Goal: Task Accomplishment & Management: Use online tool/utility

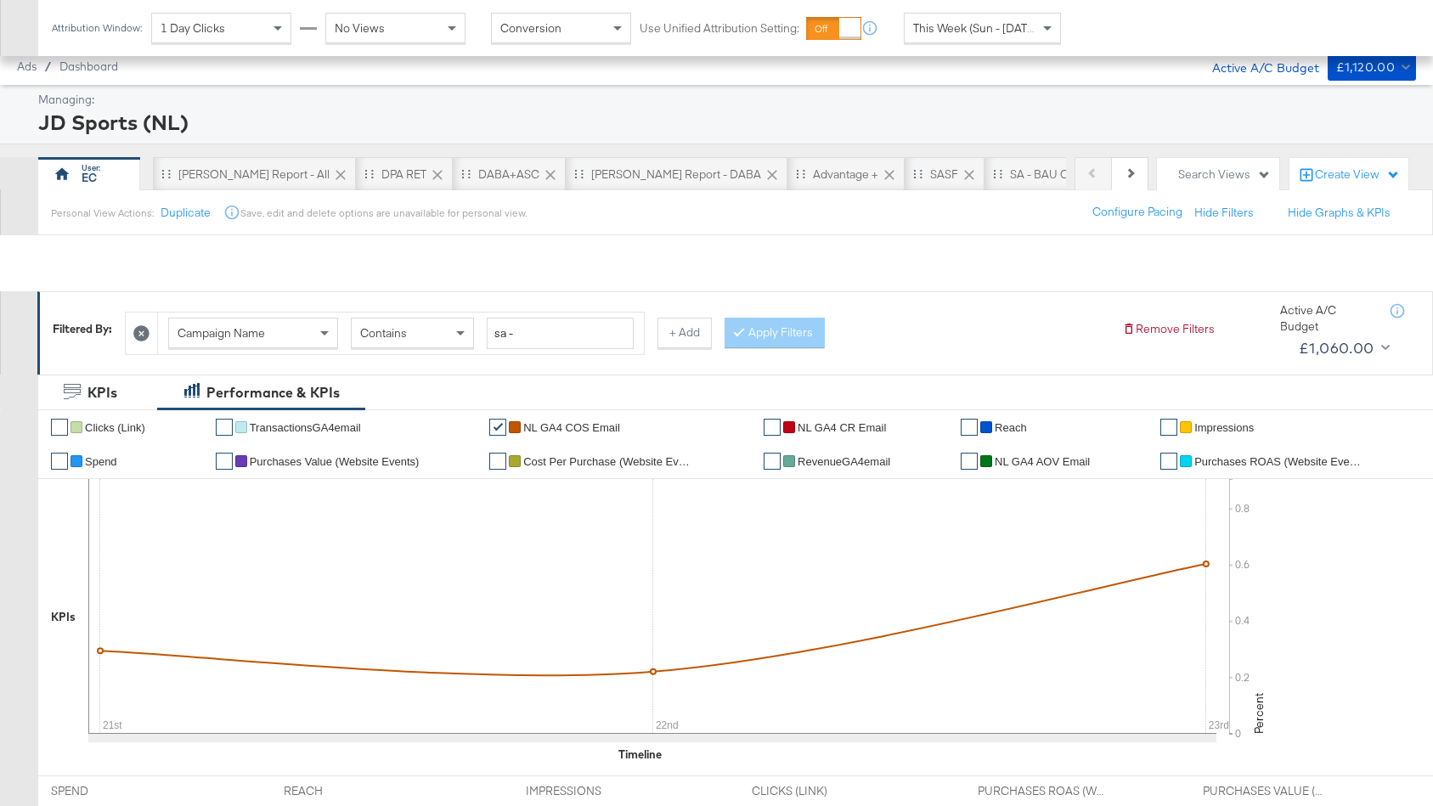
scroll to position [785, 0]
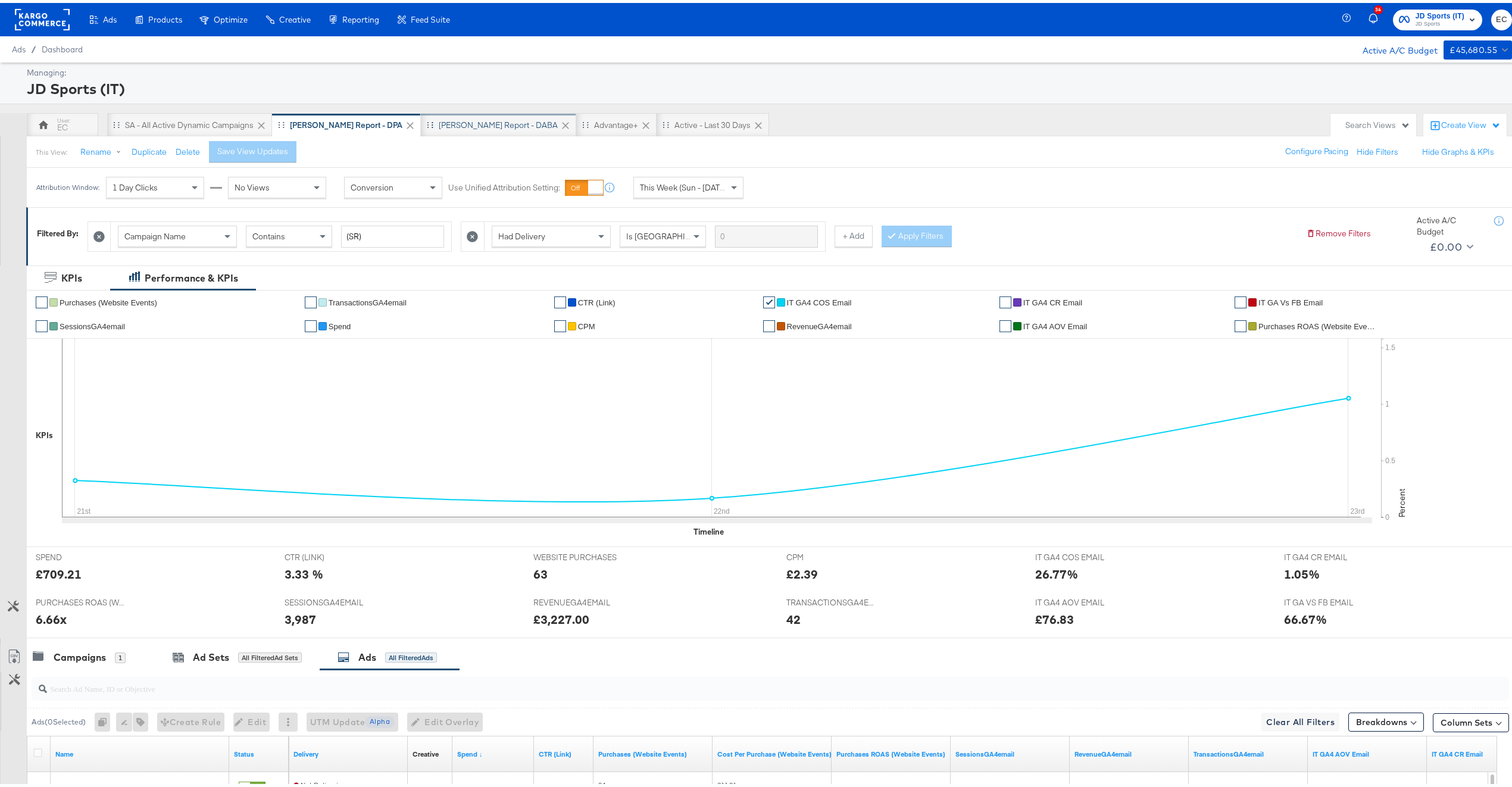
click at [446, 124] on div "[PERSON_NAME] Report - DABA" at bounding box center [498, 123] width 119 height 11
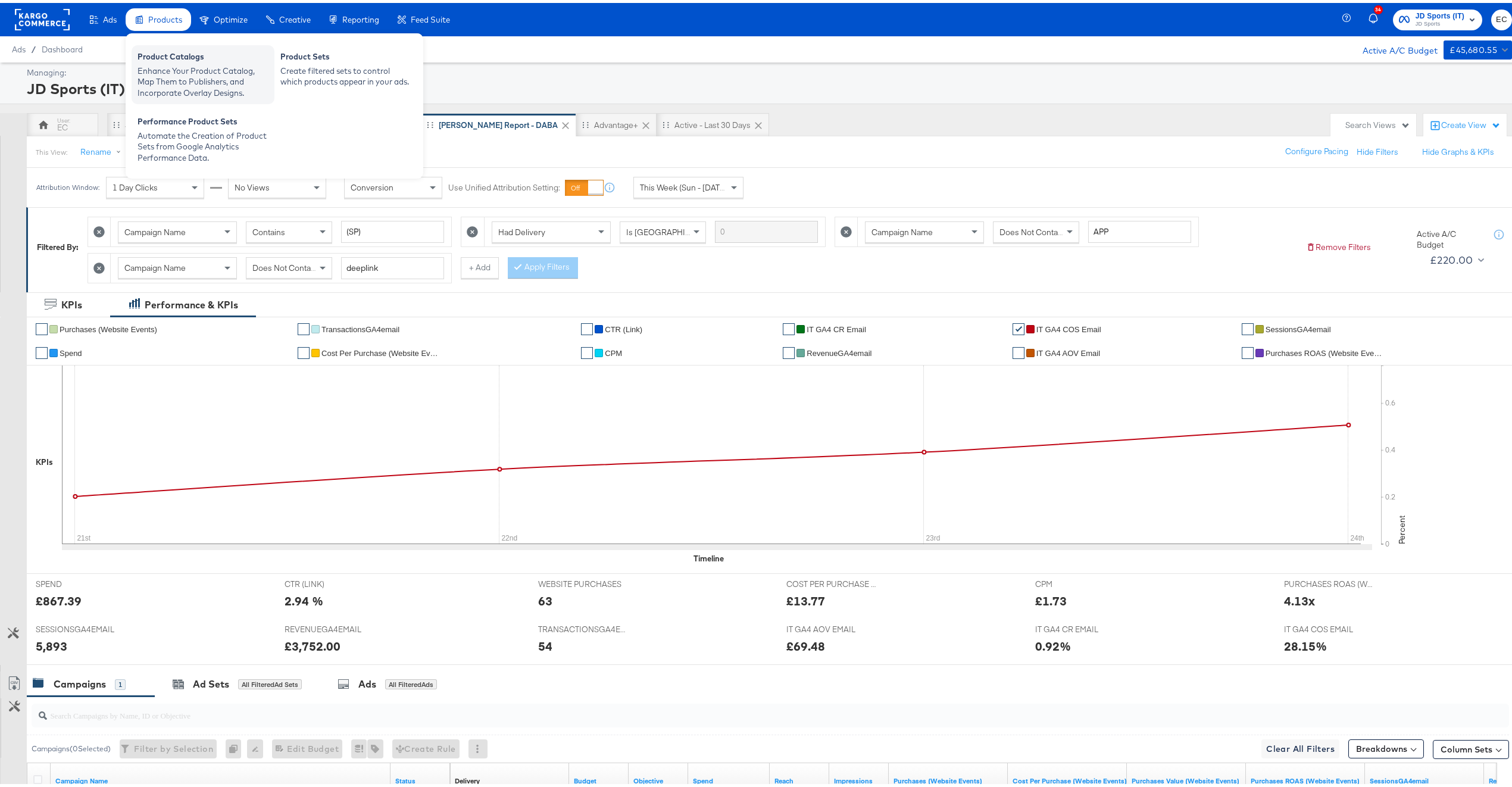
click at [157, 46] on div "Product Catalogs Enhance Your Product Catalog, Map Them to Publishers, and Inco…" at bounding box center [203, 71] width 143 height 59
click at [152, 50] on div "Product Catalogs" at bounding box center [202, 55] width 131 height 14
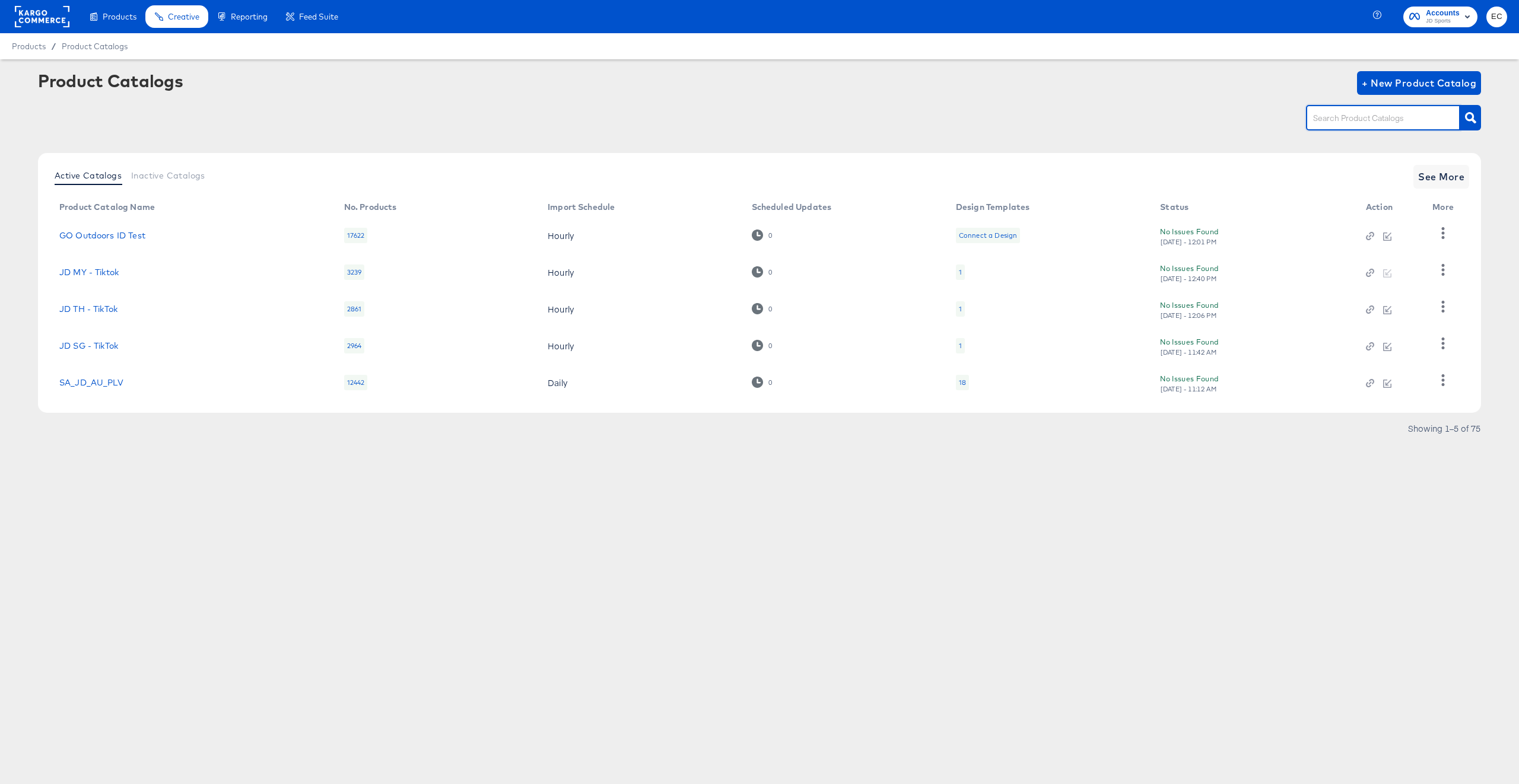
click at [1336, 120] on input "text" at bounding box center [1374, 119] width 126 height 14
type input "it"
click at [1441, 178] on span "See More" at bounding box center [1441, 177] width 46 height 17
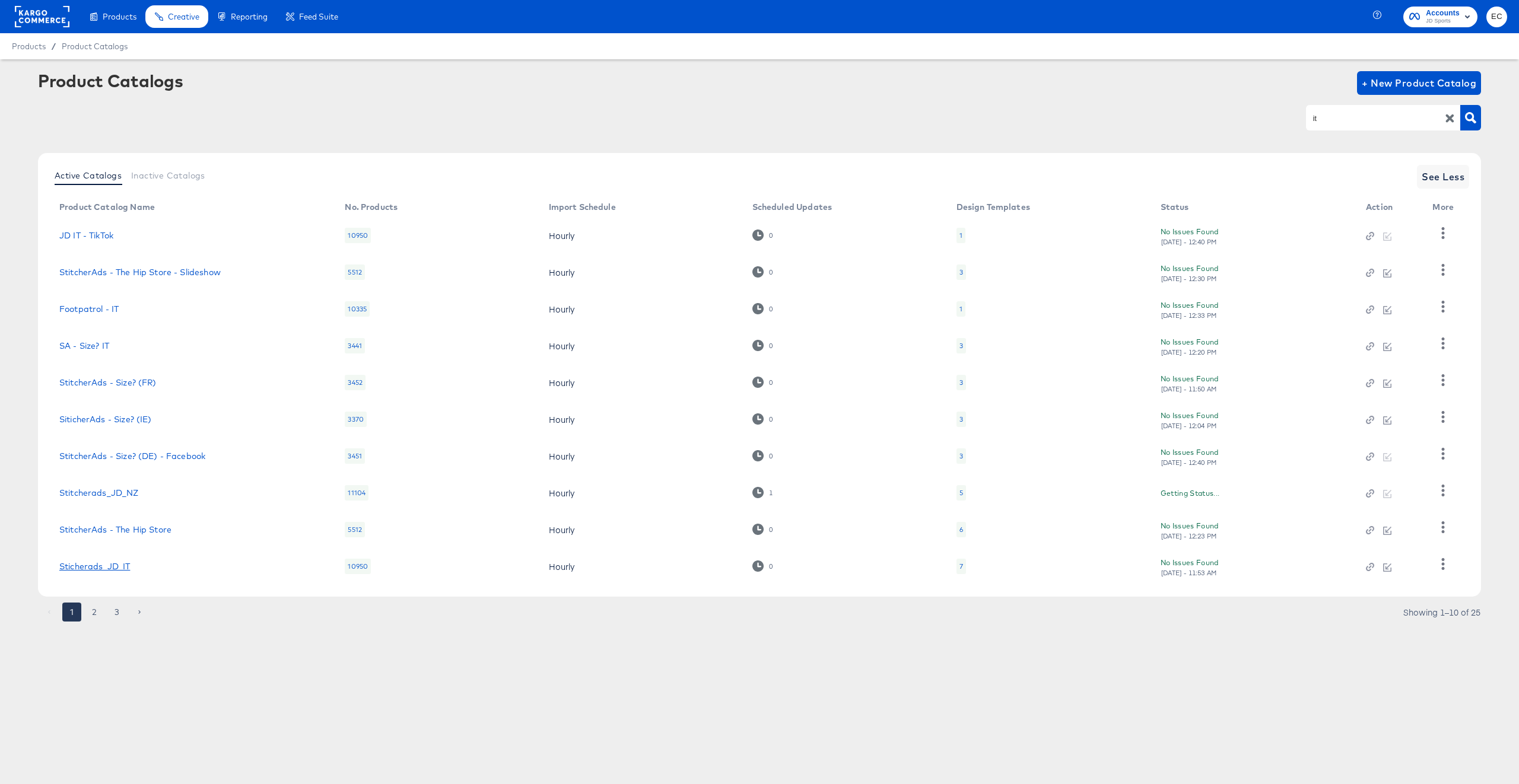
click at [109, 568] on link "Sticherads_JD_IT" at bounding box center [94, 567] width 71 height 10
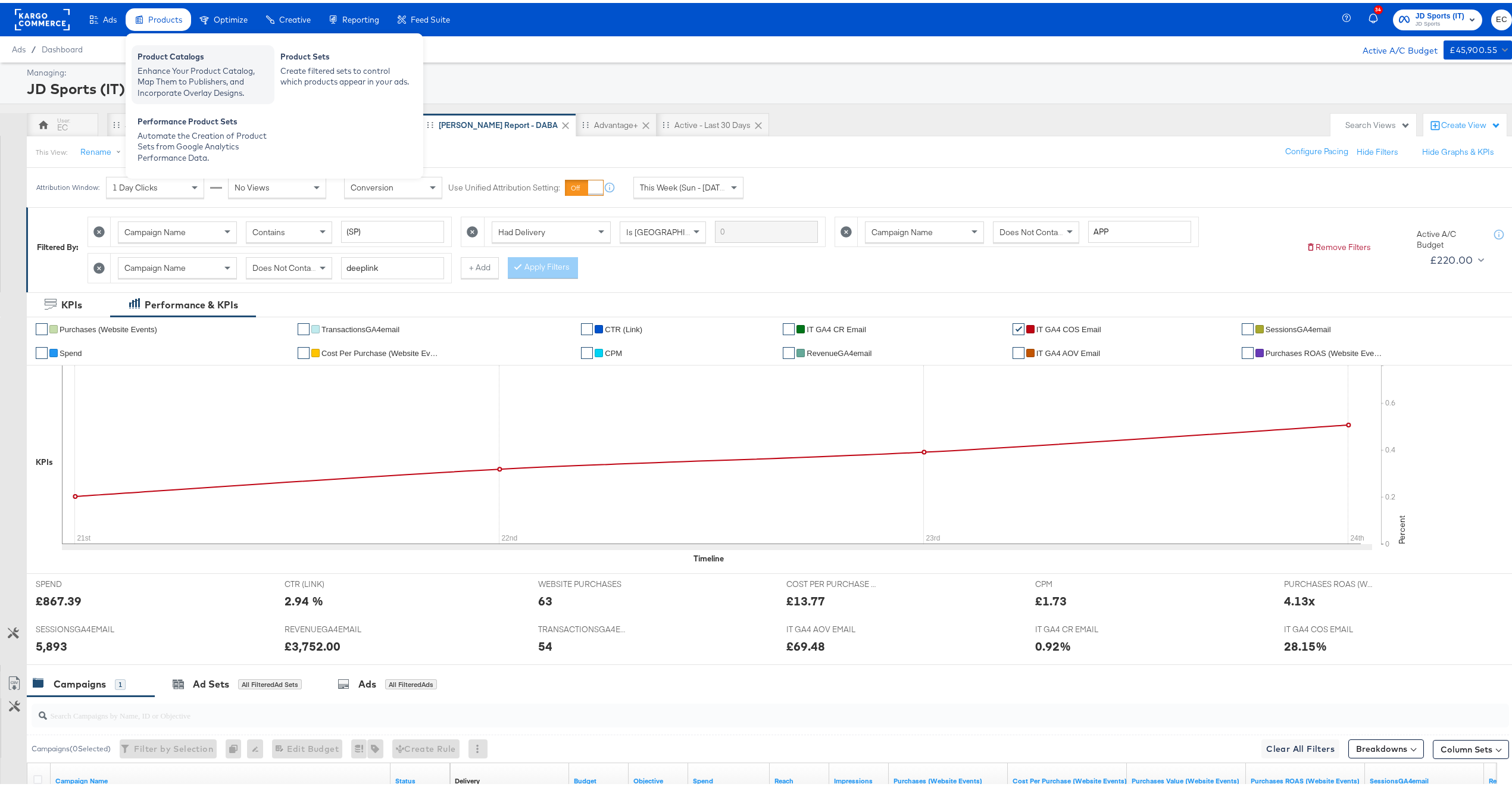
click at [160, 50] on div "Product Catalogs" at bounding box center [202, 55] width 131 height 14
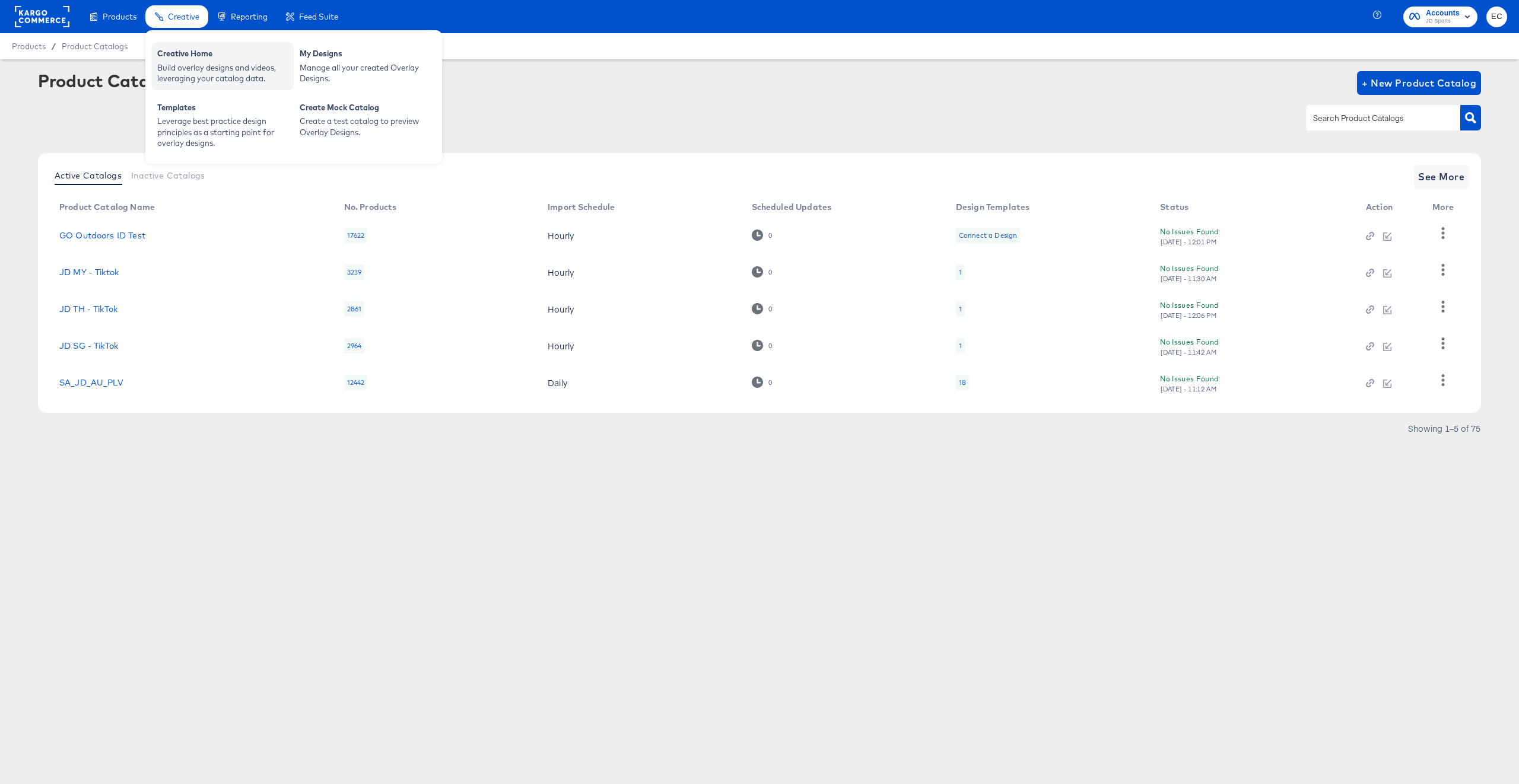
click at [161, 73] on div "Build overlay designs and videos, leveraging your catalog data." at bounding box center [222, 73] width 131 height 22
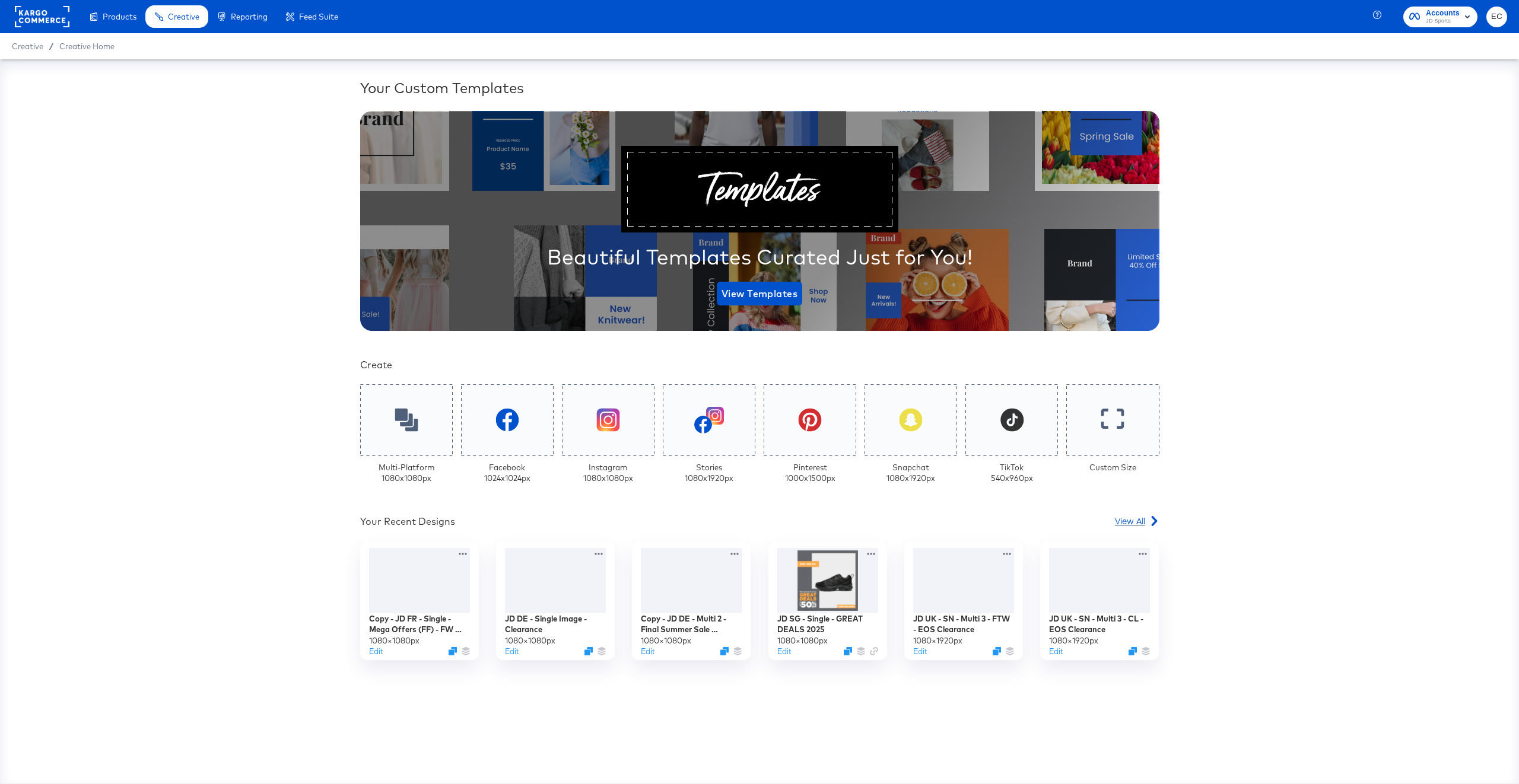
click at [1133, 516] on span "View All" at bounding box center [1130, 521] width 30 height 12
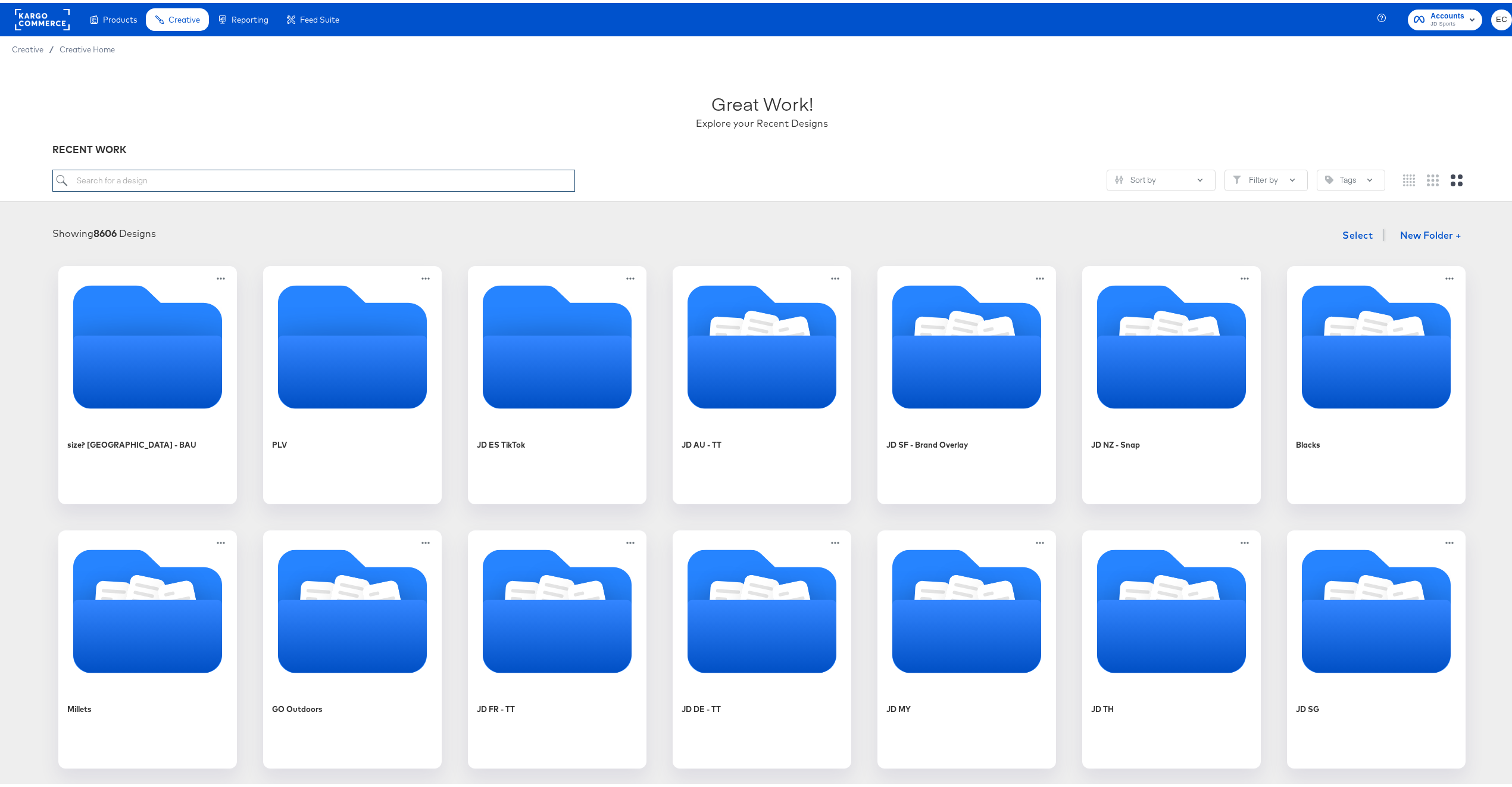
click at [151, 178] on input "search" at bounding box center [314, 177] width 523 height 22
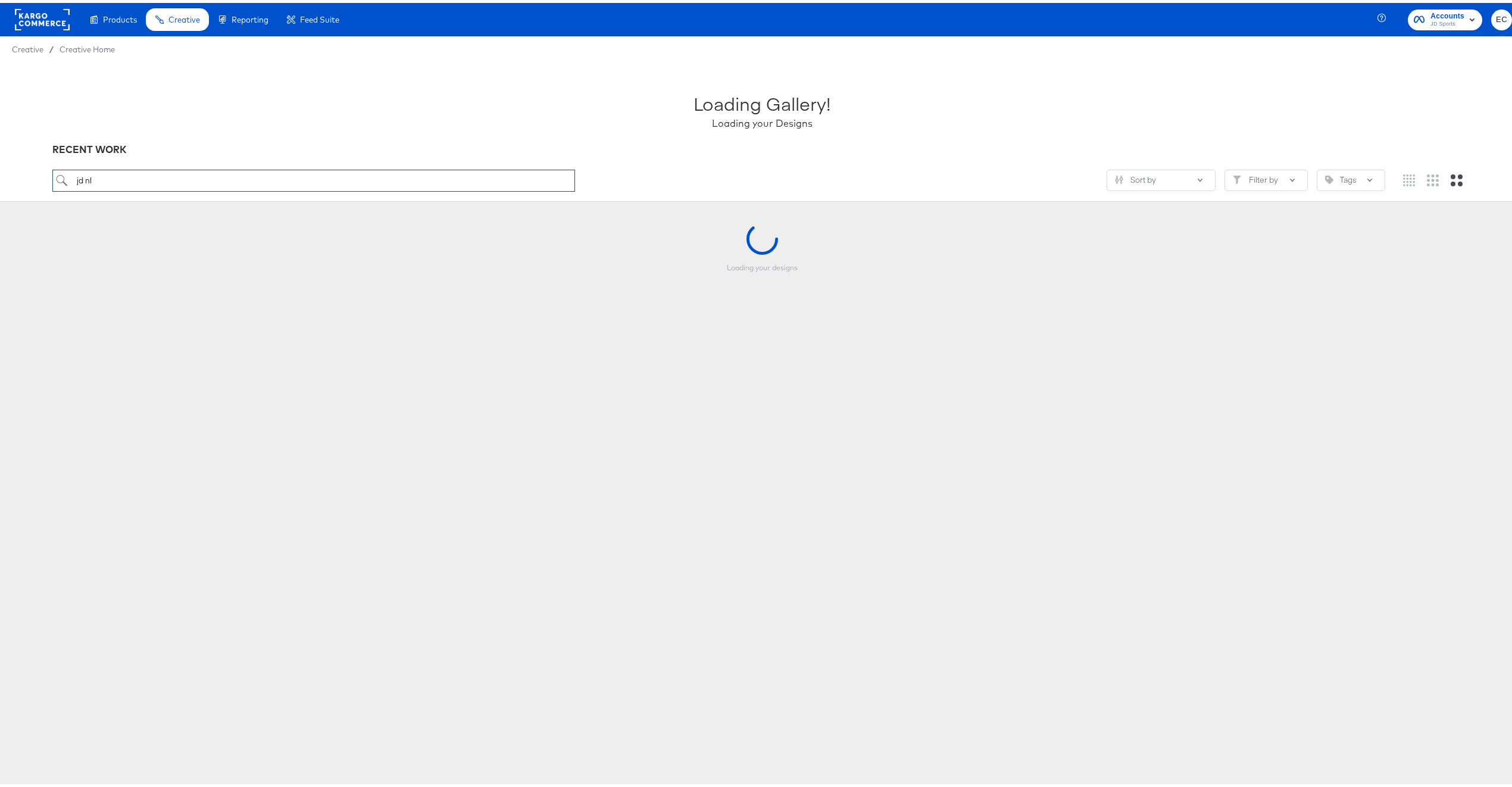
type input "jd nl"
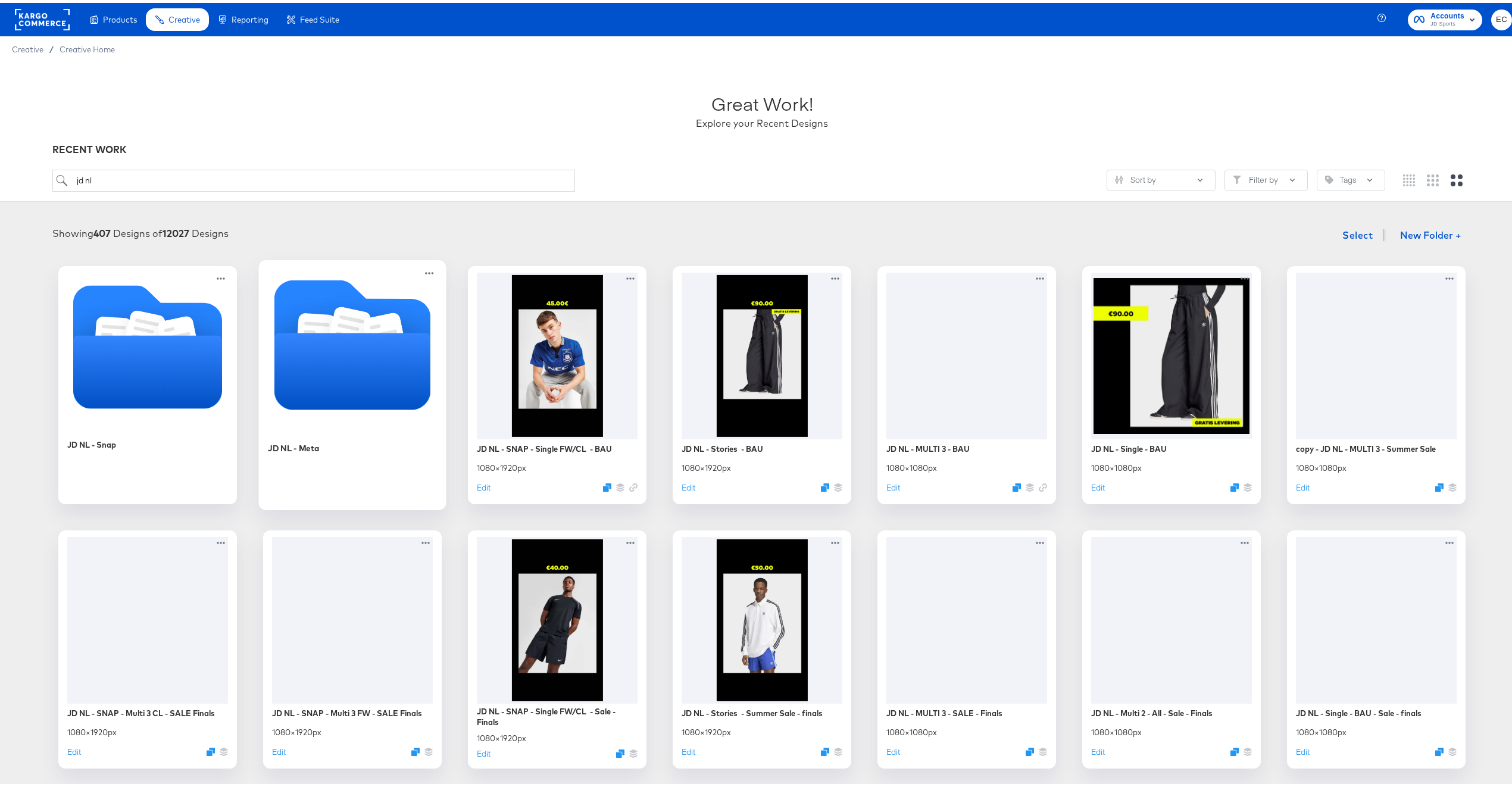
click at [299, 351] on icon "Folder" at bounding box center [352, 369] width 156 height 77
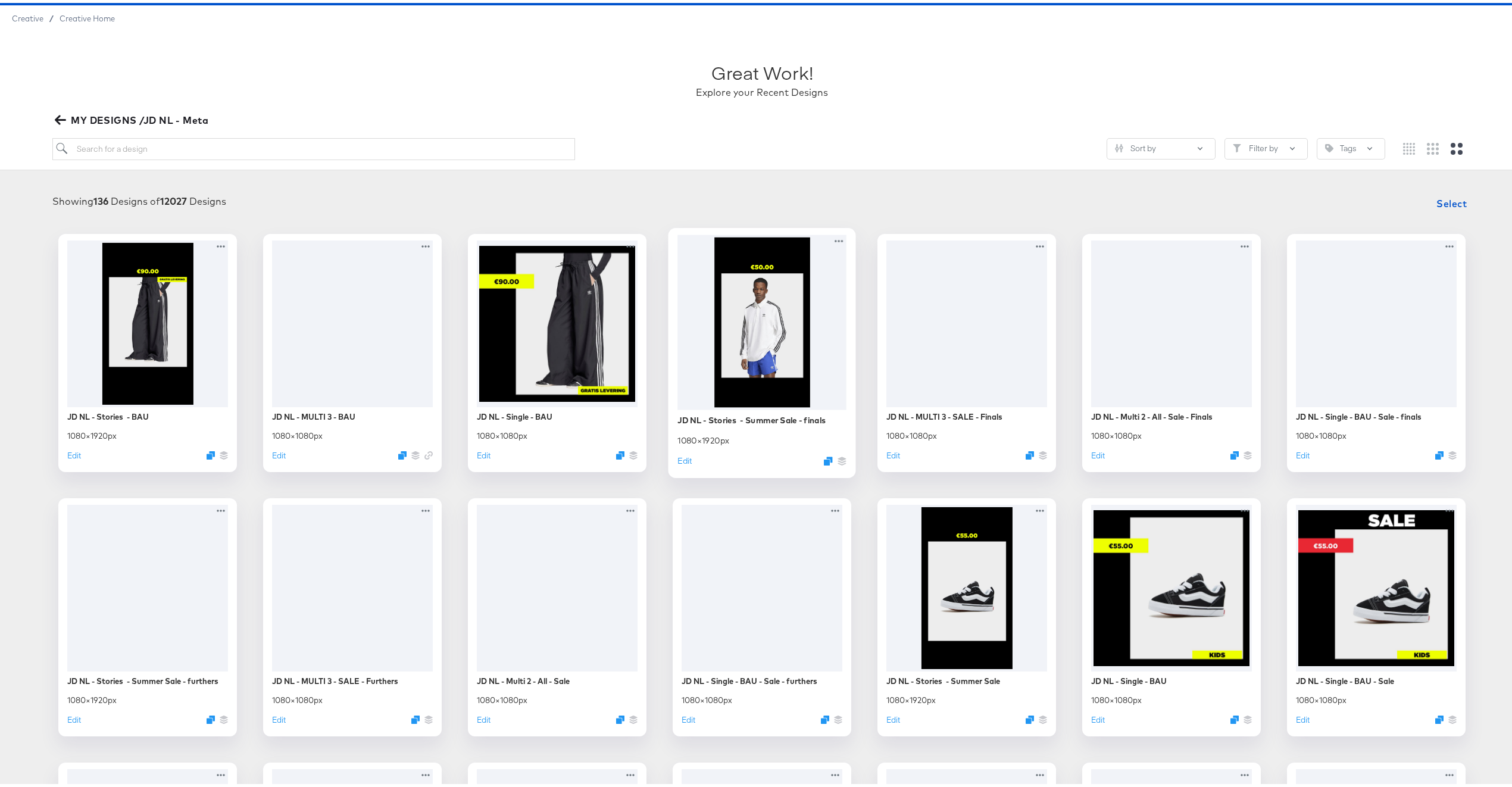
scroll to position [51, 0]
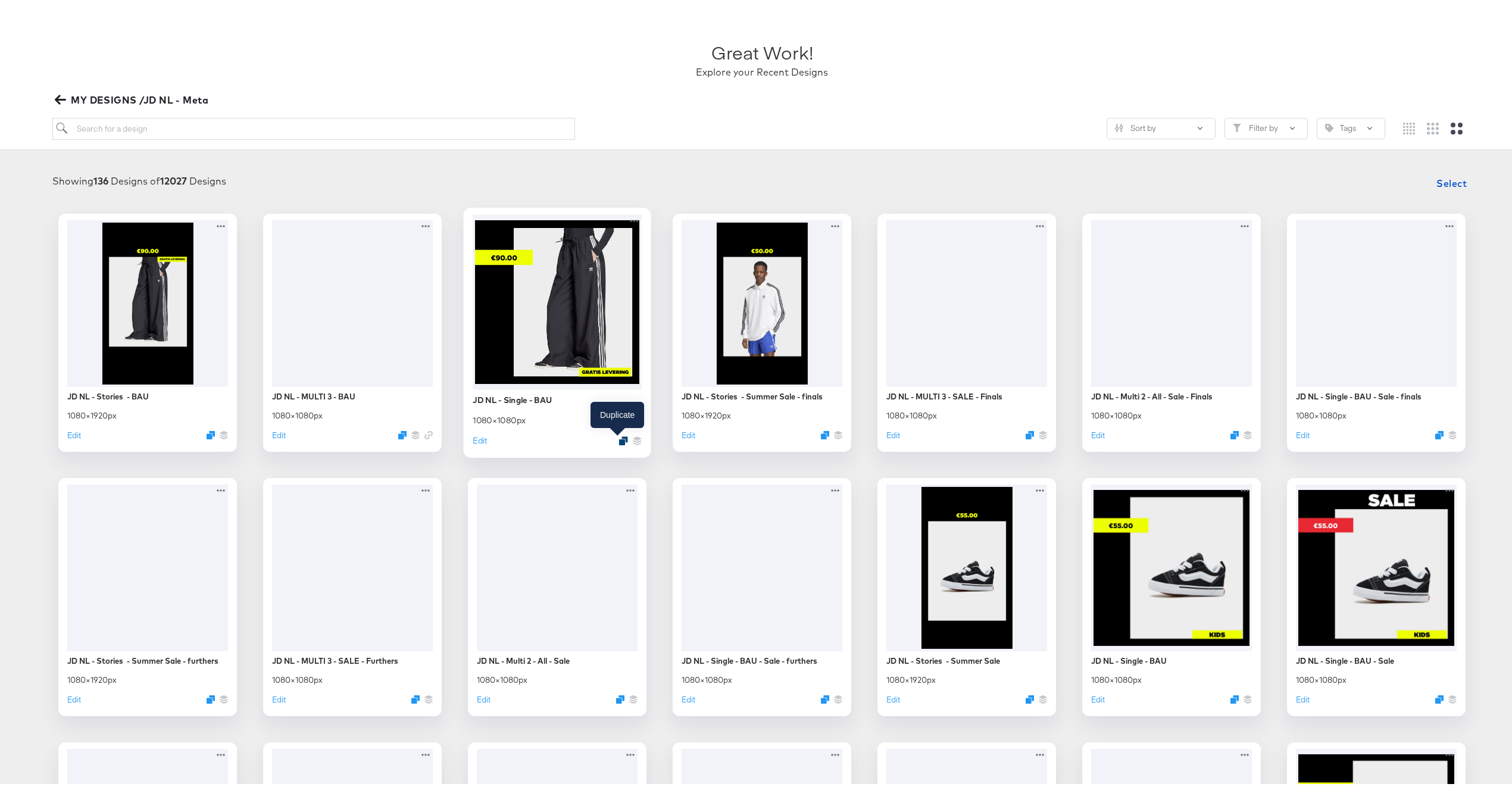
click at [619, 435] on icon "Duplicate" at bounding box center [624, 437] width 9 height 9
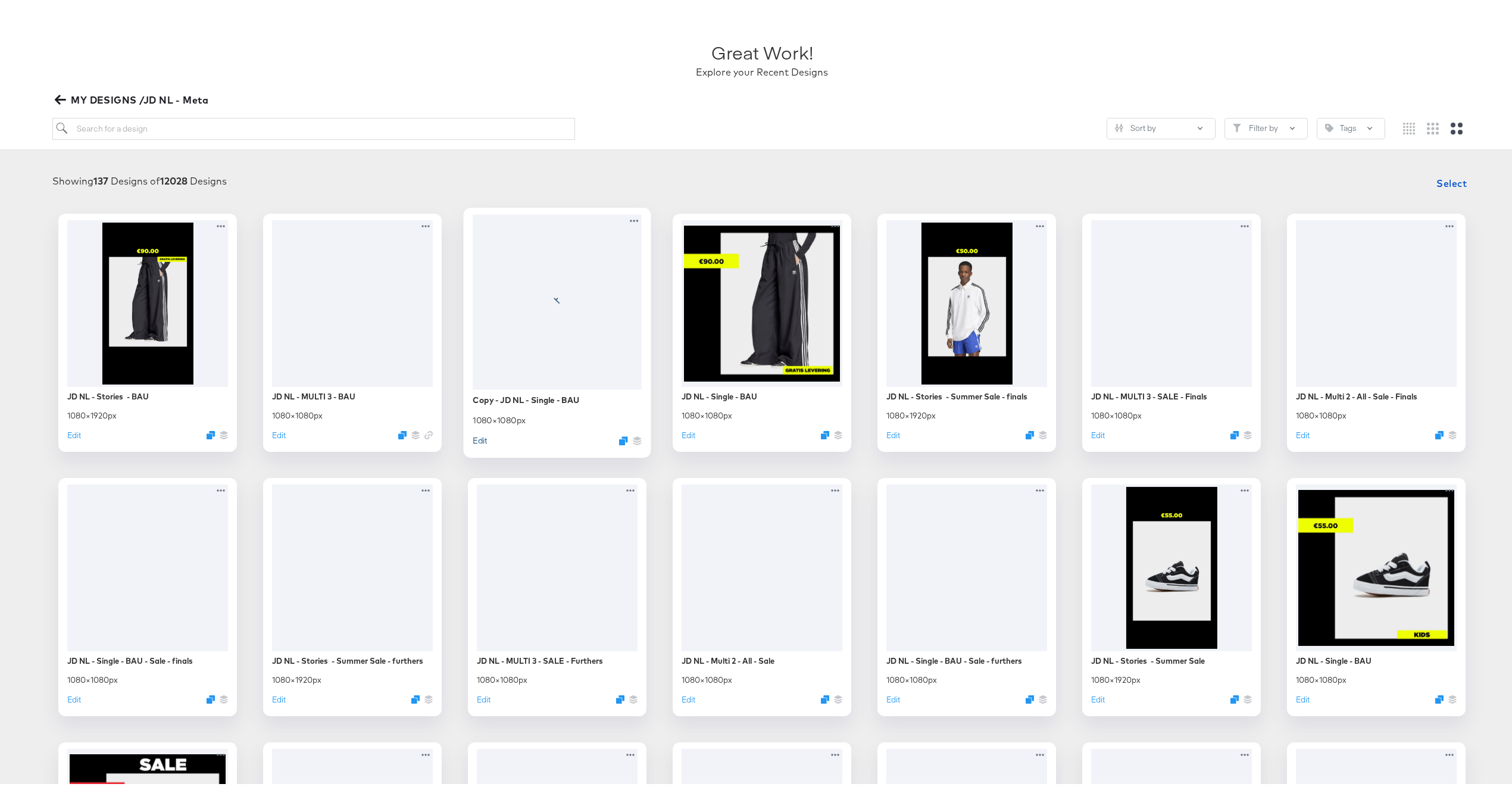
click at [478, 437] on button "Edit" at bounding box center [480, 437] width 14 height 11
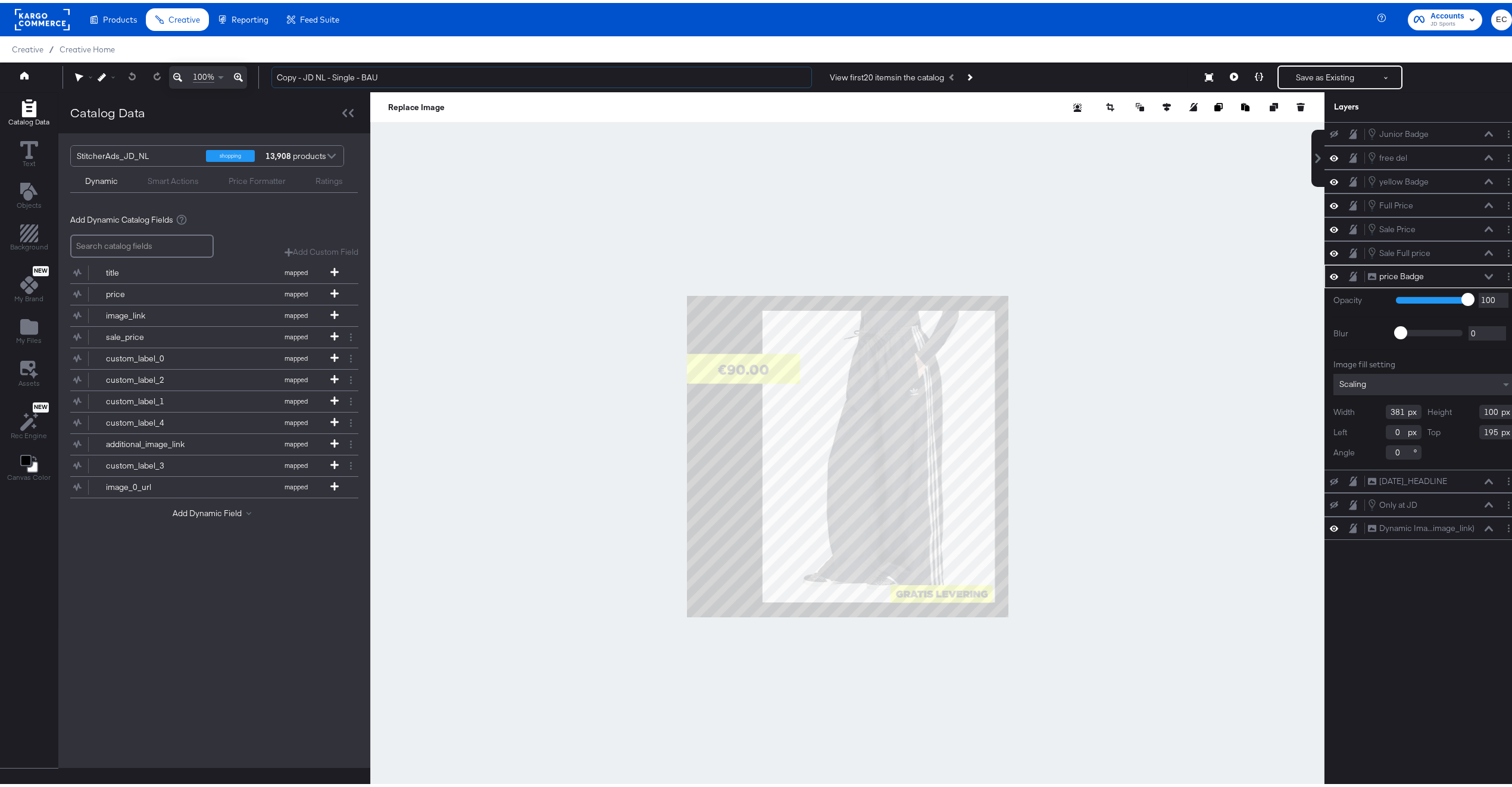
drag, startPoint x: 303, startPoint y: 76, endPoint x: 253, endPoint y: 77, distance: 50.0
click at [253, 77] on div "100% Copy - JD NL - Single - BAU View first 20 items in the catalog Save as Exi…" at bounding box center [762, 74] width 1524 height 29
type input "JD NL - Single - BAU"
click at [35, 203] on span "Objects" at bounding box center [29, 203] width 25 height 10
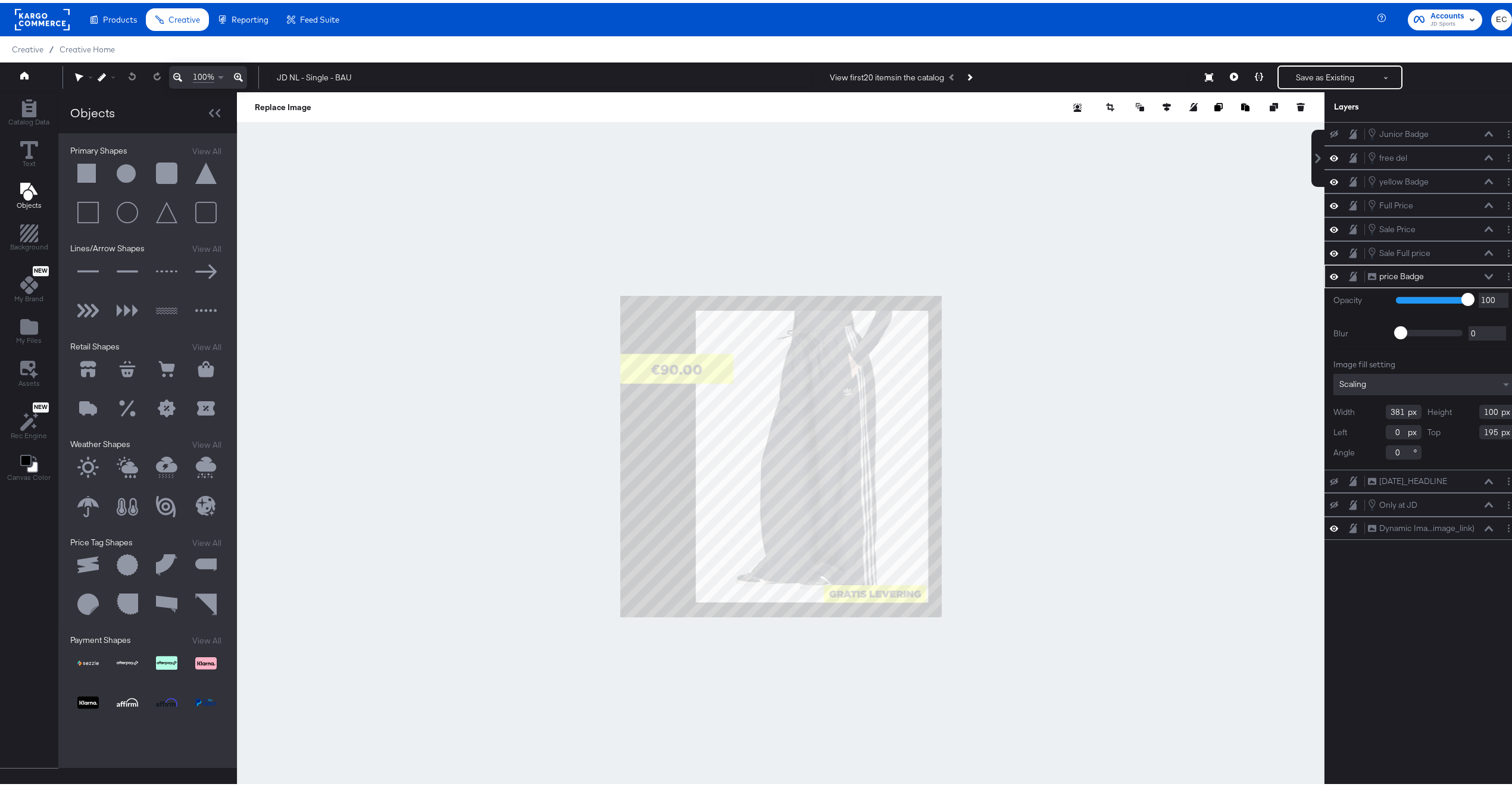
click at [88, 178] on button at bounding box center [88, 170] width 36 height 36
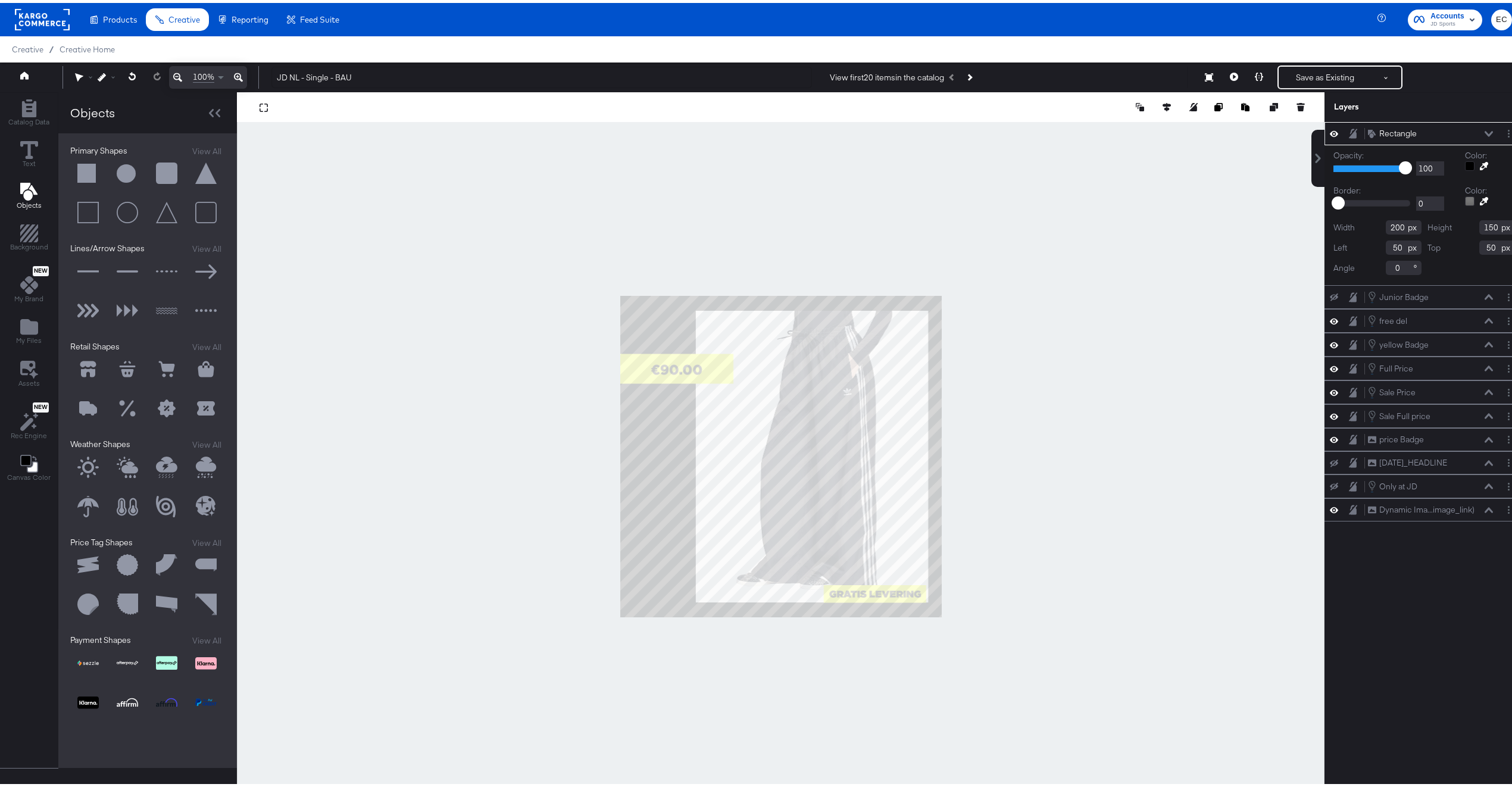
type input "0"
type input "932"
type input "585"
type input "140"
type input "972"
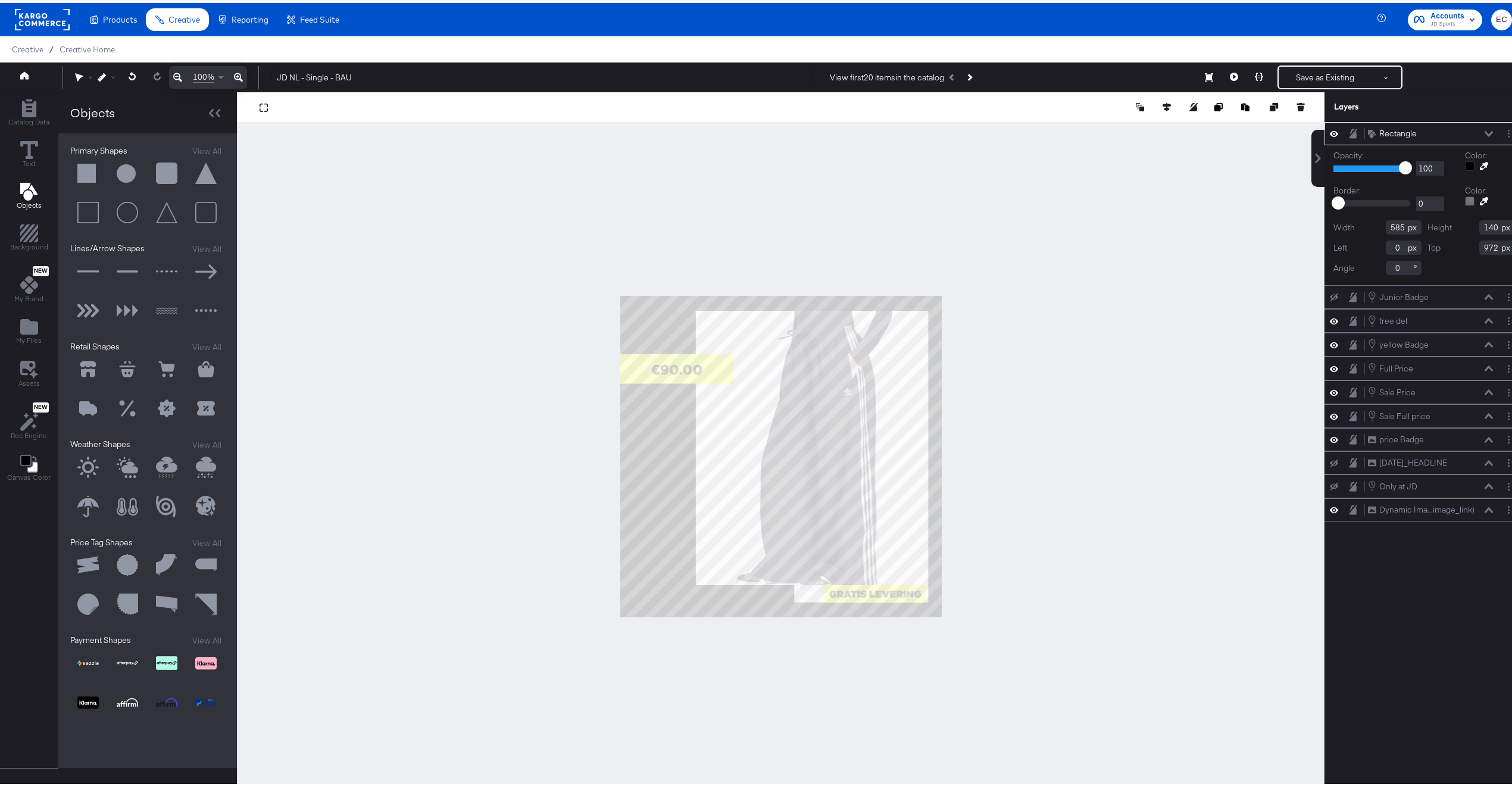
type input "100"
type input "978"
click at [474, 540] on div at bounding box center [781, 453] width 1087 height 728
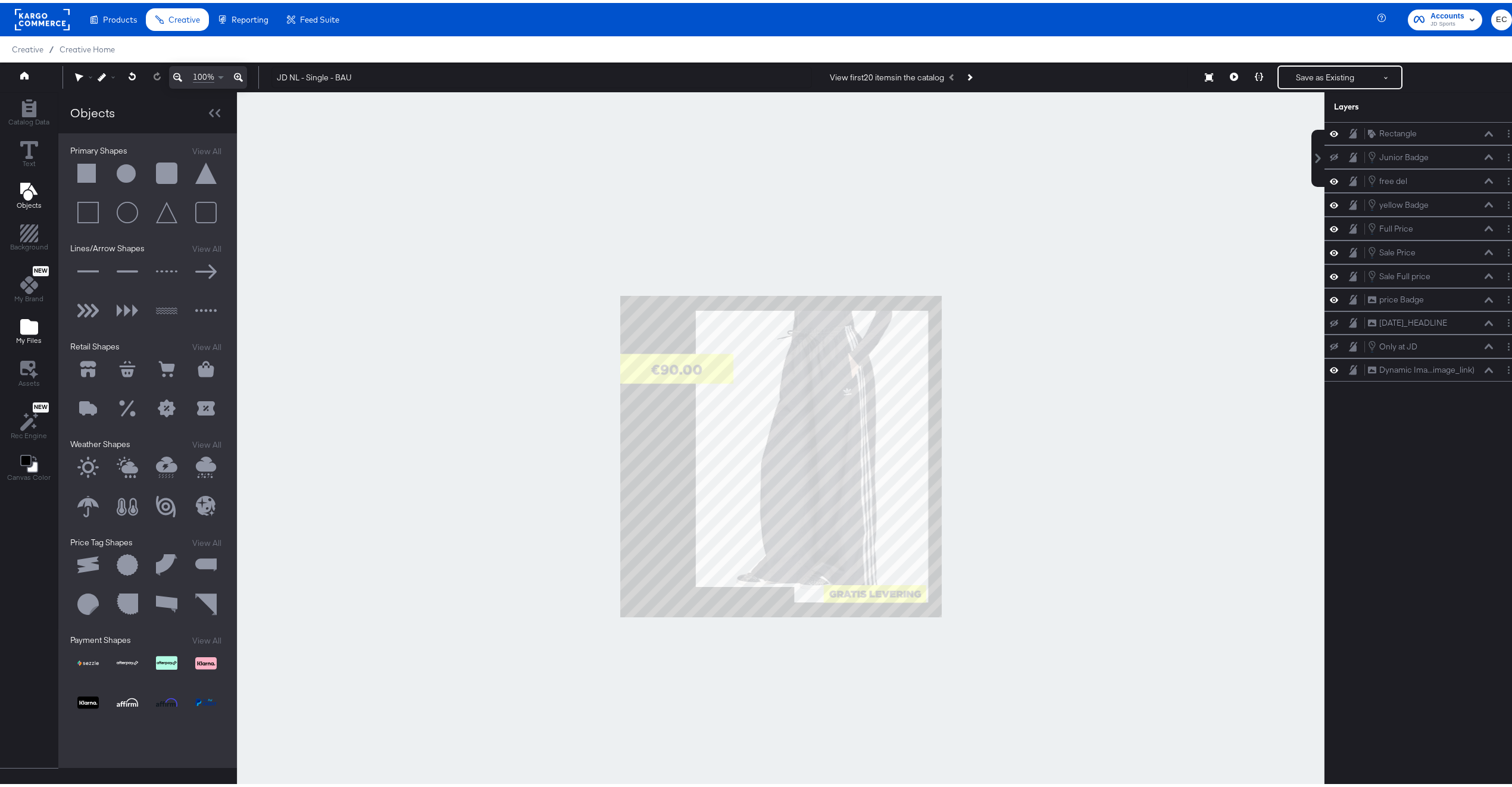
click at [19, 343] on span "My Files" at bounding box center [29, 338] width 26 height 10
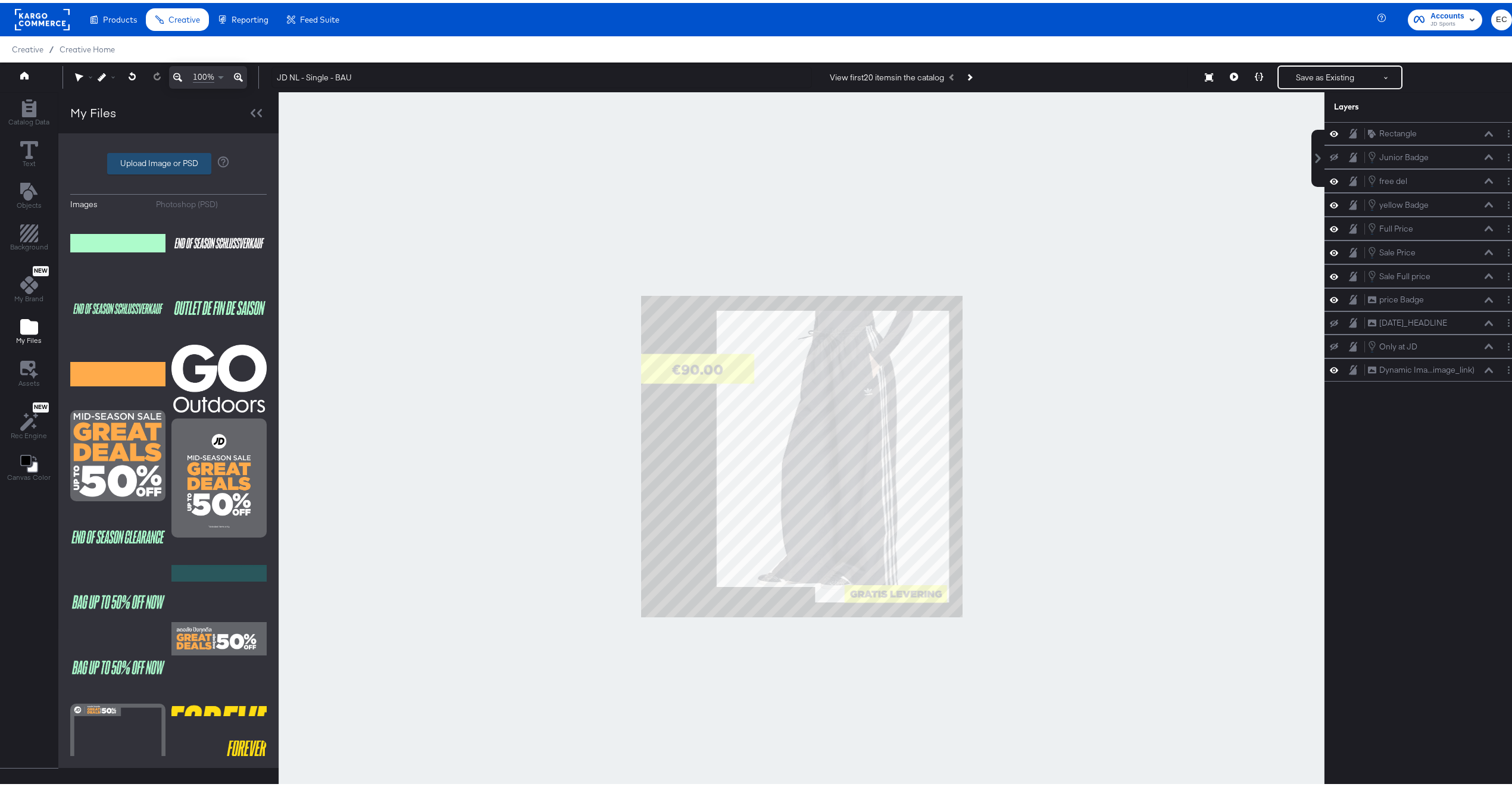
click at [139, 163] on label "Upload Image or PSD" at bounding box center [159, 160] width 103 height 20
click at [168, 160] on input "Upload Image or PSD" at bounding box center [168, 160] width 0 height 0
type input "C:\fakepath\NL_Clearance-removebg-preview.png"
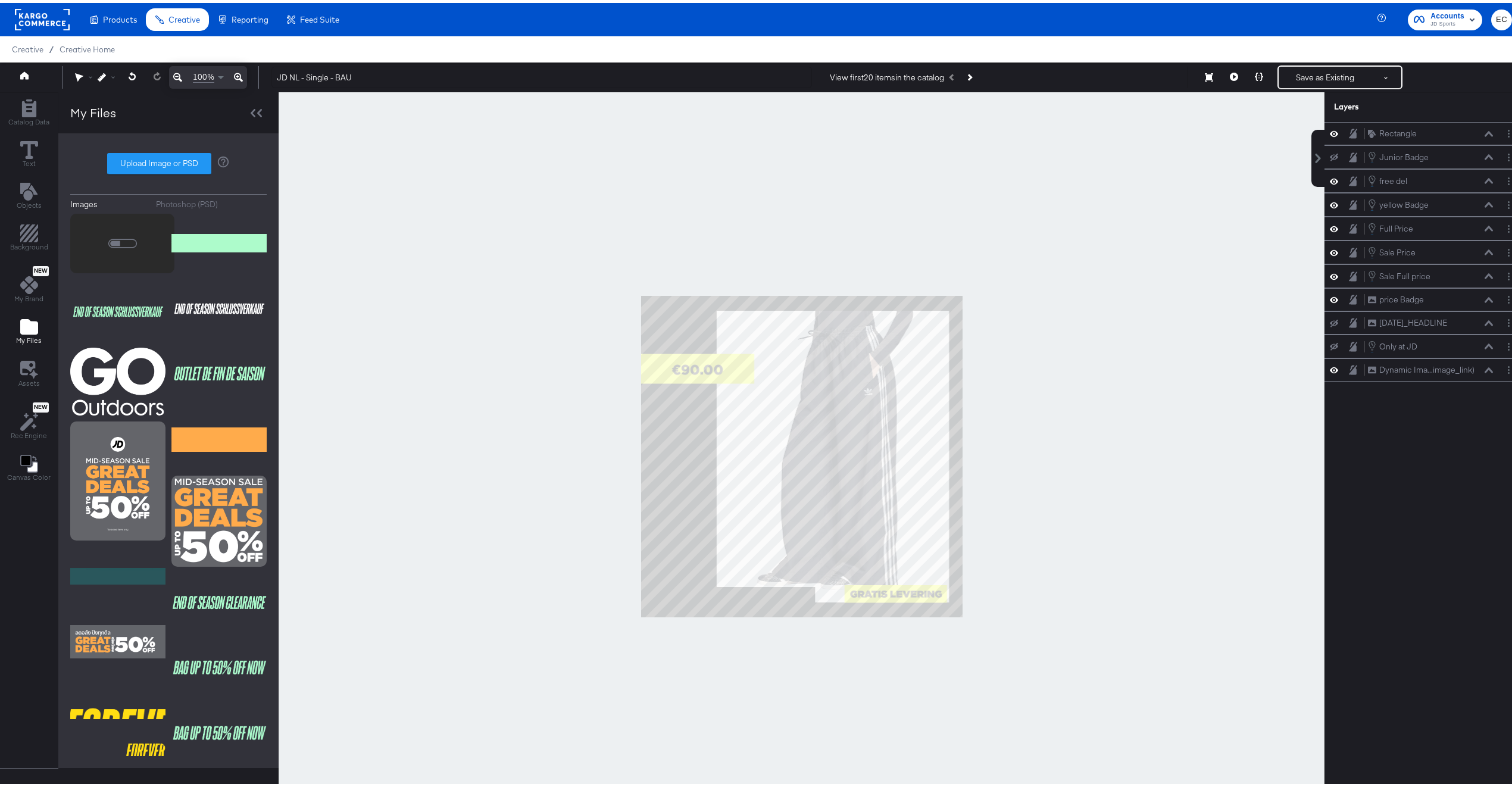
click at [994, 605] on div at bounding box center [802, 453] width 1046 height 728
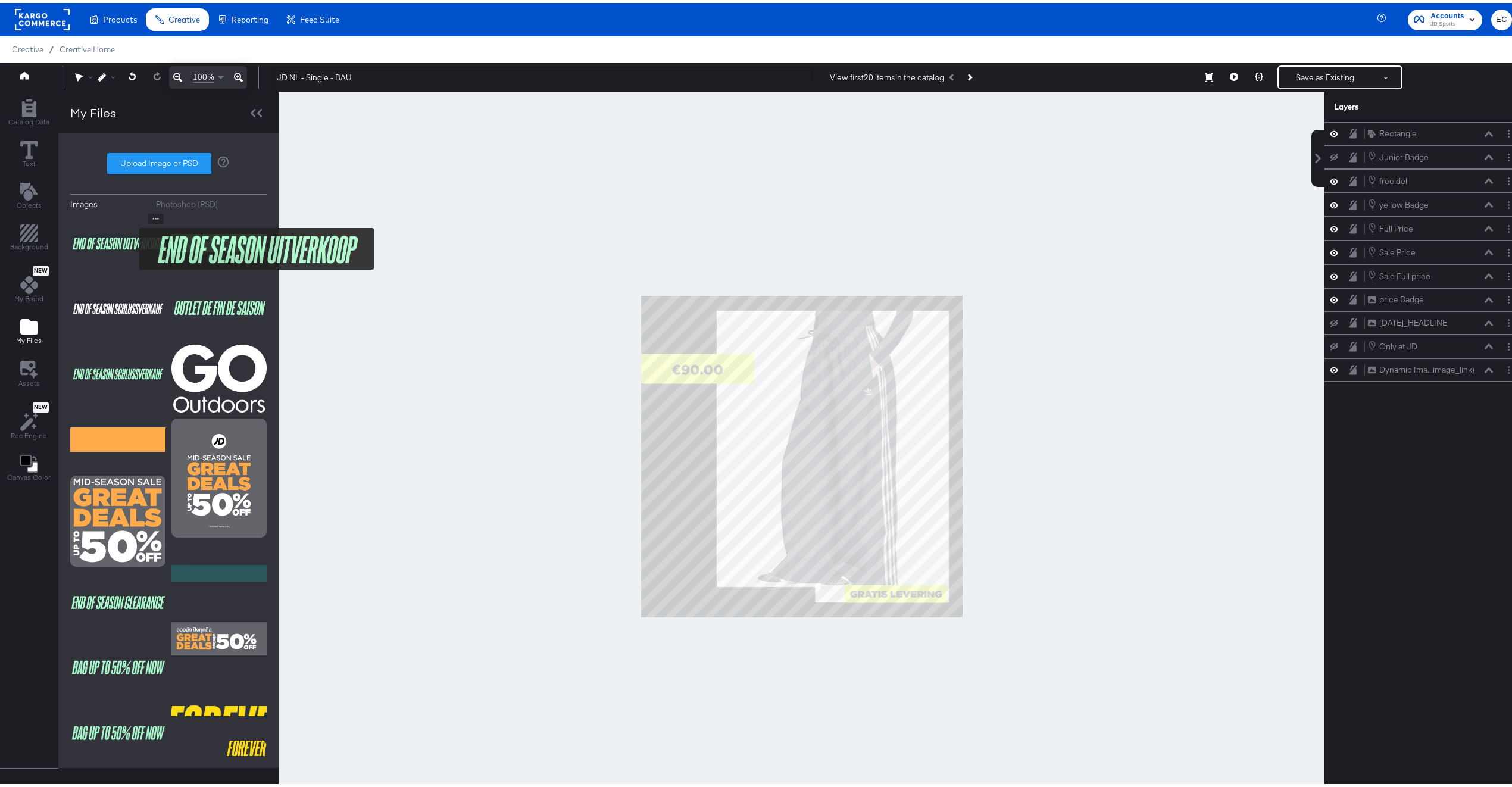
click at [132, 245] on img at bounding box center [118, 240] width 95 height 60
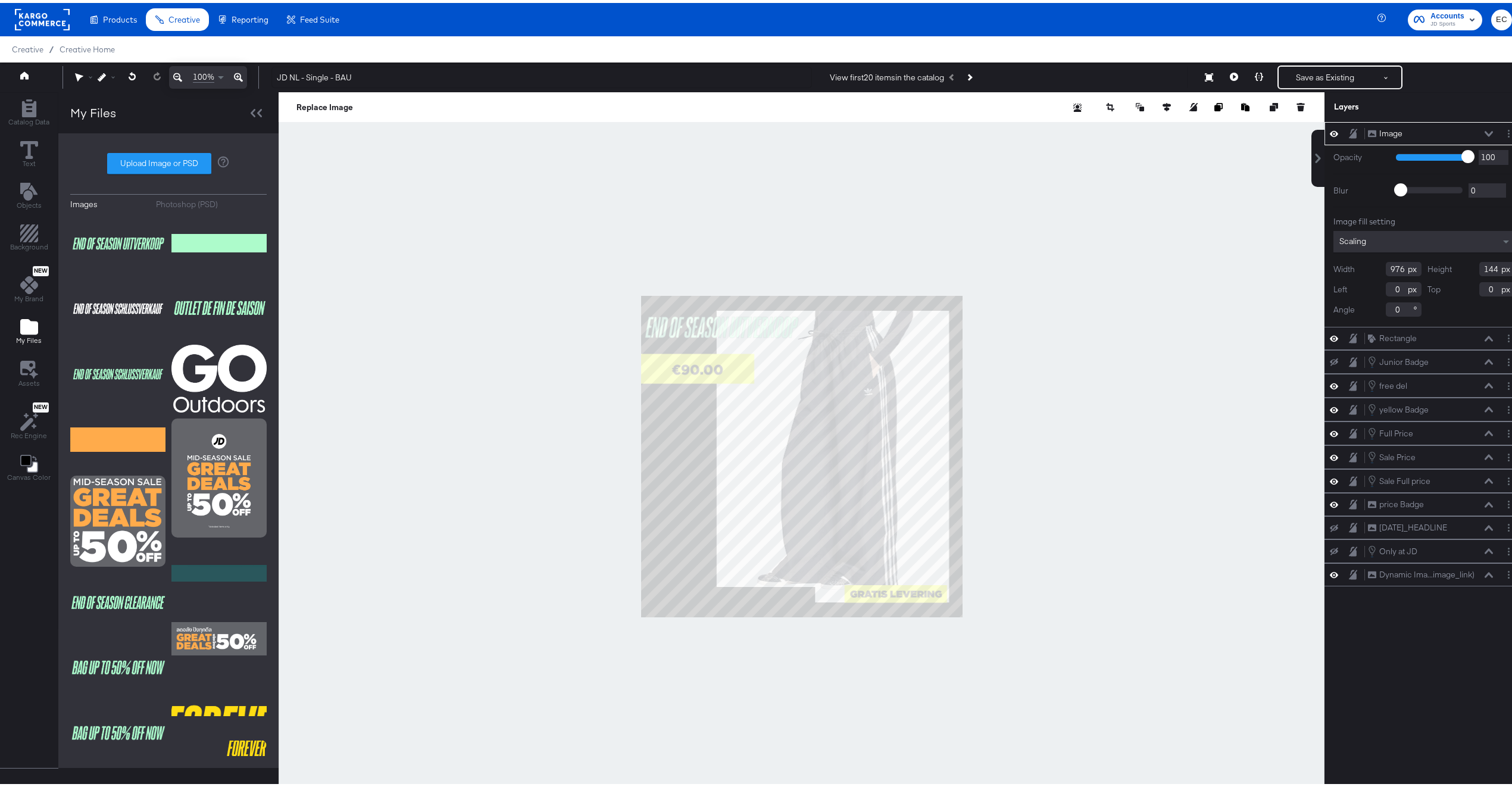
type input "536"
type input "81"
type input "63"
type input "49"
type input "942"
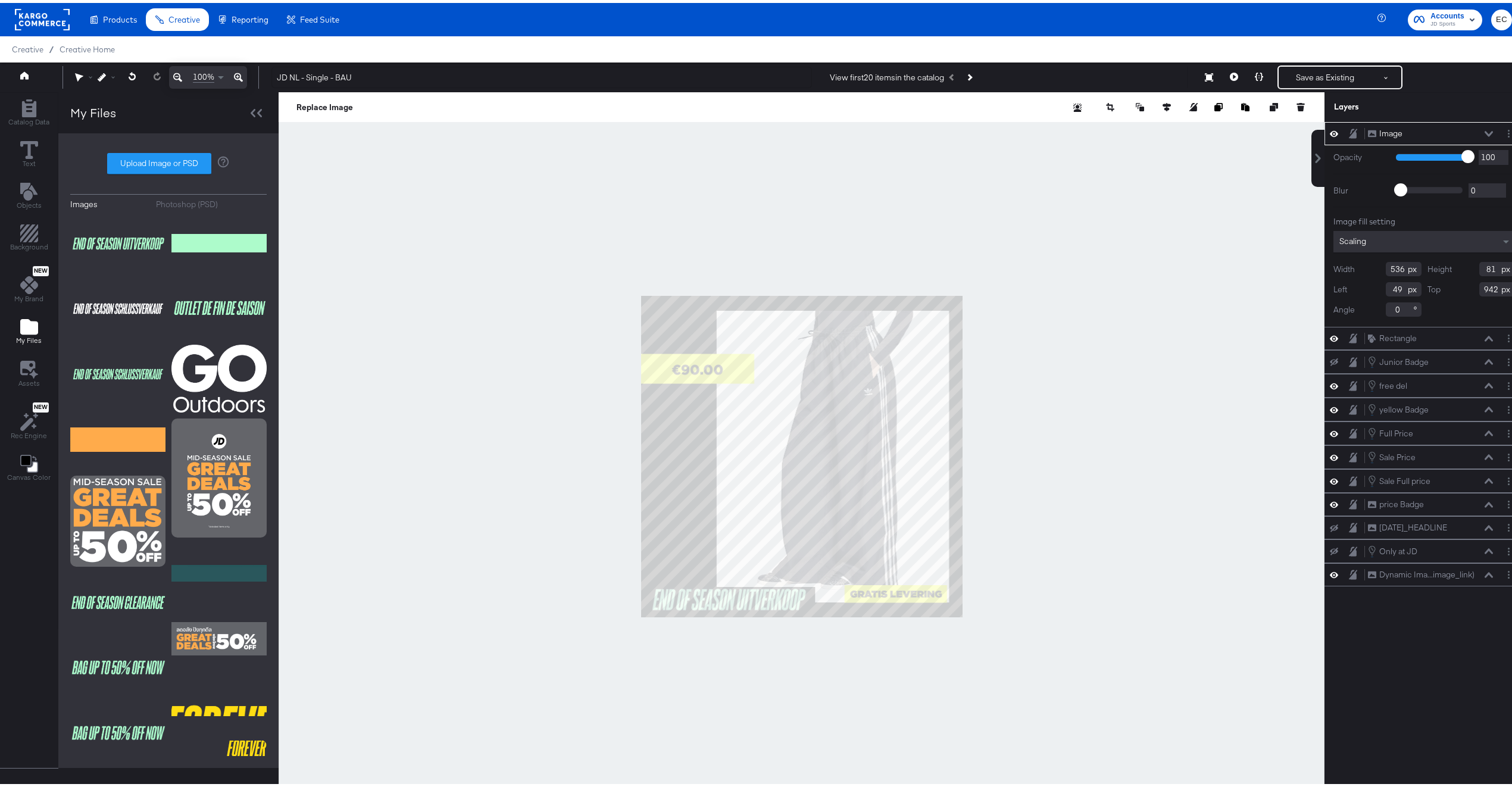
type input "25"
type input "978"
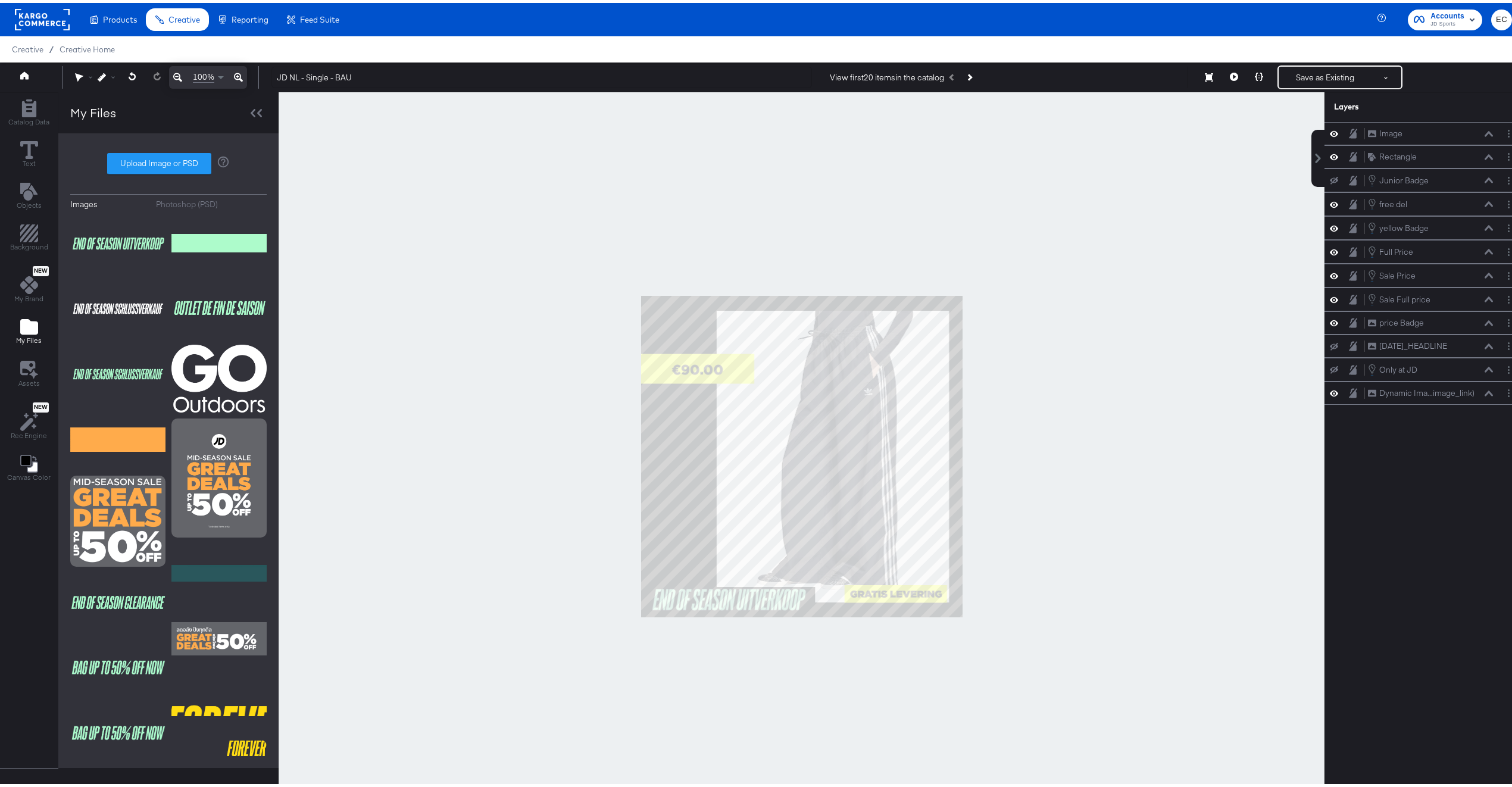
click at [521, 575] on div at bounding box center [802, 453] width 1046 height 728
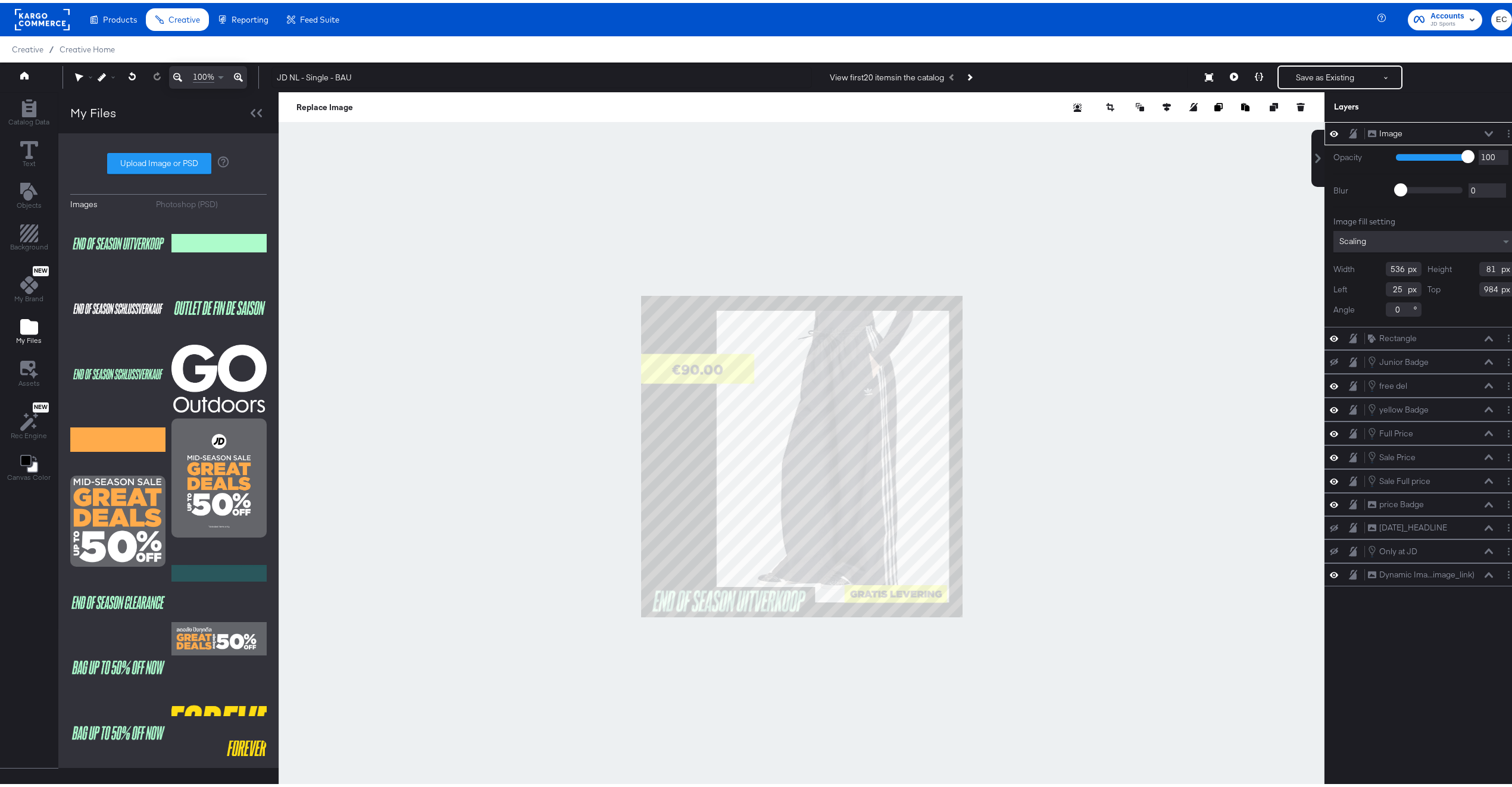
type input "985"
click at [527, 449] on div at bounding box center [802, 453] width 1046 height 728
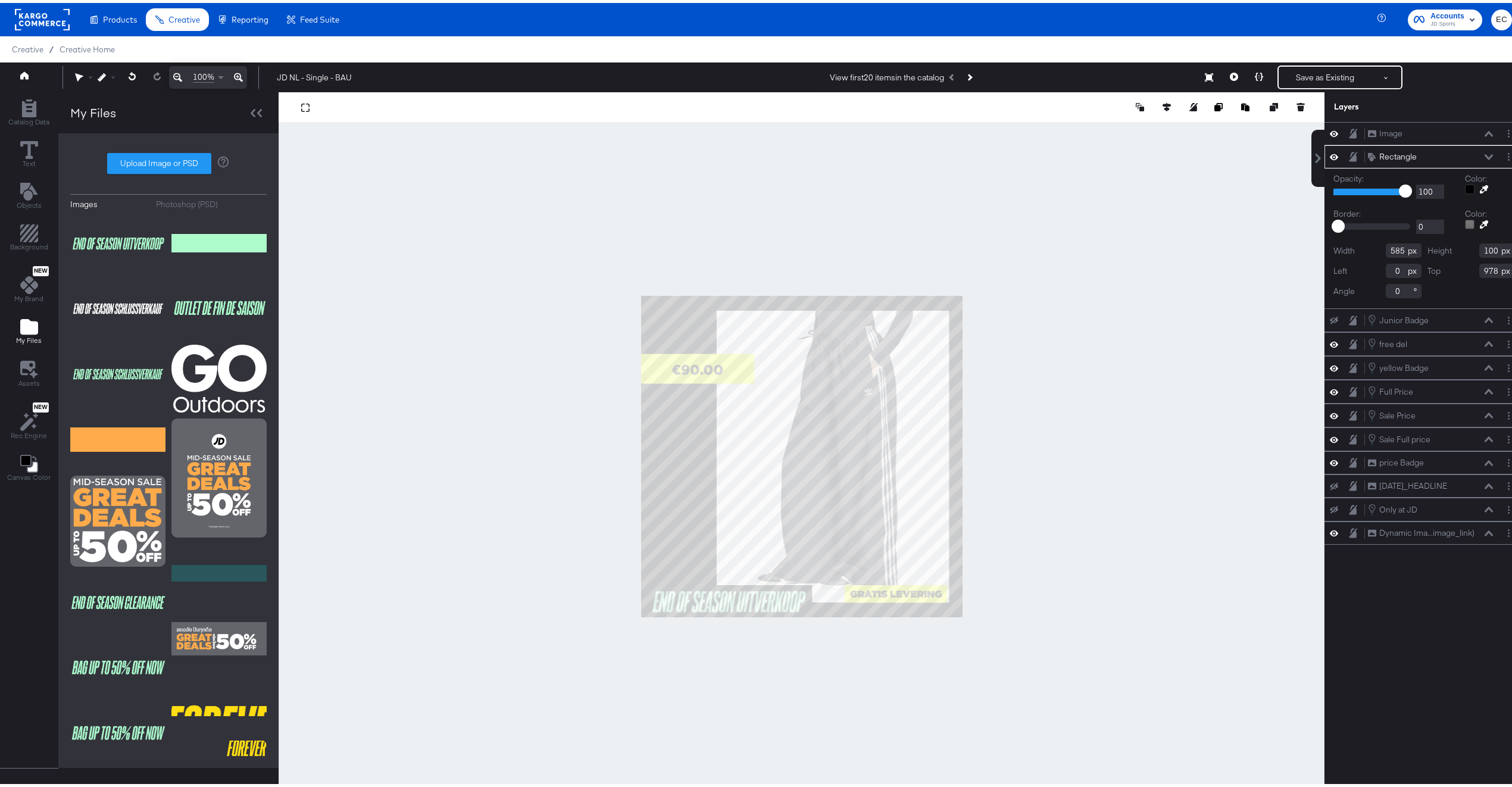
type input "972"
type input "575"
click at [816, 634] on div at bounding box center [802, 453] width 1046 height 728
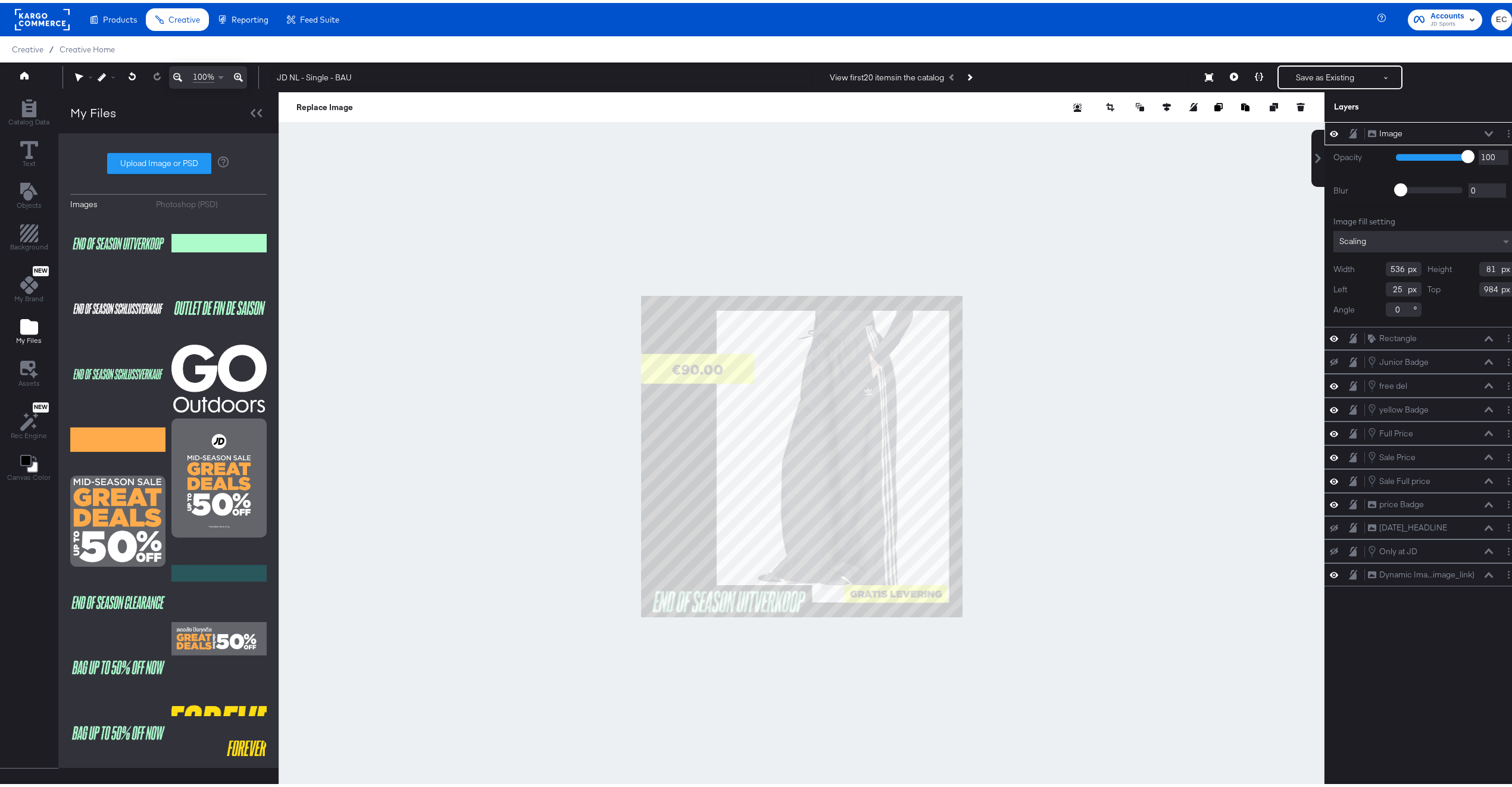
type input "983"
type input "24"
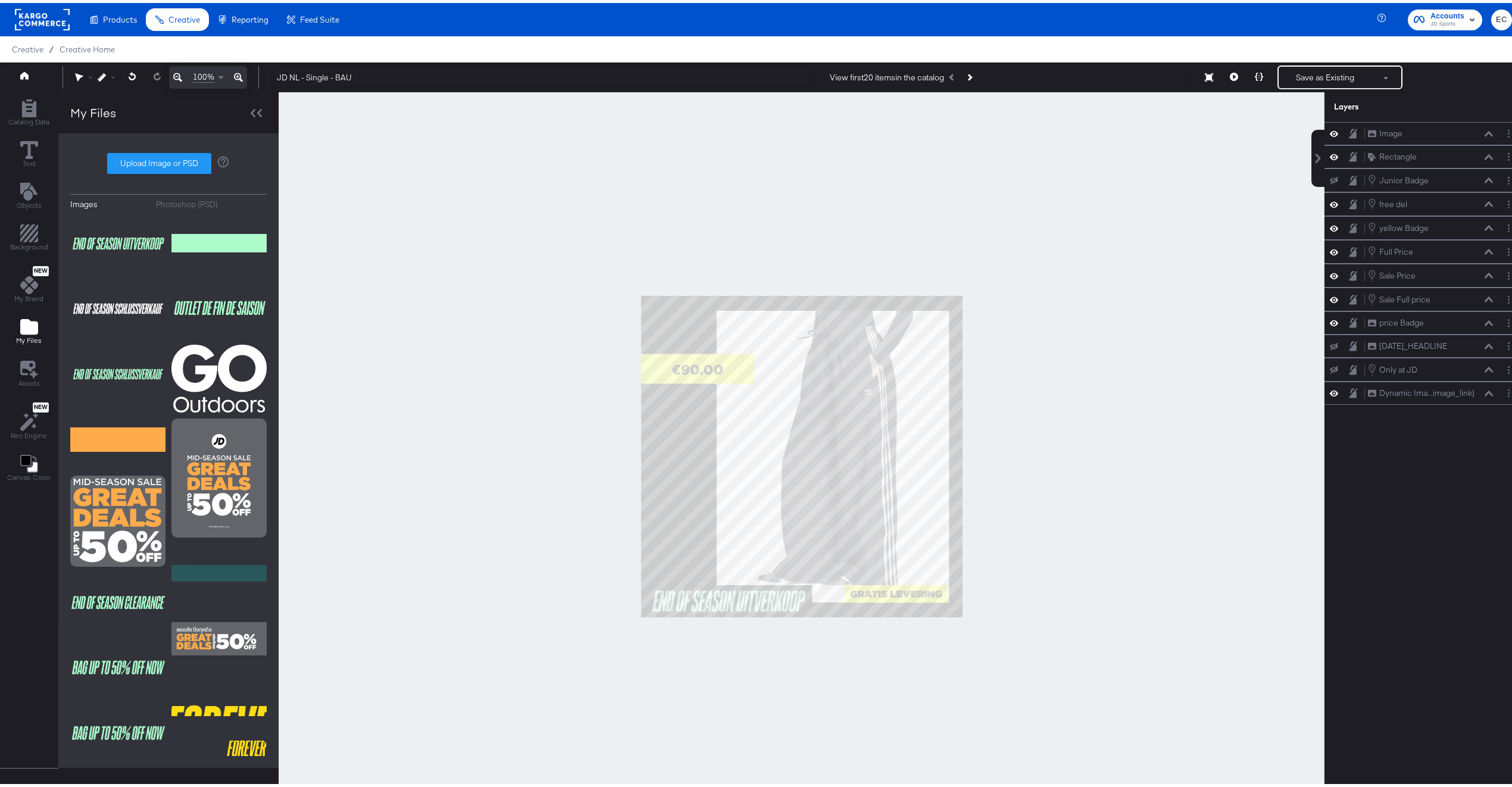
click at [587, 519] on div at bounding box center [802, 453] width 1046 height 728
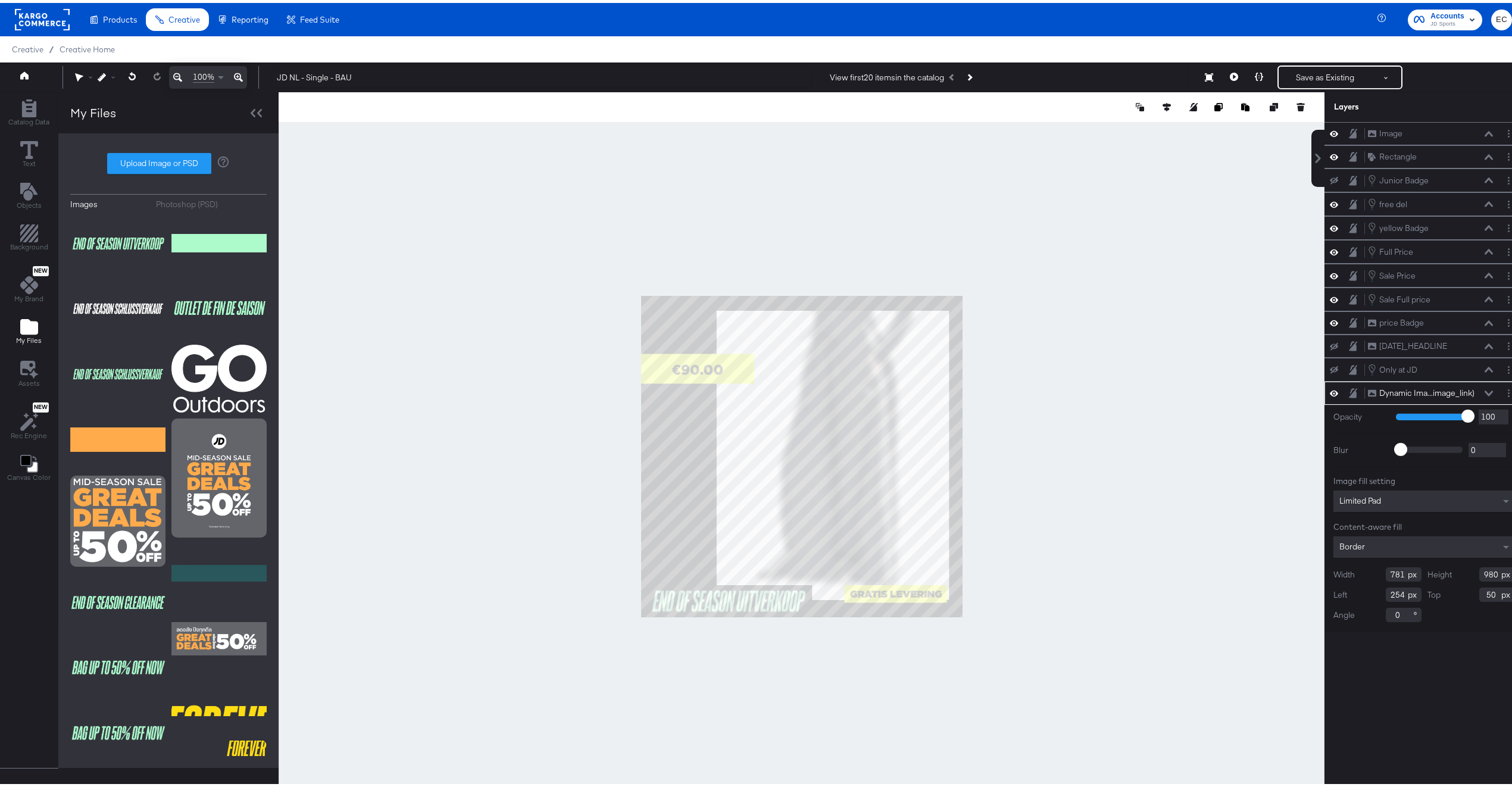
type input "972"
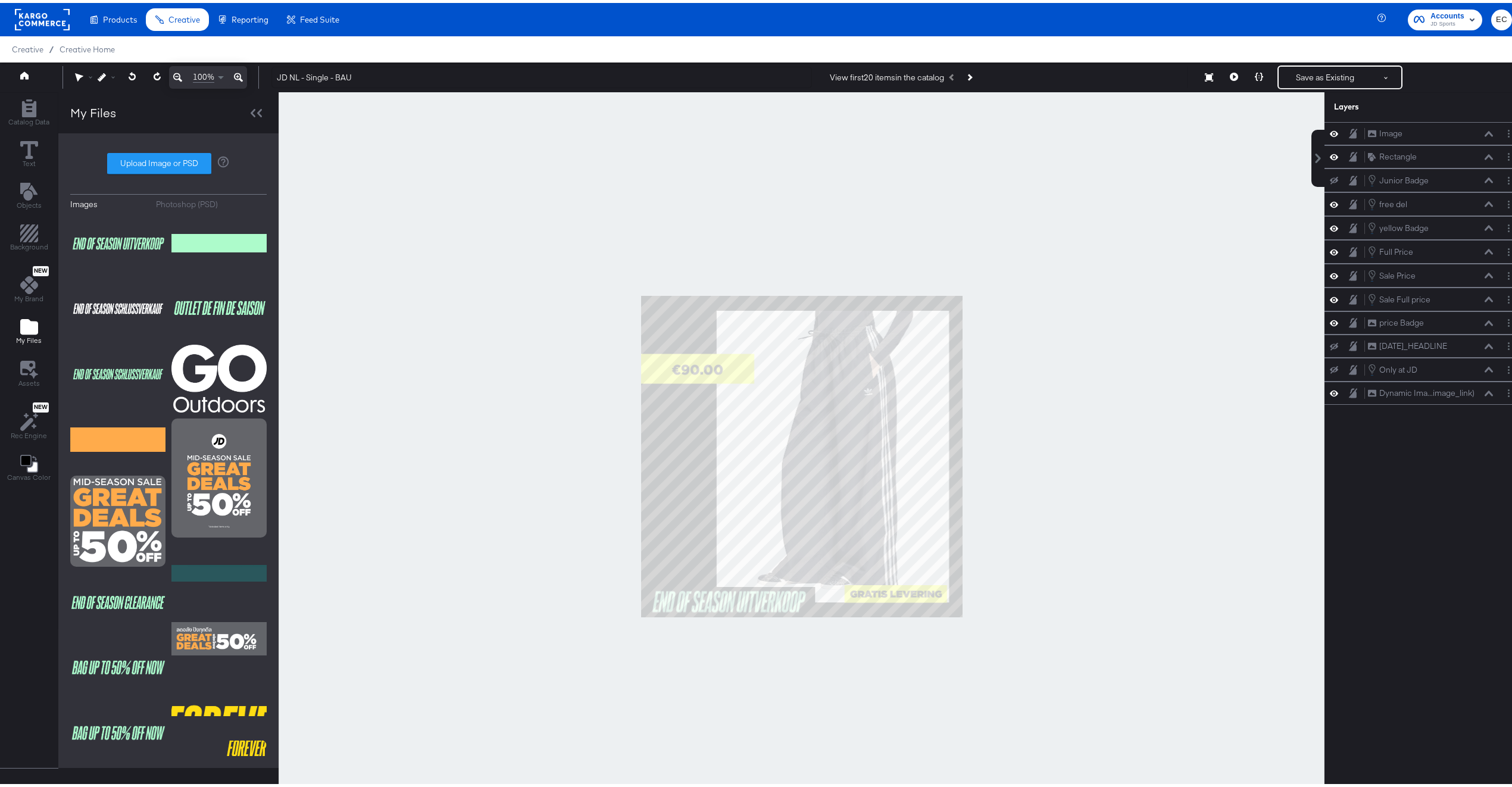
click at [437, 494] on div at bounding box center [802, 453] width 1046 height 728
click at [378, 76] on input "JD NL - Single - BAU" at bounding box center [542, 74] width 541 height 22
click at [338, 69] on input "JD NL - Single - BAU" at bounding box center [542, 74] width 541 height 22
type input "JD NL - Single -"
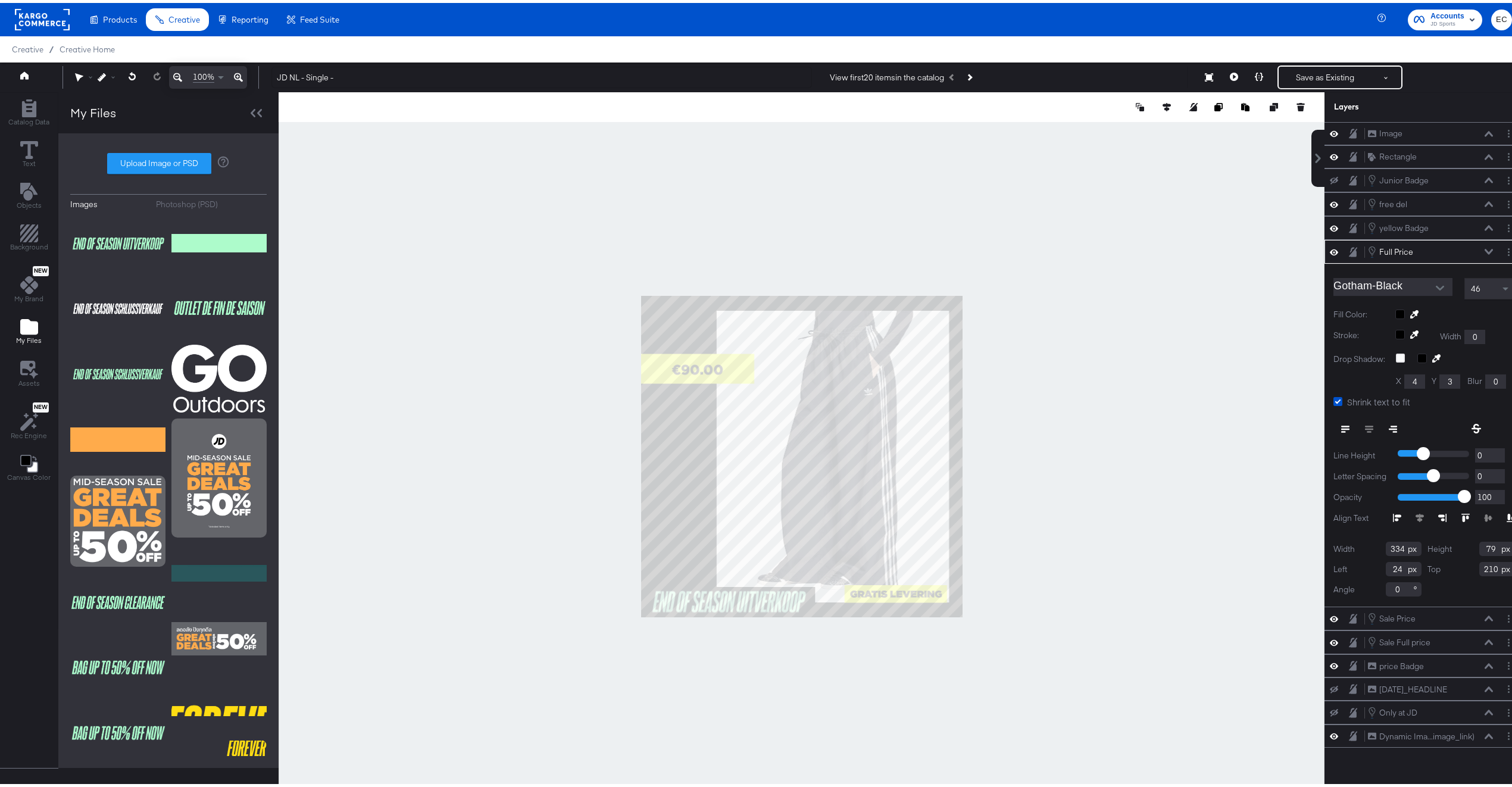
click at [488, 327] on div at bounding box center [802, 453] width 1046 height 728
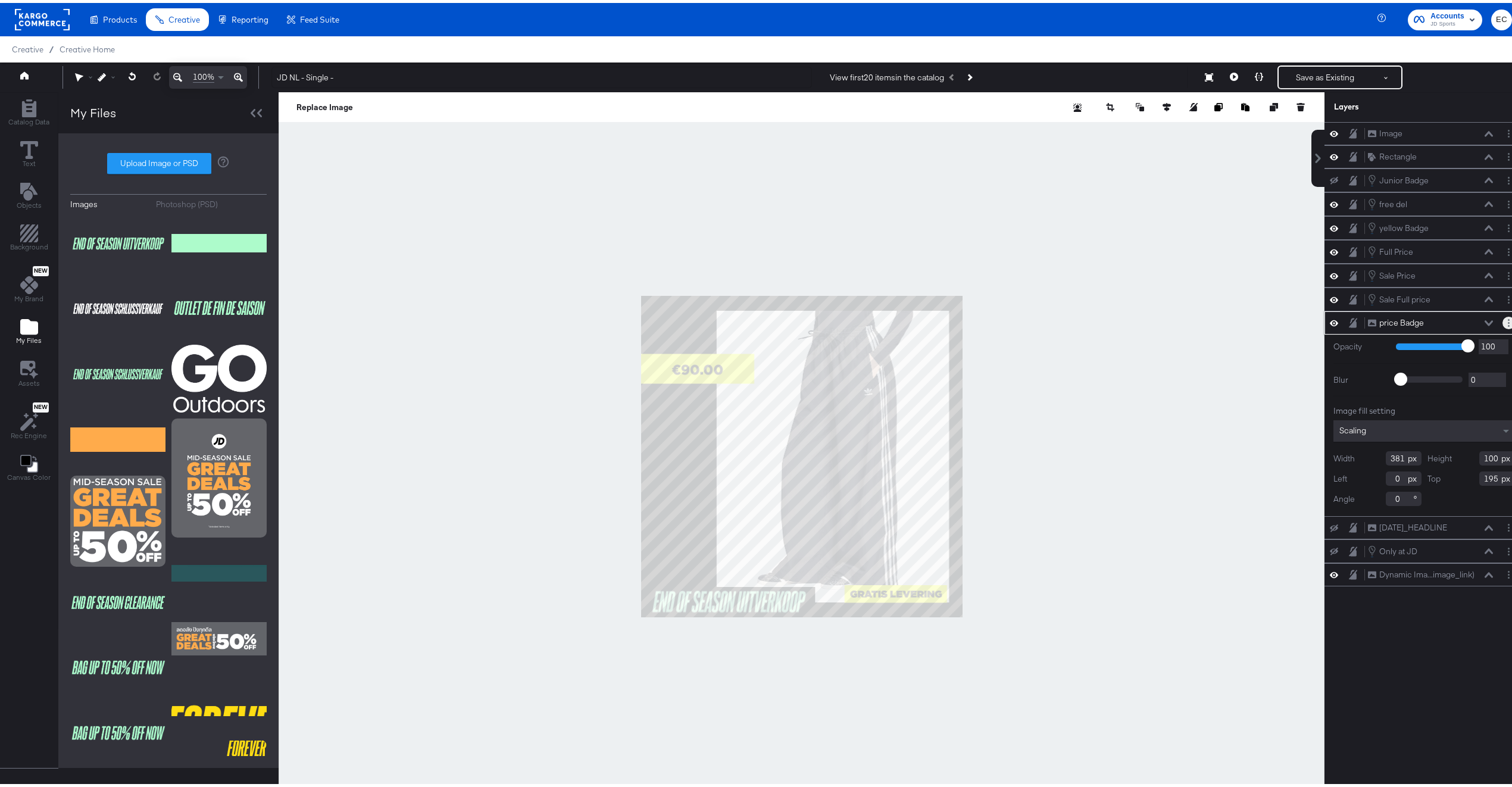
click at [1508, 324] on icon "Layer Options" at bounding box center [1508, 320] width 2 height 8
click at [1415, 382] on button "Duplicate" at bounding box center [1420, 376] width 36 height 13
click at [133, 77] on button at bounding box center [132, 74] width 25 height 22
click at [1503, 327] on button "Layer Options" at bounding box center [1509, 320] width 13 height 13
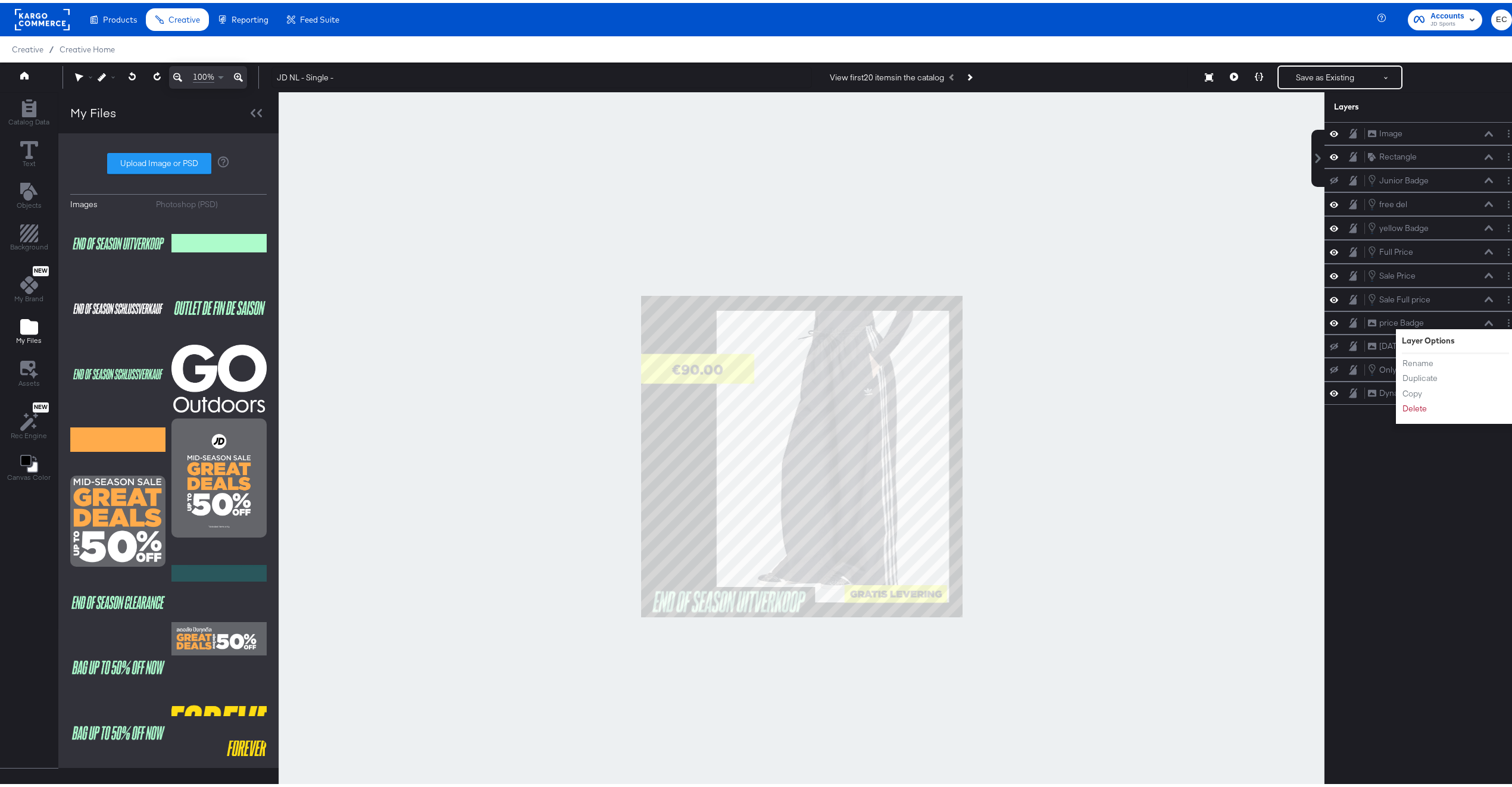
click at [1159, 386] on div at bounding box center [802, 453] width 1046 height 728
click at [1413, 331] on div "price Badge price Badge" at bounding box center [1424, 320] width 200 height 23
click at [633, 374] on div at bounding box center [802, 453] width 1046 height 728
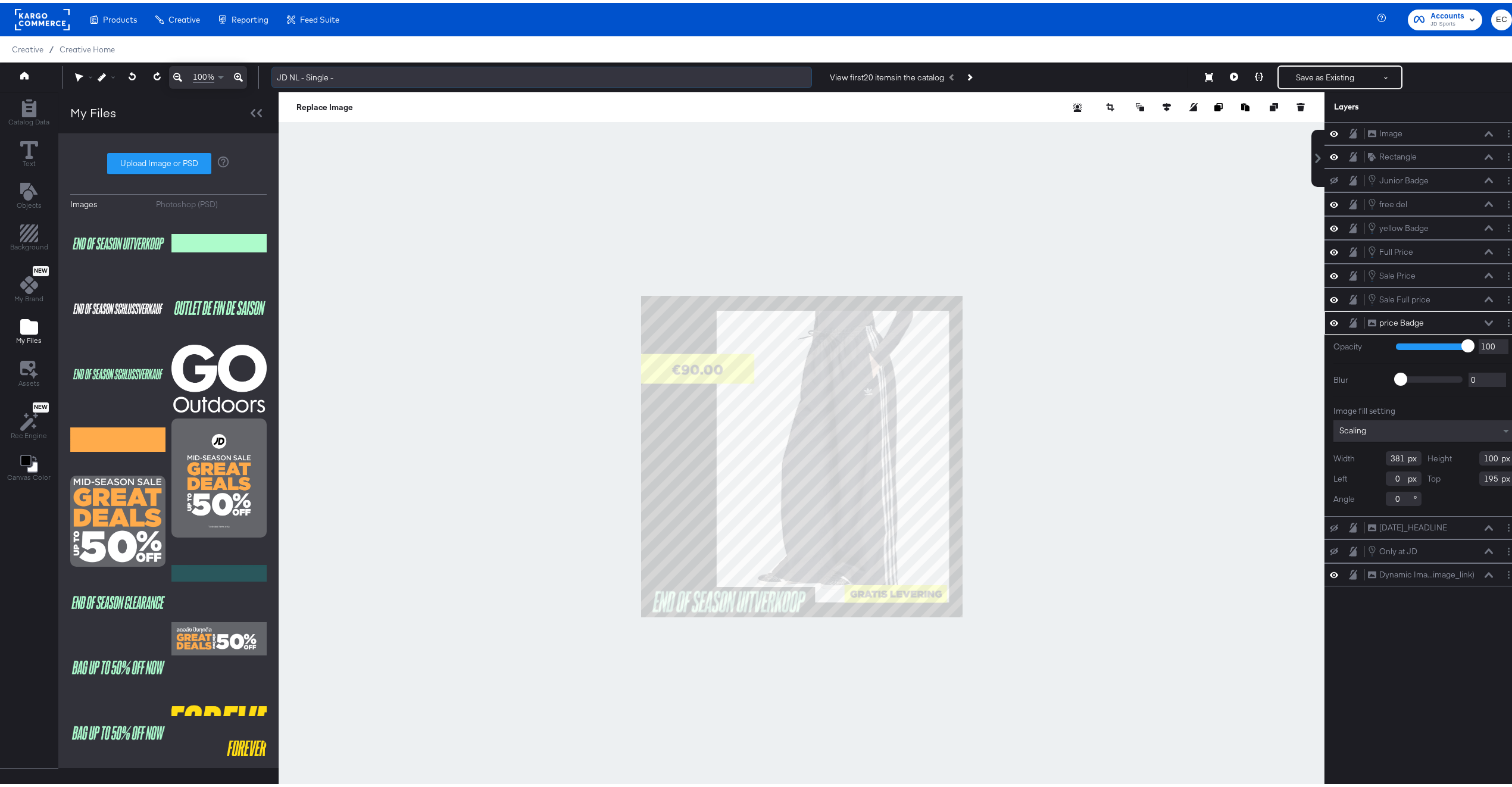
click at [372, 76] on input "JD NL - Single -" at bounding box center [542, 74] width 541 height 22
type input "JD NL - Single - End of Season"
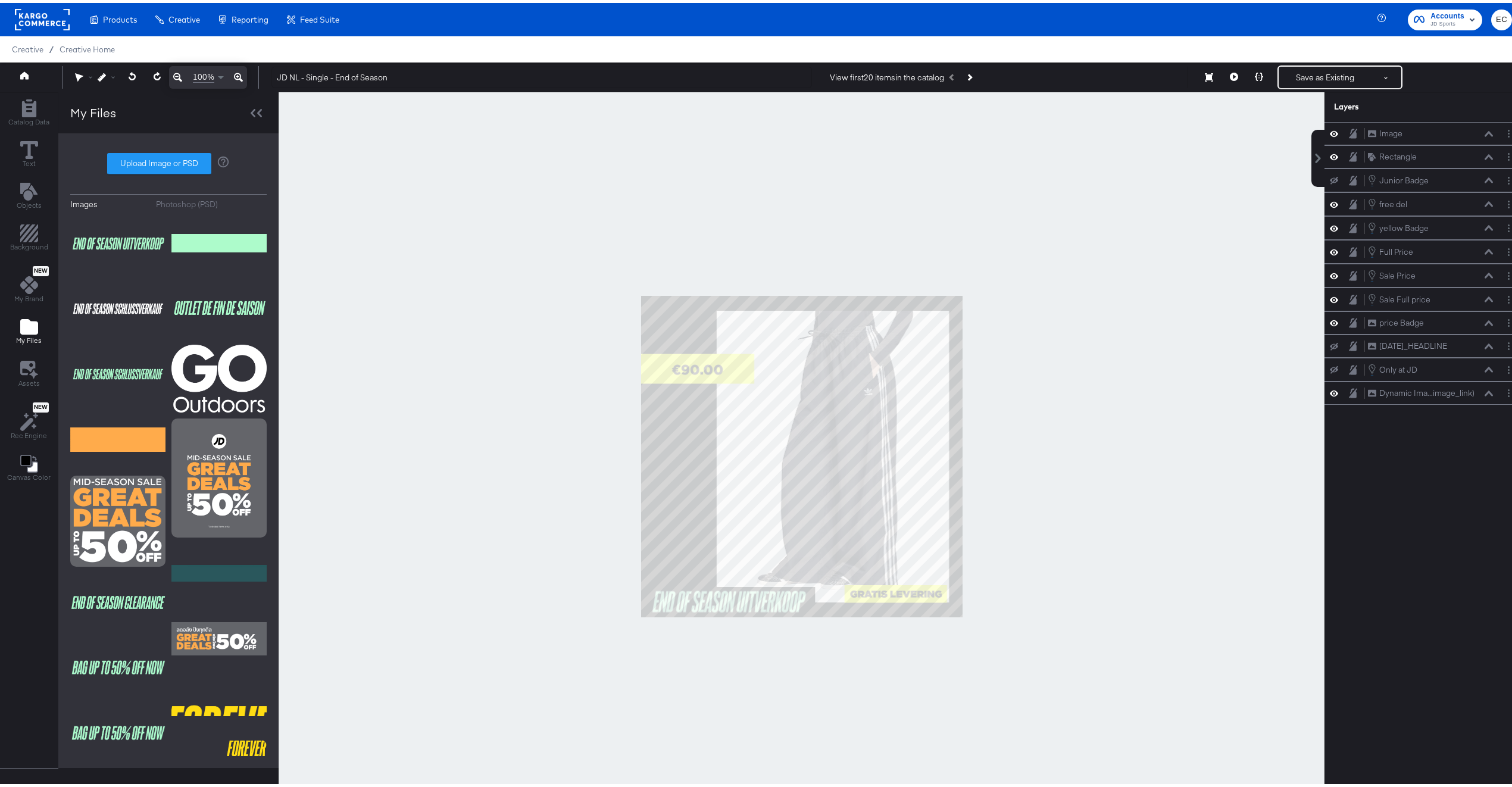
click at [493, 260] on div at bounding box center [802, 453] width 1046 height 728
click at [36, 111] on icon "Add Rectangle" at bounding box center [29, 105] width 18 height 18
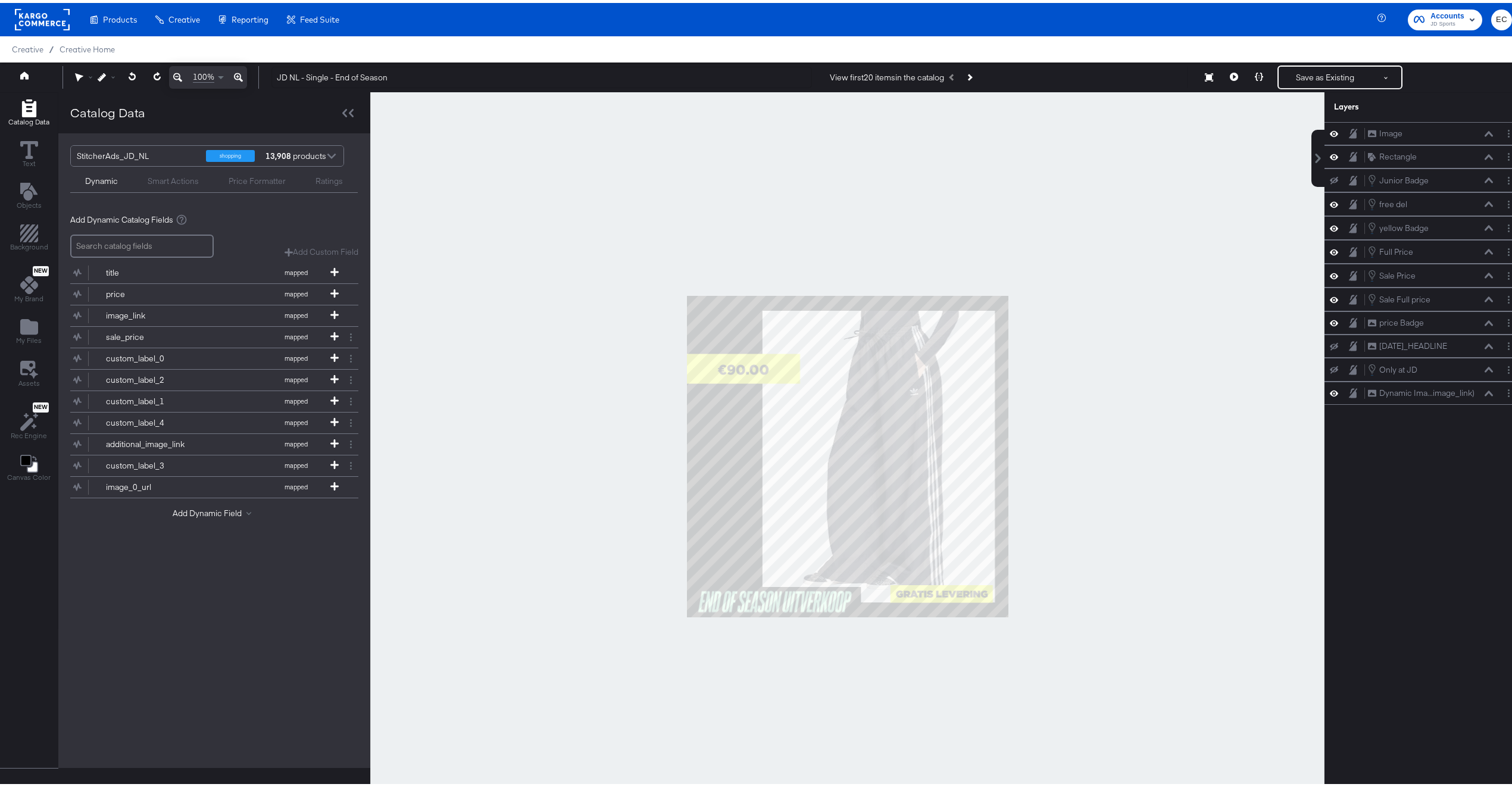
click at [154, 180] on div "Smart Actions" at bounding box center [173, 178] width 51 height 11
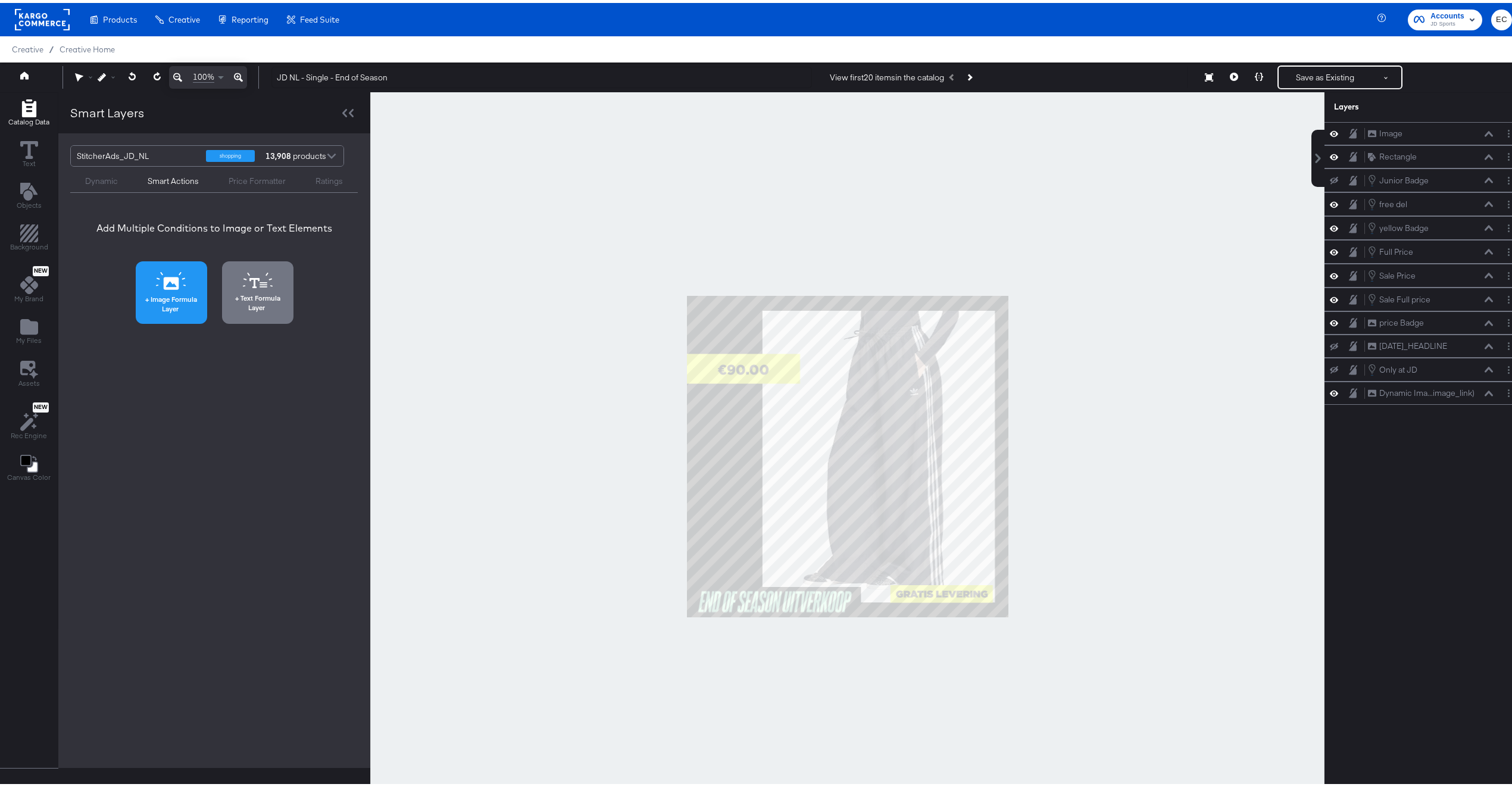
click at [180, 289] on button "Image Formula Layer" at bounding box center [172, 289] width 71 height 62
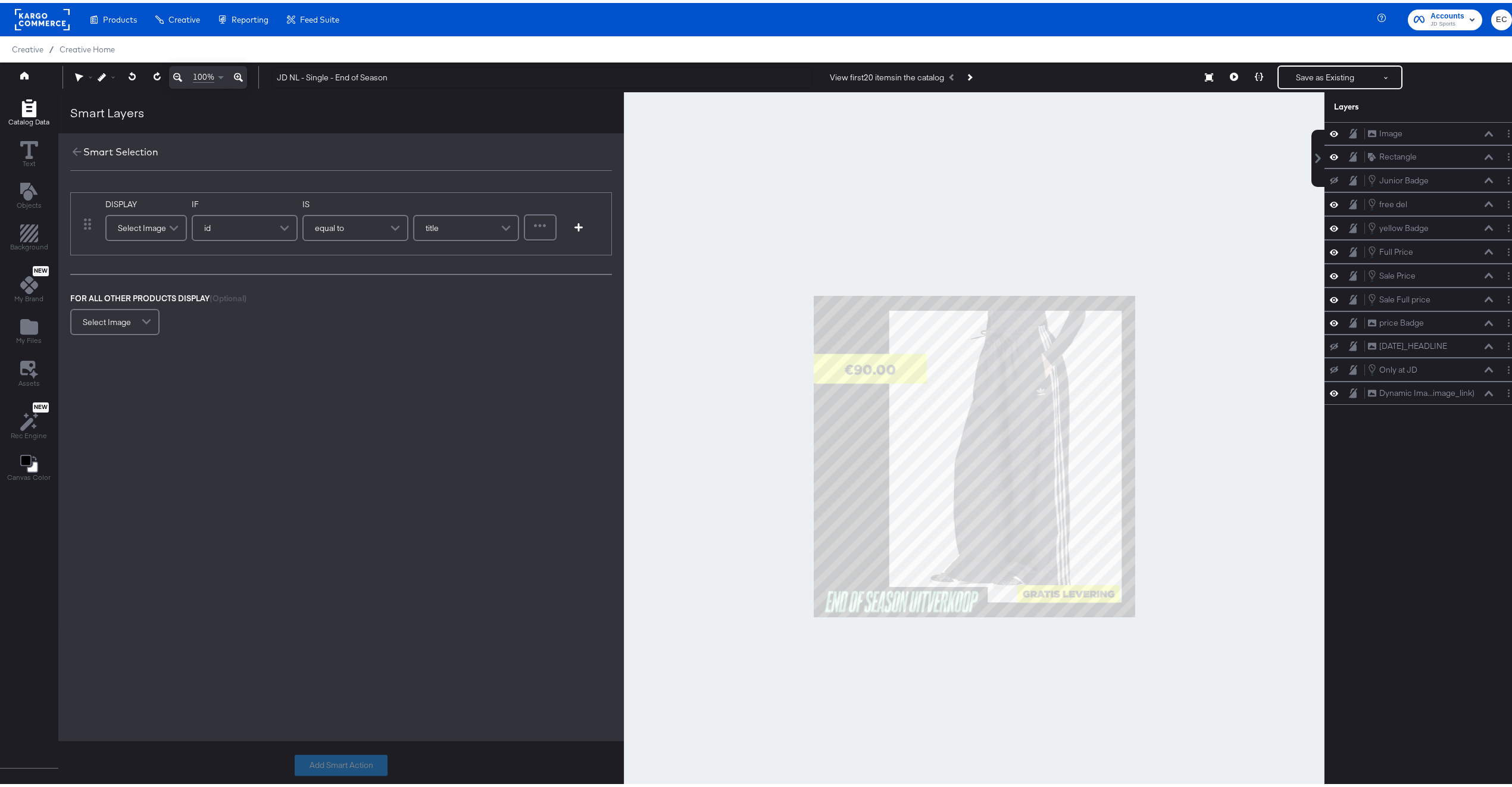
click at [157, 223] on div "Select Image" at bounding box center [146, 225] width 79 height 24
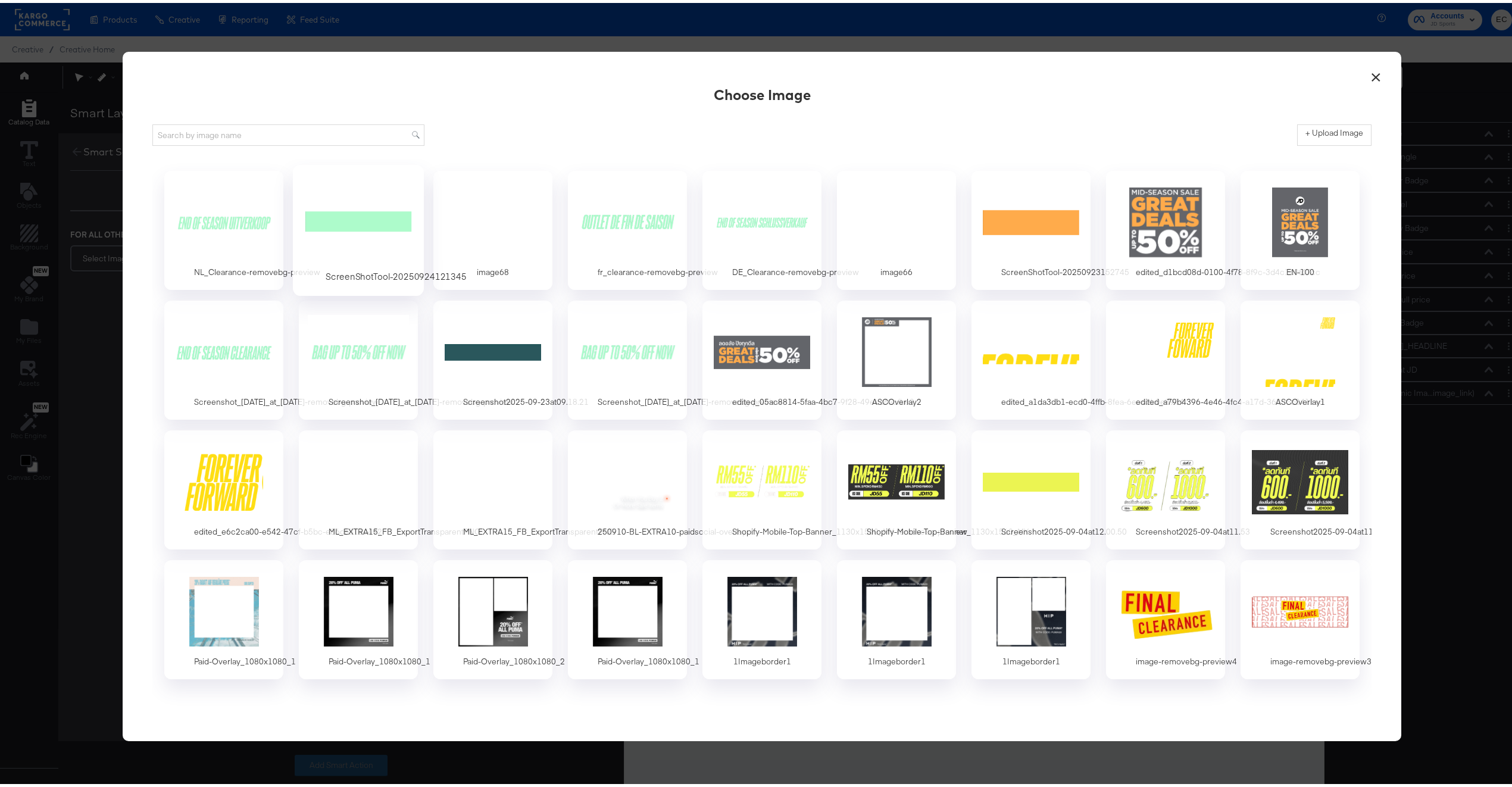
click at [334, 226] on div at bounding box center [359, 219] width 111 height 82
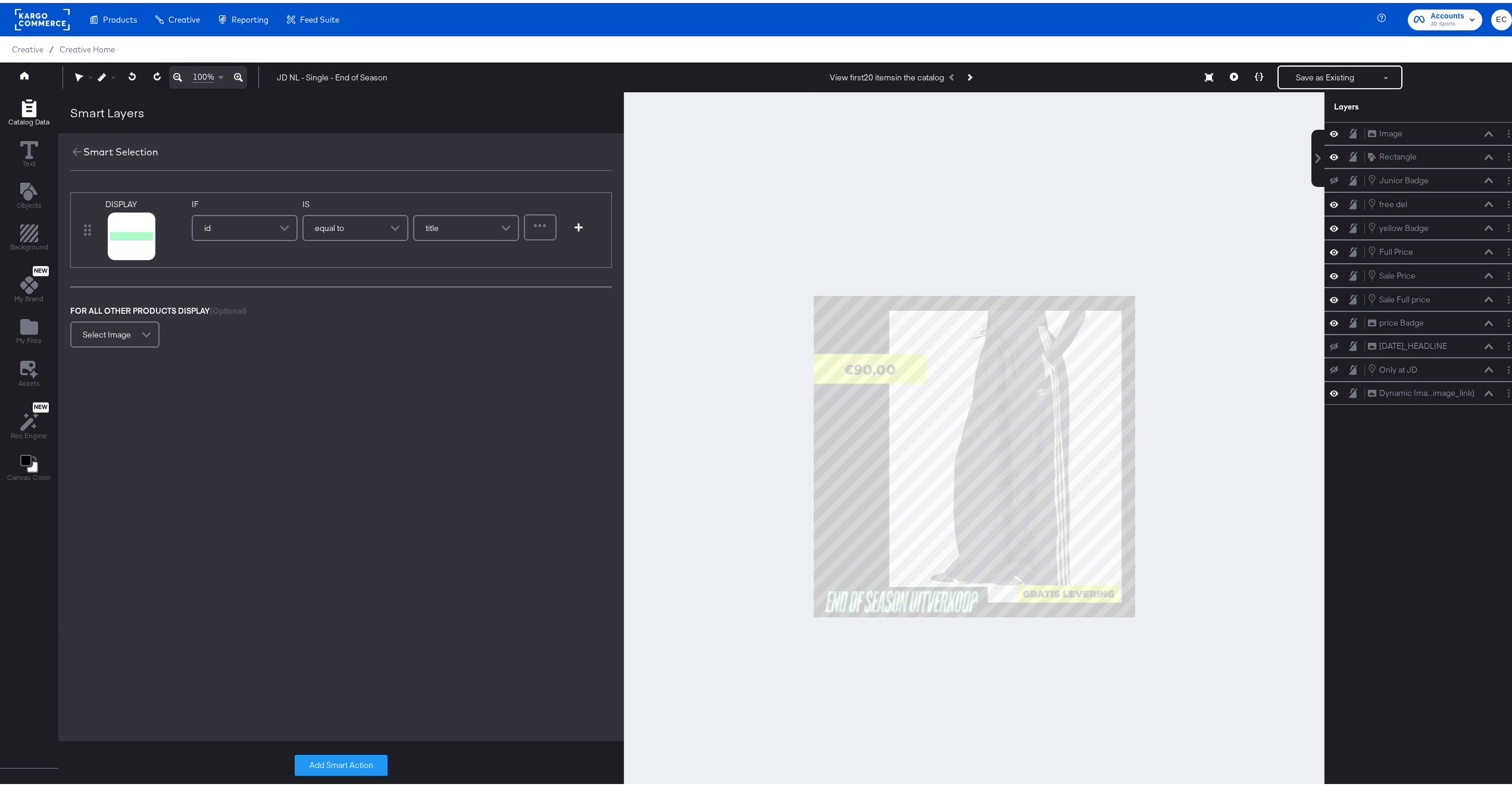
click at [239, 228] on div "id" at bounding box center [245, 225] width 104 height 24
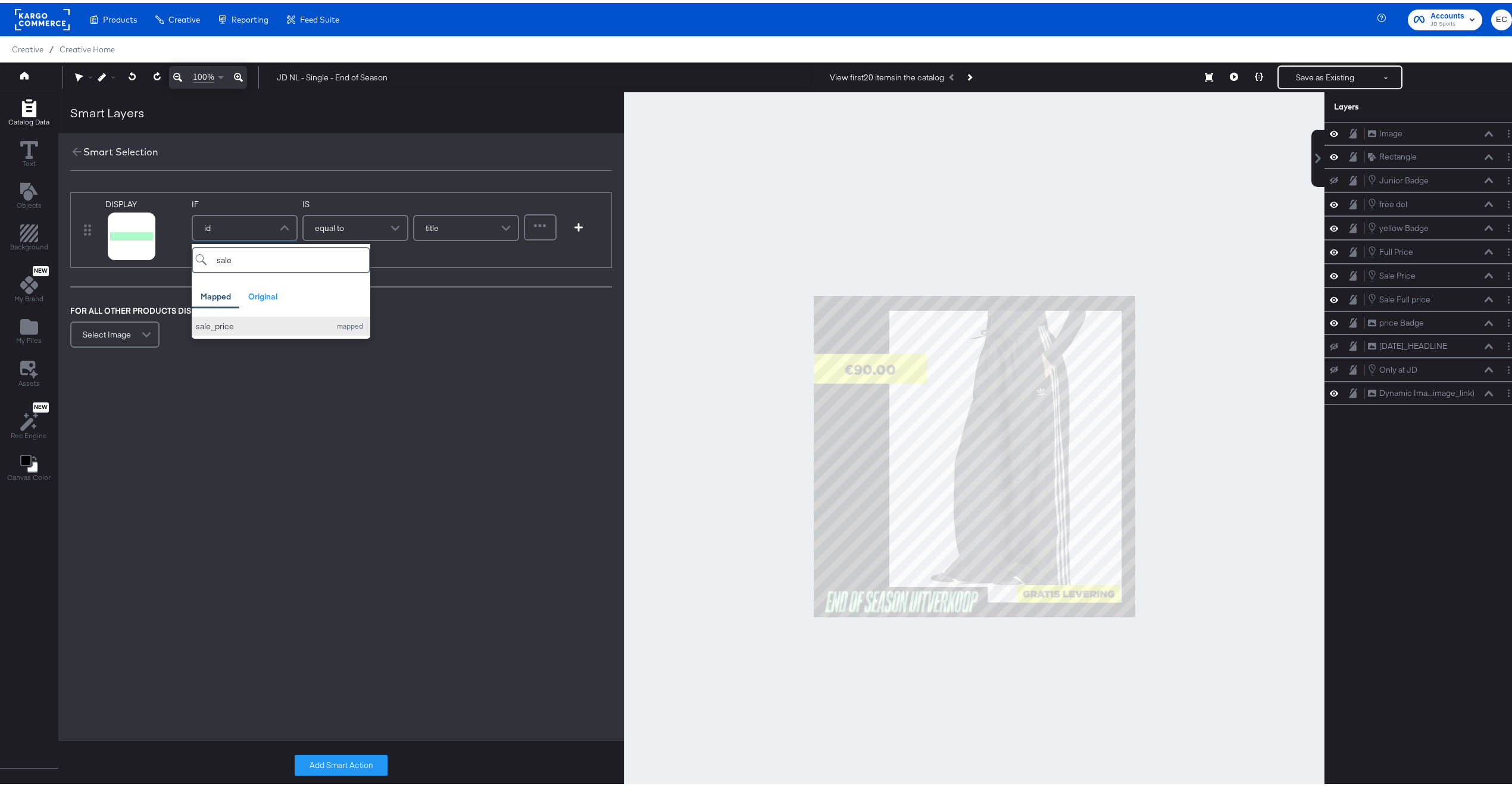
type input "sale"
click at [274, 314] on button "sale_price mapped" at bounding box center [281, 324] width 179 height 20
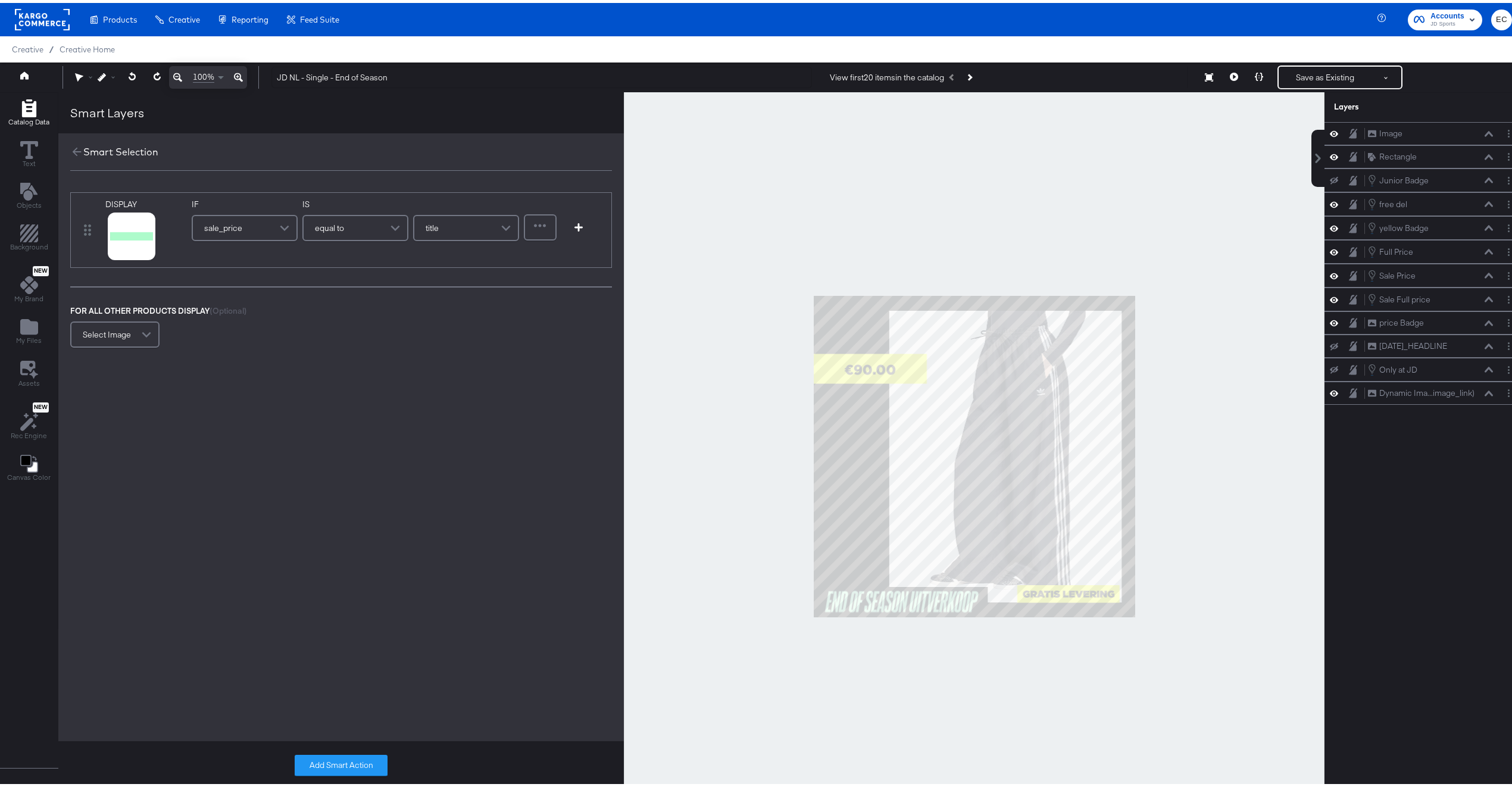
click at [366, 220] on div "equal to" at bounding box center [355, 225] width 104 height 24
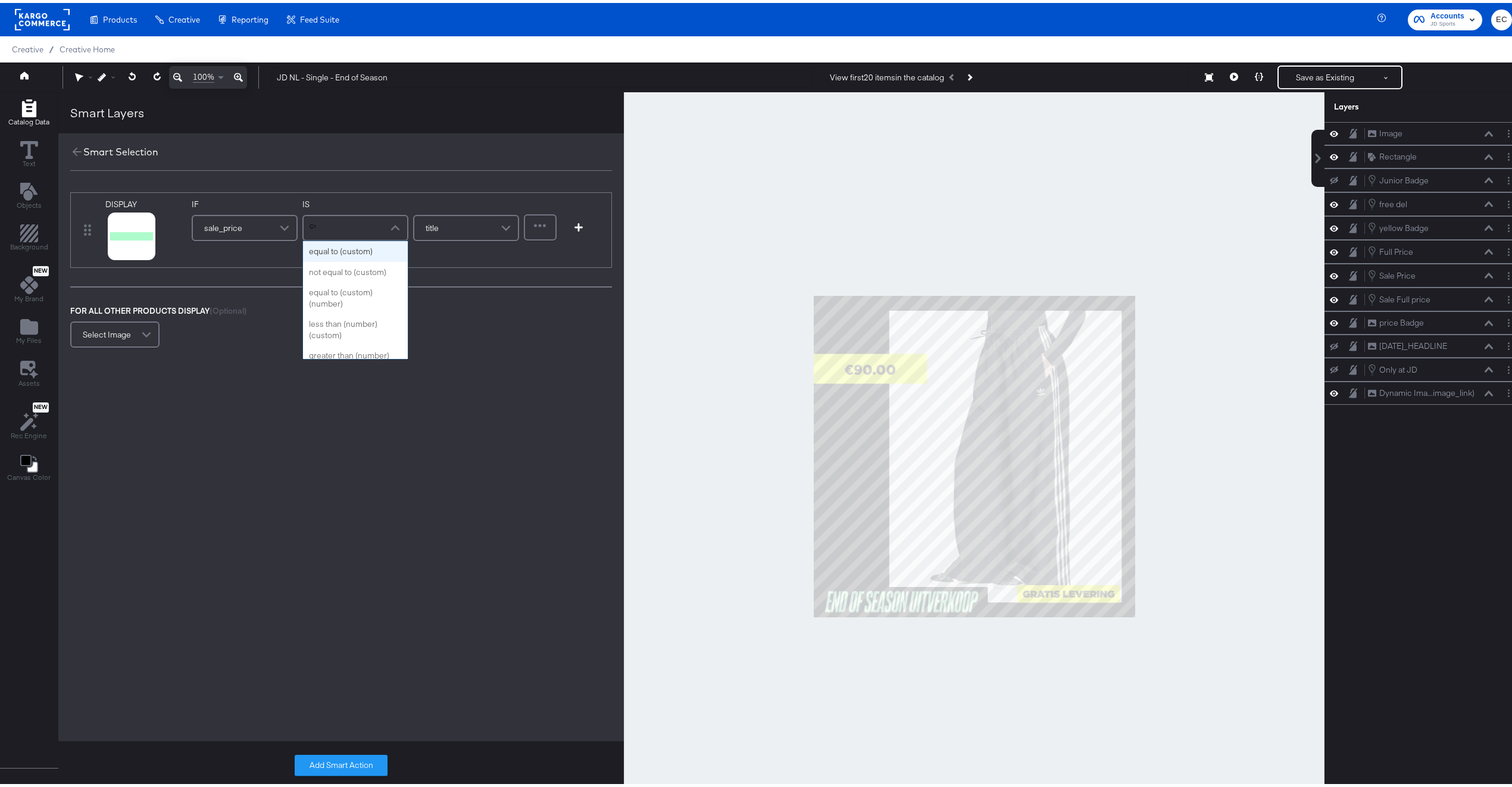
type input "con"
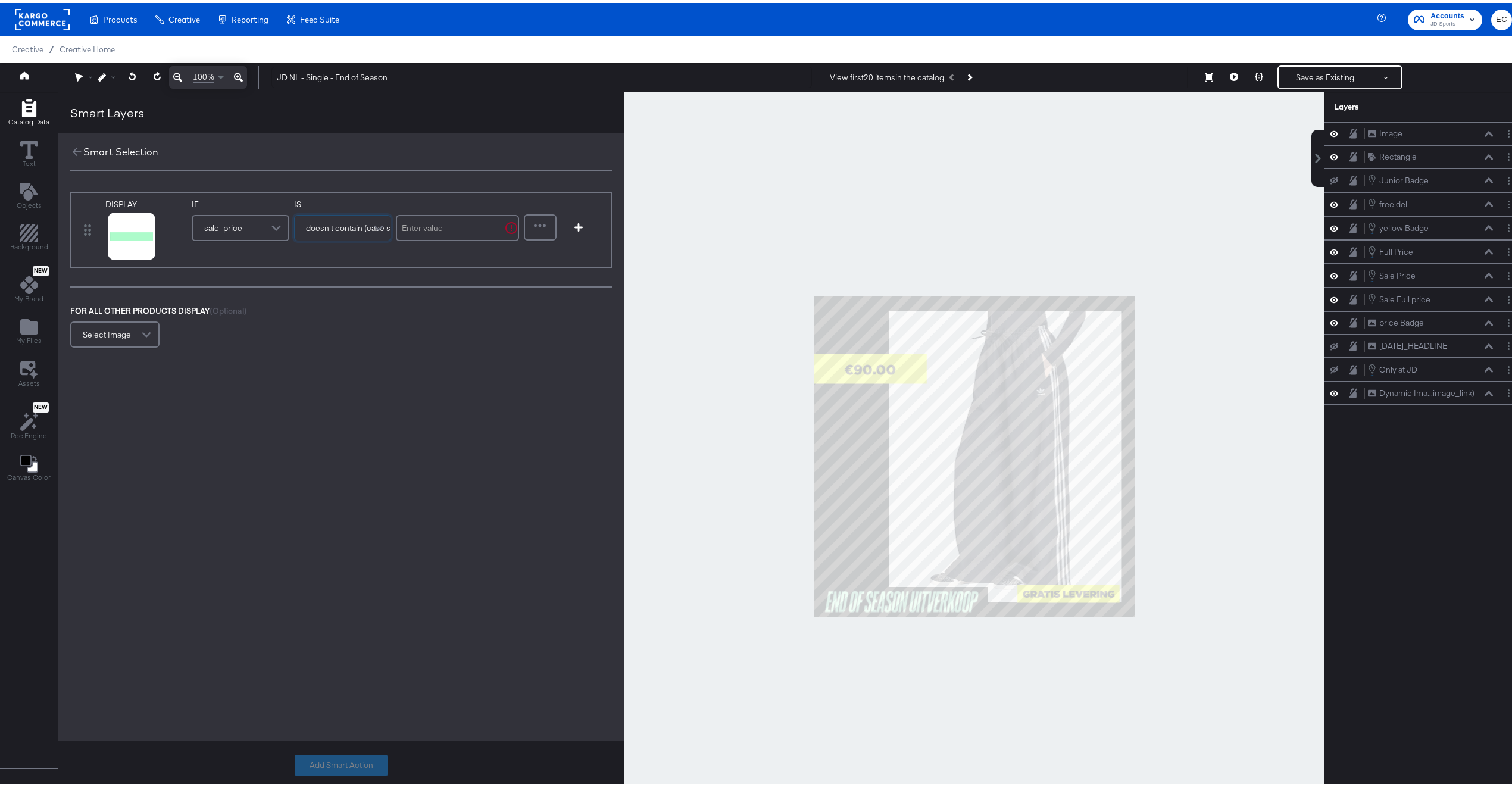
click at [350, 222] on span "doesn't contain (case sensitive)" at bounding box center [364, 225] width 116 height 20
click at [425, 232] on input "text" at bounding box center [458, 224] width 123 height 26
type input "."
click at [580, 225] on icon "button" at bounding box center [579, 224] width 8 height 8
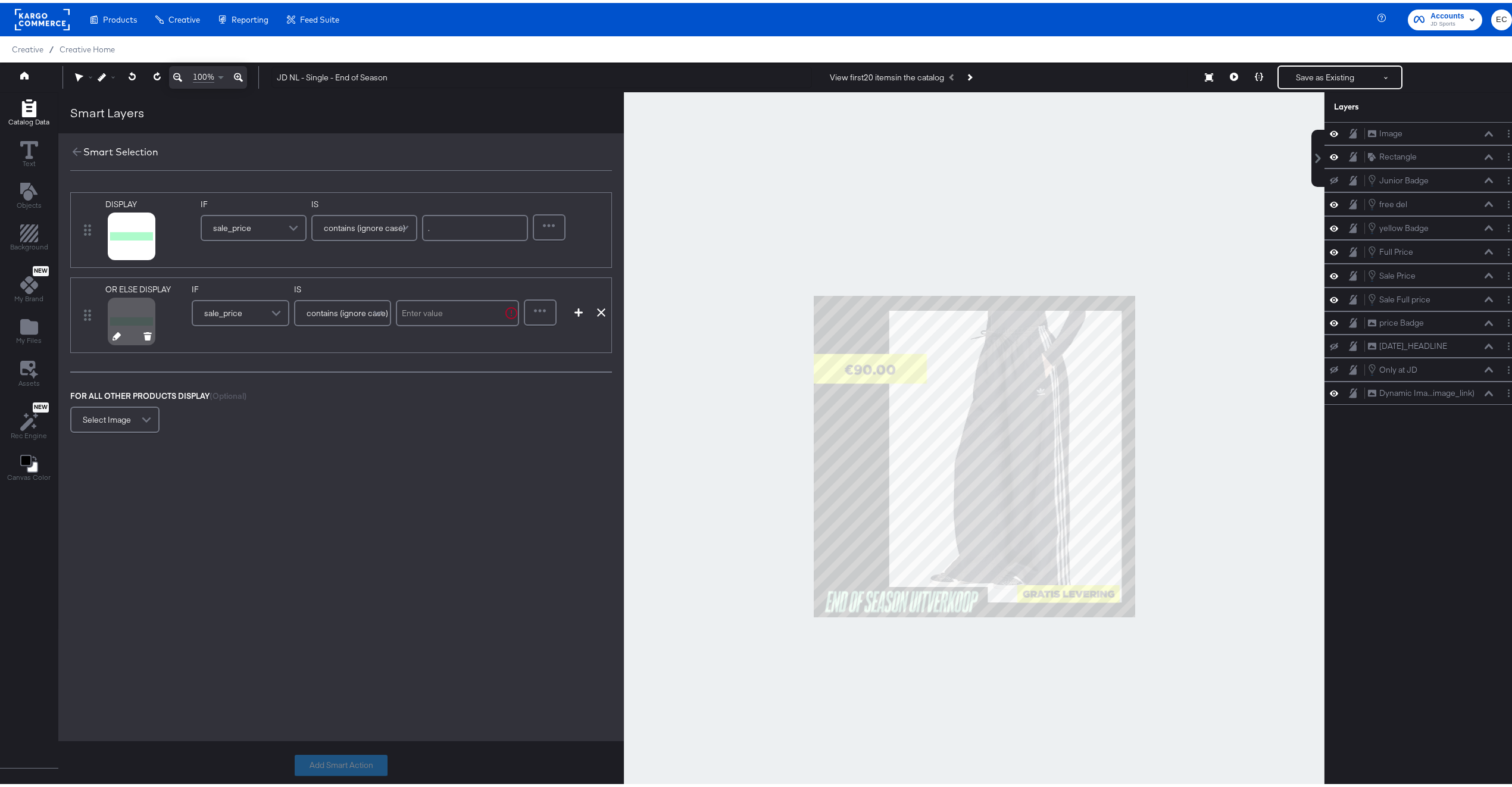
drag, startPoint x: 127, startPoint y: 327, endPoint x: 121, endPoint y: 330, distance: 6.7
click at [123, 329] on div at bounding box center [131, 318] width 43 height 43
click at [116, 334] on icon at bounding box center [117, 334] width 8 height 8
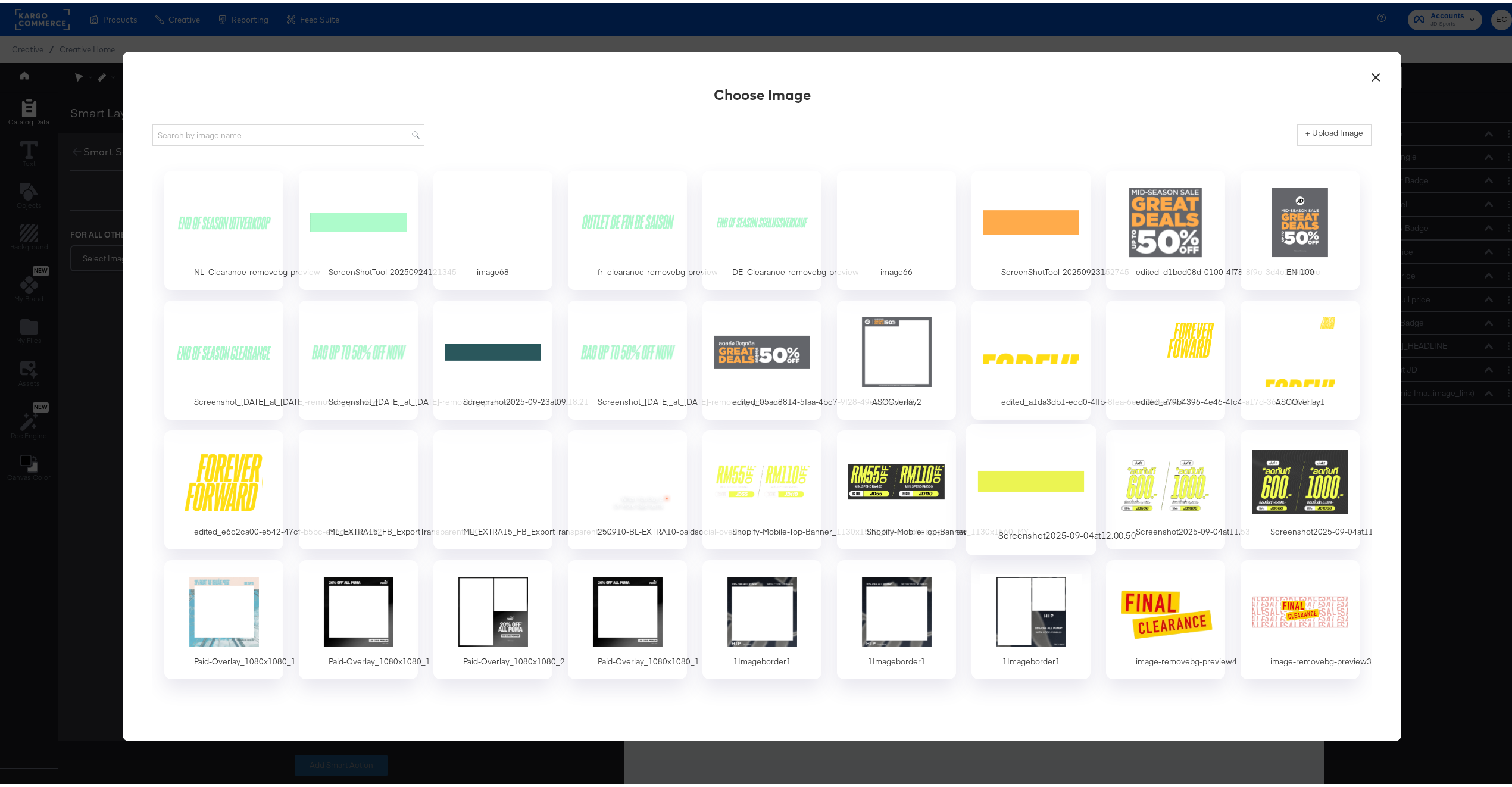
click at [1019, 501] on div at bounding box center [1031, 479] width 111 height 82
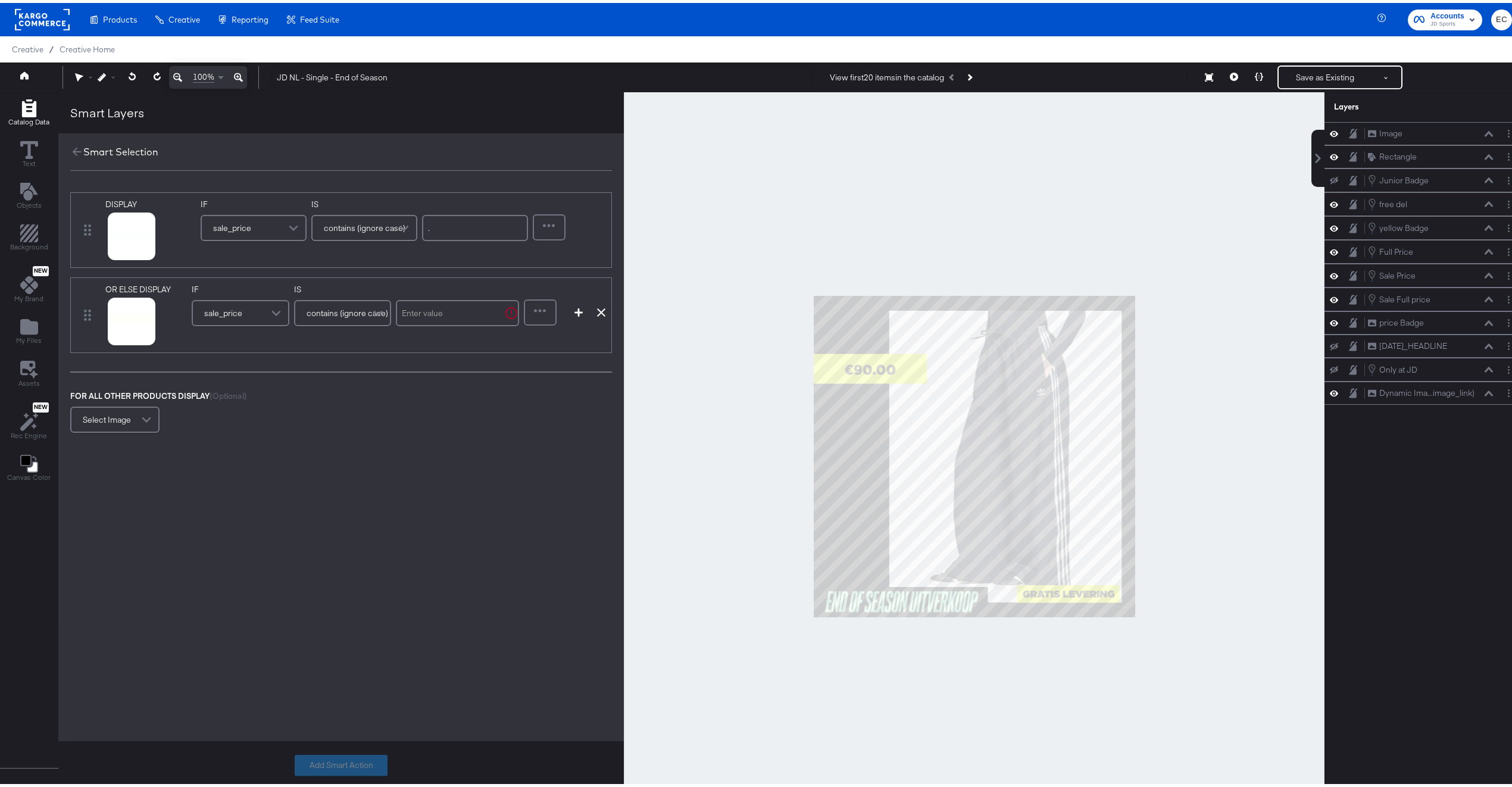
click at [363, 311] on span "contains (ignore case)" at bounding box center [348, 310] width 81 height 20
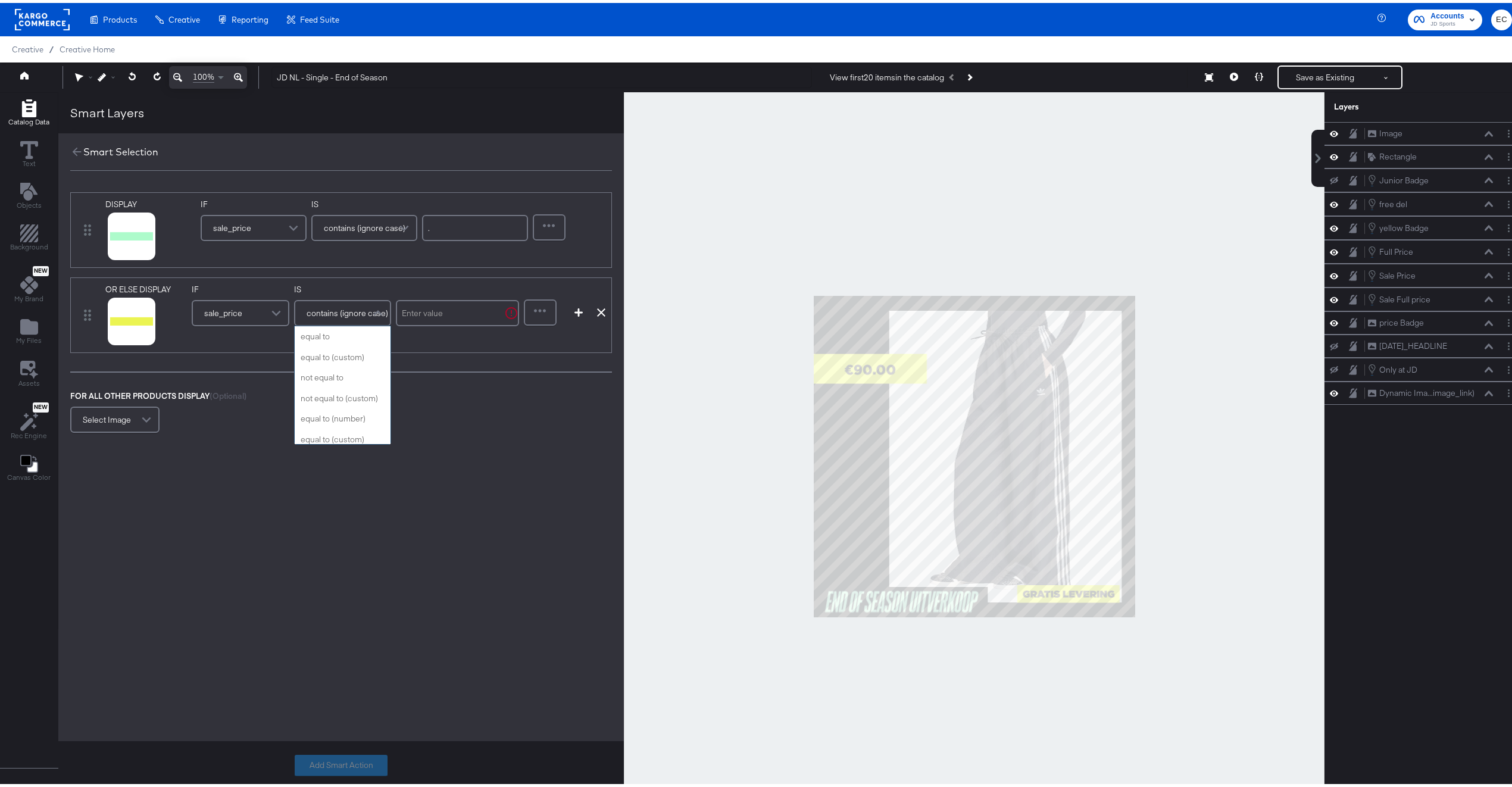
scroll to position [541, 0]
click at [406, 313] on input "text" at bounding box center [458, 310] width 123 height 26
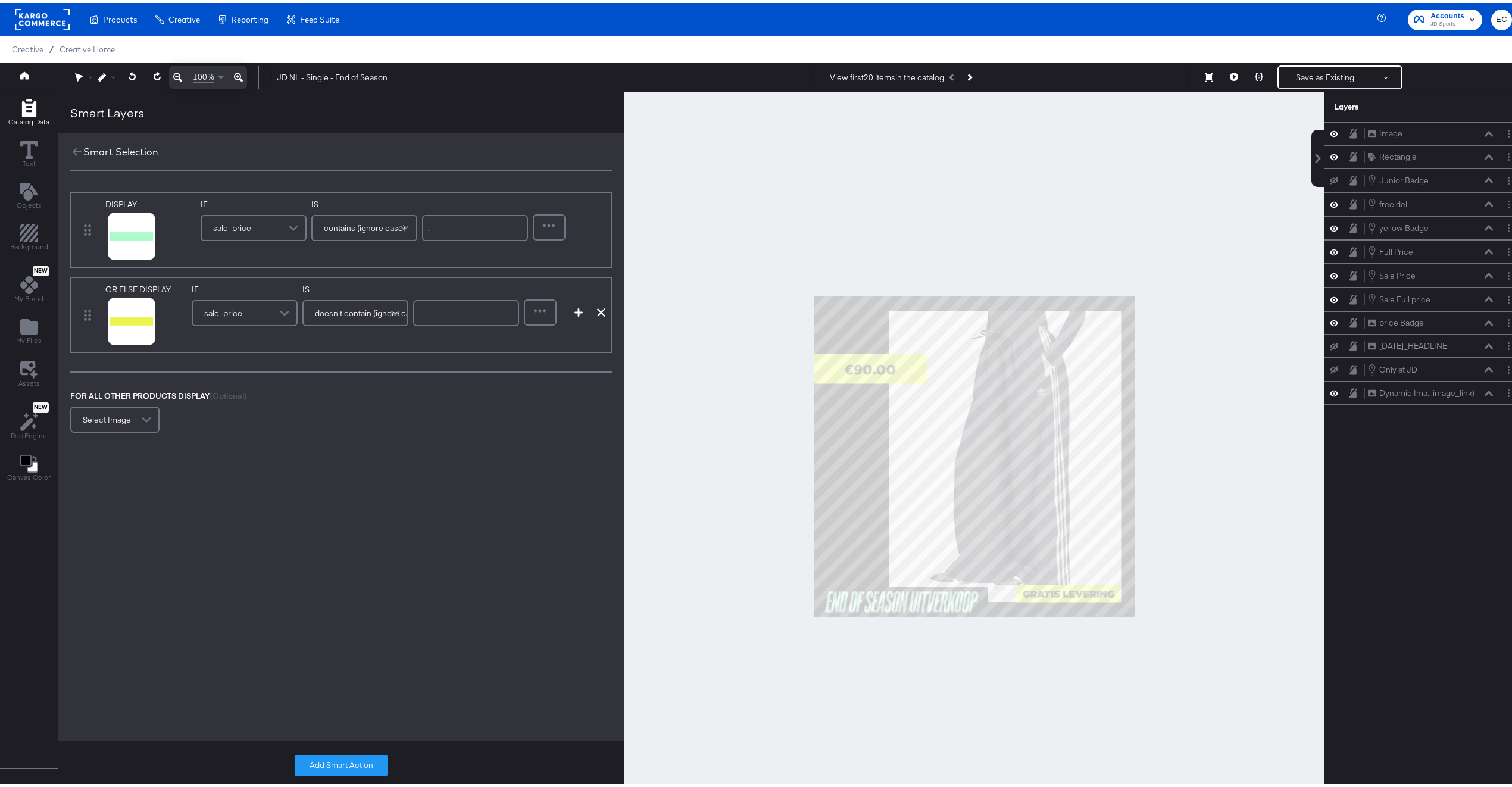
type input "."
click at [448, 450] on div "DISPLAY link mapped image_link mapped custom_label_4 mapped additional_image_li…" at bounding box center [341, 351] width 565 height 367
click at [350, 767] on button "Add Smart Action" at bounding box center [341, 762] width 93 height 22
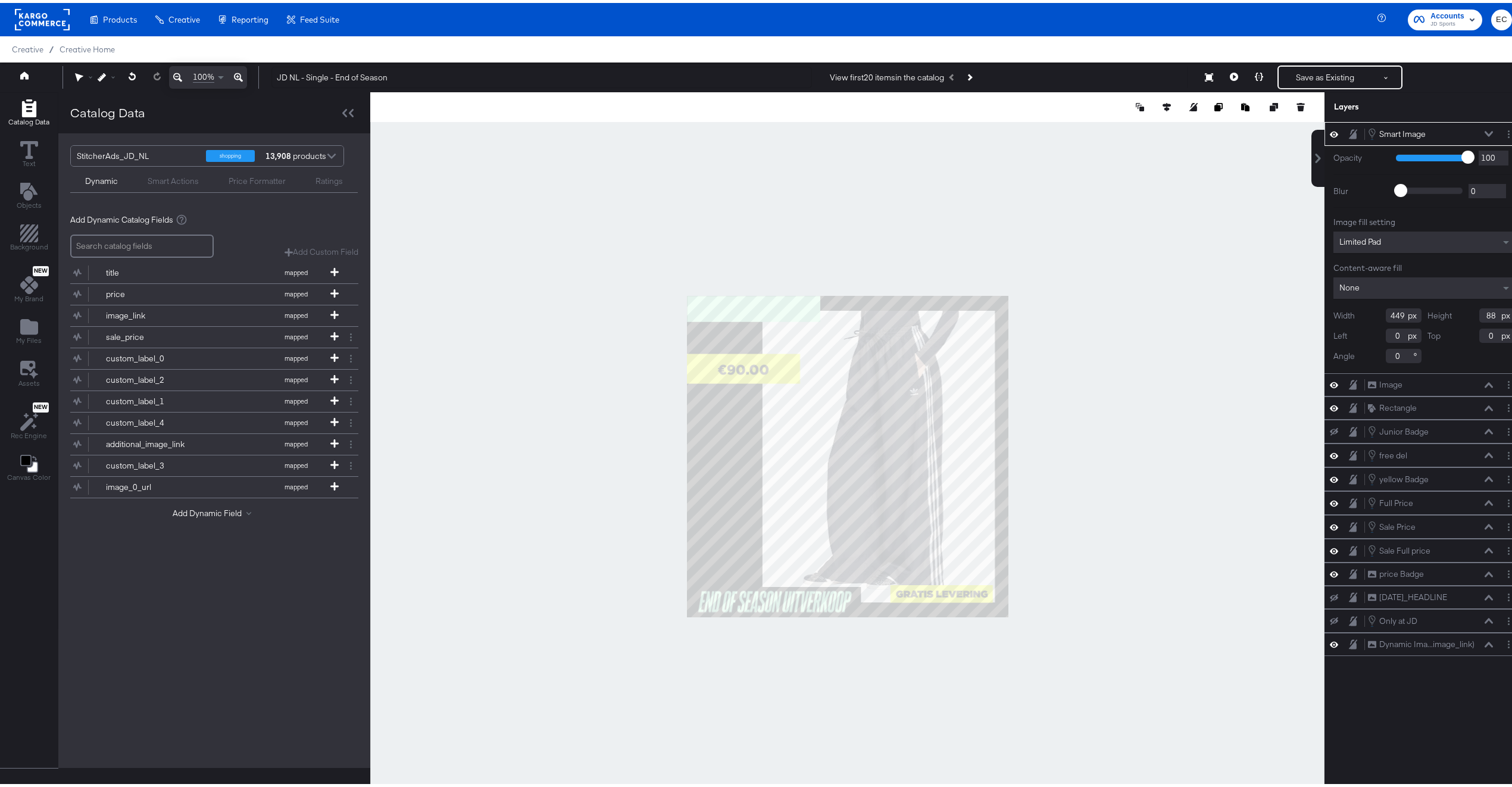
type input "102"
click at [1230, 77] on button at bounding box center [1235, 74] width 25 height 24
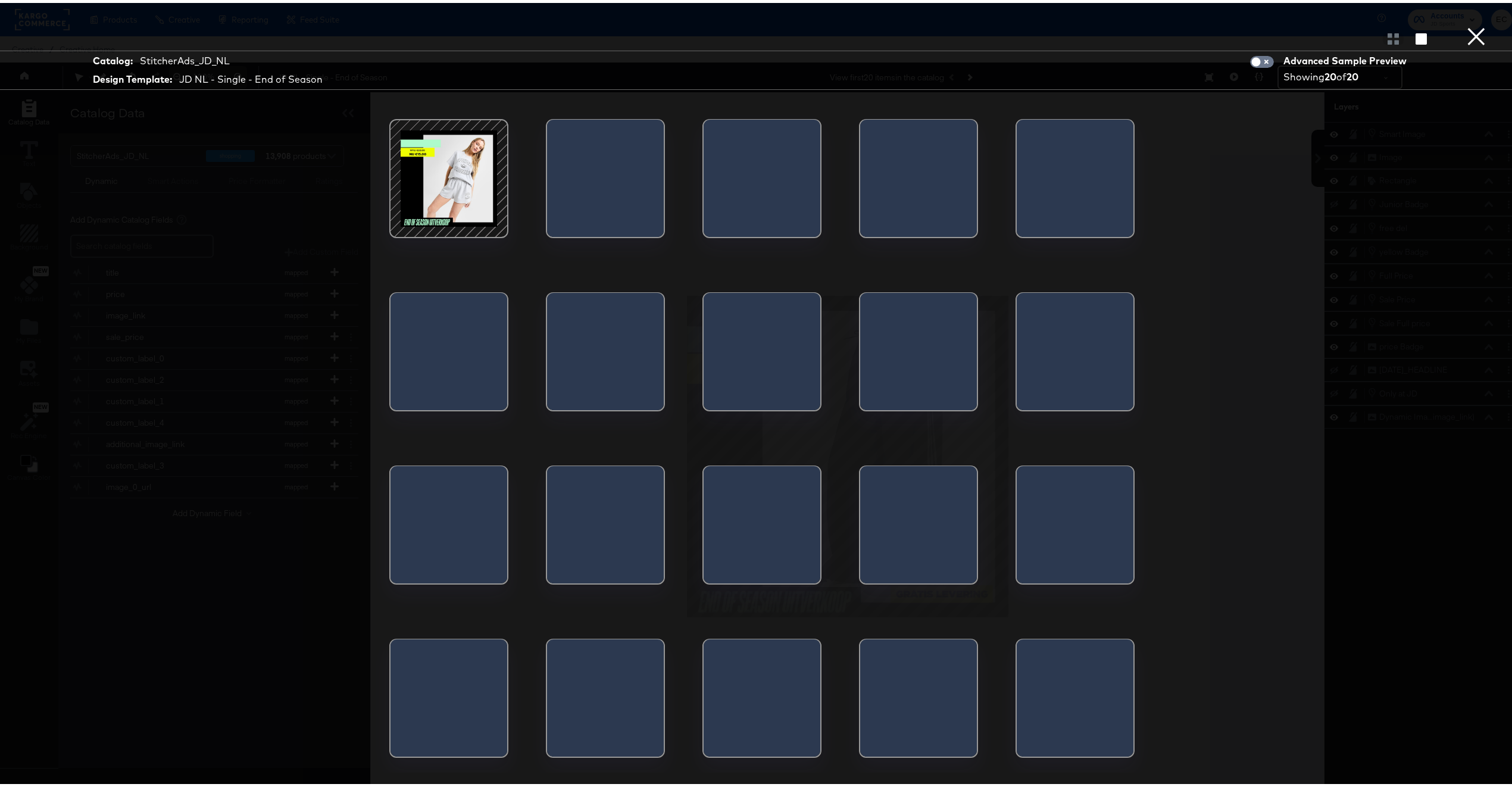
click at [448, 184] on div at bounding box center [448, 175] width 101 height 101
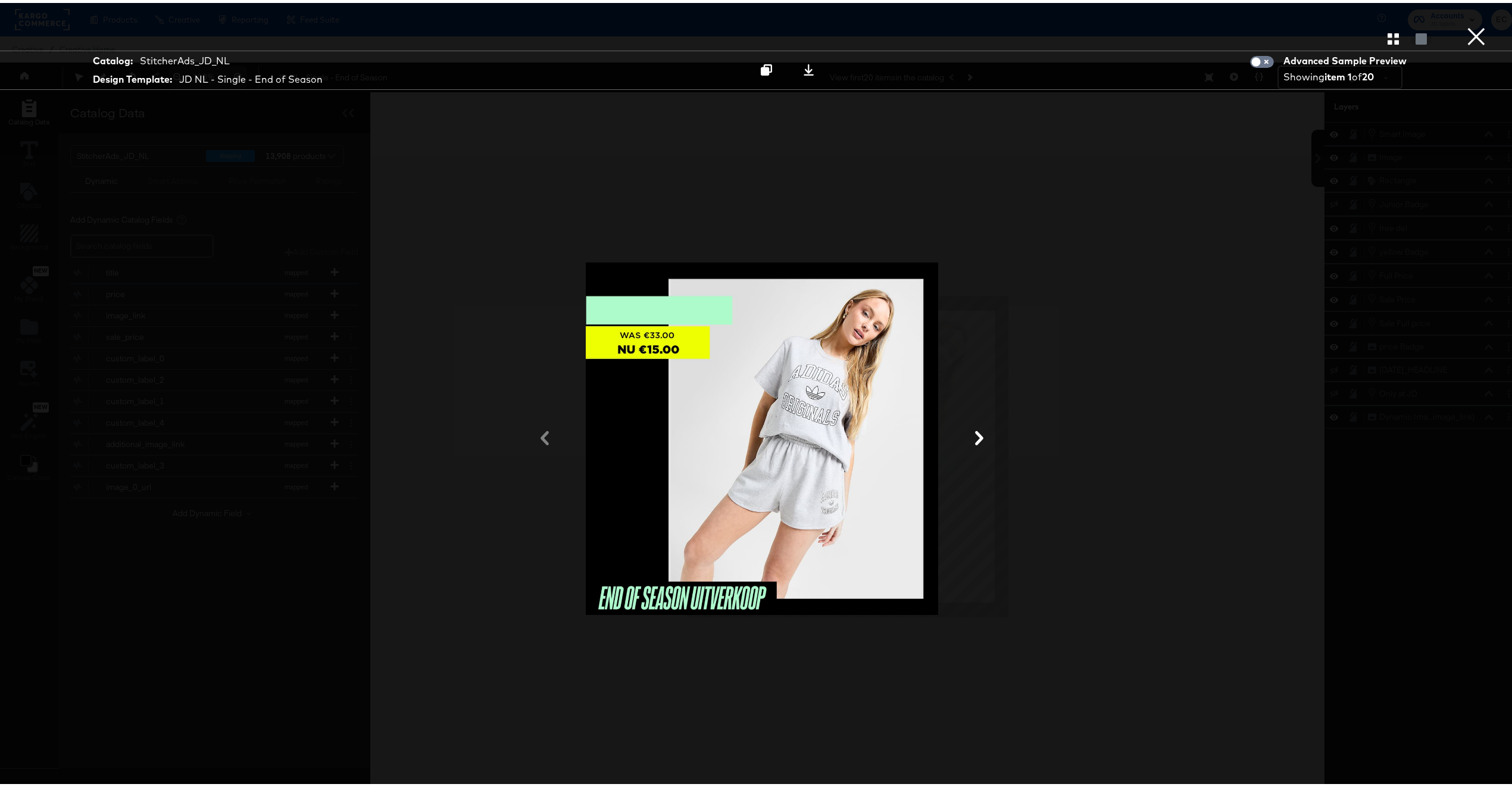
click at [1464, 24] on button "×" at bounding box center [1476, 12] width 24 height 24
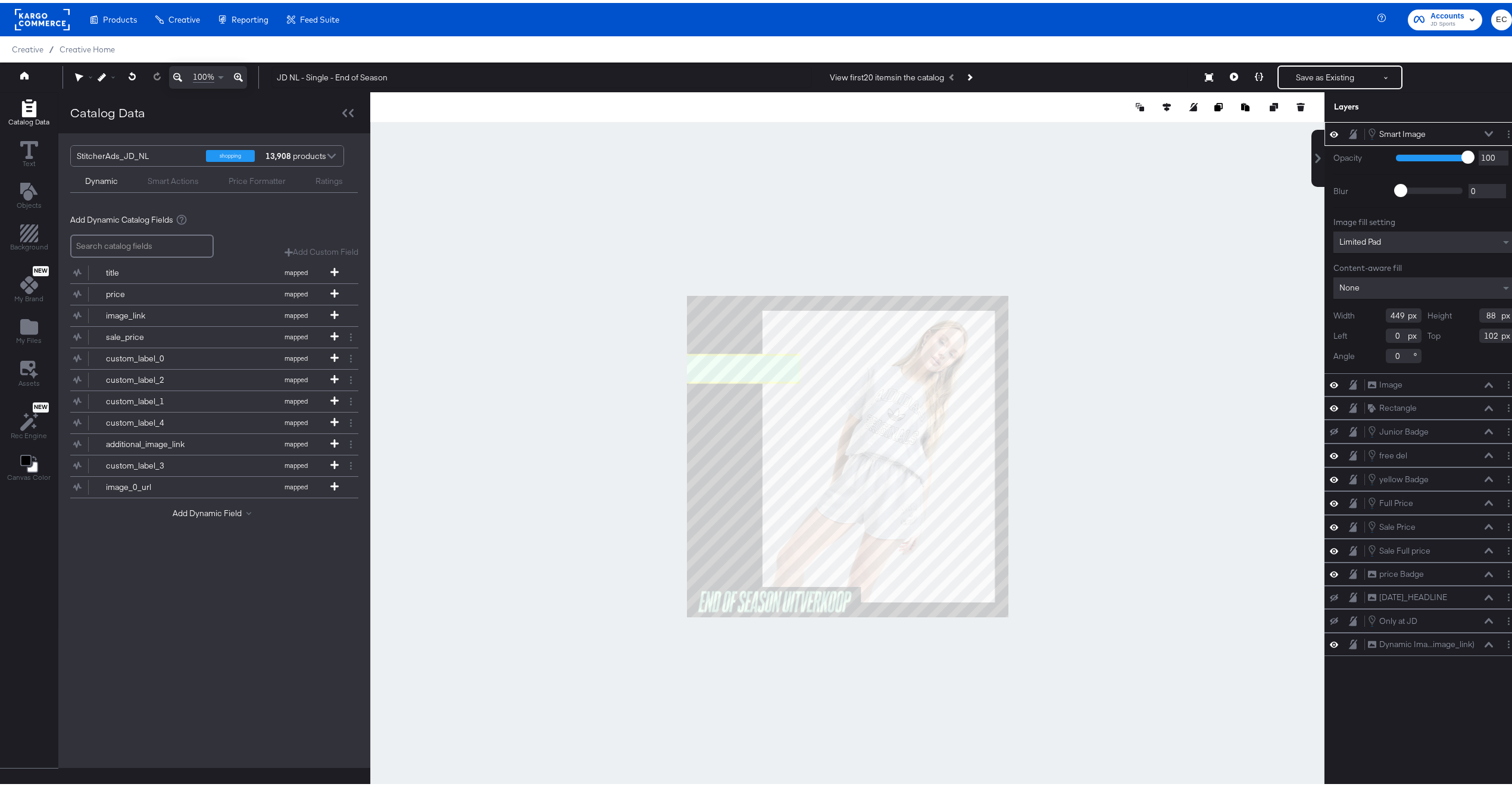
type input "-74"
type input "201"
type input "-76"
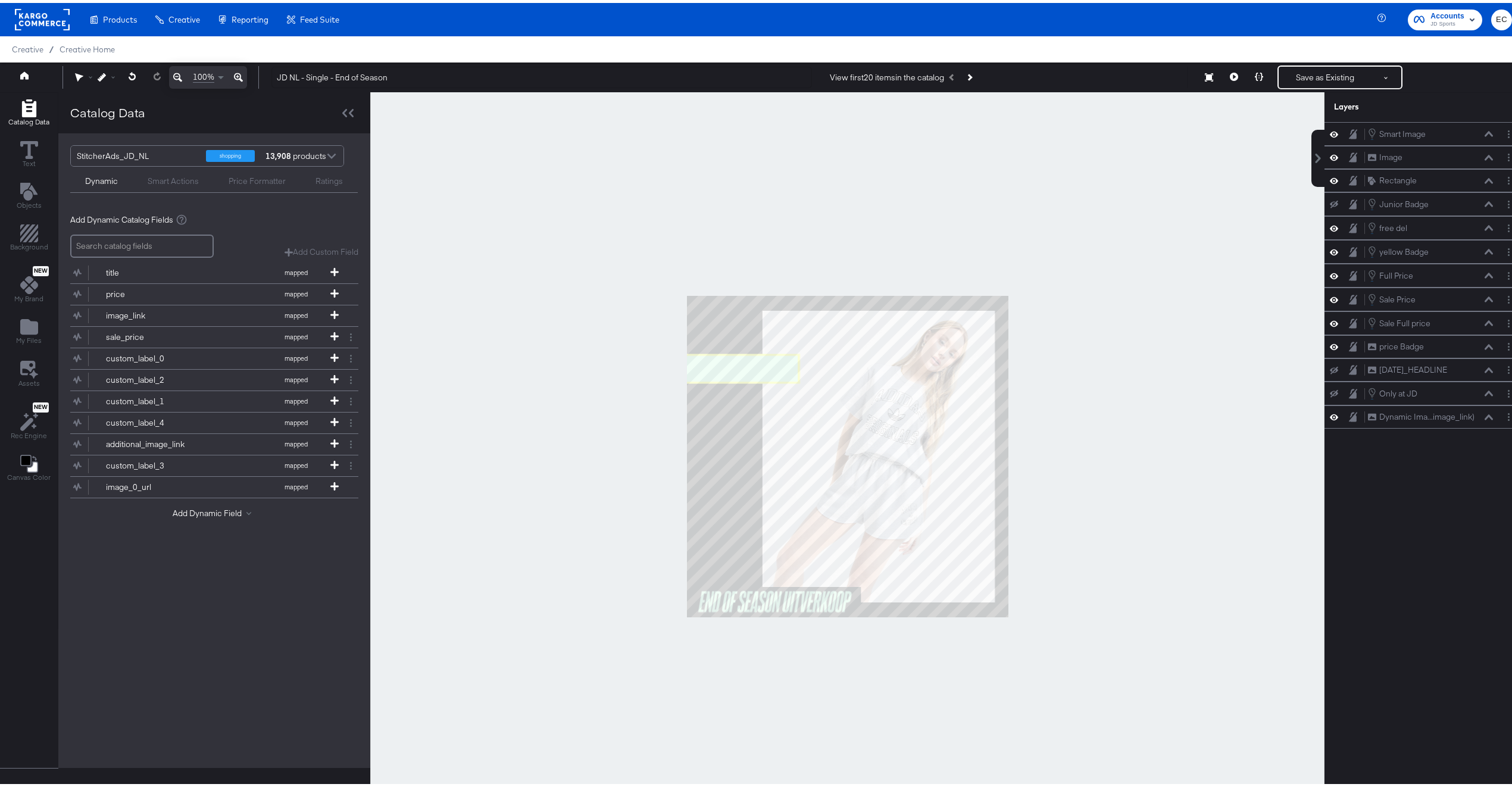
click at [542, 346] on div at bounding box center [848, 453] width 954 height 728
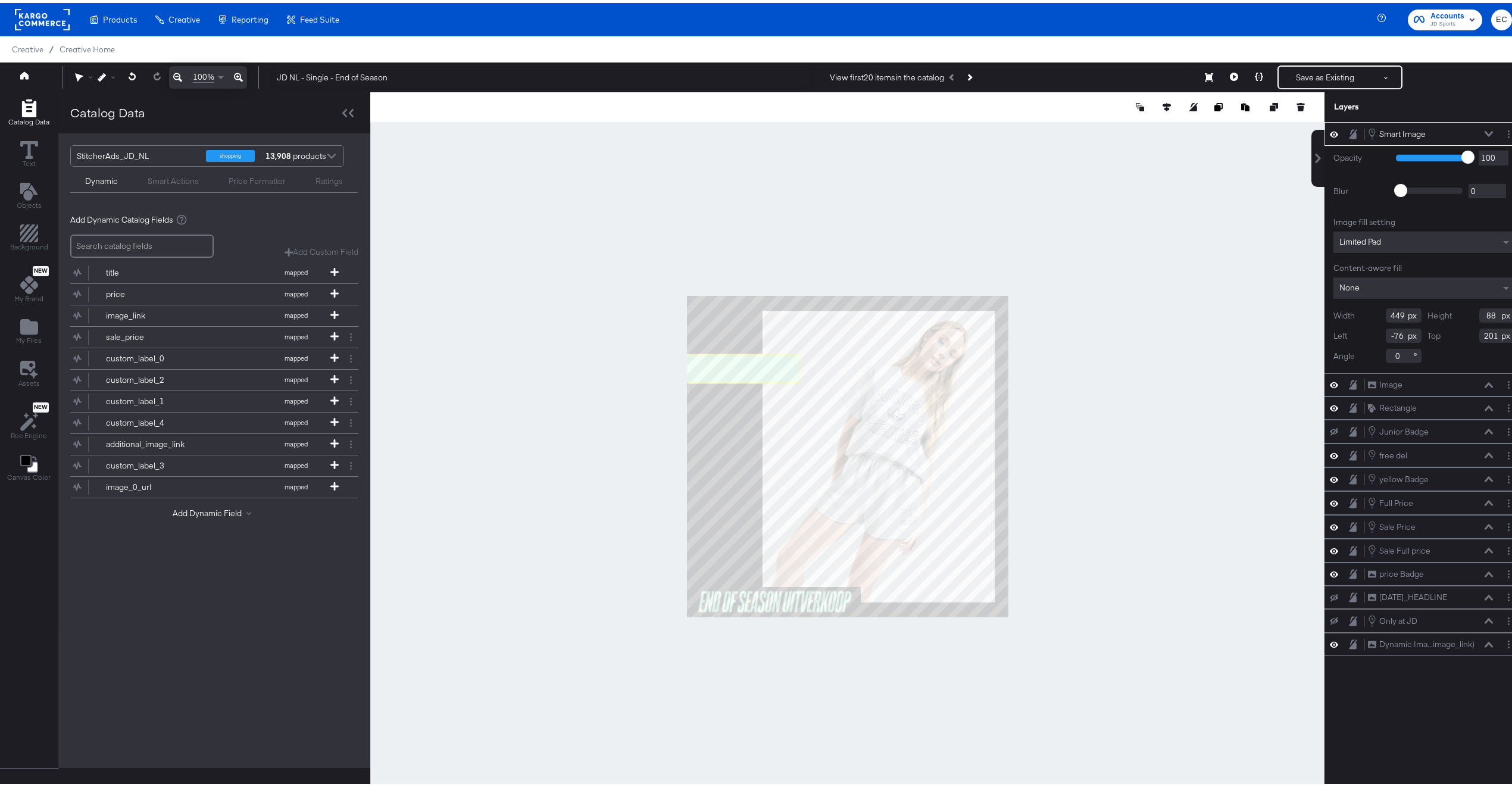
type input "-72"
click at [626, 353] on div at bounding box center [848, 453] width 954 height 728
click at [1389, 313] on input "449" at bounding box center [1403, 313] width 36 height 14
type input "500"
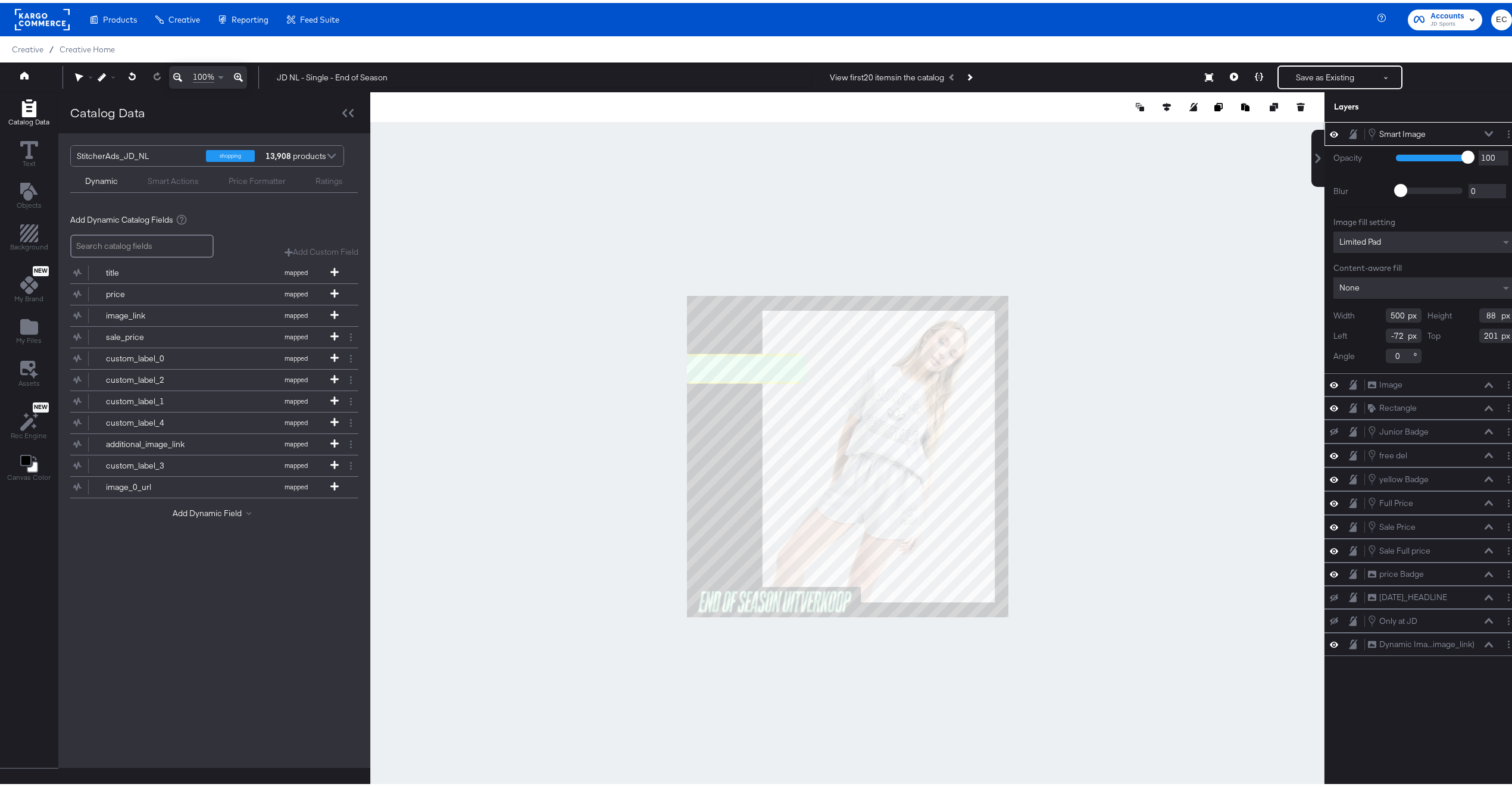
click at [1483, 313] on input "88" at bounding box center [1497, 313] width 36 height 14
type input "100"
click at [1386, 334] on input "-72" at bounding box center [1403, 333] width 36 height 14
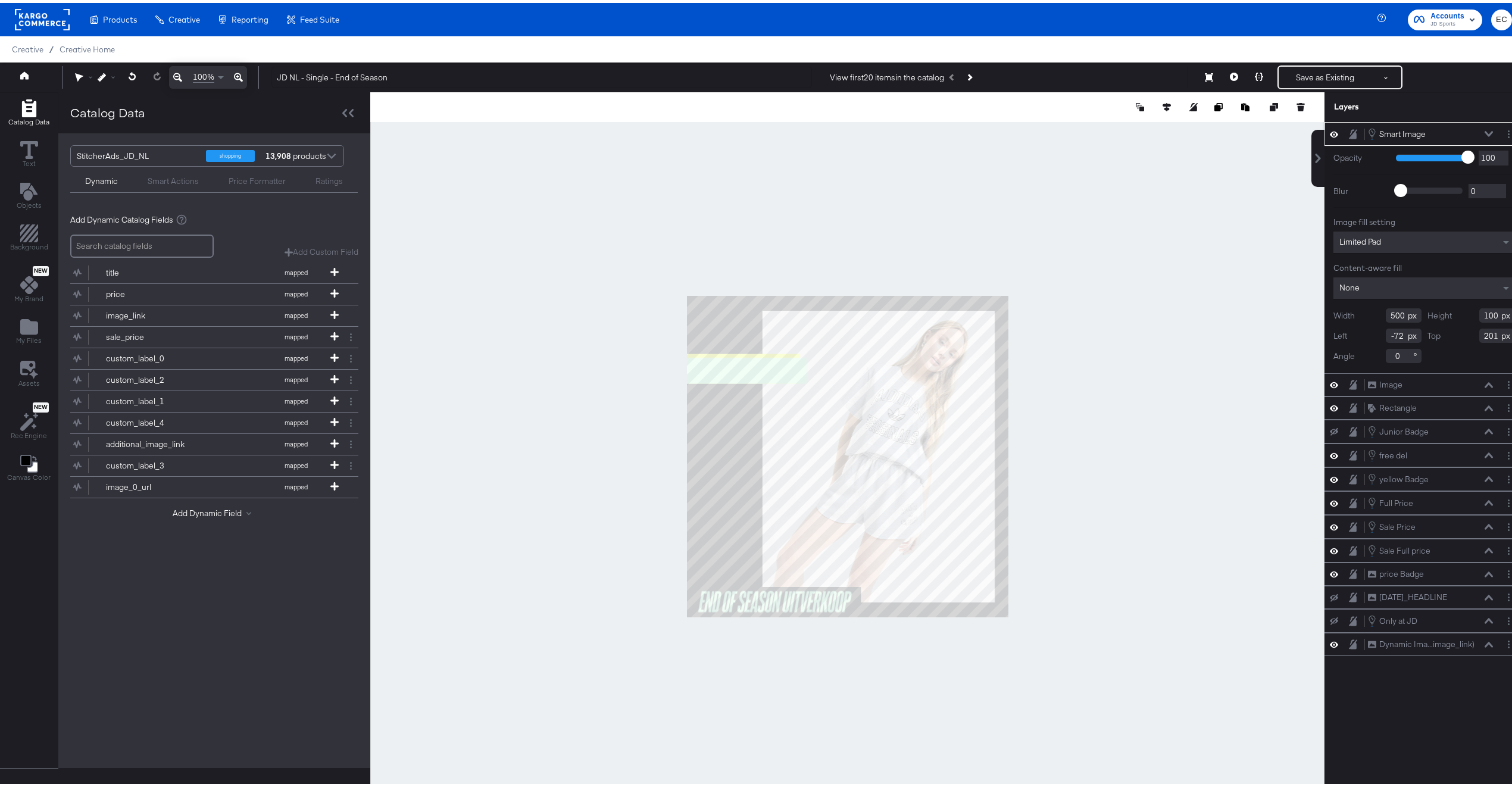
click at [1480, 334] on input "201" at bounding box center [1497, 333] width 36 height 14
type input "200"
click at [1244, 372] on div at bounding box center [848, 453] width 954 height 728
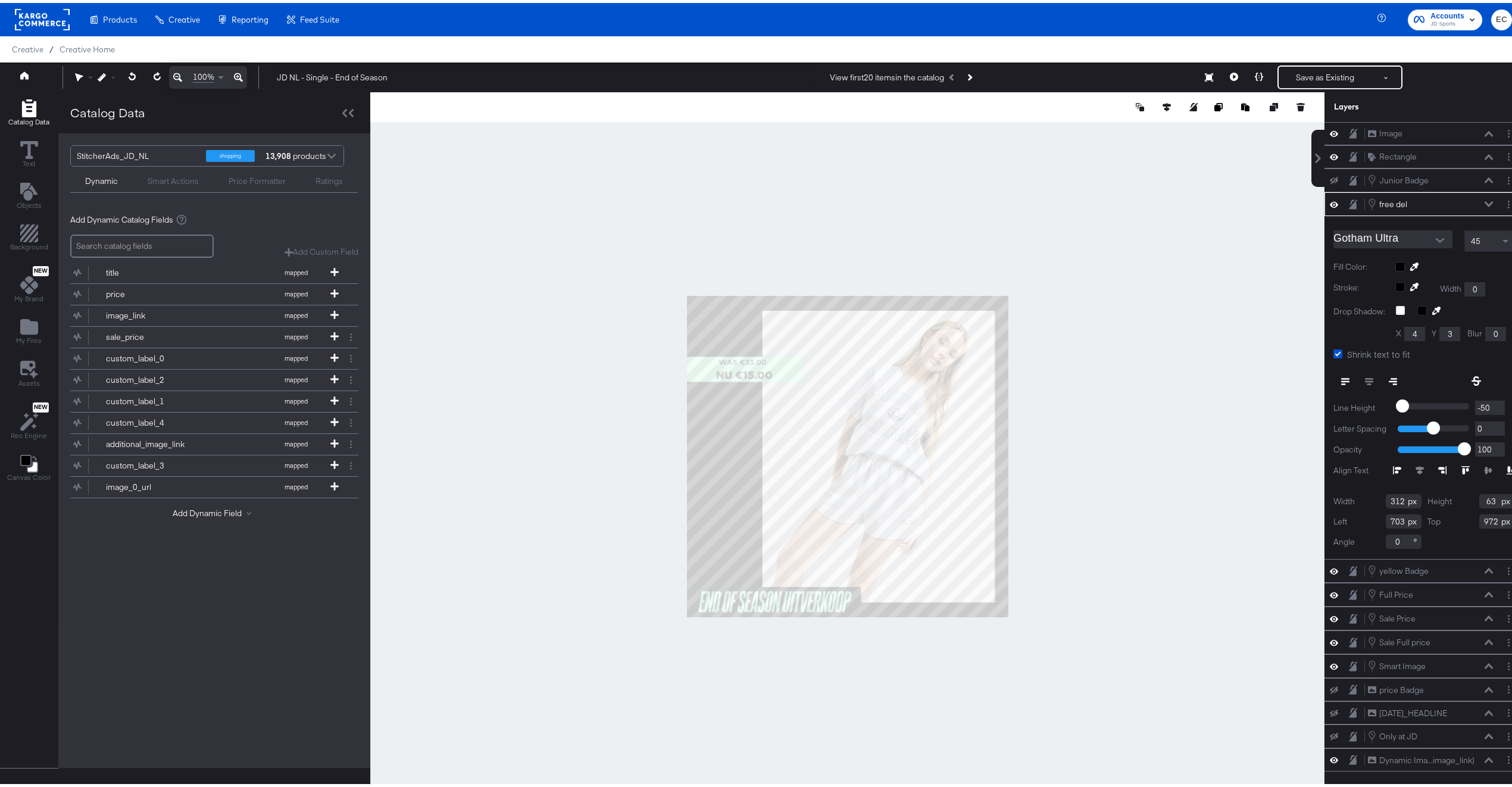
click at [1065, 552] on div at bounding box center [848, 453] width 954 height 728
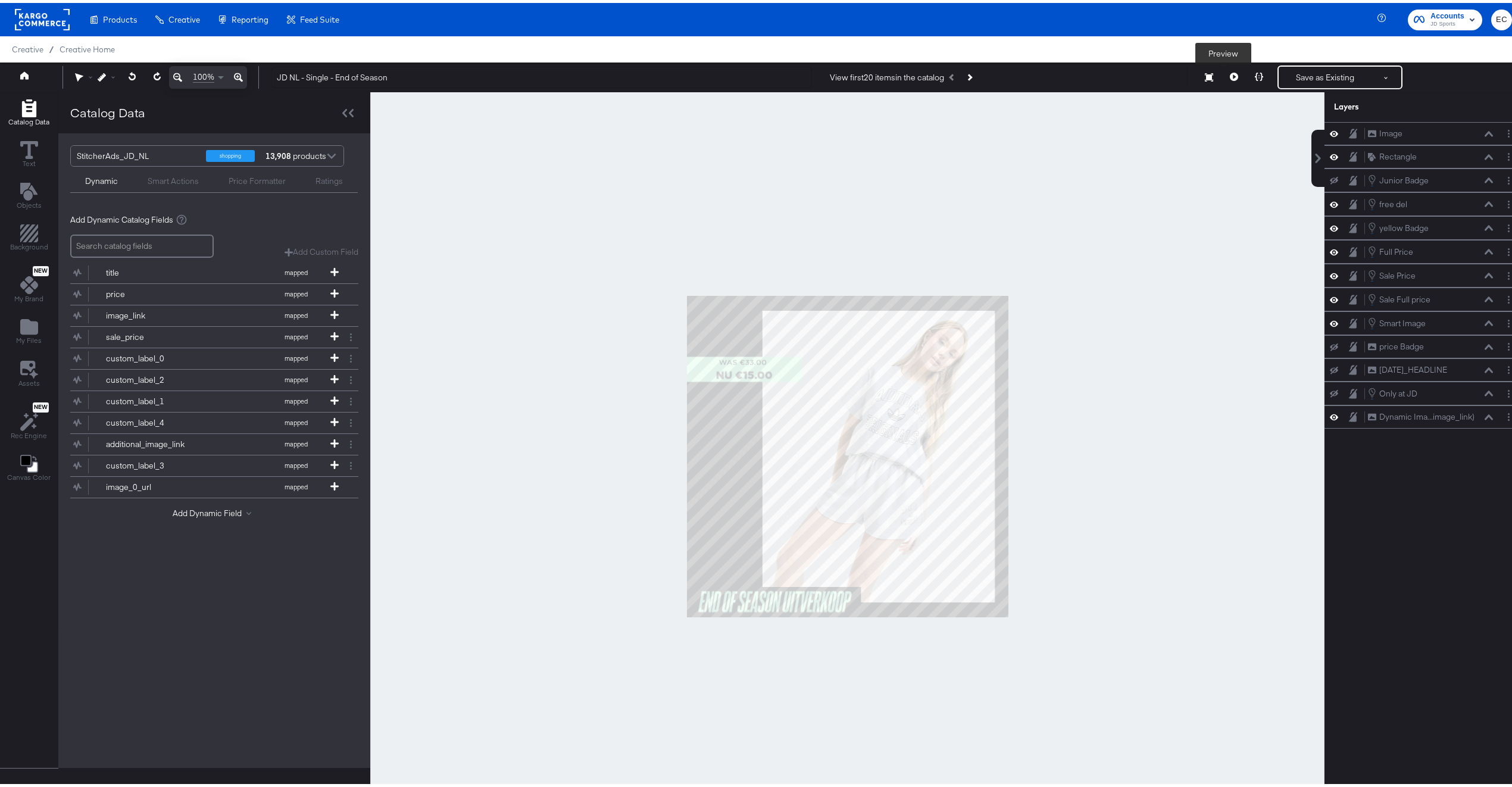
click at [1227, 72] on button at bounding box center [1235, 74] width 25 height 24
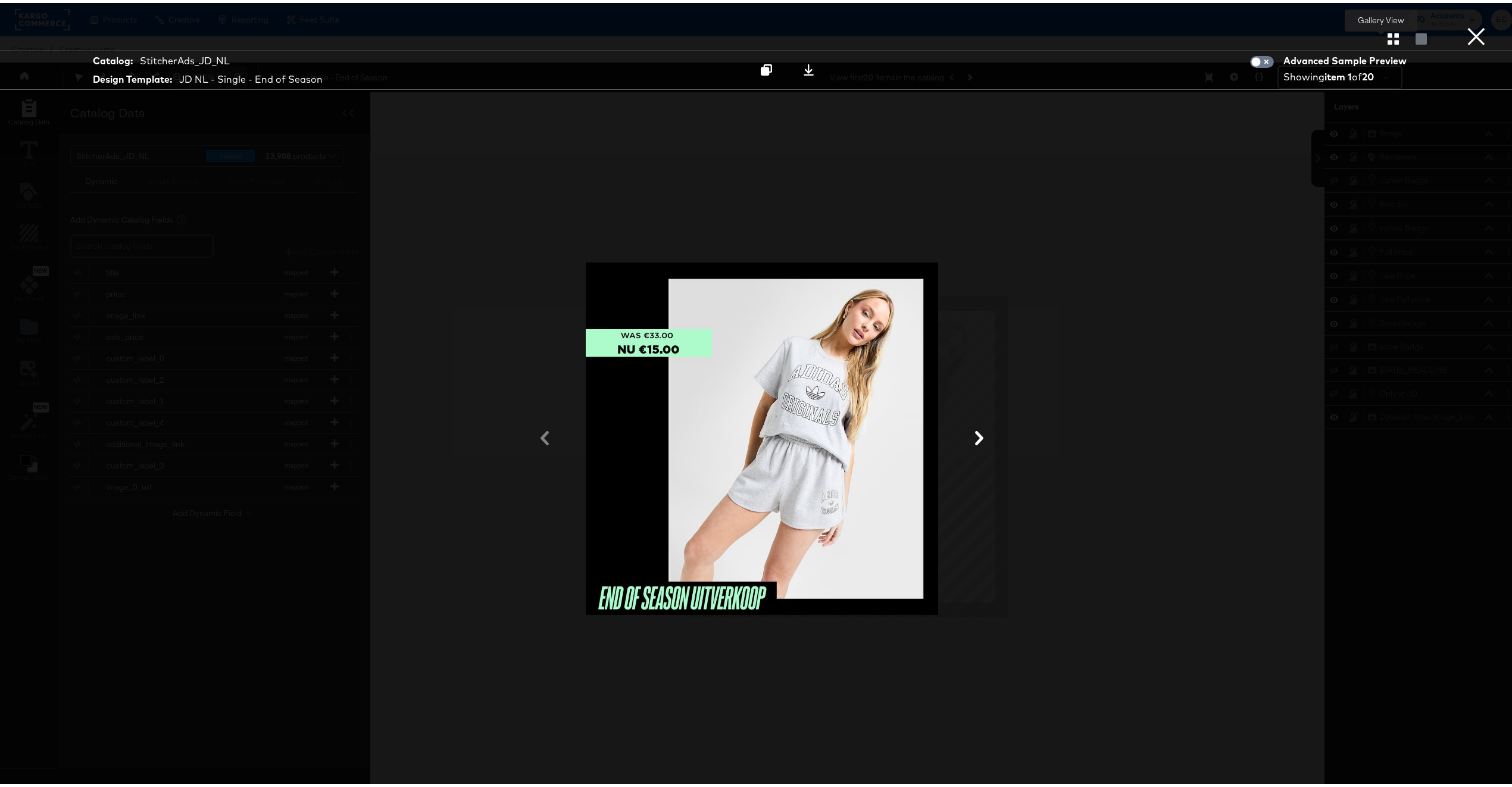
click at [1388, 37] on icon "button" at bounding box center [1394, 36] width 11 height 11
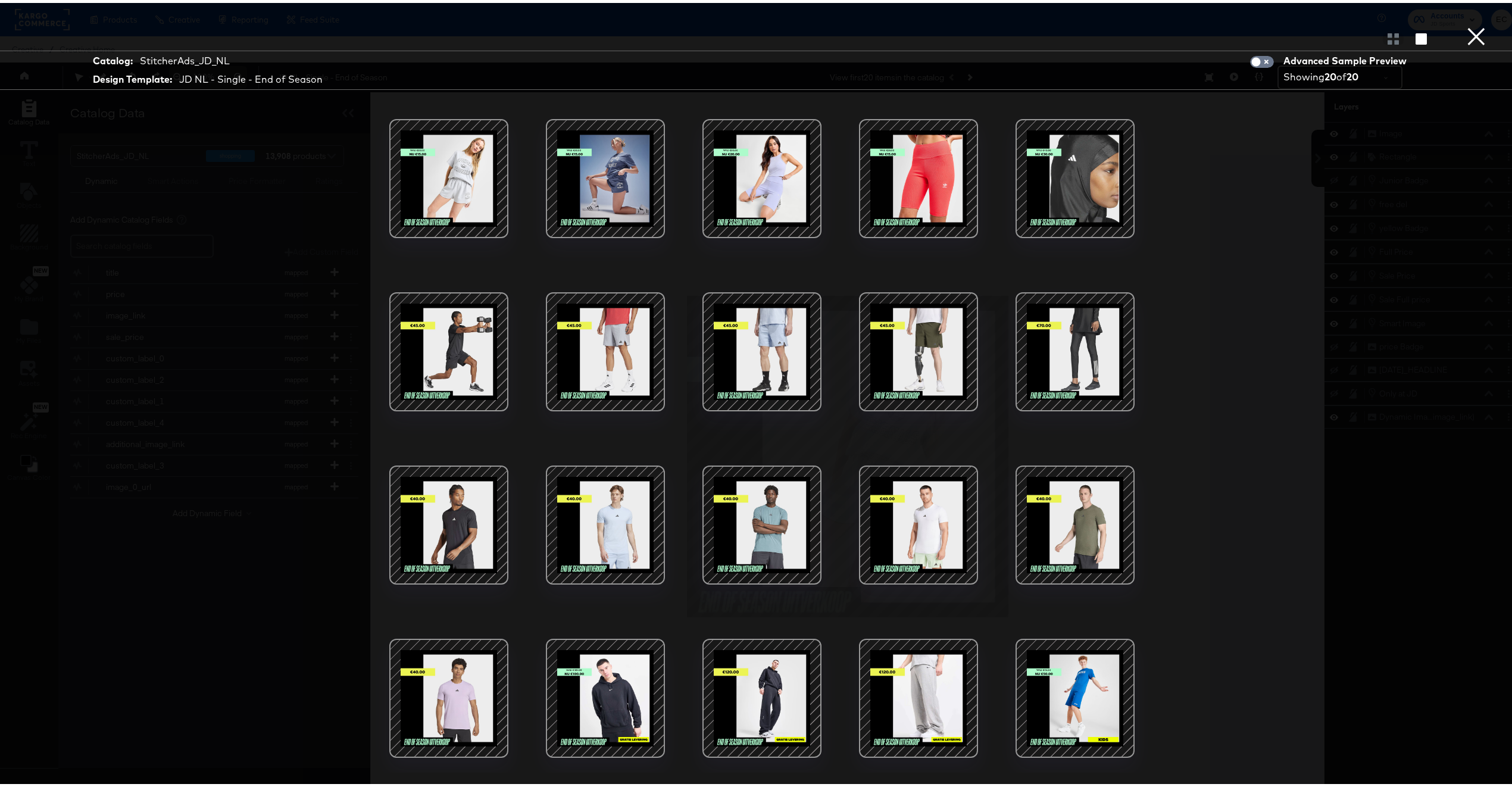
click at [1082, 211] on div at bounding box center [1075, 175] width 101 height 101
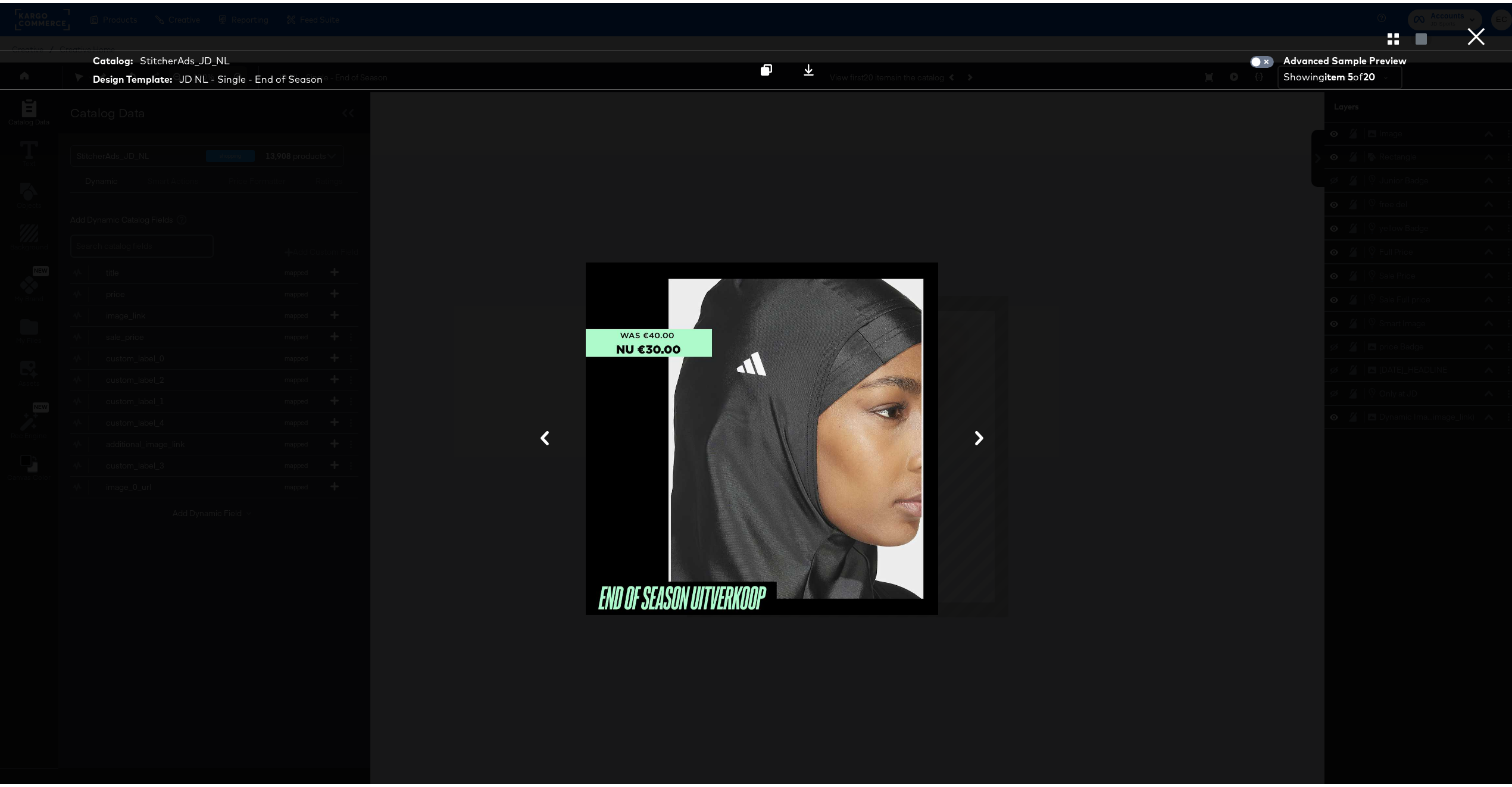
click at [977, 439] on icon at bounding box center [980, 435] width 14 height 14
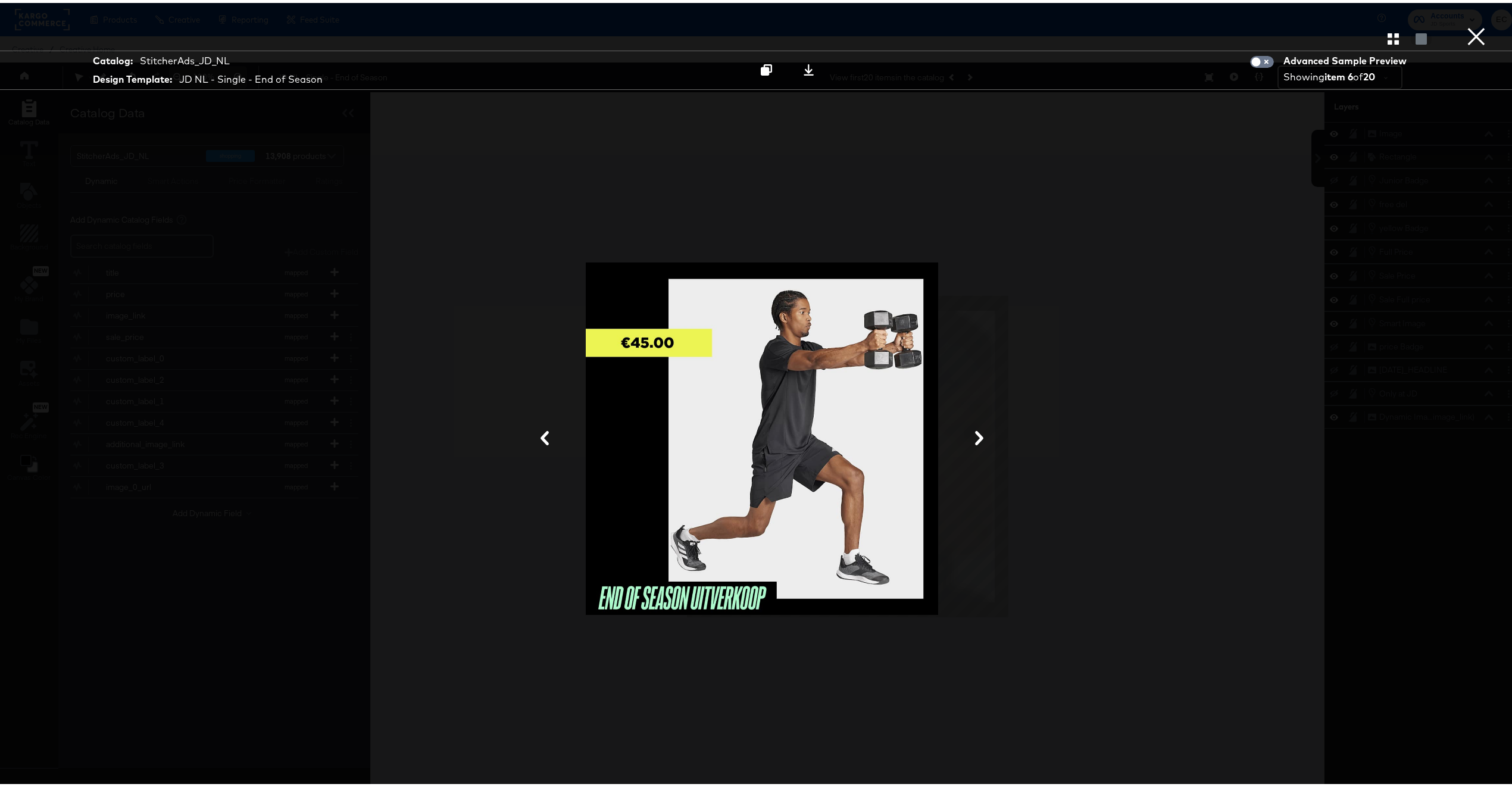
click at [977, 439] on icon at bounding box center [980, 435] width 14 height 14
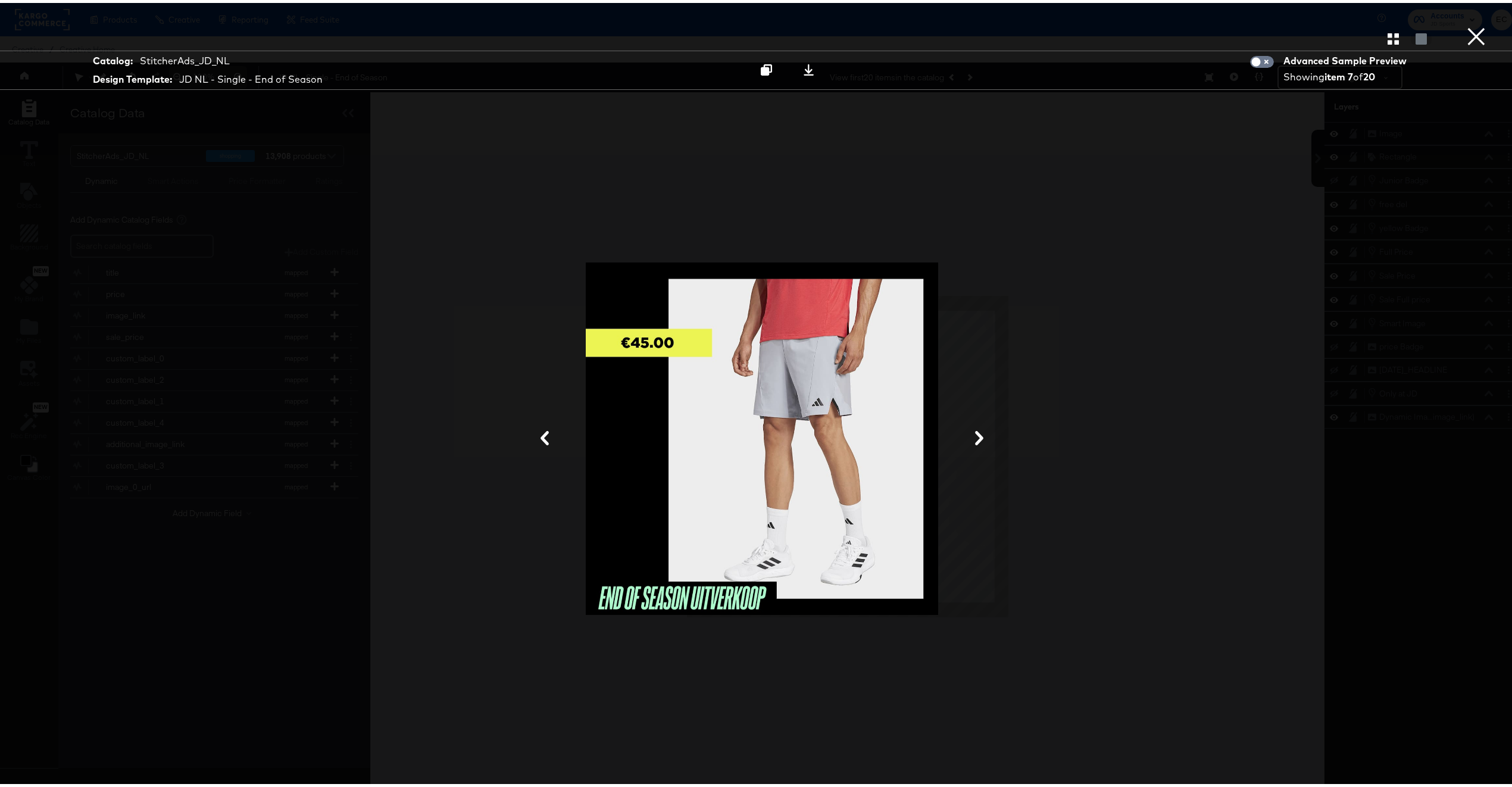
click at [977, 439] on icon at bounding box center [980, 435] width 14 height 14
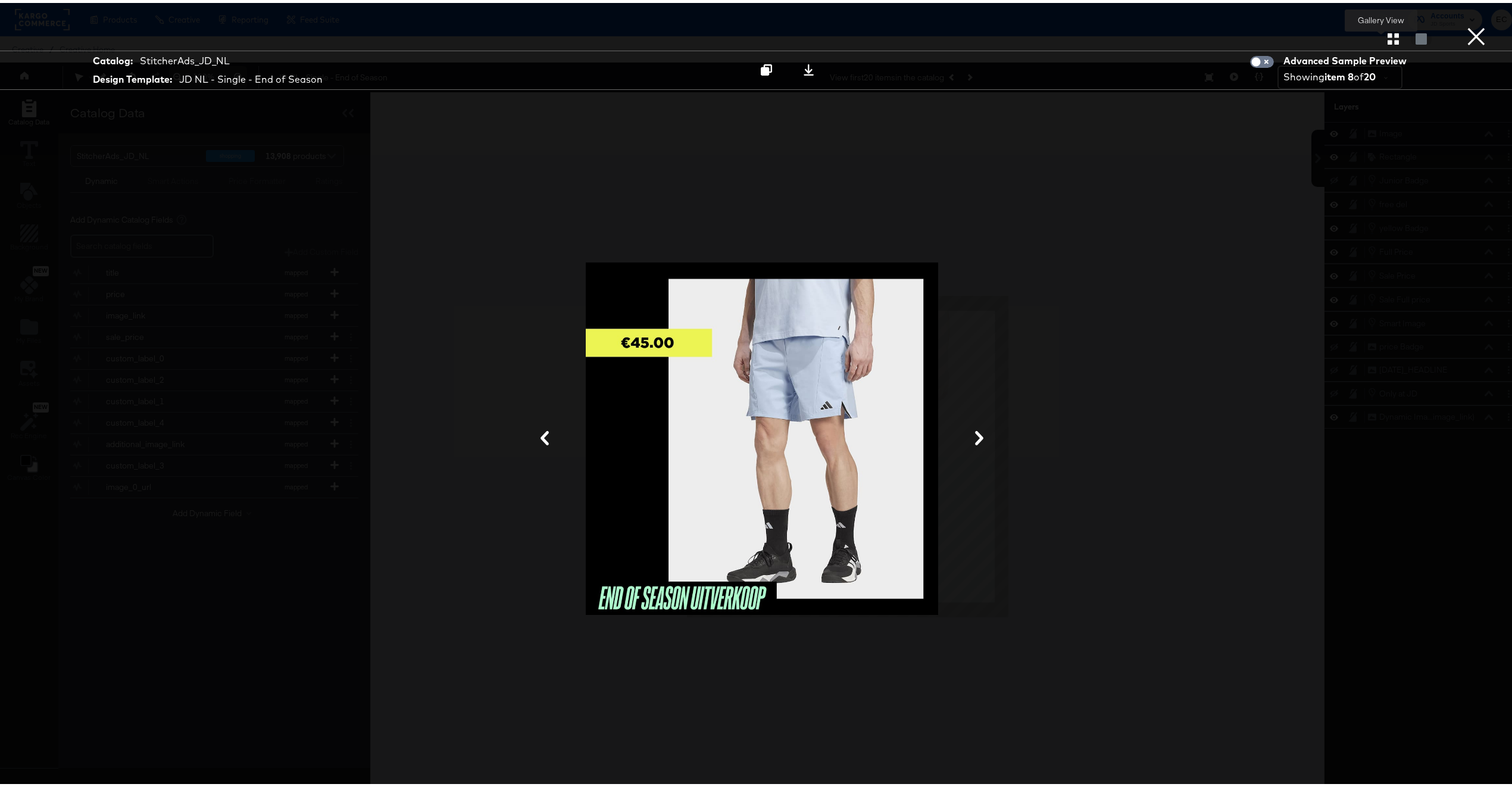
click at [1388, 36] on icon "button" at bounding box center [1394, 36] width 11 height 11
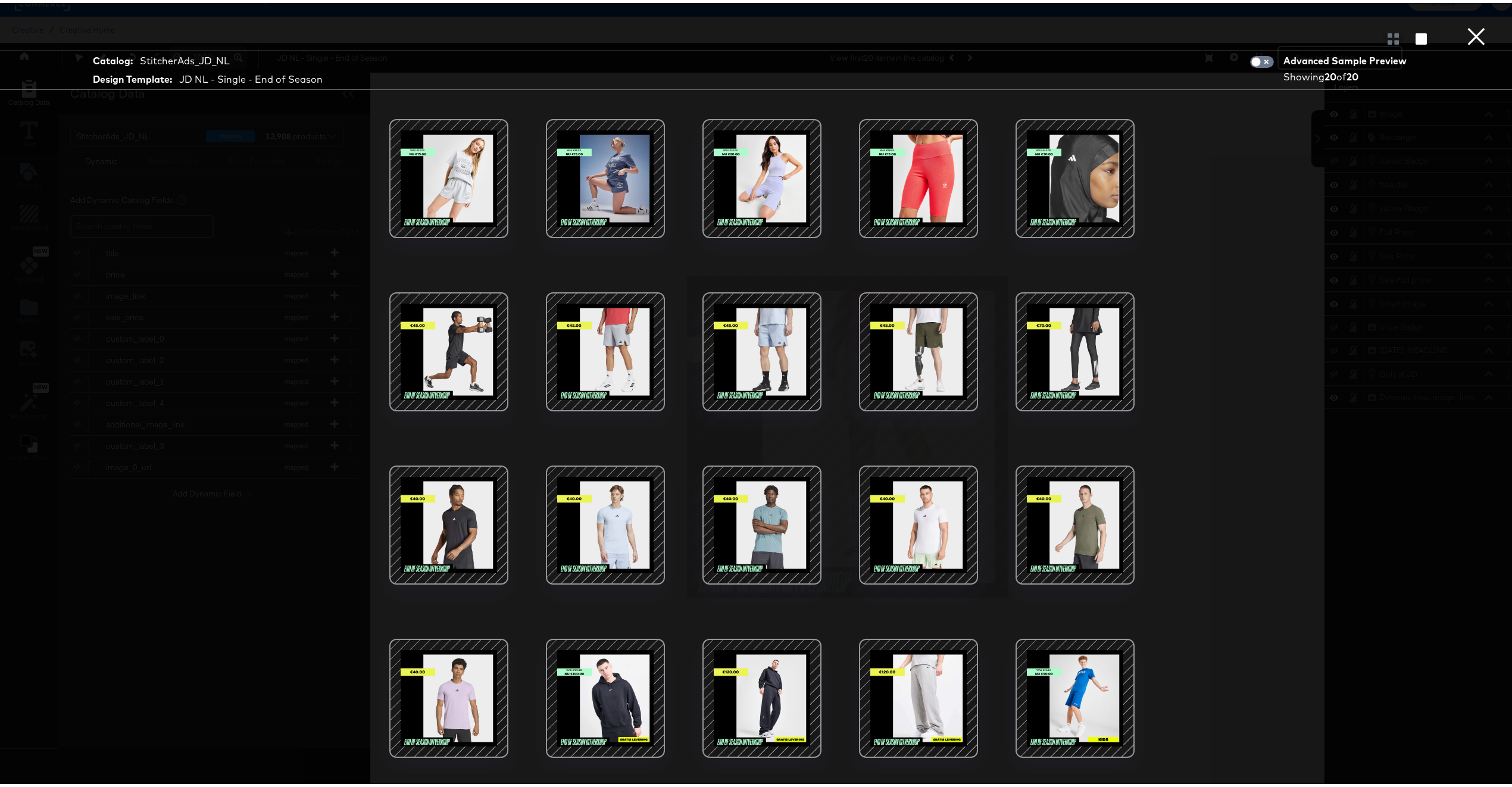
scroll to position [31, 0]
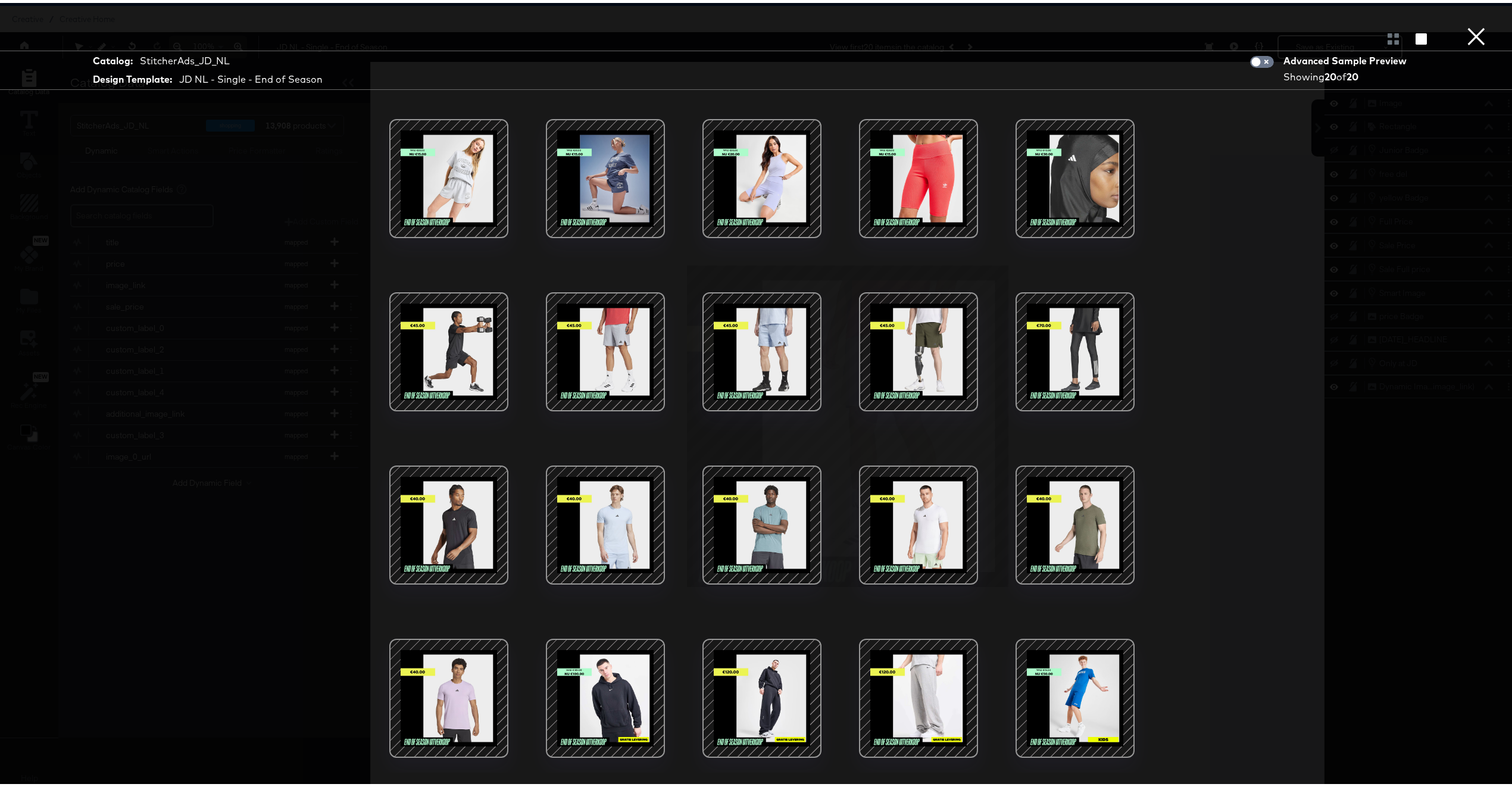
click at [1464, 24] on button "×" at bounding box center [1476, 12] width 24 height 24
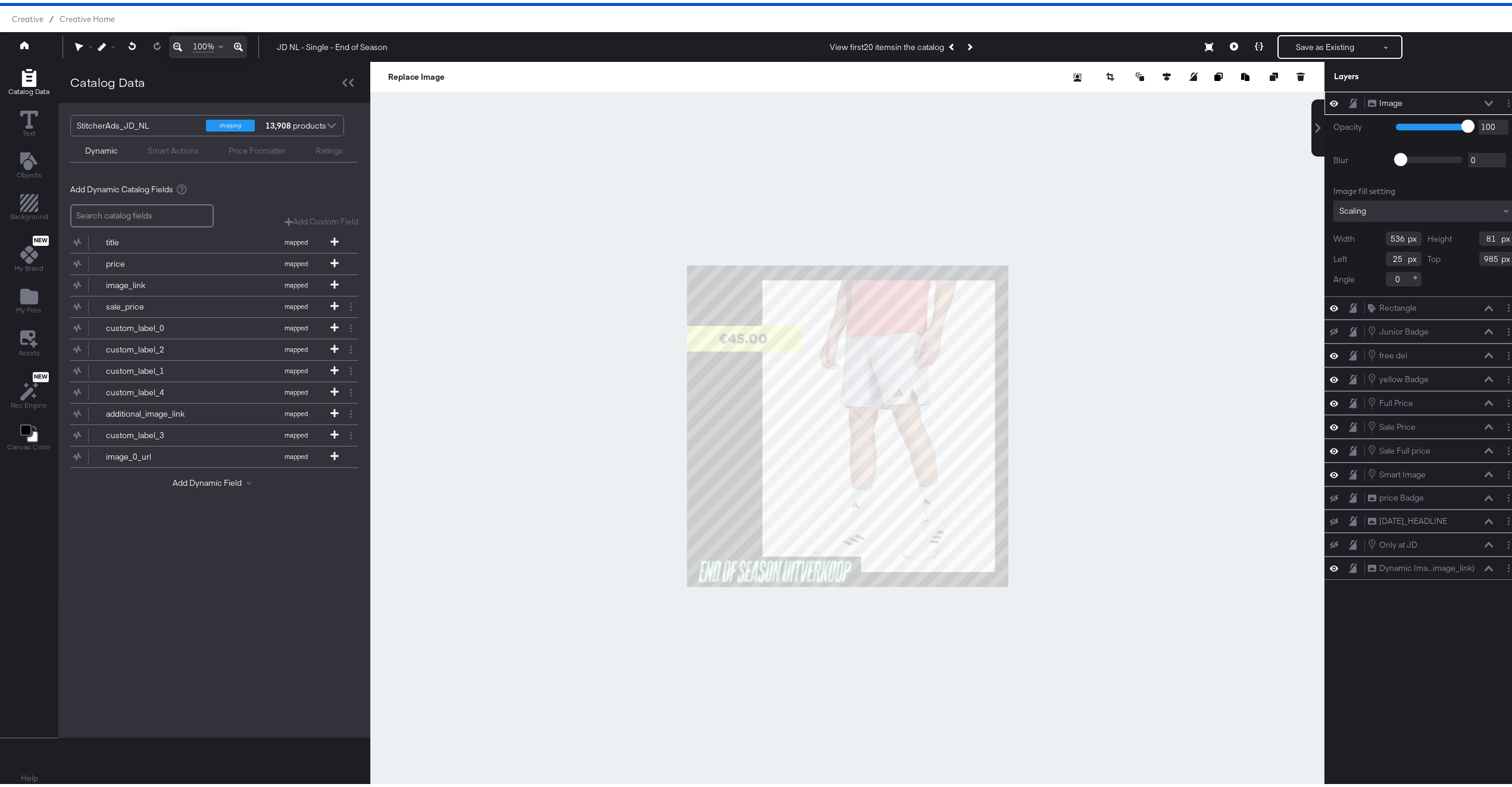
click at [177, 151] on div "Smart Actions" at bounding box center [173, 148] width 51 height 11
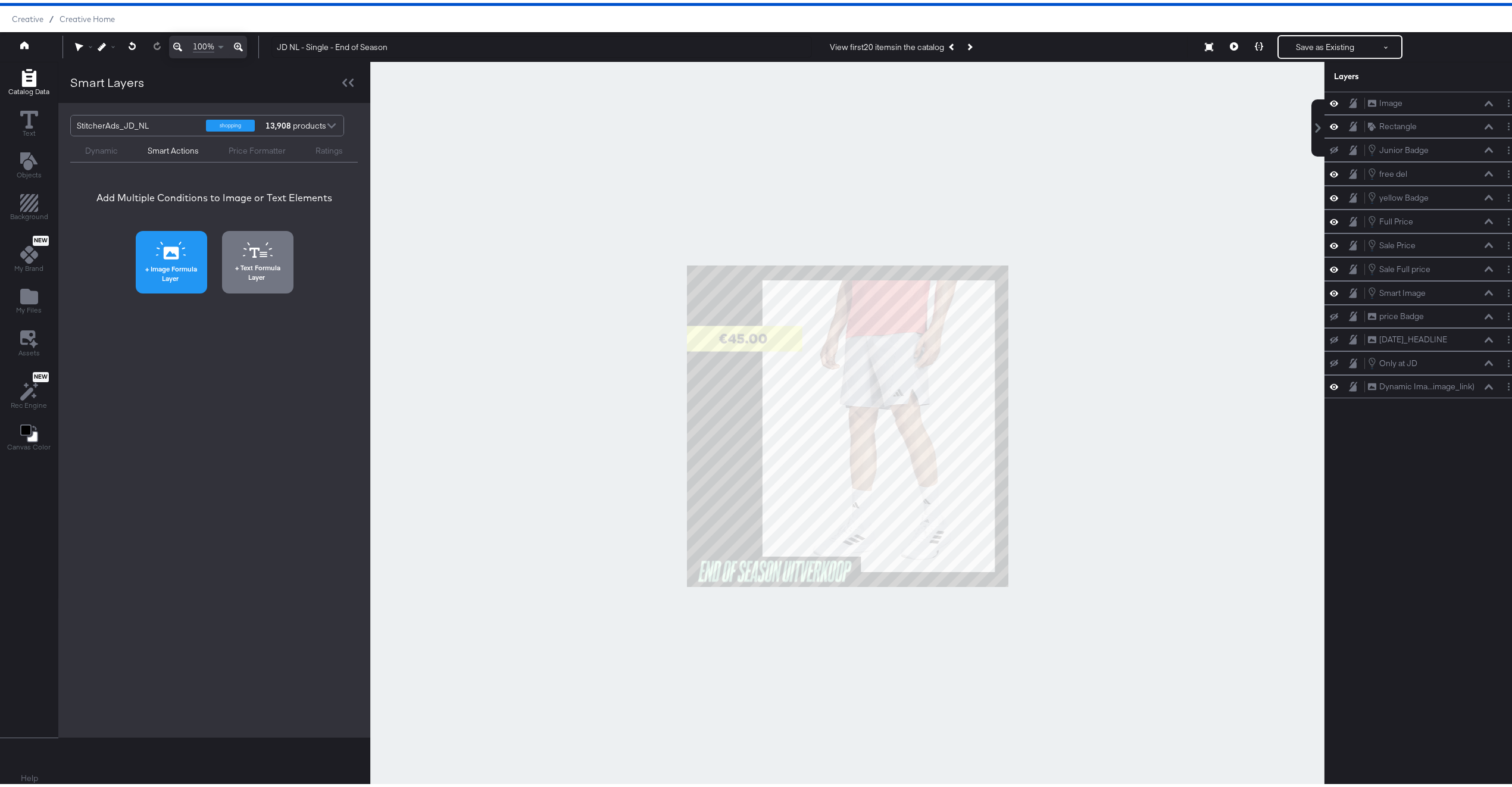
click at [182, 264] on span "Image Formula Layer" at bounding box center [172, 271] width 64 height 18
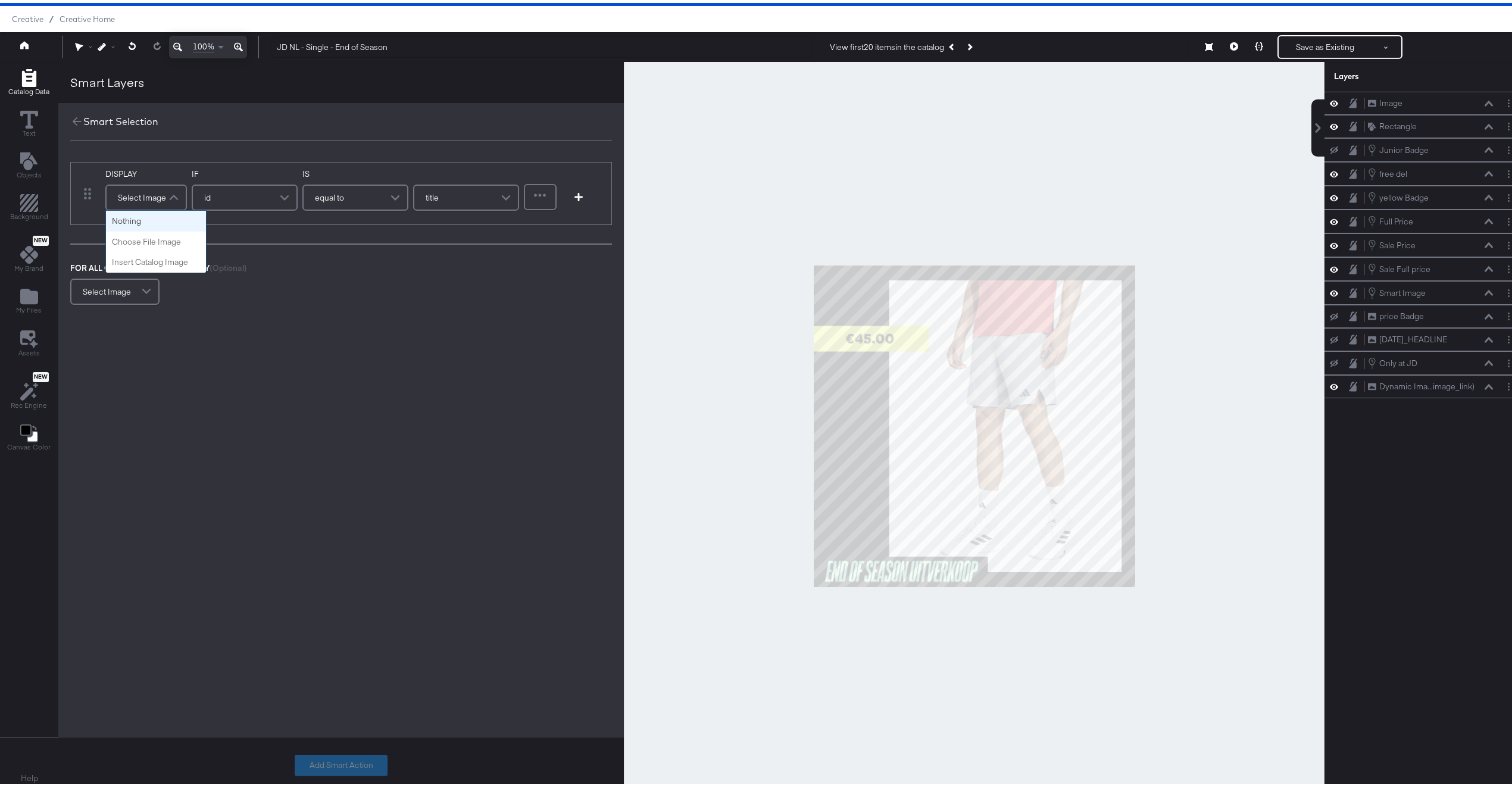
click at [130, 191] on div "Select Image" at bounding box center [146, 195] width 79 height 24
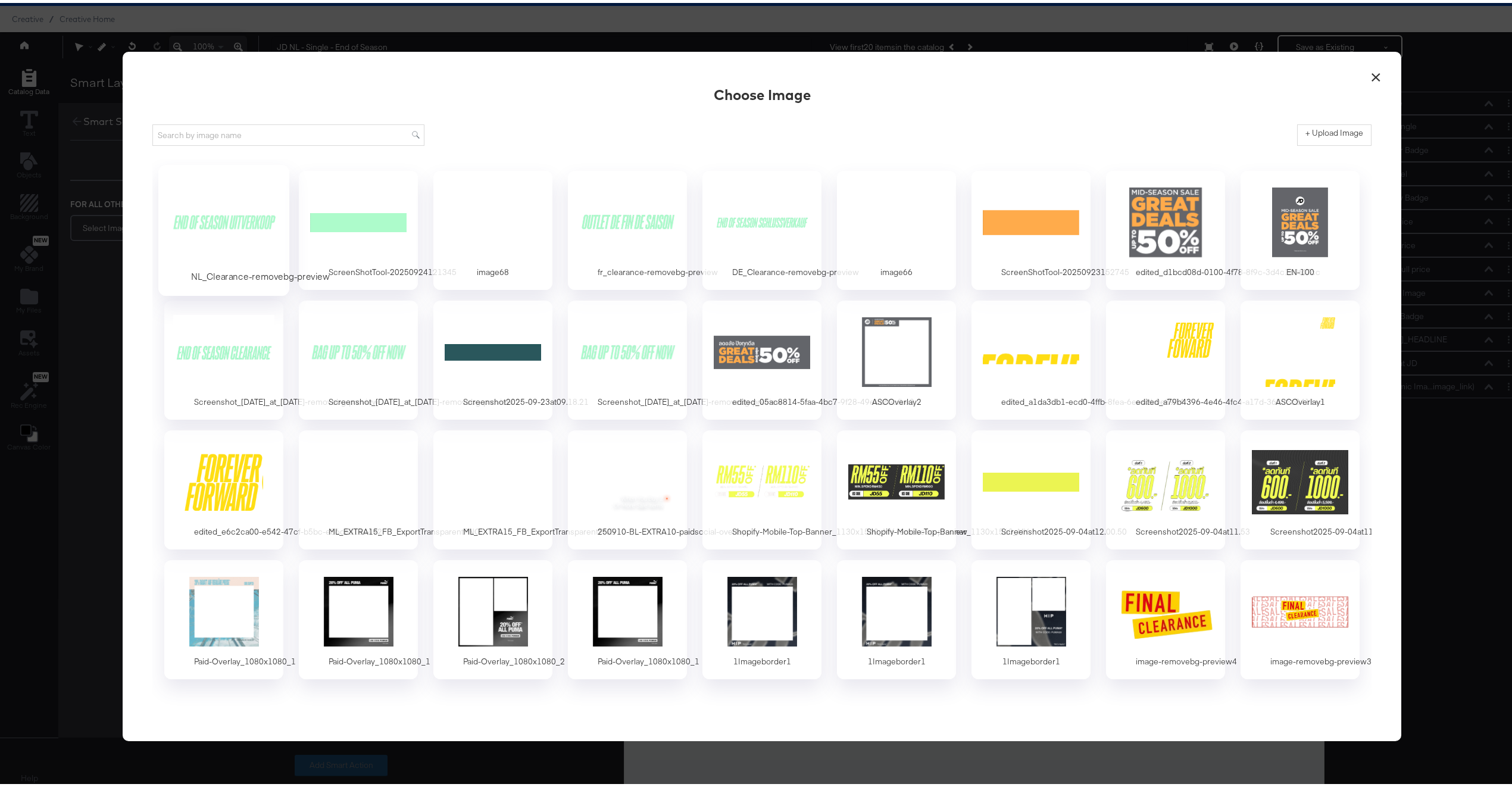
click at [222, 224] on div at bounding box center [224, 219] width 111 height 82
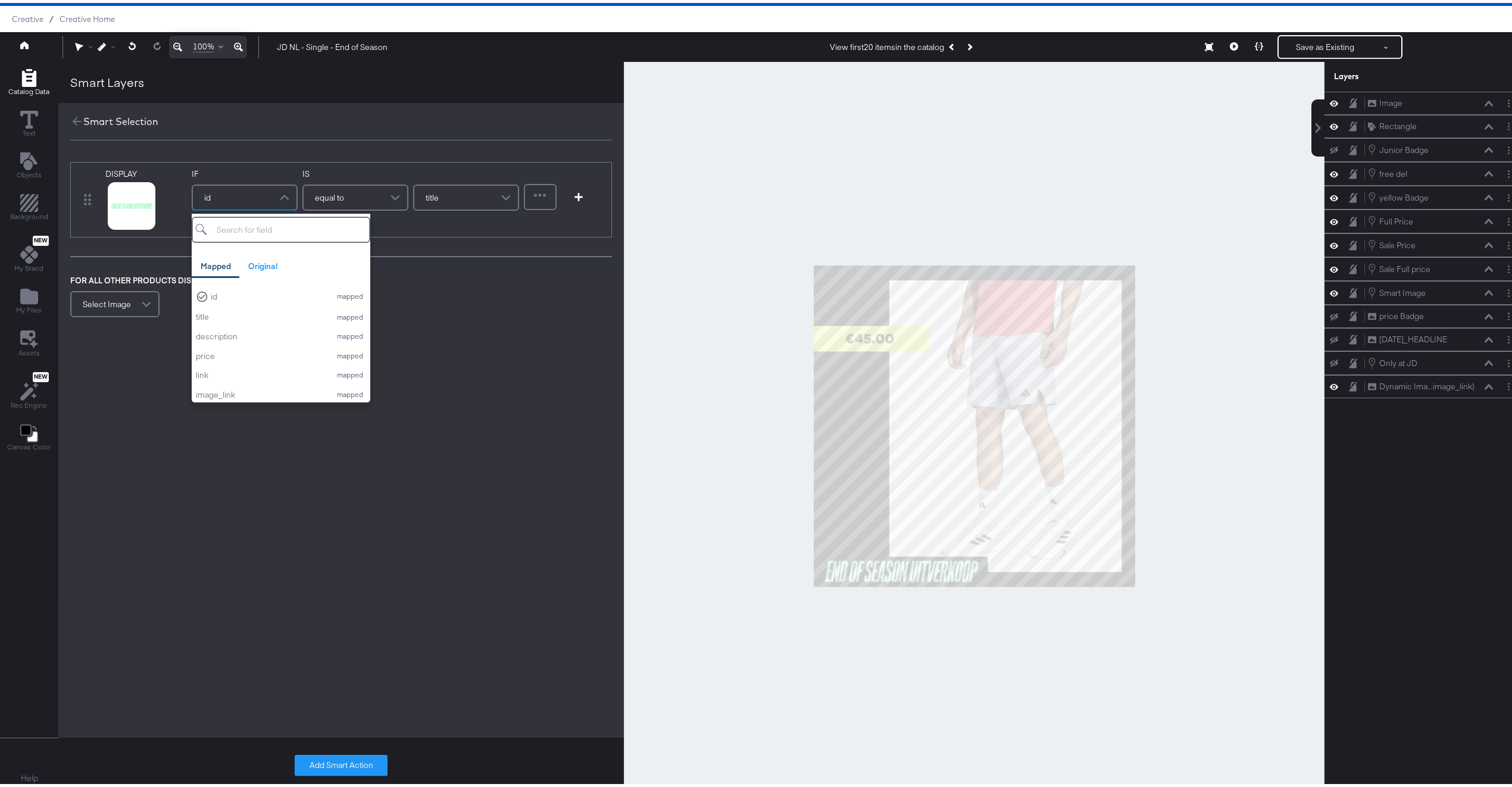
click at [252, 200] on div "id" at bounding box center [245, 195] width 104 height 24
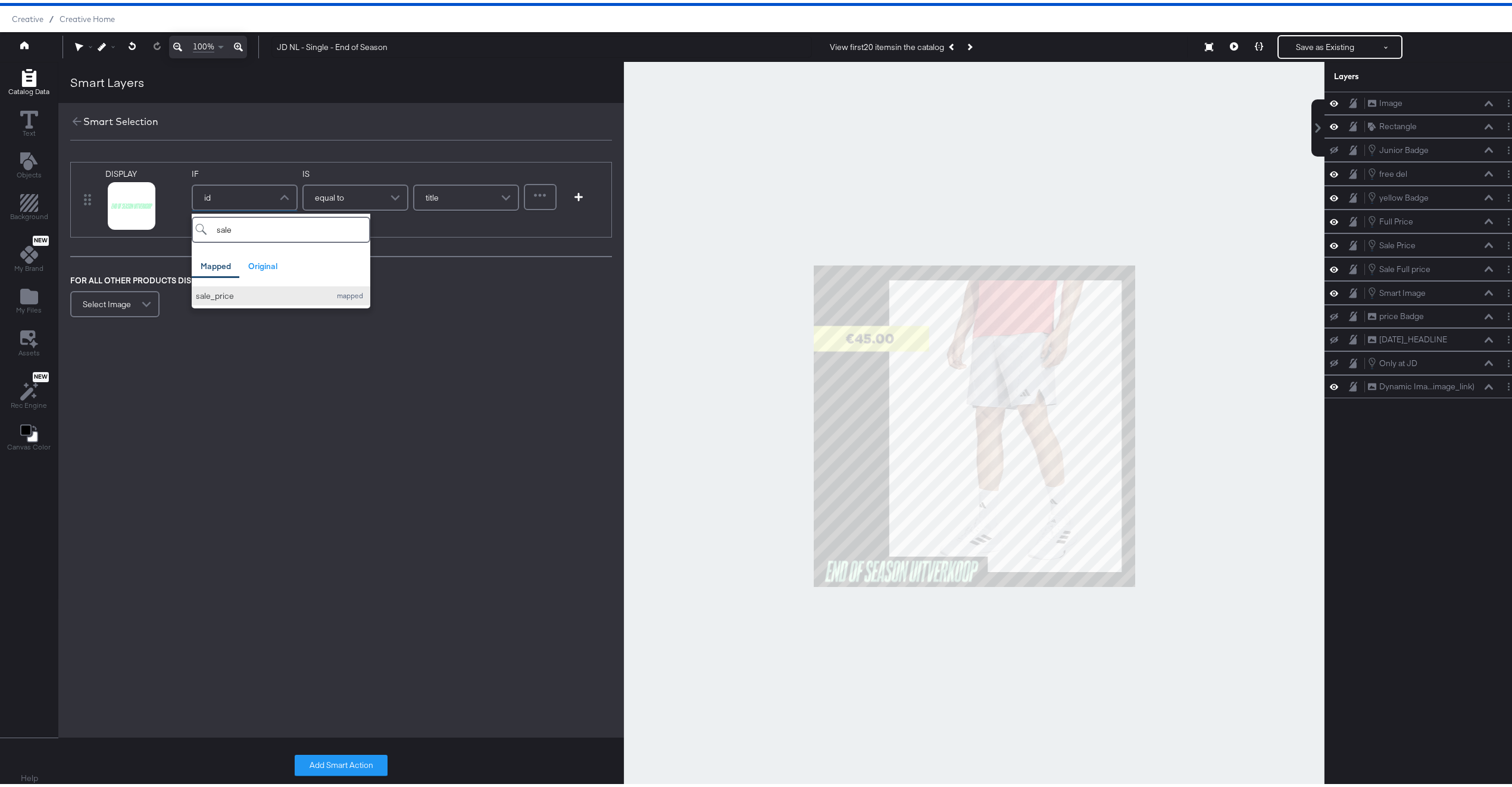
type input "sale"
click at [305, 294] on div "sale_price" at bounding box center [261, 293] width 129 height 11
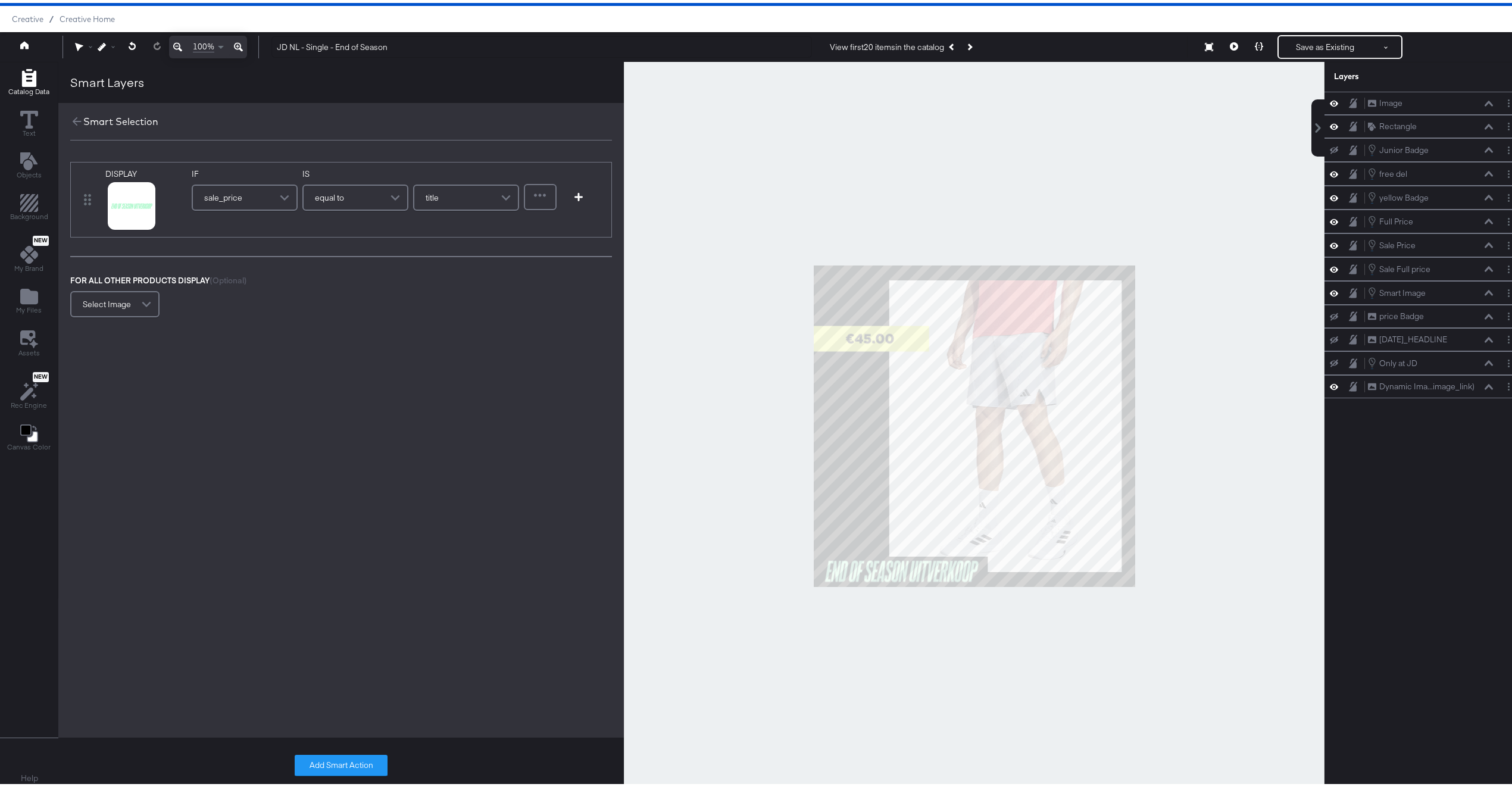
click at [322, 204] on span "equal to" at bounding box center [330, 194] width 29 height 20
type input "con"
click at [452, 199] on input "text" at bounding box center [458, 194] width 123 height 26
type input ","
type input "."
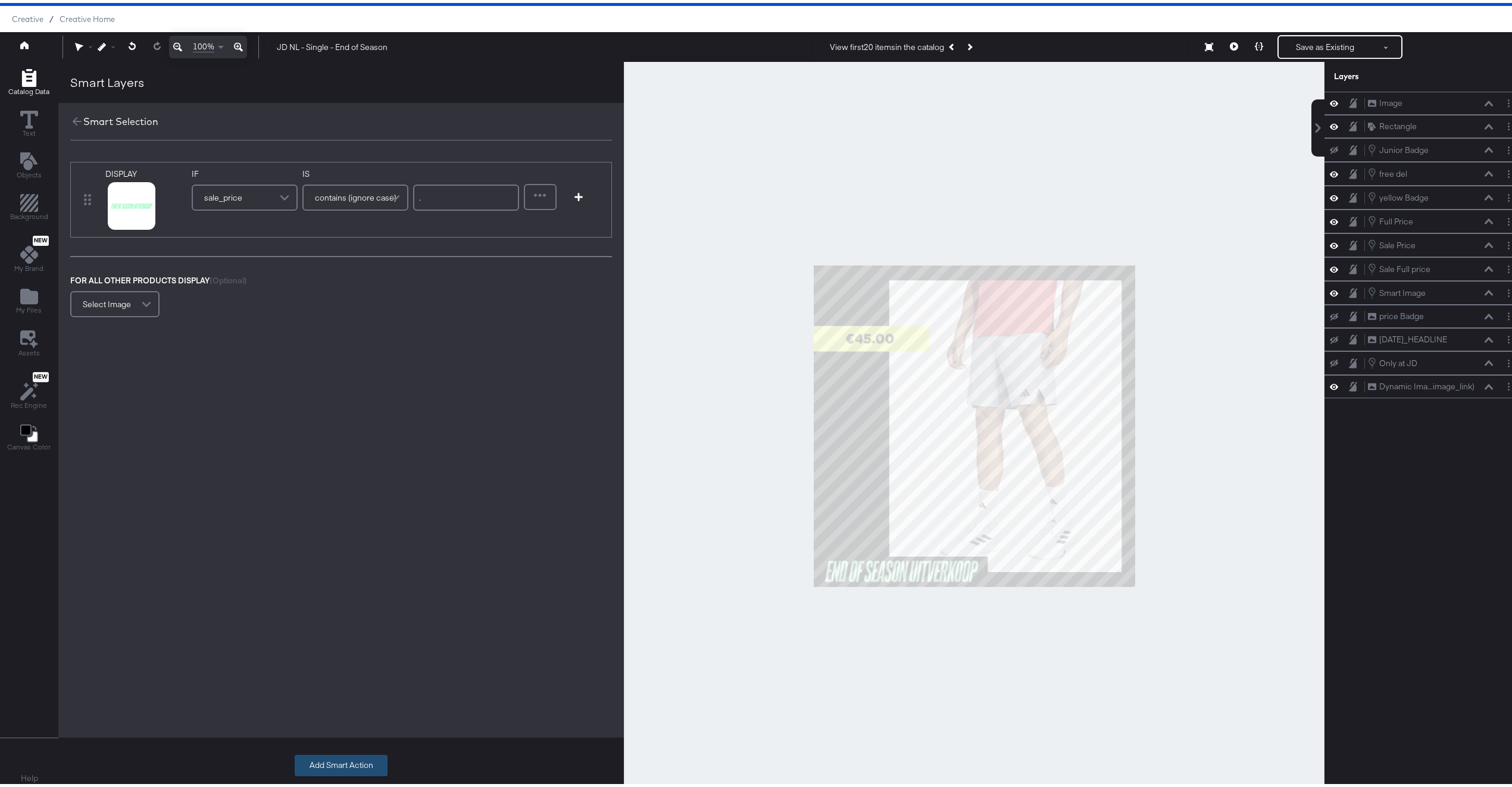
click at [327, 769] on button "Add Smart Action" at bounding box center [341, 762] width 93 height 22
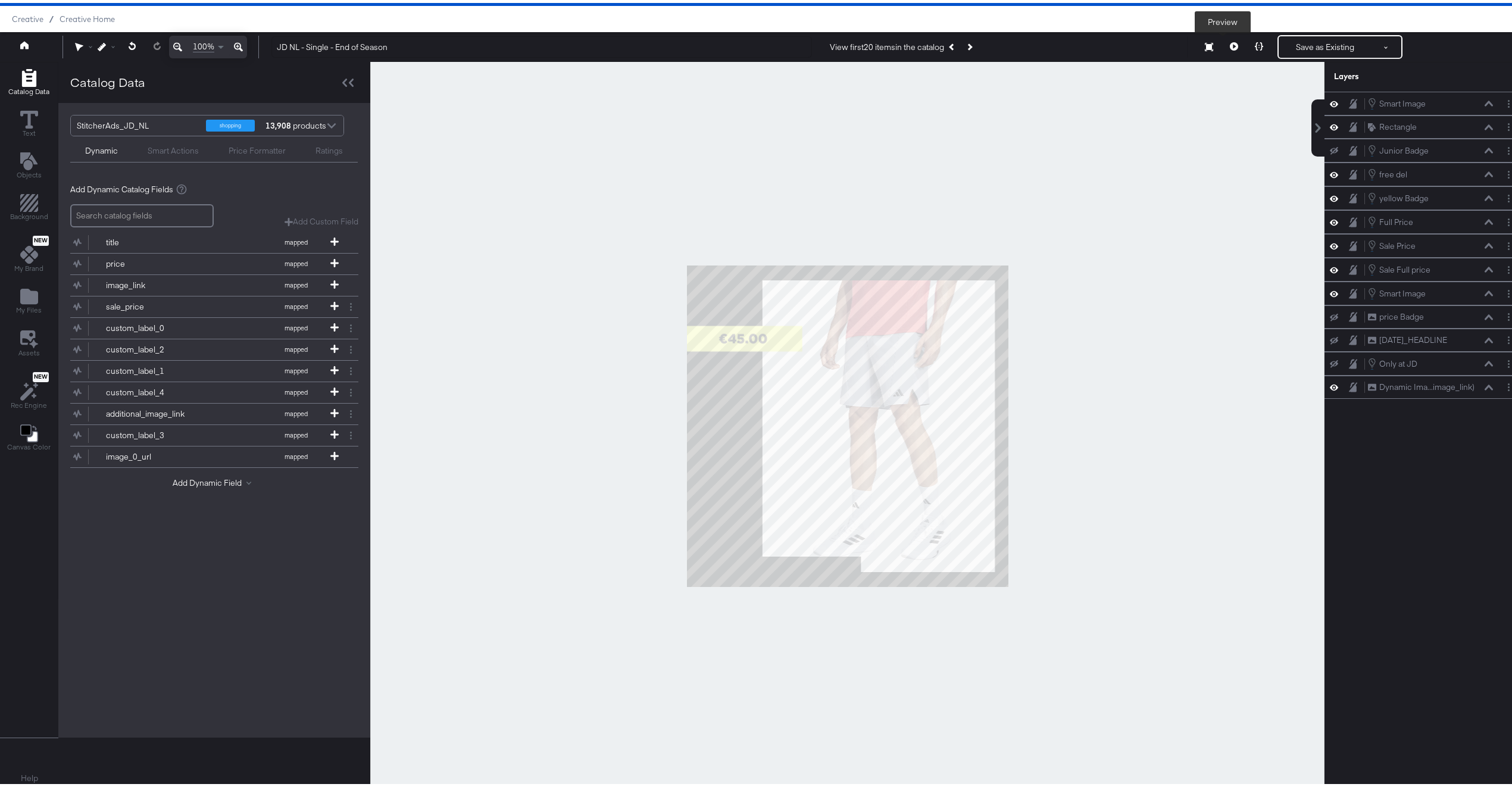
click at [1233, 46] on button at bounding box center [1235, 44] width 25 height 24
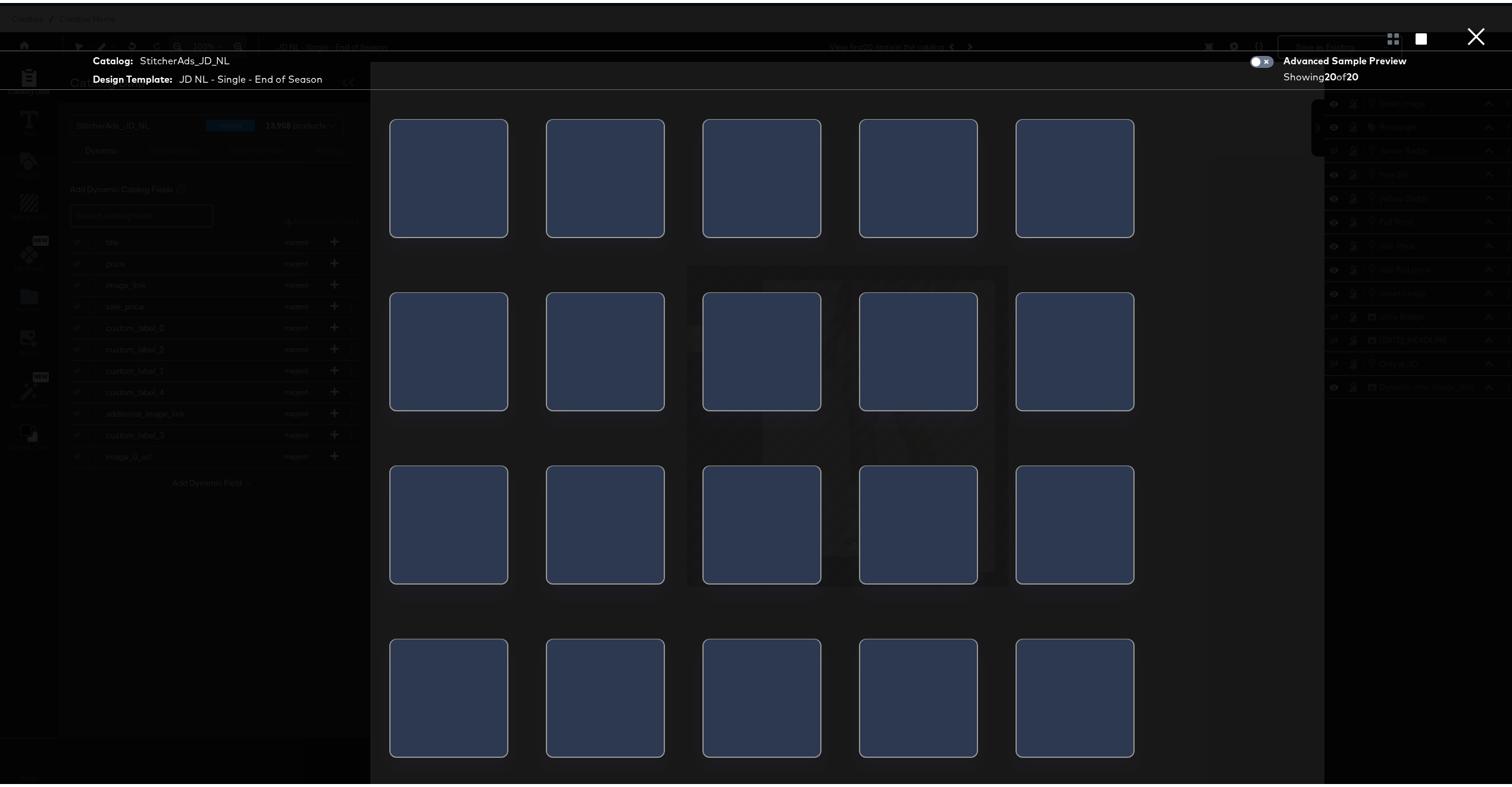
click at [487, 184] on div at bounding box center [448, 179] width 117 height 125
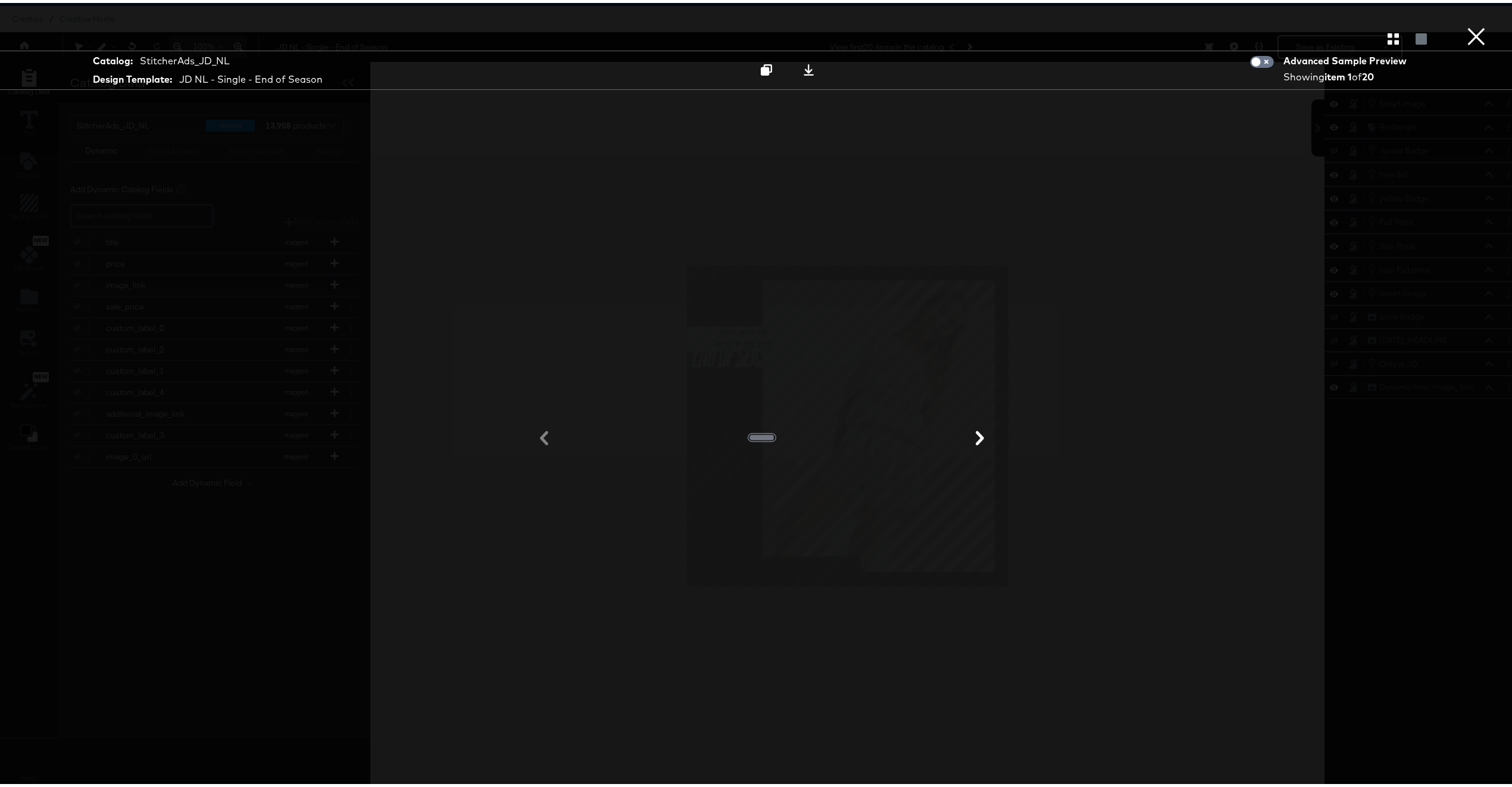
click at [1471, 24] on button "×" at bounding box center [1476, 12] width 24 height 24
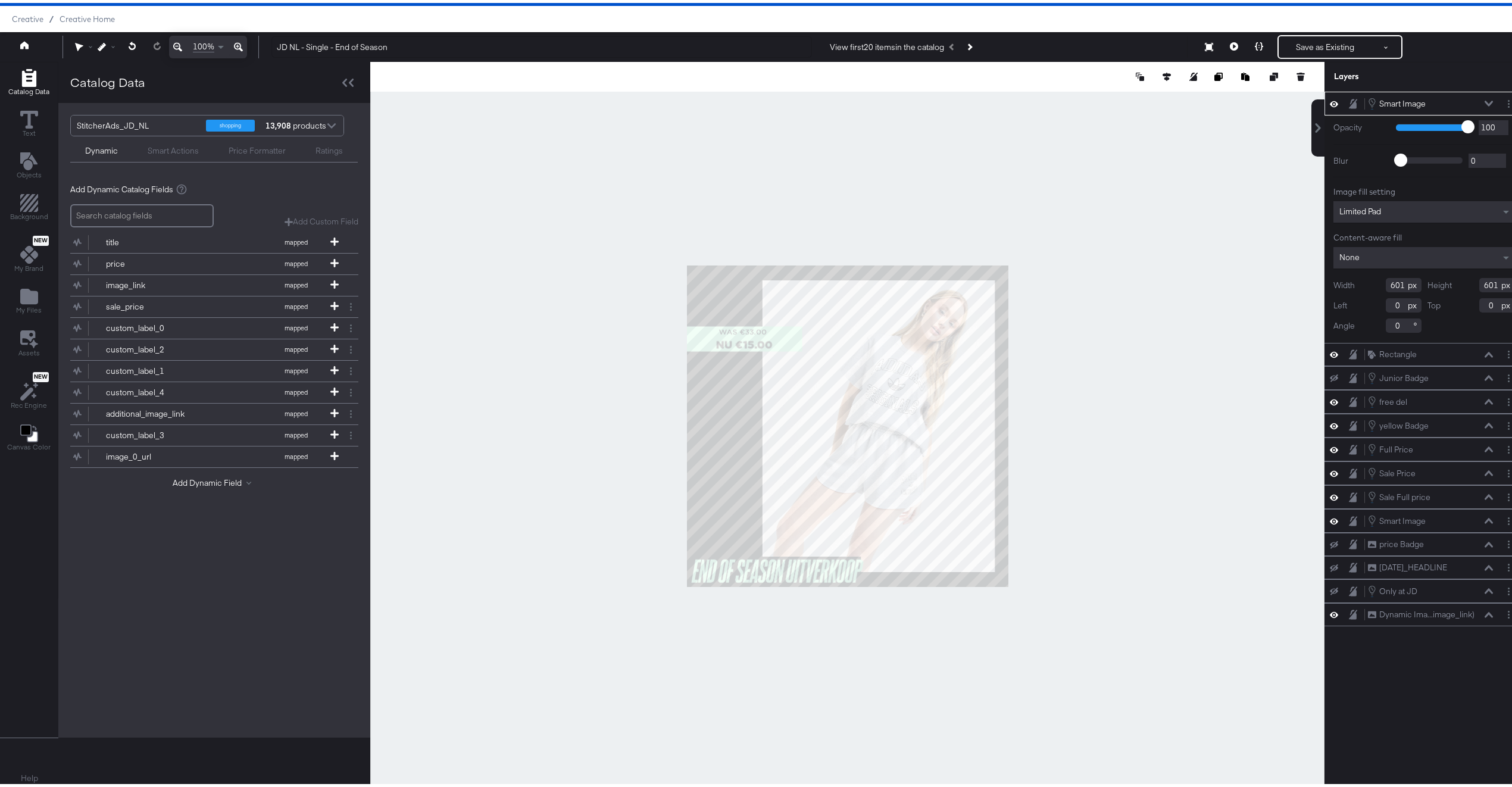
type input "724"
click at [166, 149] on div "Smart Actions" at bounding box center [173, 148] width 51 height 11
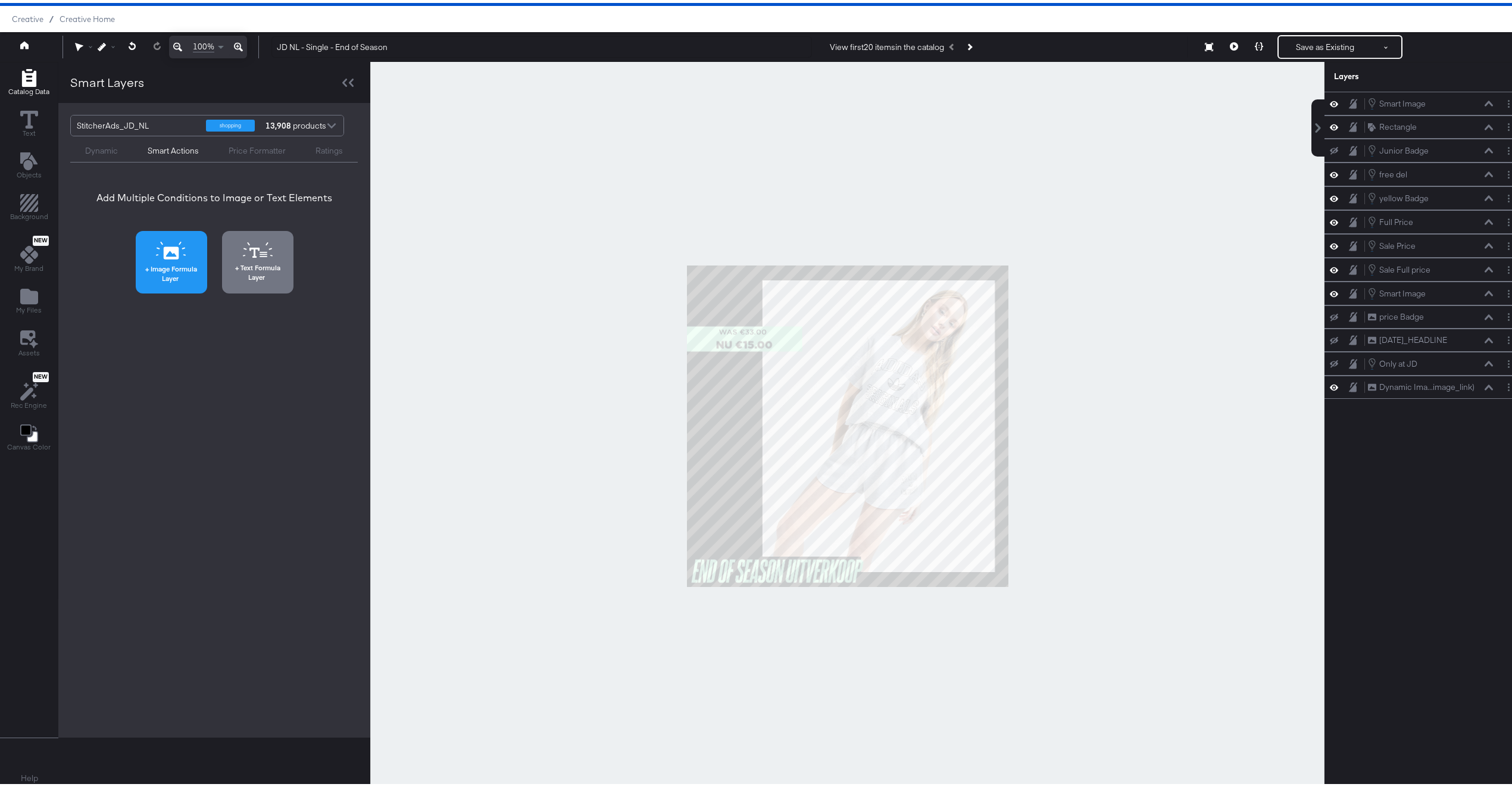
click at [177, 240] on icon at bounding box center [171, 247] width 30 height 18
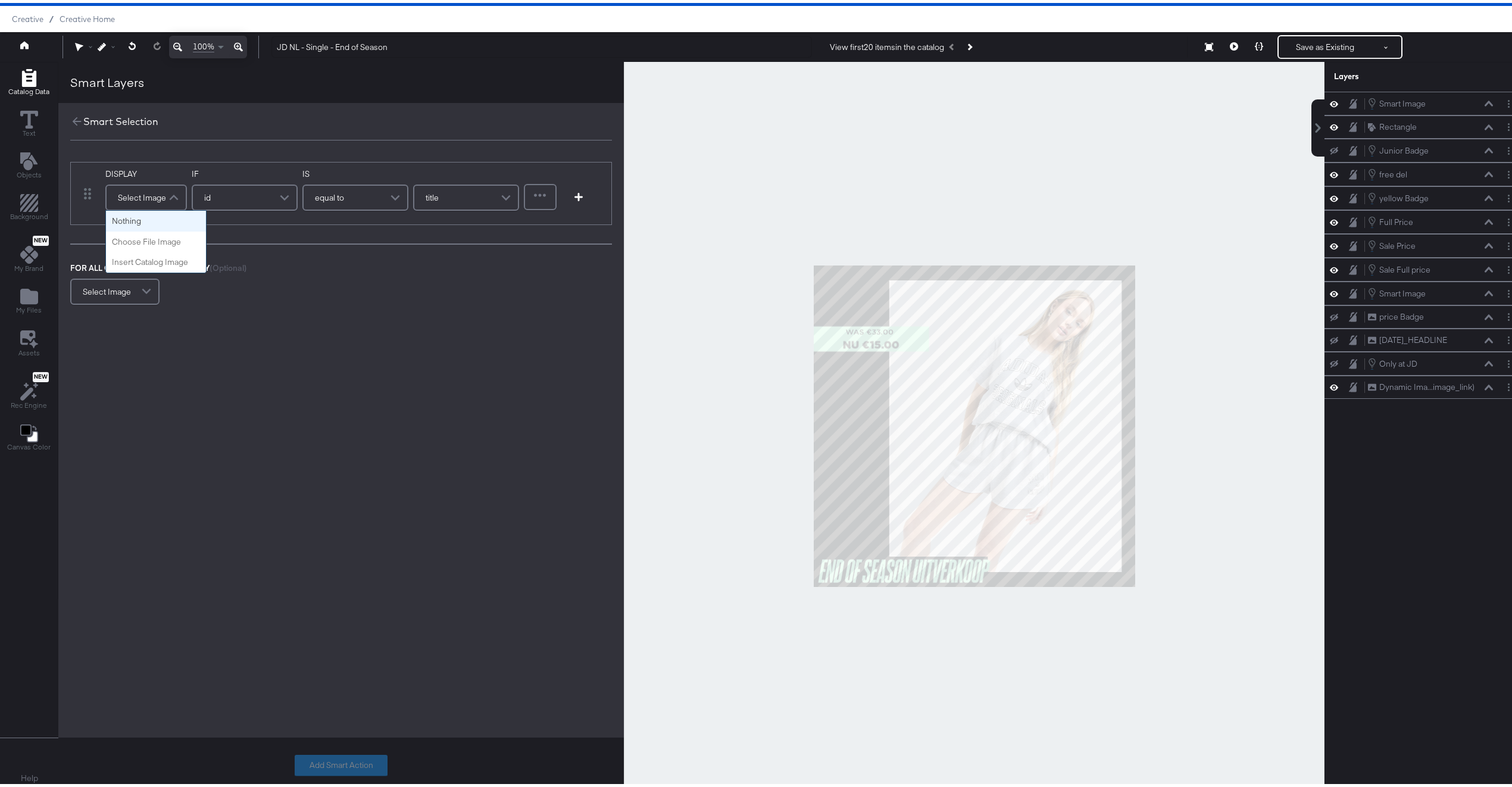
click at [160, 203] on div "Select Image" at bounding box center [146, 195] width 79 height 24
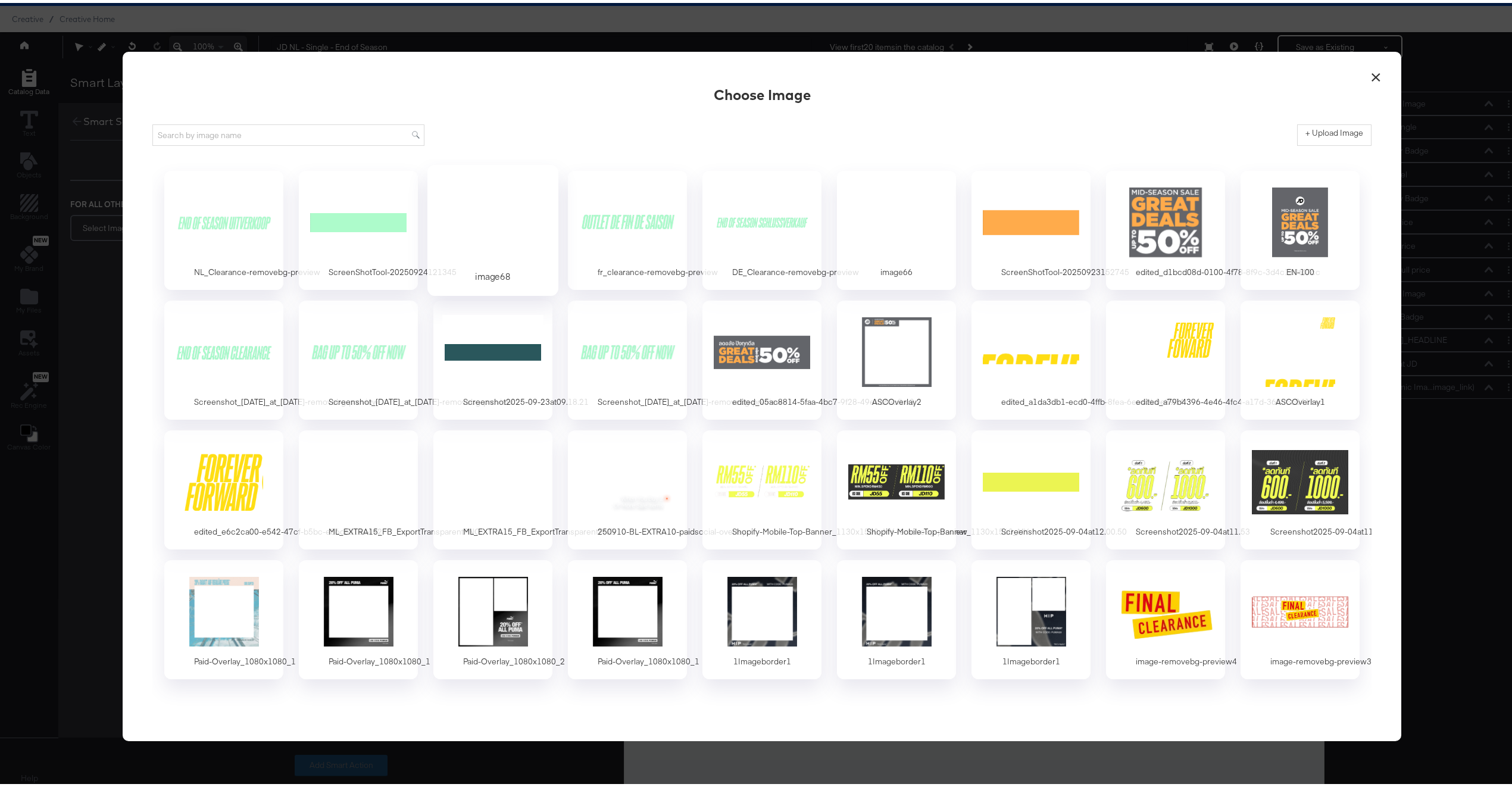
click at [511, 247] on div at bounding box center [493, 219] width 111 height 82
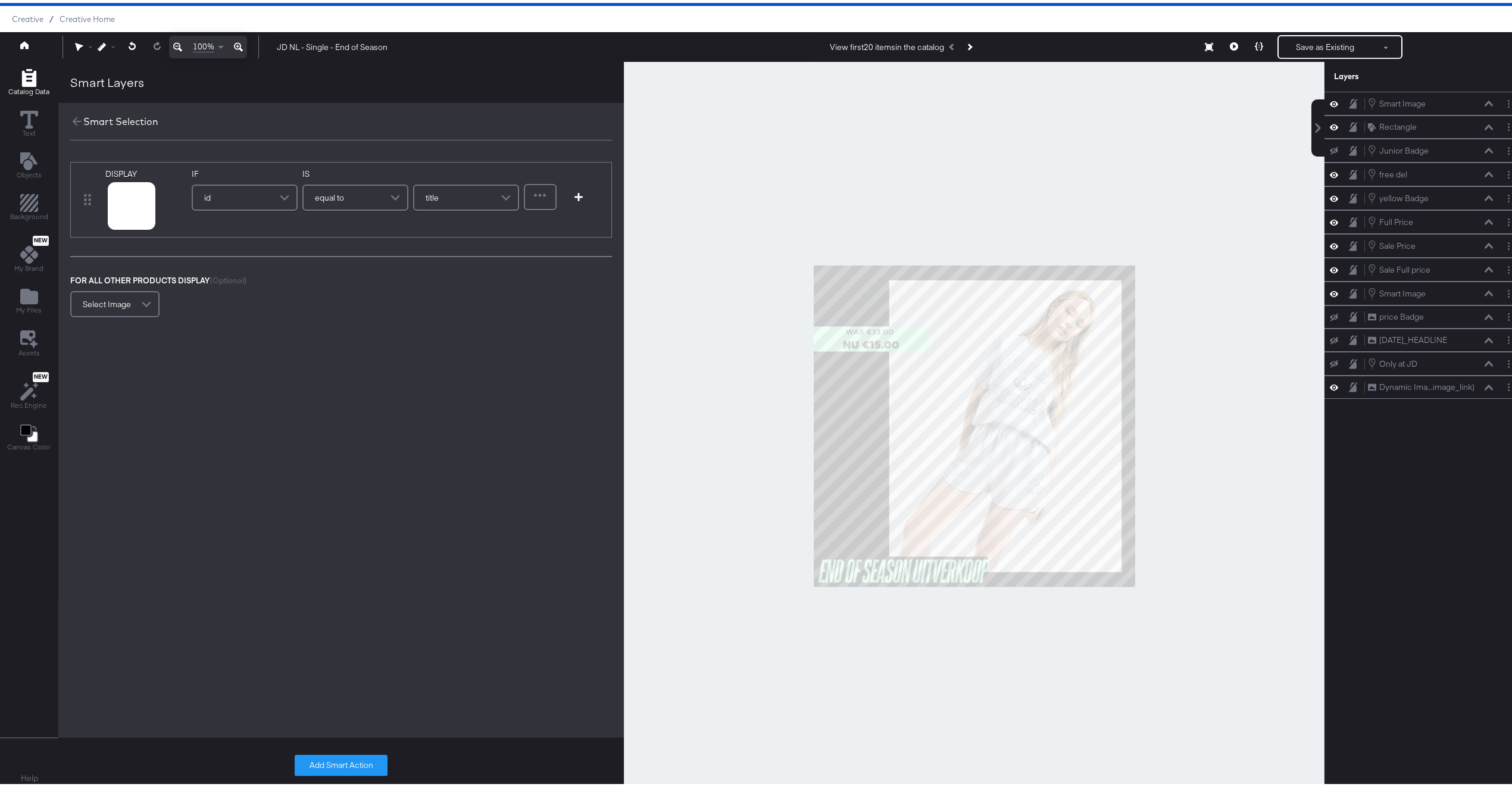
click at [245, 190] on div "id" at bounding box center [245, 195] width 104 height 24
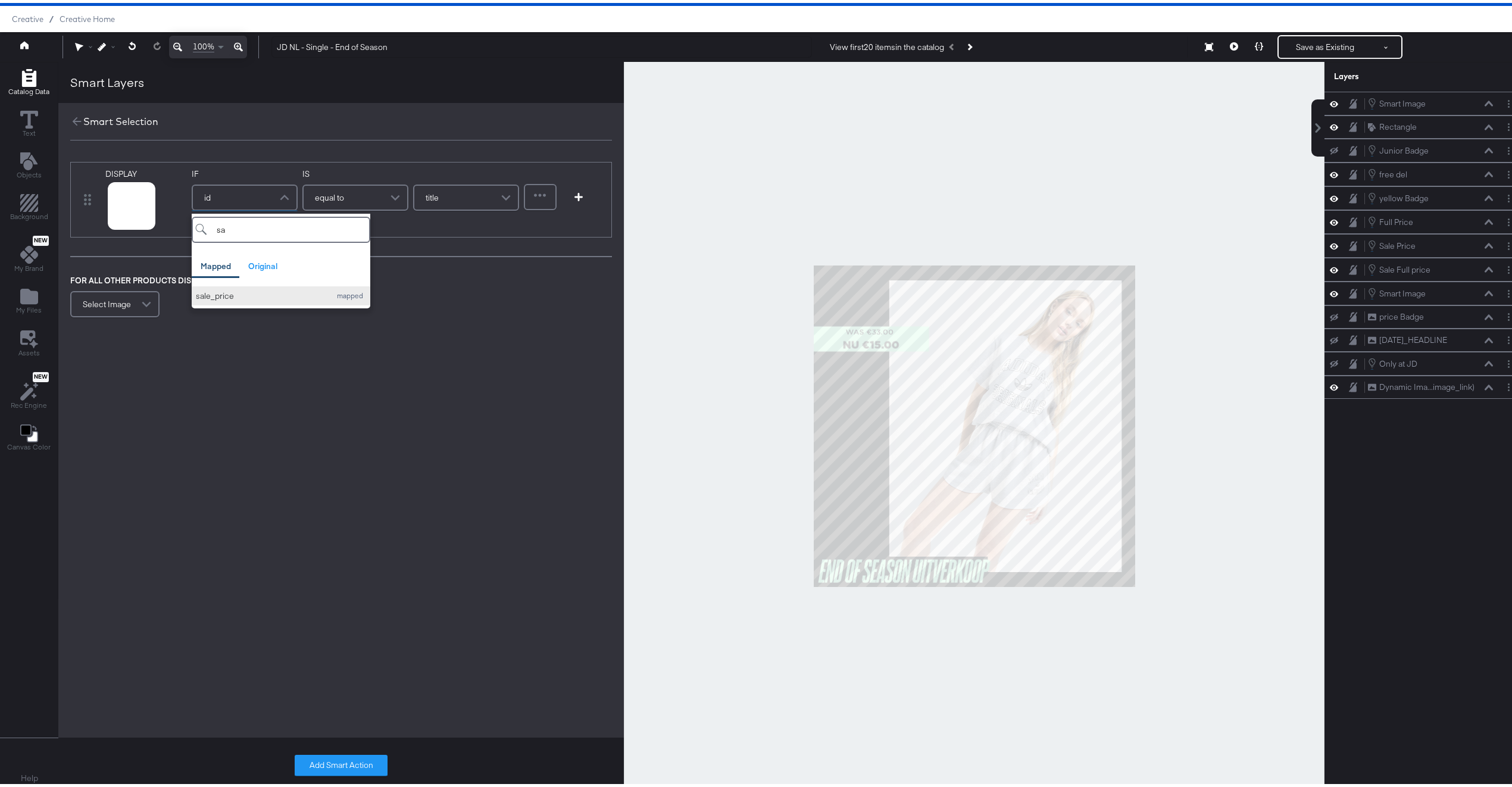
type input "sa"
click at [239, 293] on div "sale_price" at bounding box center [261, 293] width 129 height 11
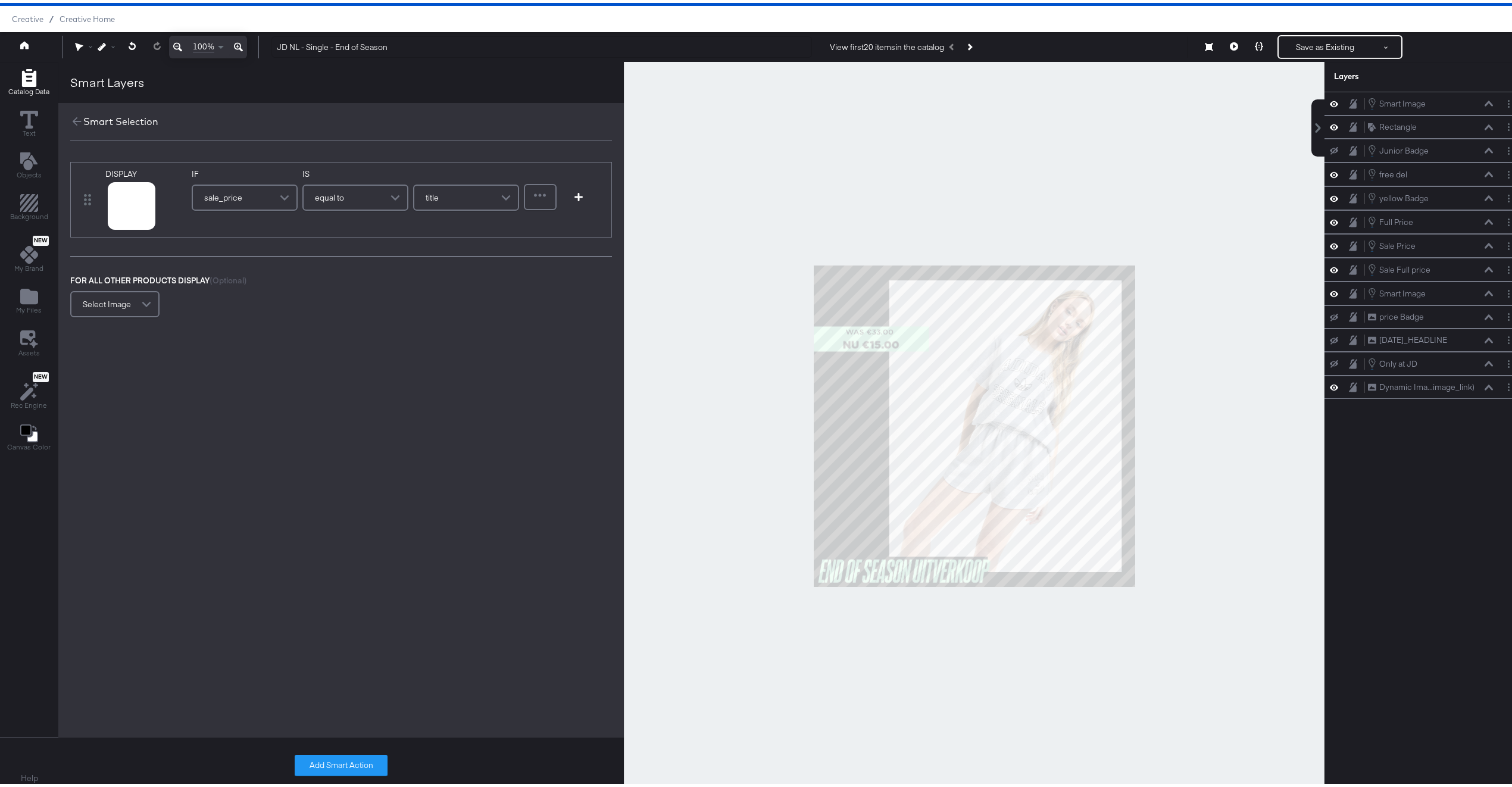
click at [339, 205] on div "equal to" at bounding box center [355, 195] width 104 height 24
type input "con"
click at [469, 203] on input "text" at bounding box center [458, 194] width 123 height 26
type input "."
click at [355, 767] on button "Add Smart Action" at bounding box center [341, 762] width 93 height 22
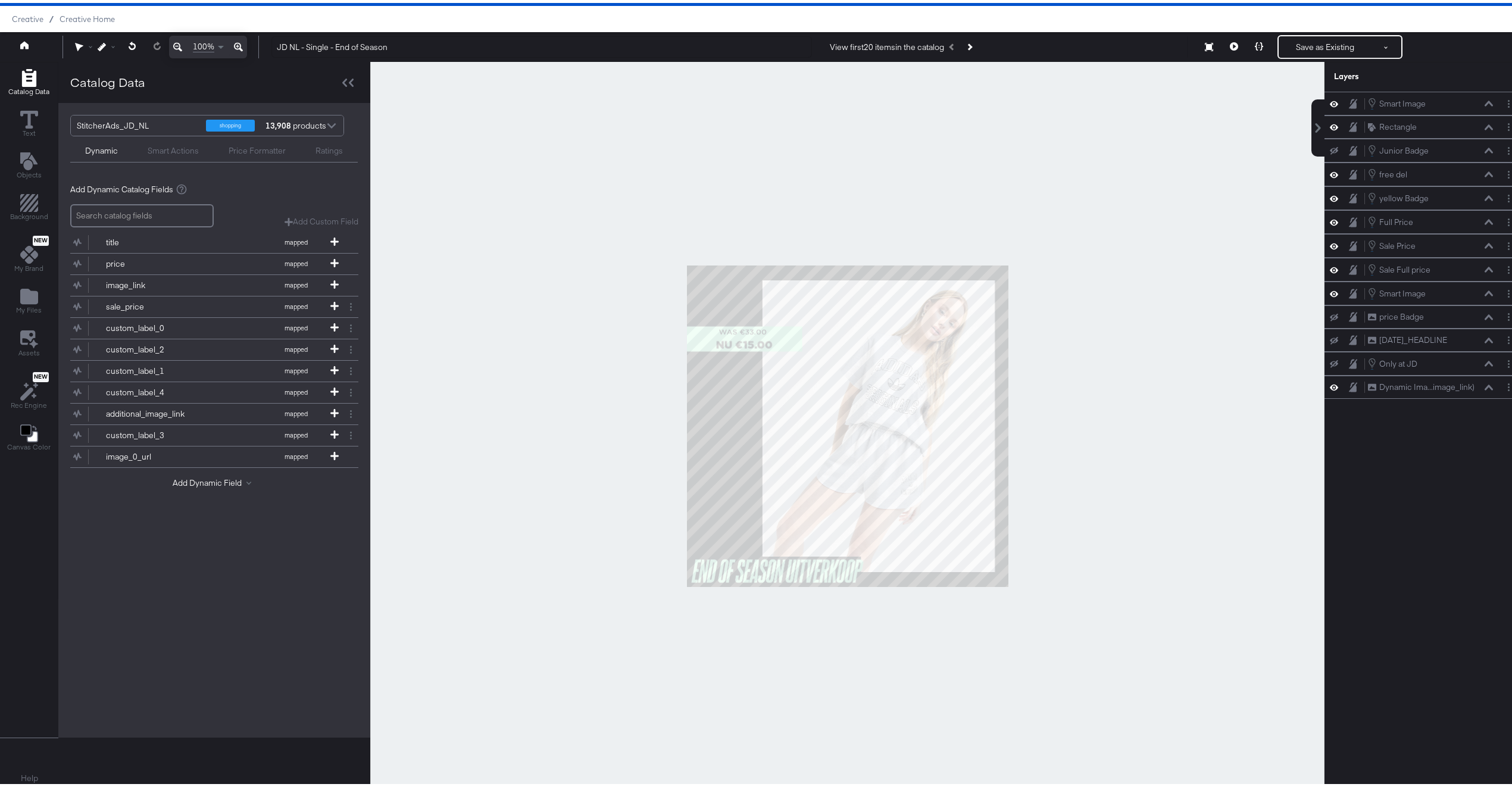
click at [508, 552] on div at bounding box center [848, 423] width 954 height 728
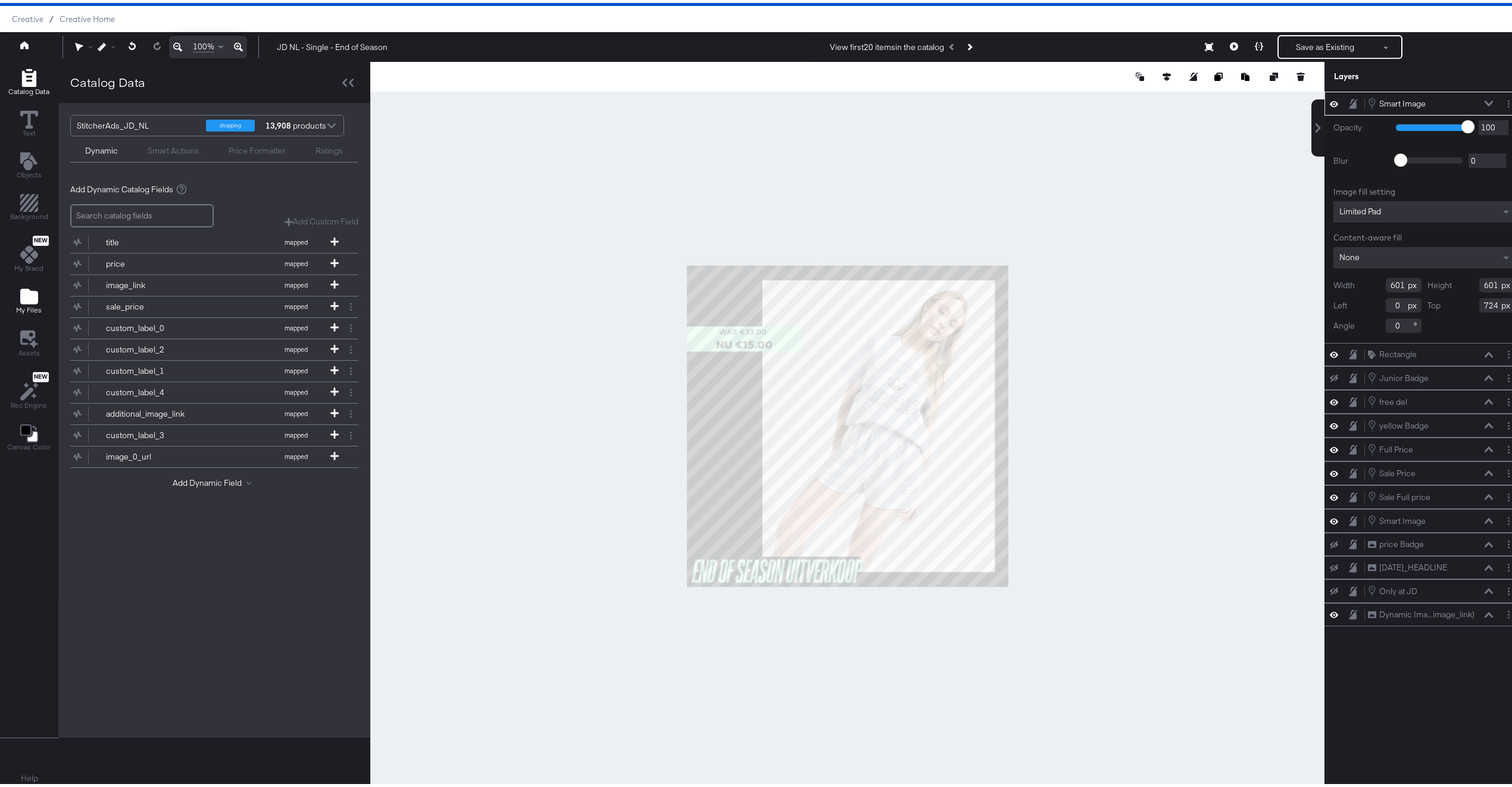
click at [31, 301] on icon "Add Files" at bounding box center [29, 294] width 18 height 15
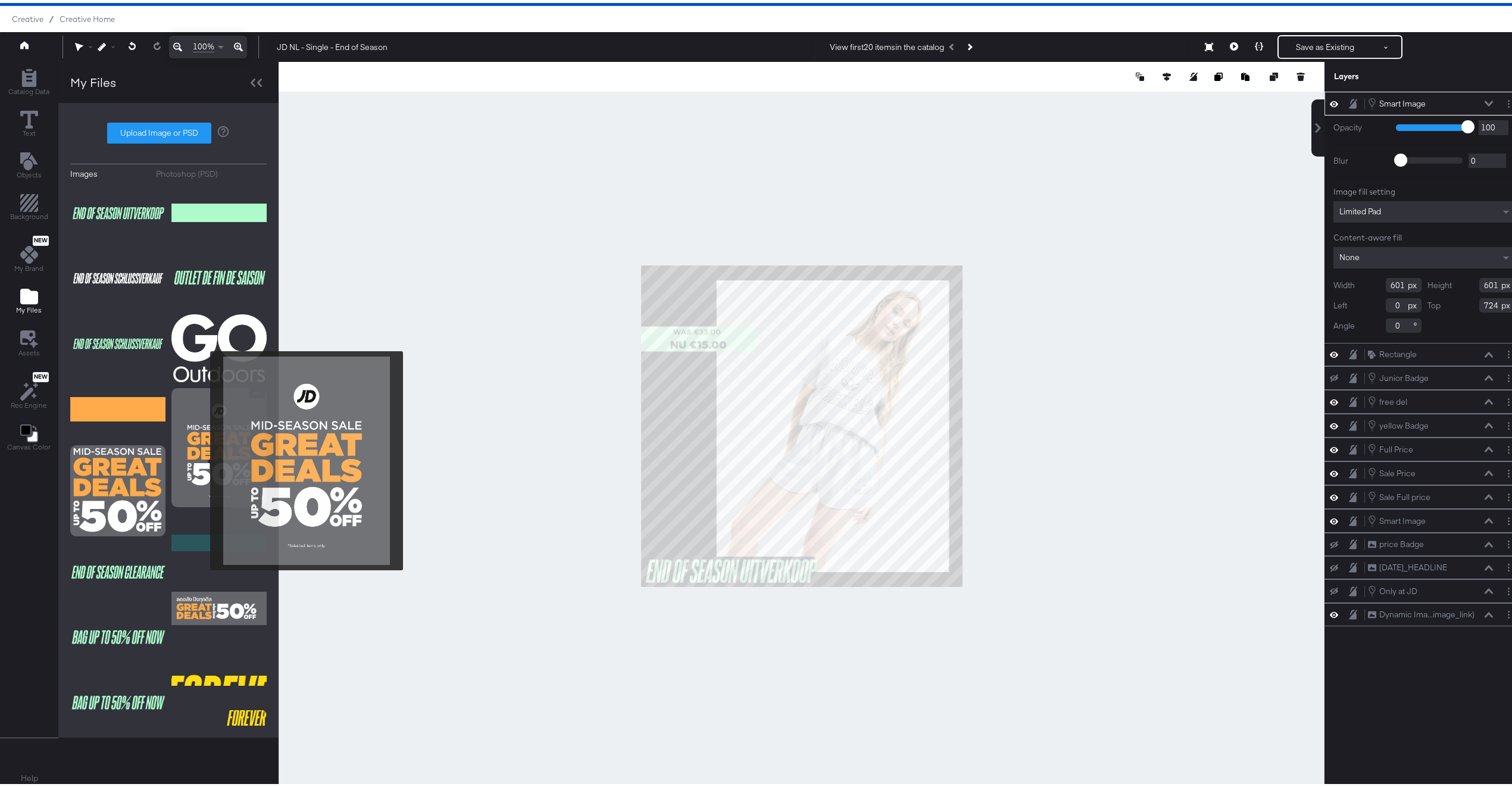
scroll to position [10, 0]
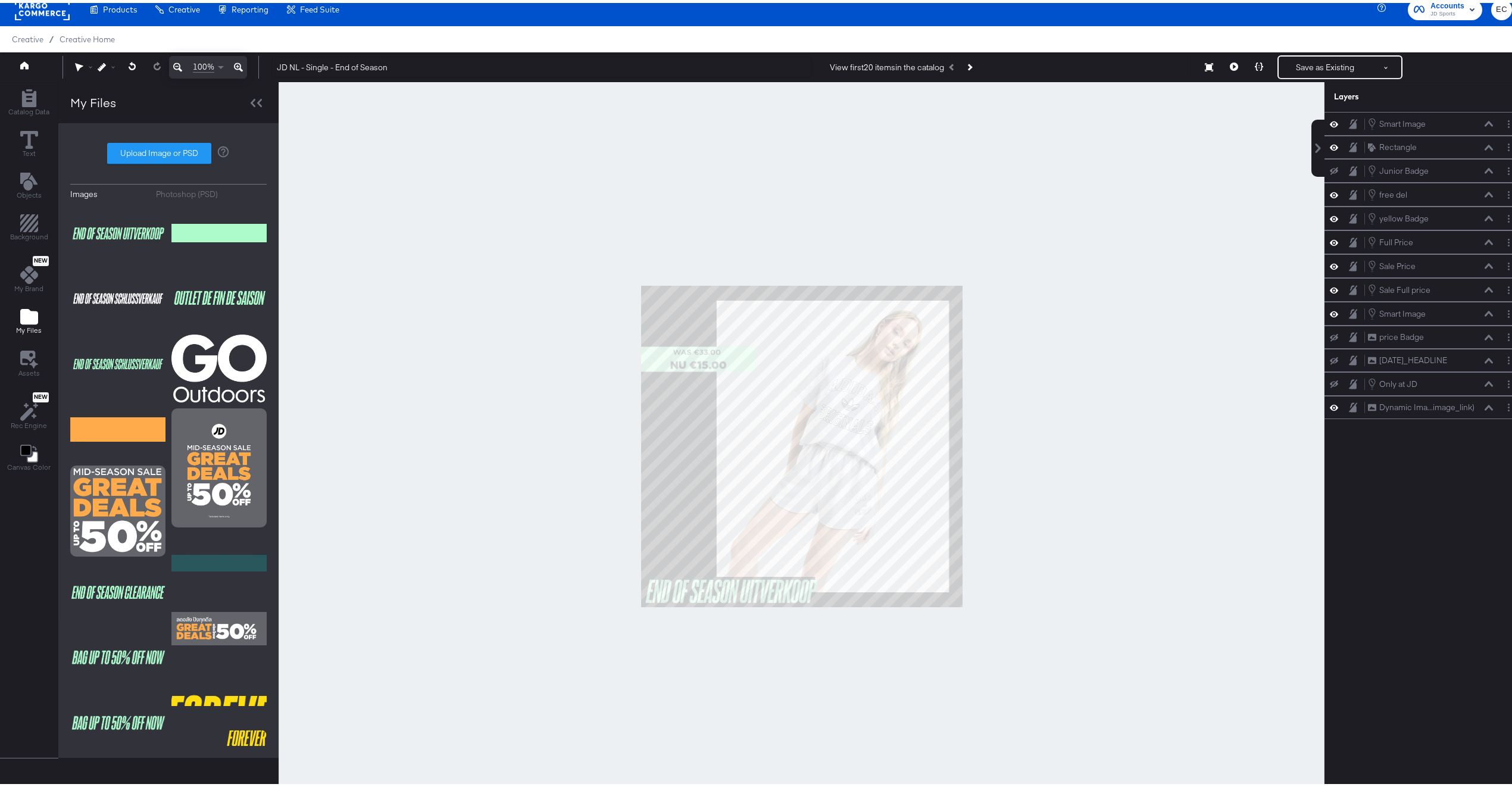
click at [549, 505] on div at bounding box center [802, 443] width 1046 height 728
click at [207, 293] on img at bounding box center [219, 296] width 95 height 60
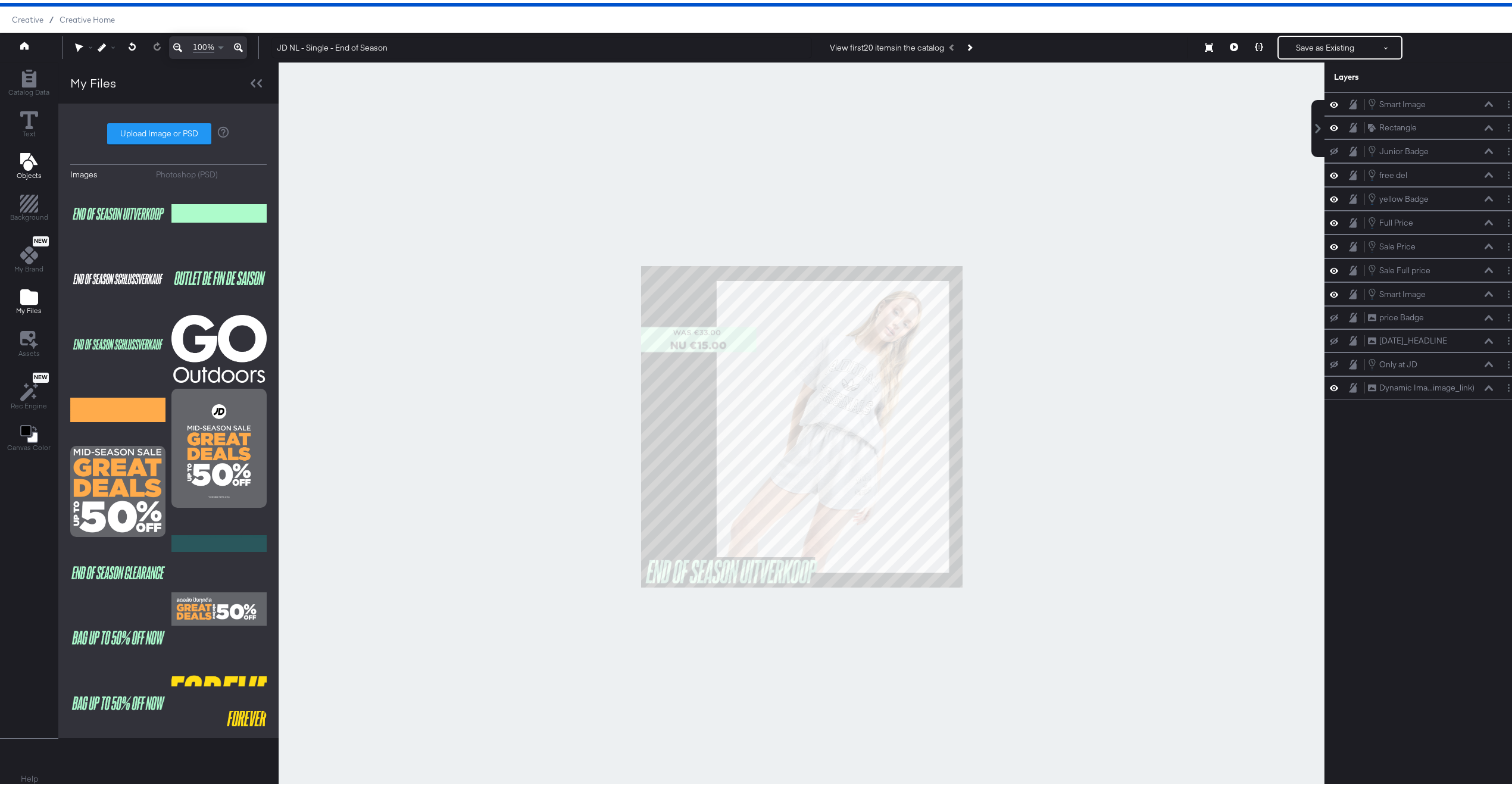
click at [17, 165] on div "Objects" at bounding box center [29, 163] width 25 height 27
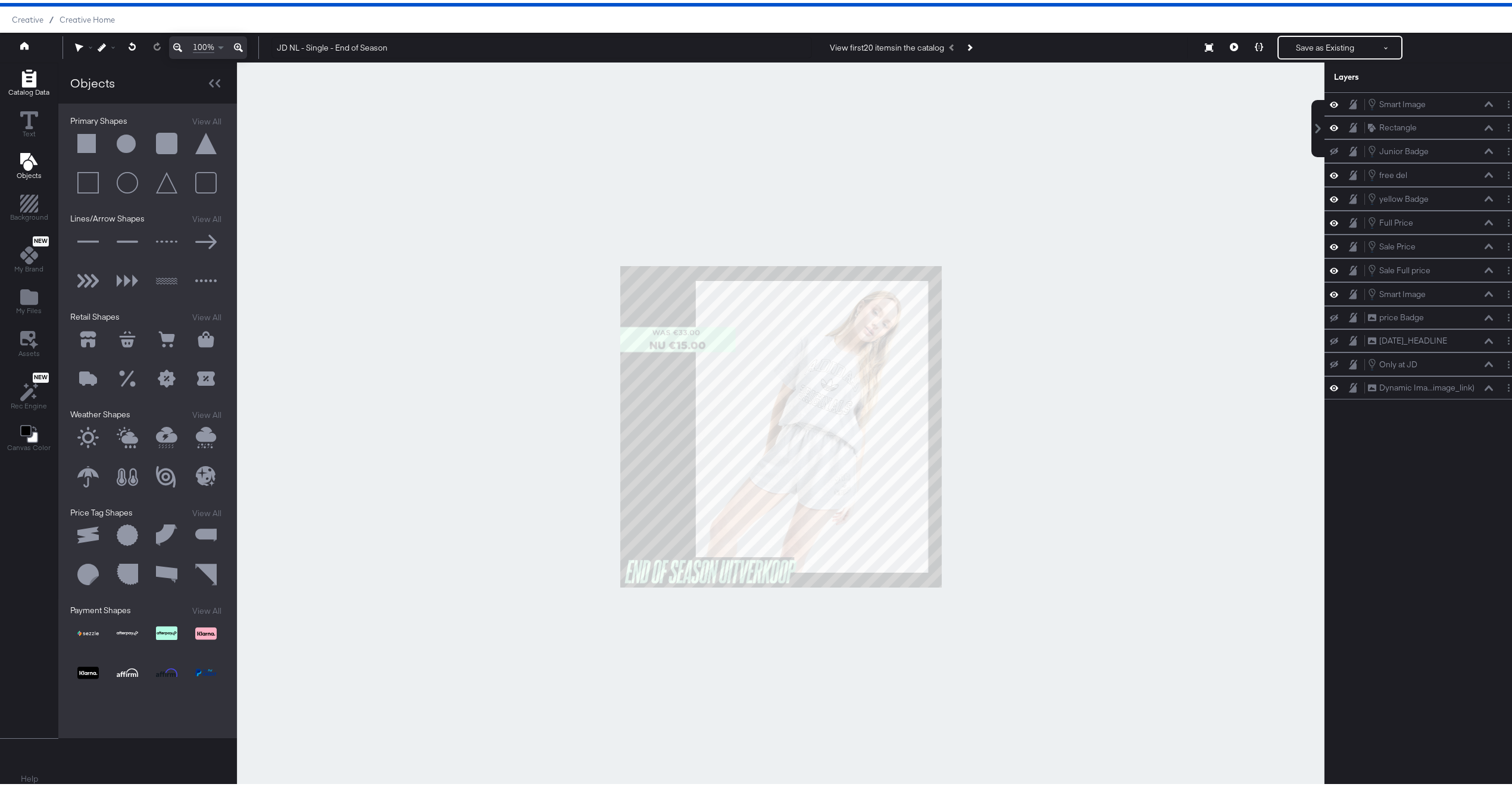
click at [19, 93] on button "Catalog Data" at bounding box center [29, 81] width 55 height 34
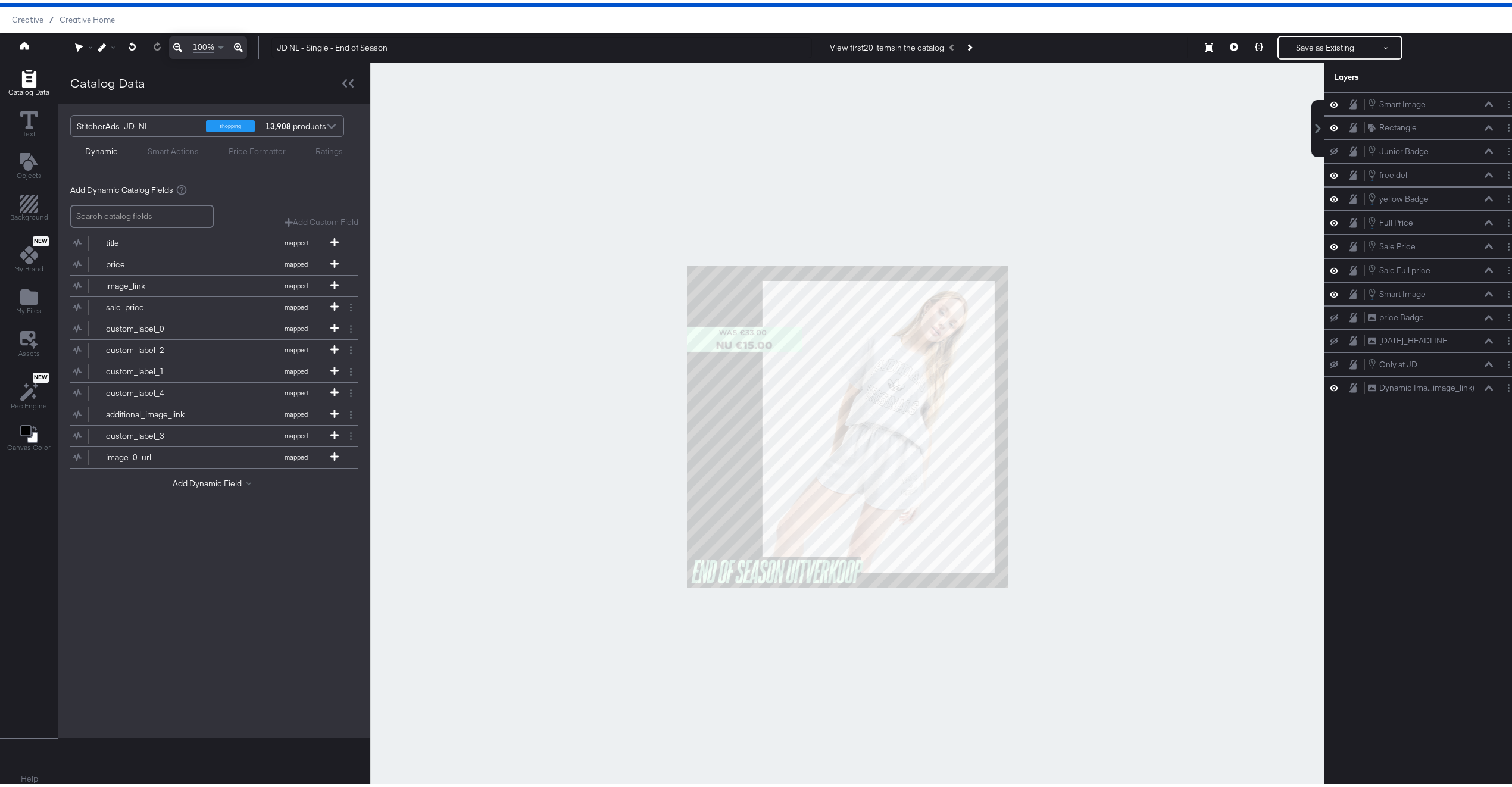
click at [163, 144] on div "Smart Actions" at bounding box center [173, 149] width 51 height 11
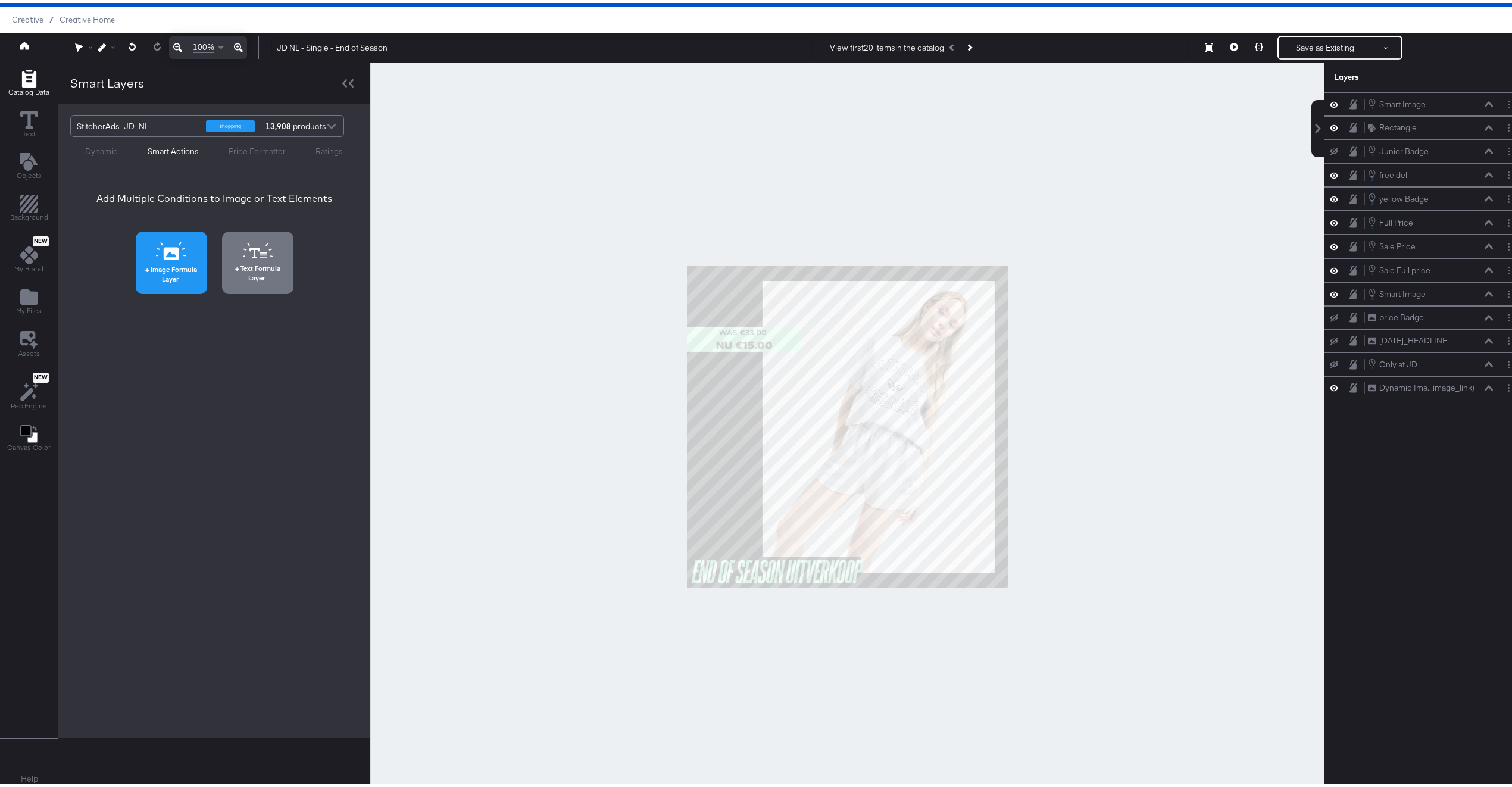
click at [180, 246] on icon at bounding box center [171, 248] width 30 height 18
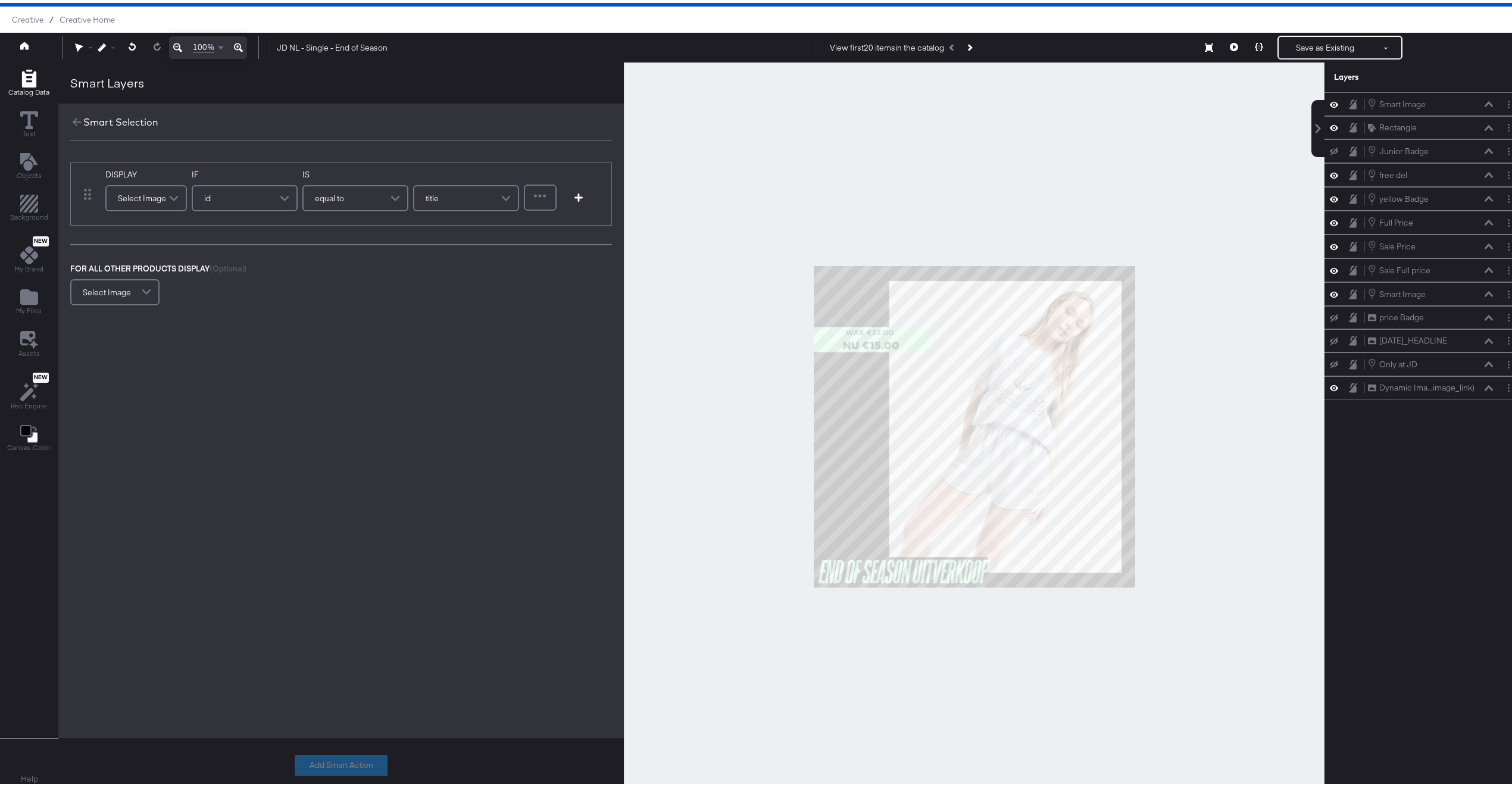
click at [167, 196] on span at bounding box center [175, 196] width 21 height 24
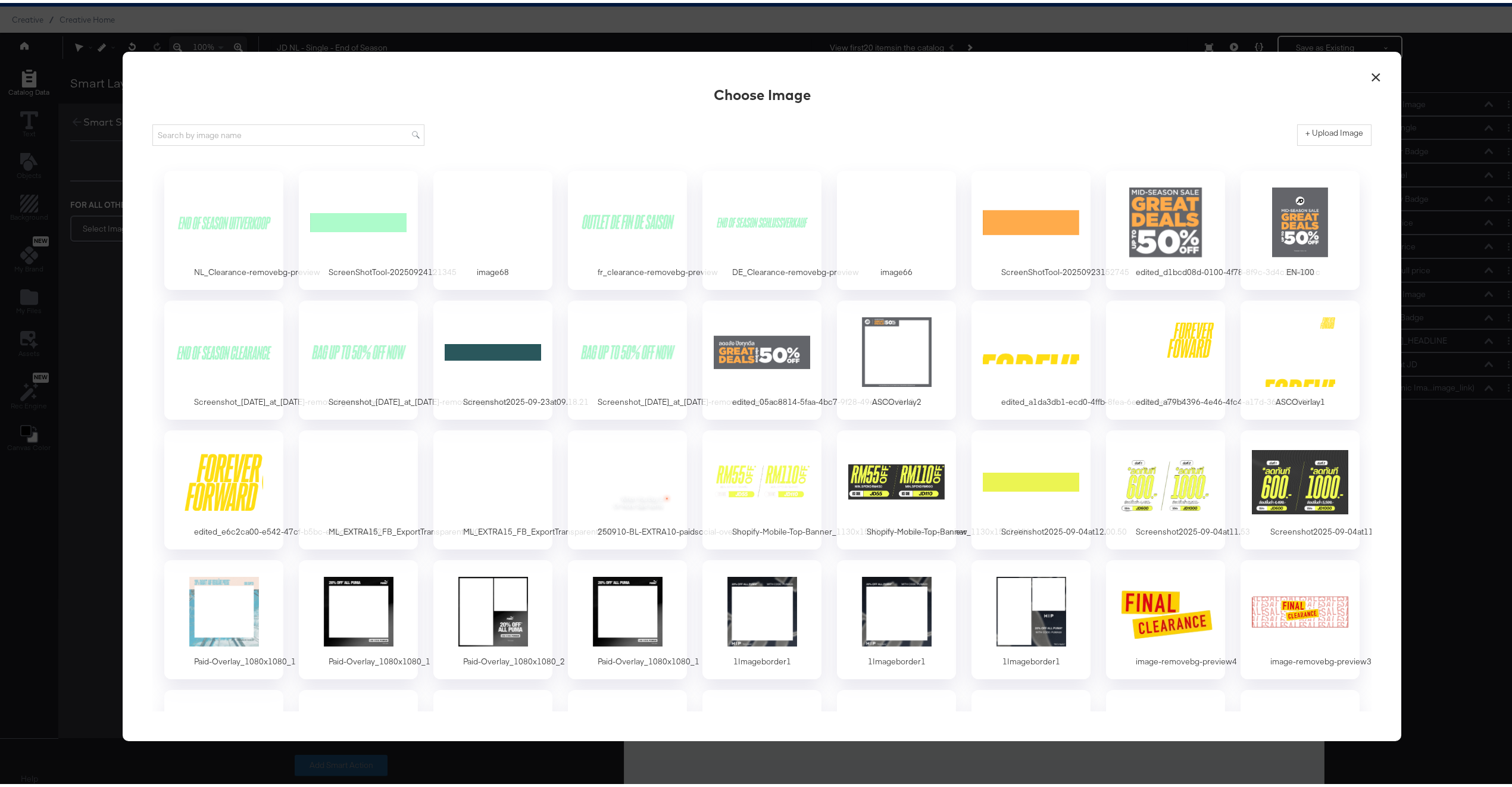
scroll to position [0, 0]
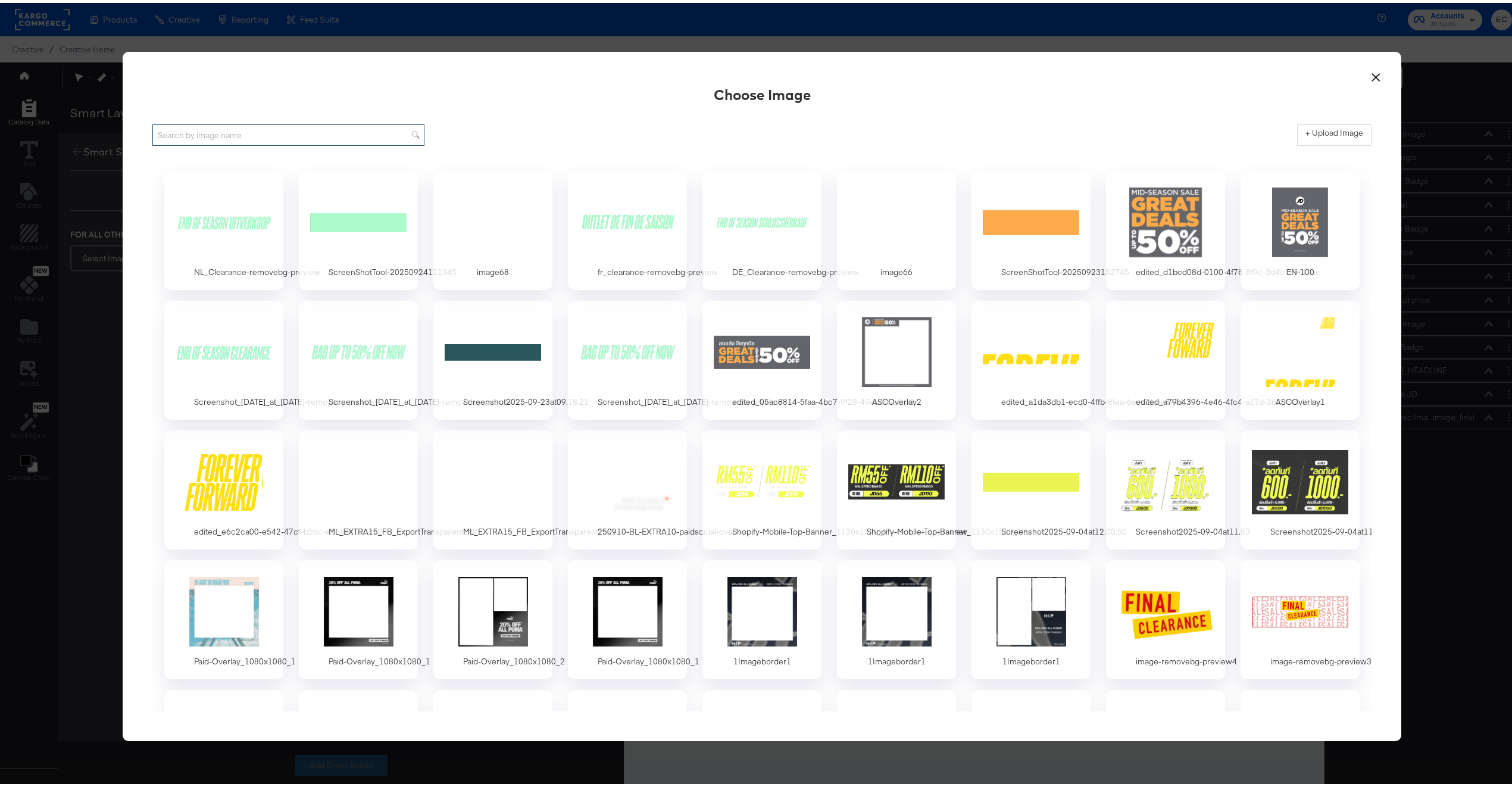
click at [360, 142] on input "text" at bounding box center [289, 132] width 272 height 22
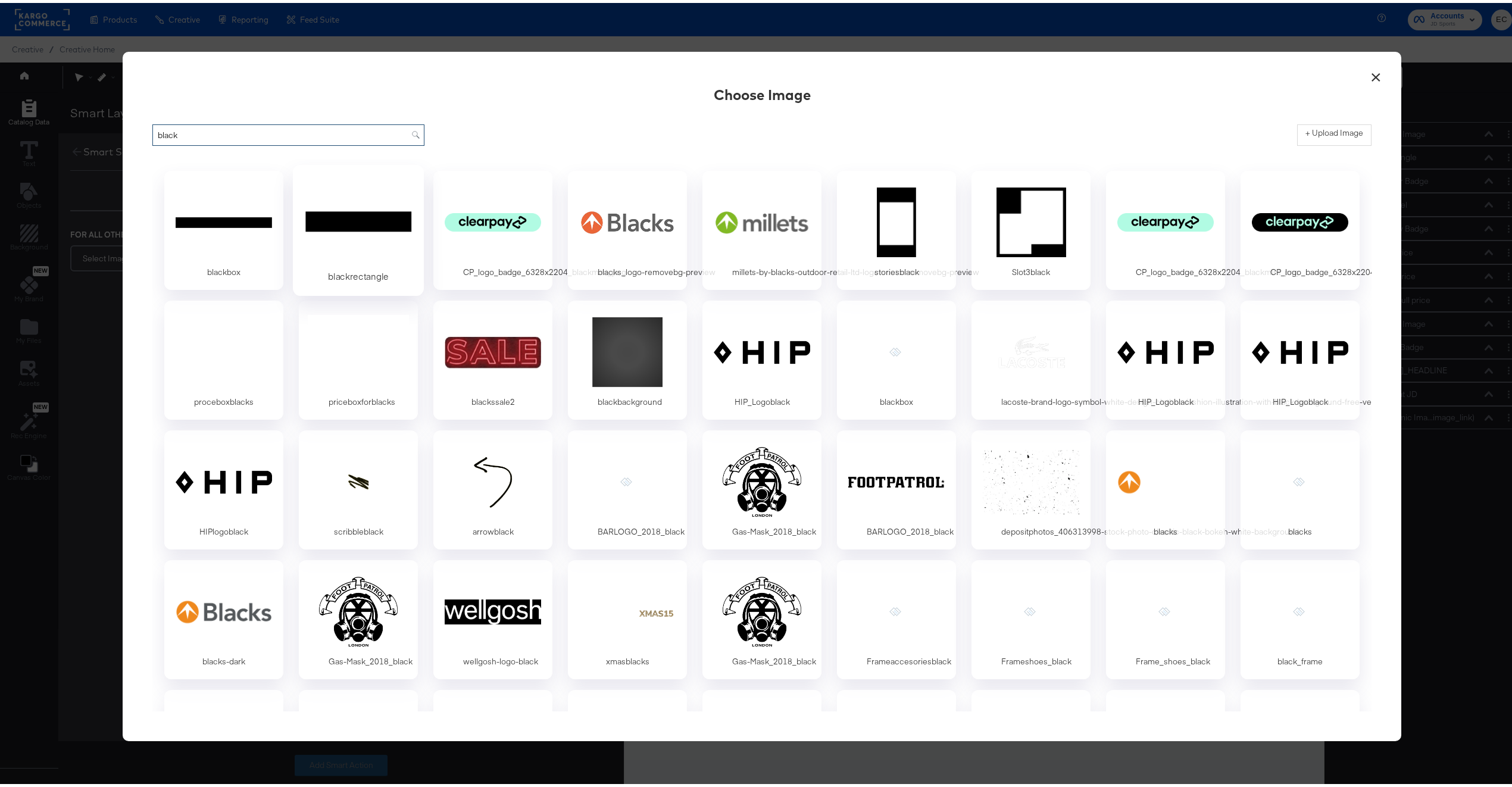
type input "black"
click at [315, 212] on div at bounding box center [359, 219] width 111 height 82
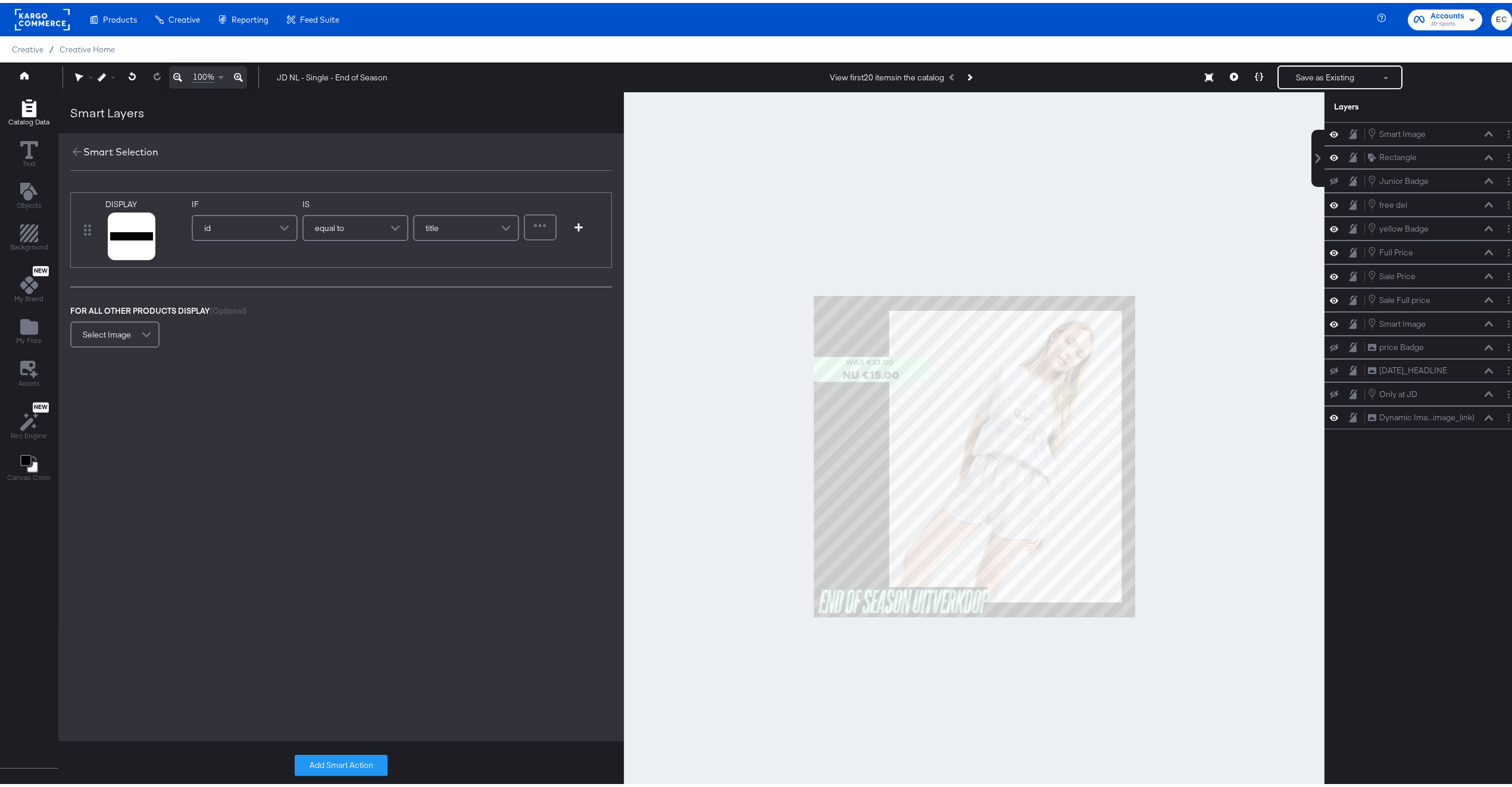
click at [263, 229] on div "id" at bounding box center [245, 225] width 104 height 24
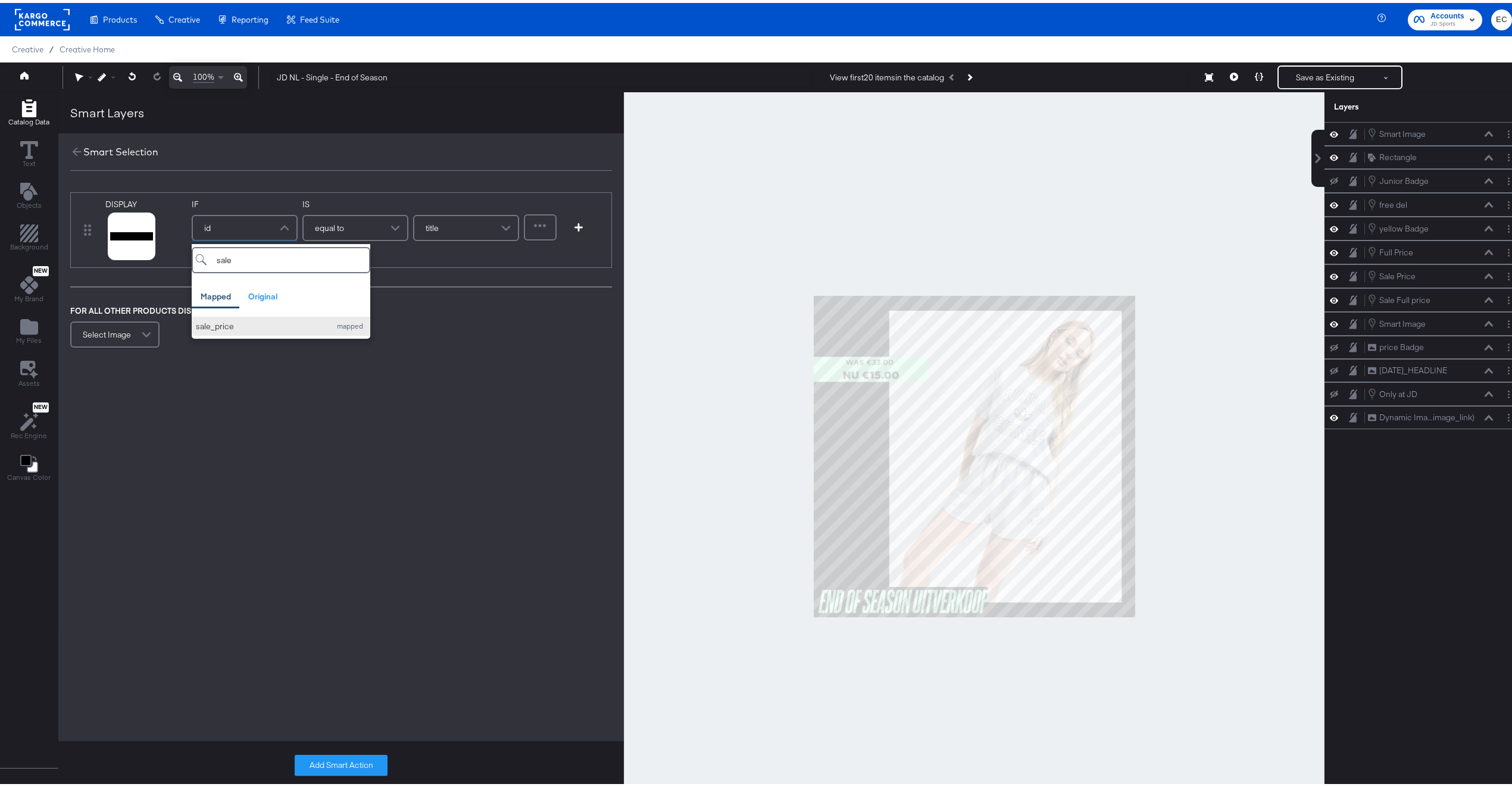
type input "sale"
click at [280, 322] on div "sale_price" at bounding box center [261, 324] width 129 height 11
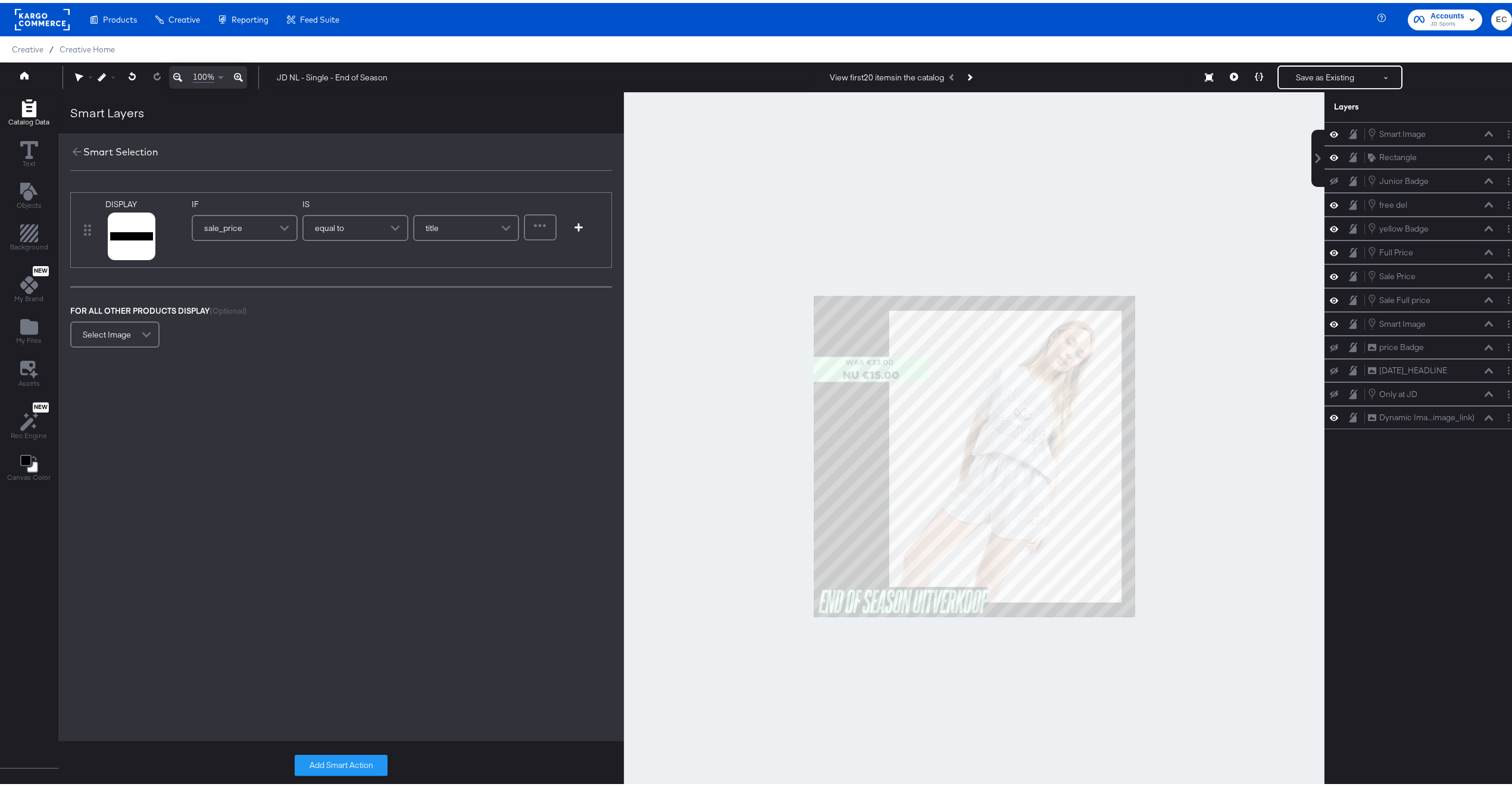
click at [359, 224] on div "equal to" at bounding box center [355, 225] width 104 height 24
type input "con"
click at [441, 232] on input "text" at bounding box center [458, 224] width 123 height 26
type input "."
click at [373, 760] on button "Add Smart Action" at bounding box center [341, 762] width 93 height 22
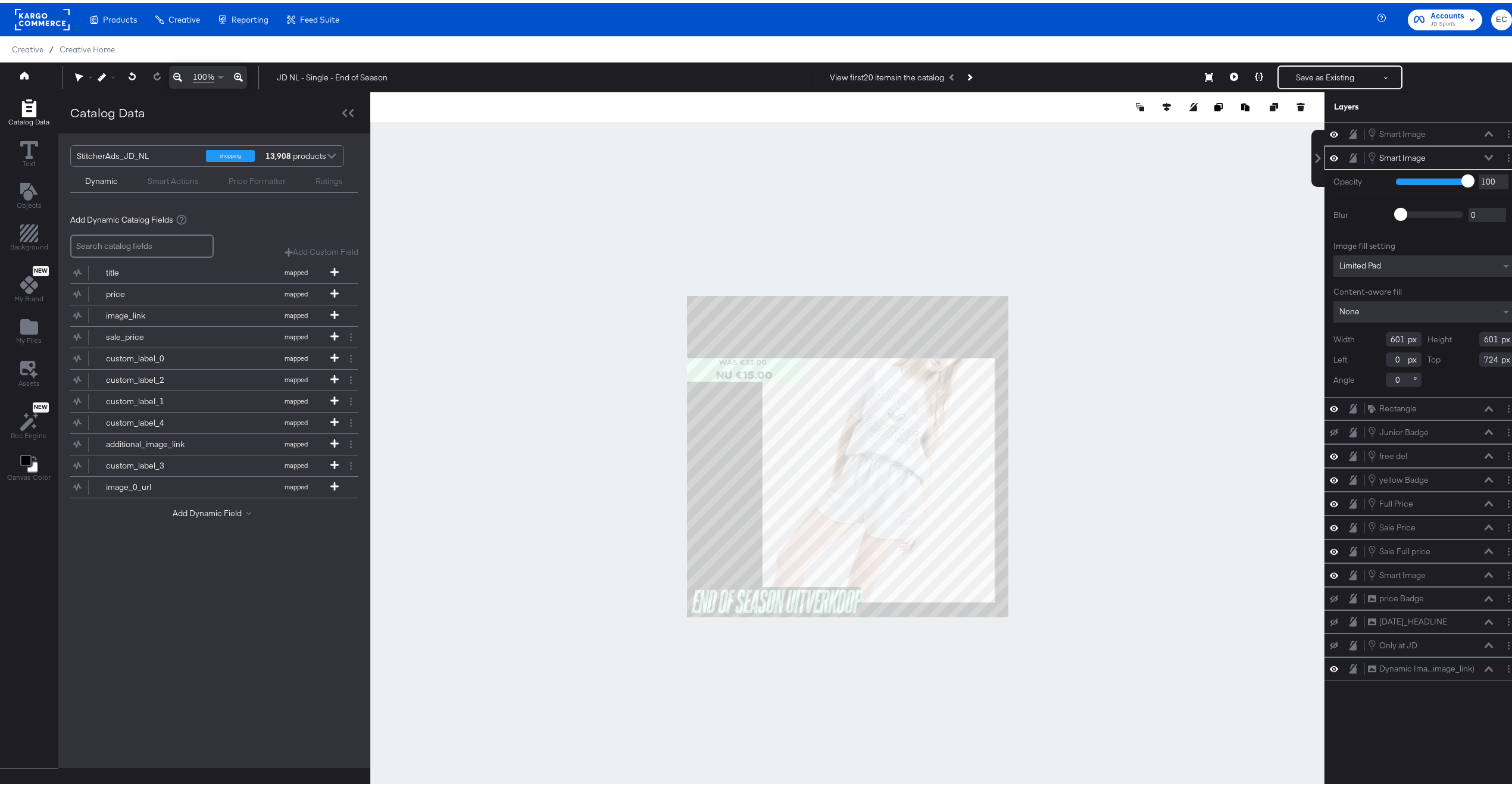
type input "124"
type input "477"
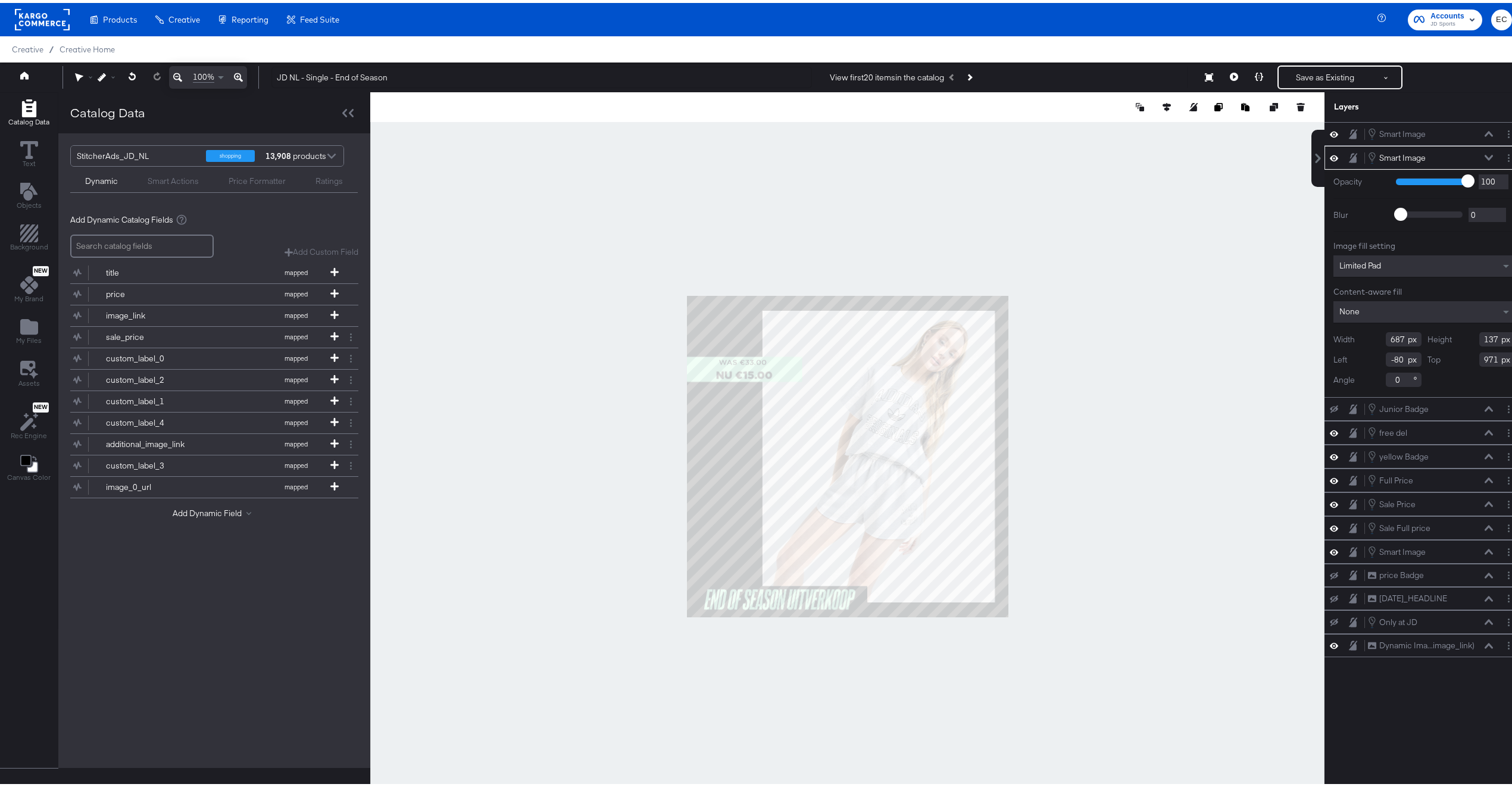
type input "970"
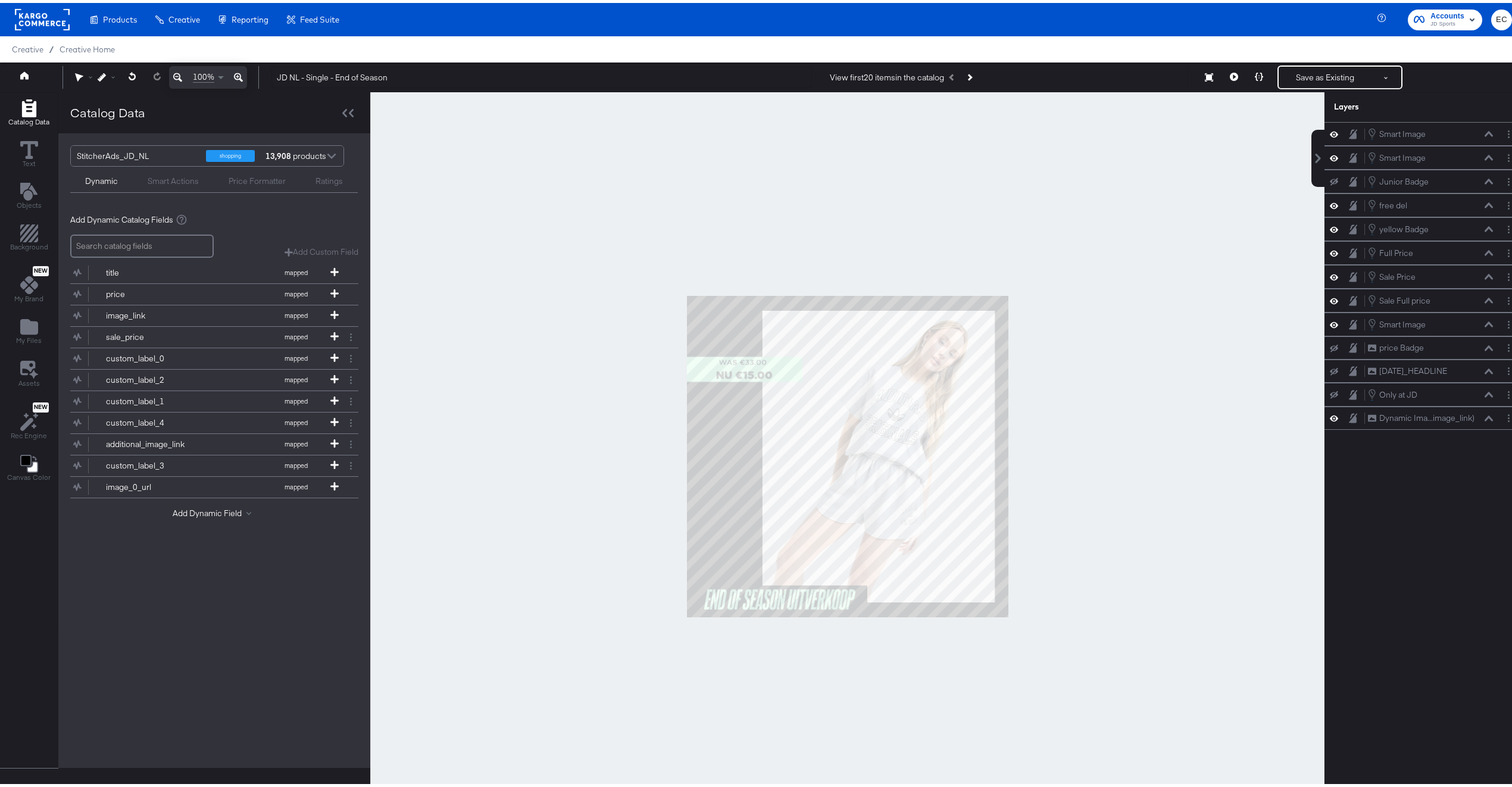
click at [1129, 559] on div at bounding box center [848, 453] width 954 height 728
click at [1225, 83] on button at bounding box center [1235, 74] width 25 height 24
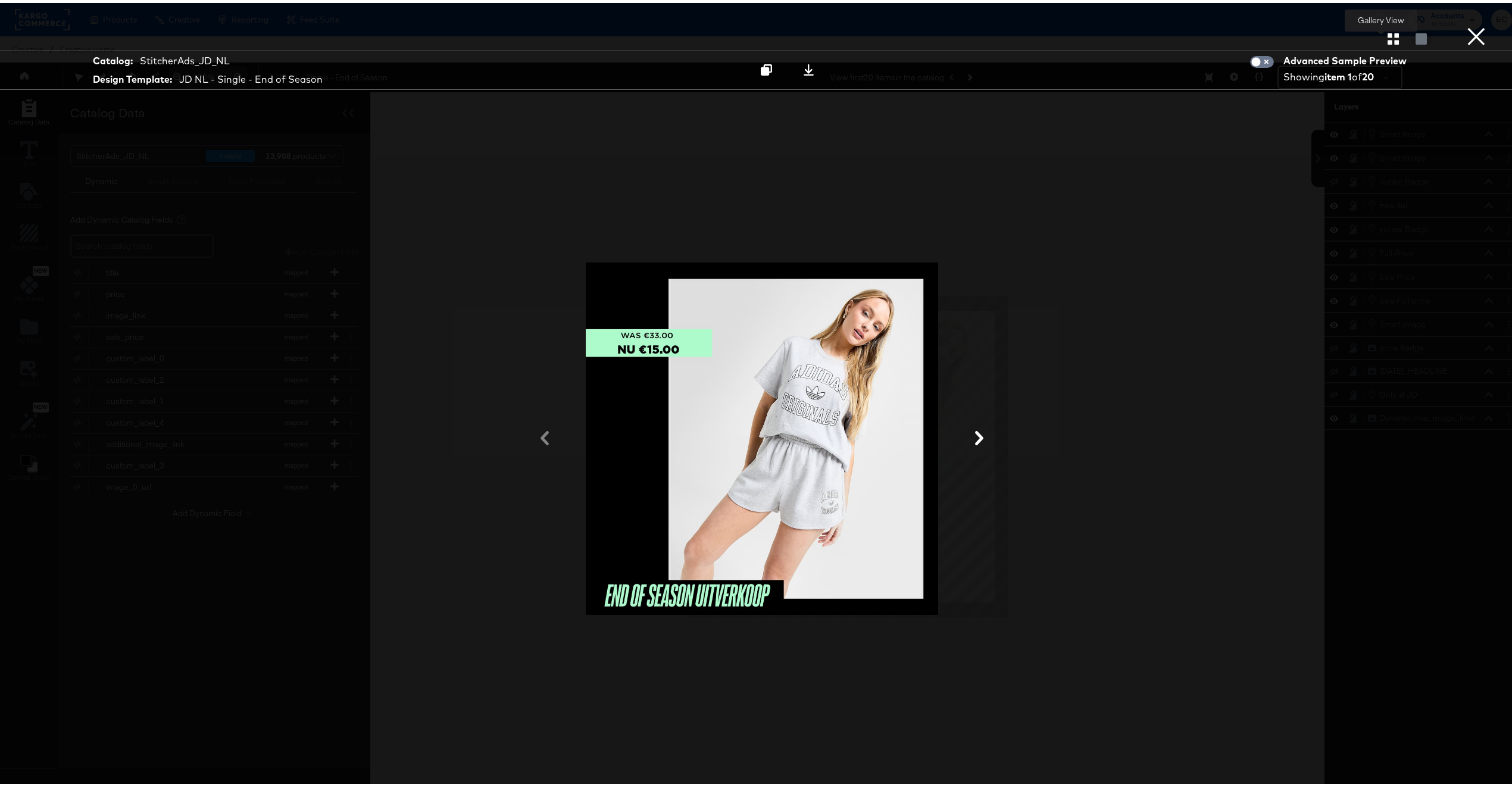
click at [1388, 38] on icon "button" at bounding box center [1394, 36] width 11 height 11
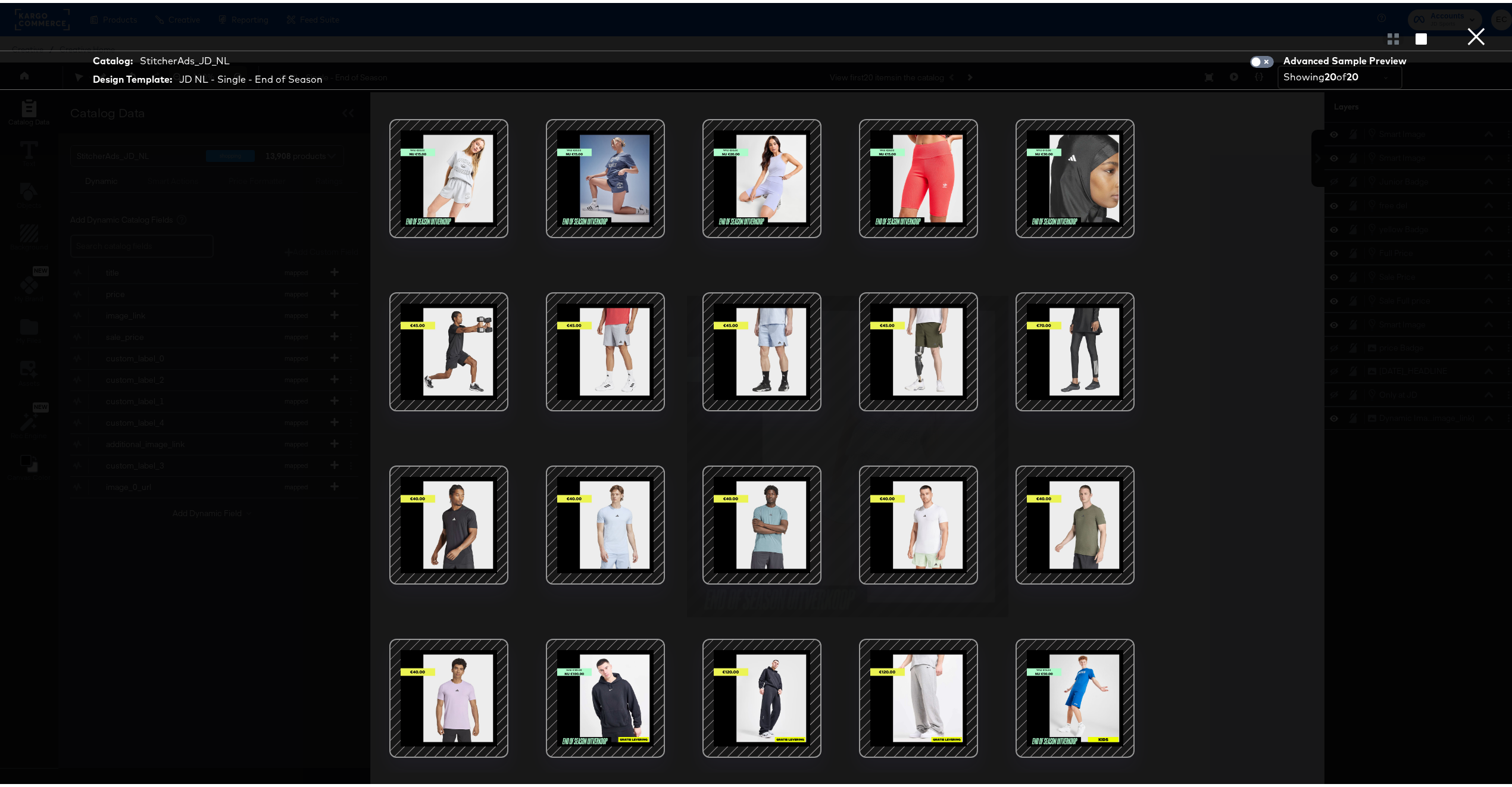
scroll to position [31, 0]
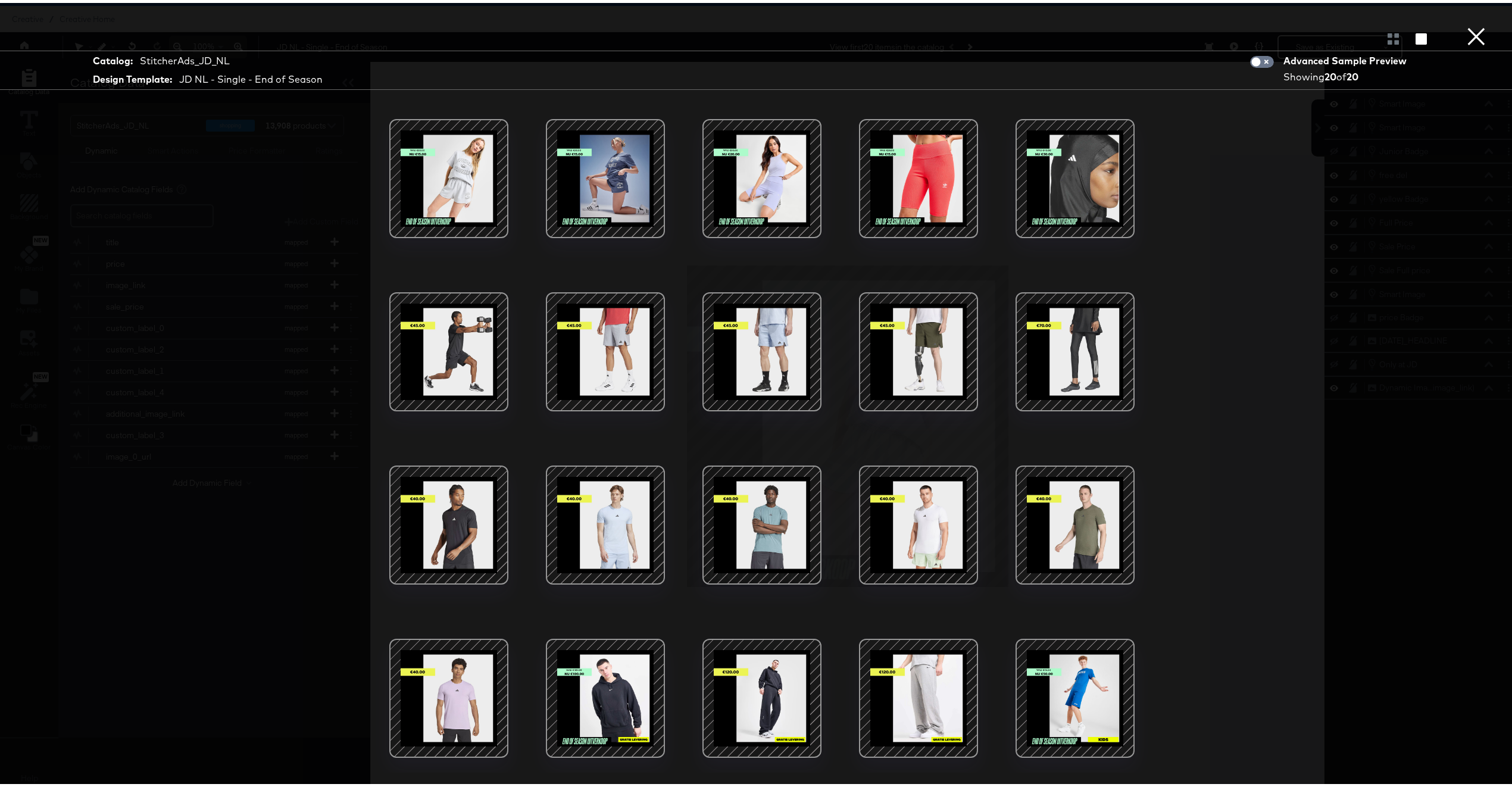
click at [565, 683] on div at bounding box center [605, 695] width 101 height 101
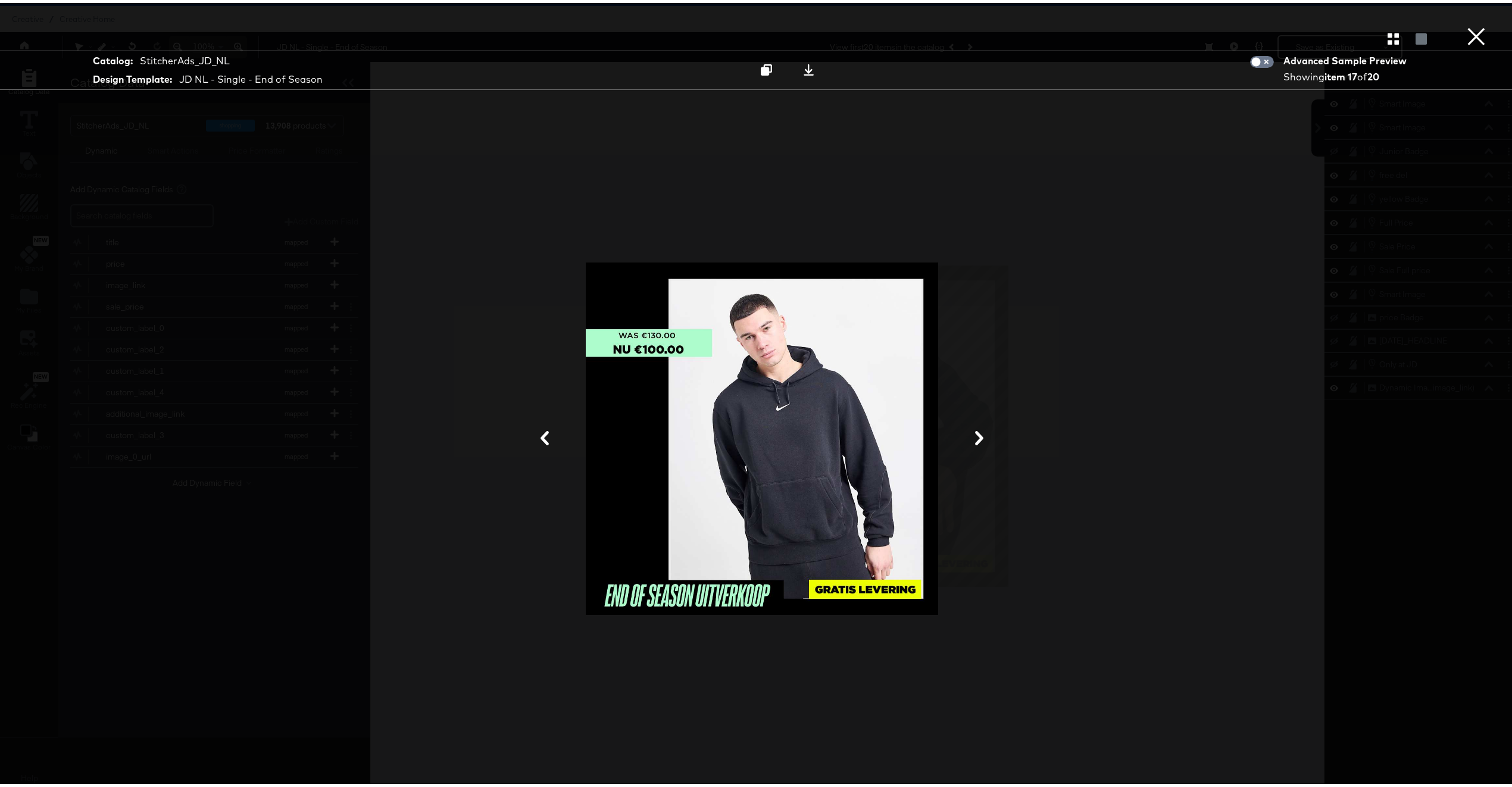
click at [977, 430] on icon at bounding box center [980, 435] width 14 height 14
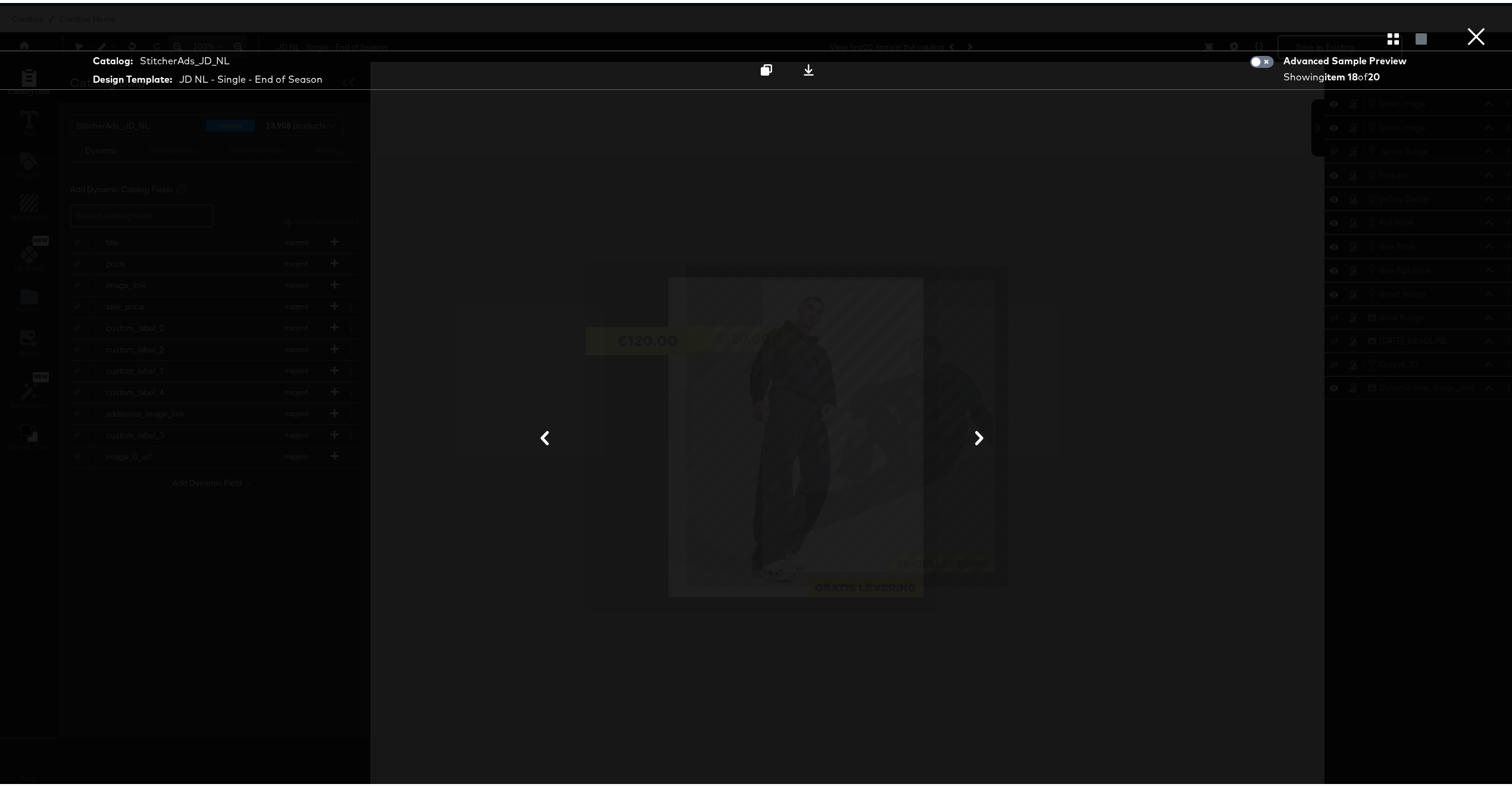
click at [542, 437] on icon at bounding box center [544, 435] width 14 height 14
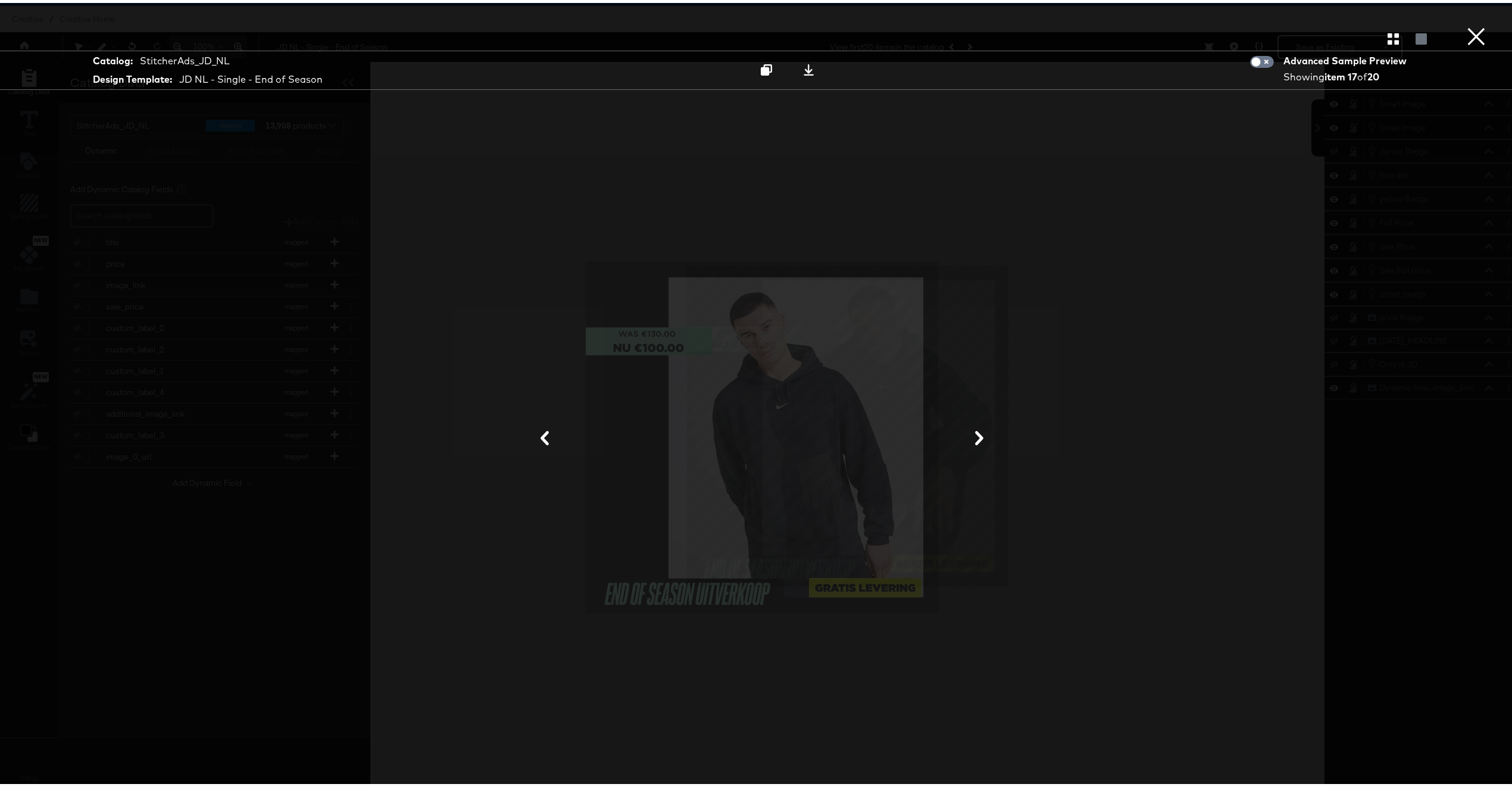
click at [1464, 24] on button "×" at bounding box center [1476, 12] width 24 height 24
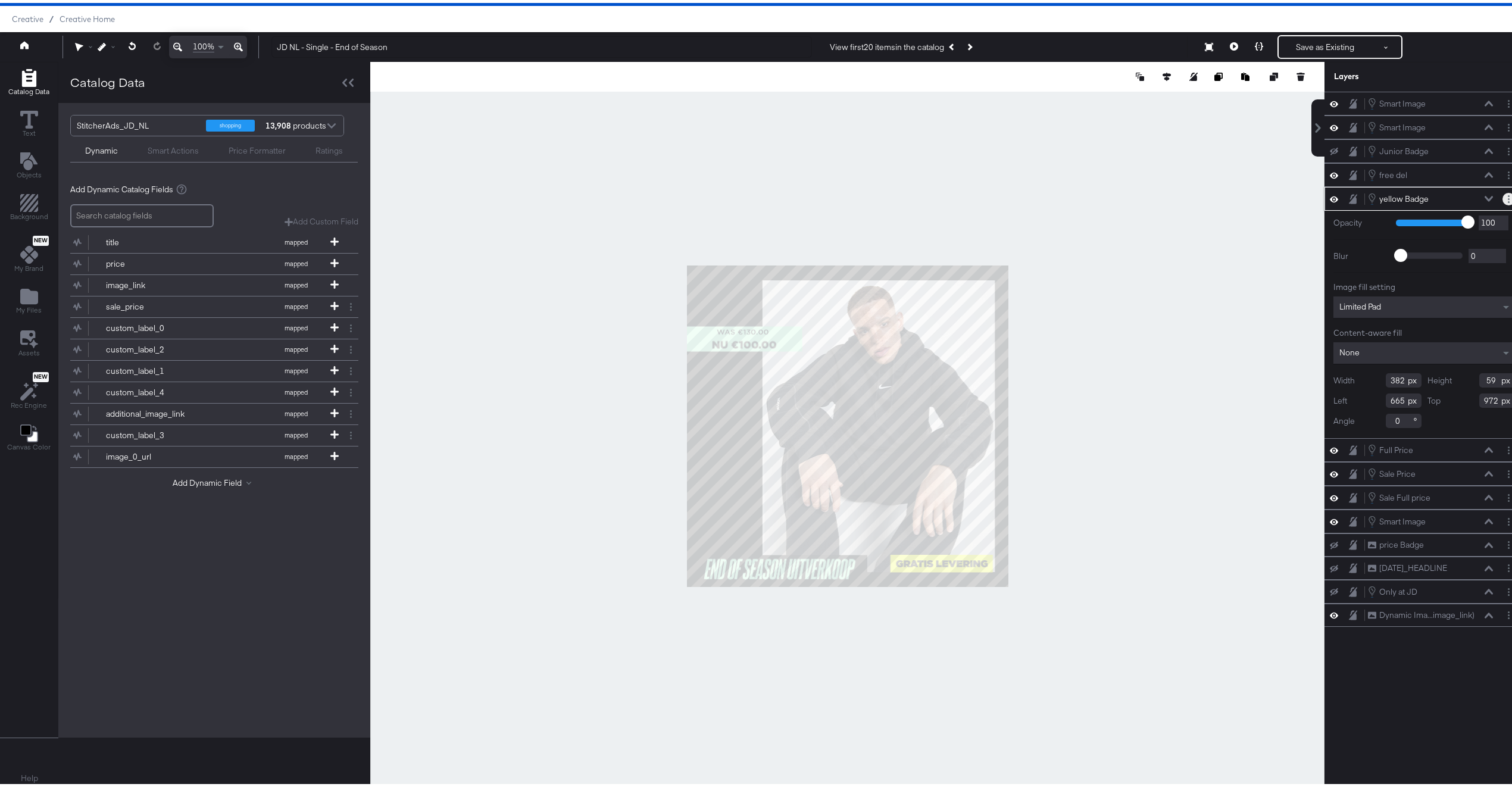
click at [1508, 199] on icon "Layer Options" at bounding box center [1508, 196] width 2 height 8
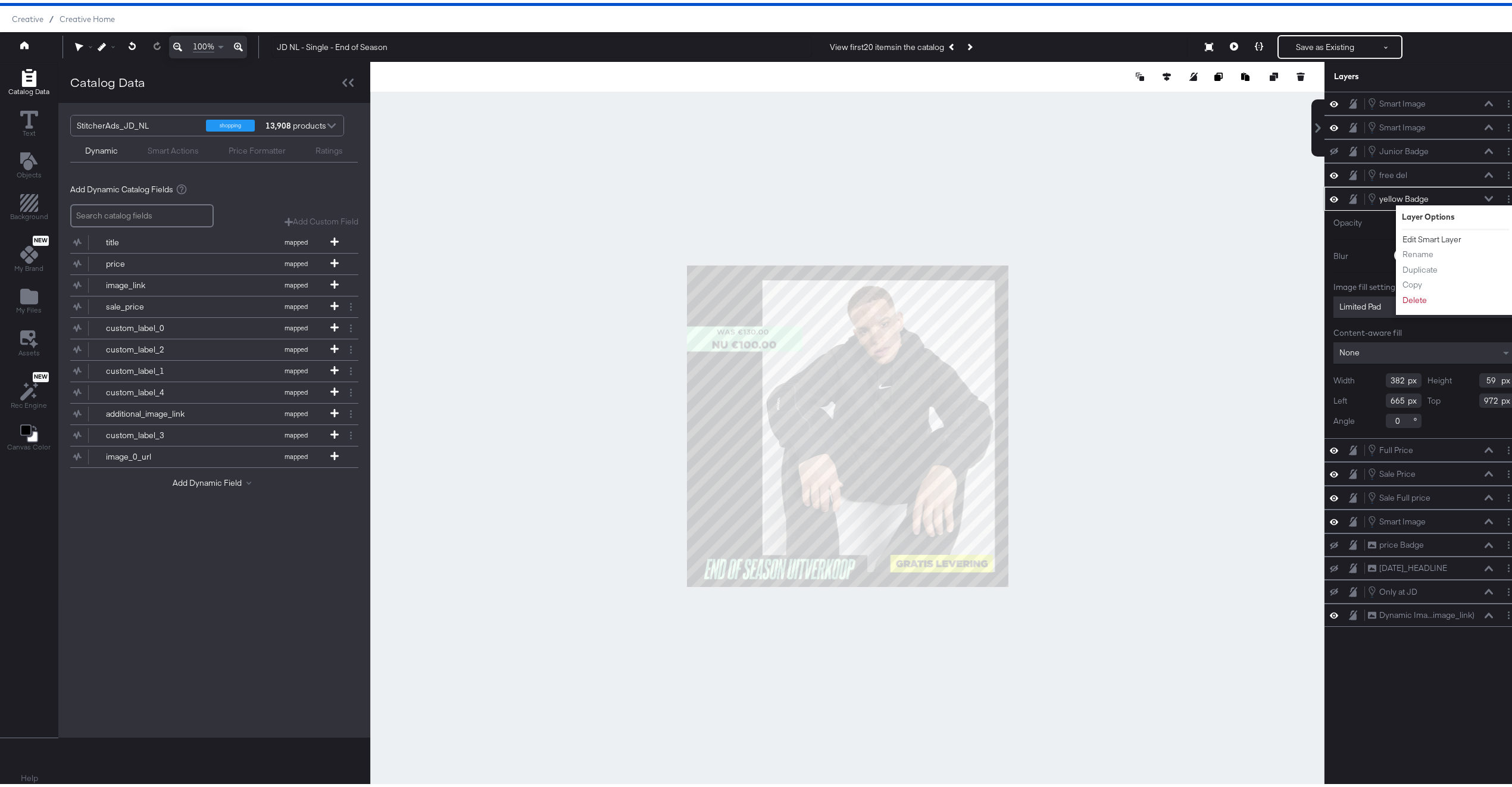
click at [1420, 242] on button "Edit Smart Layer" at bounding box center [1432, 237] width 60 height 13
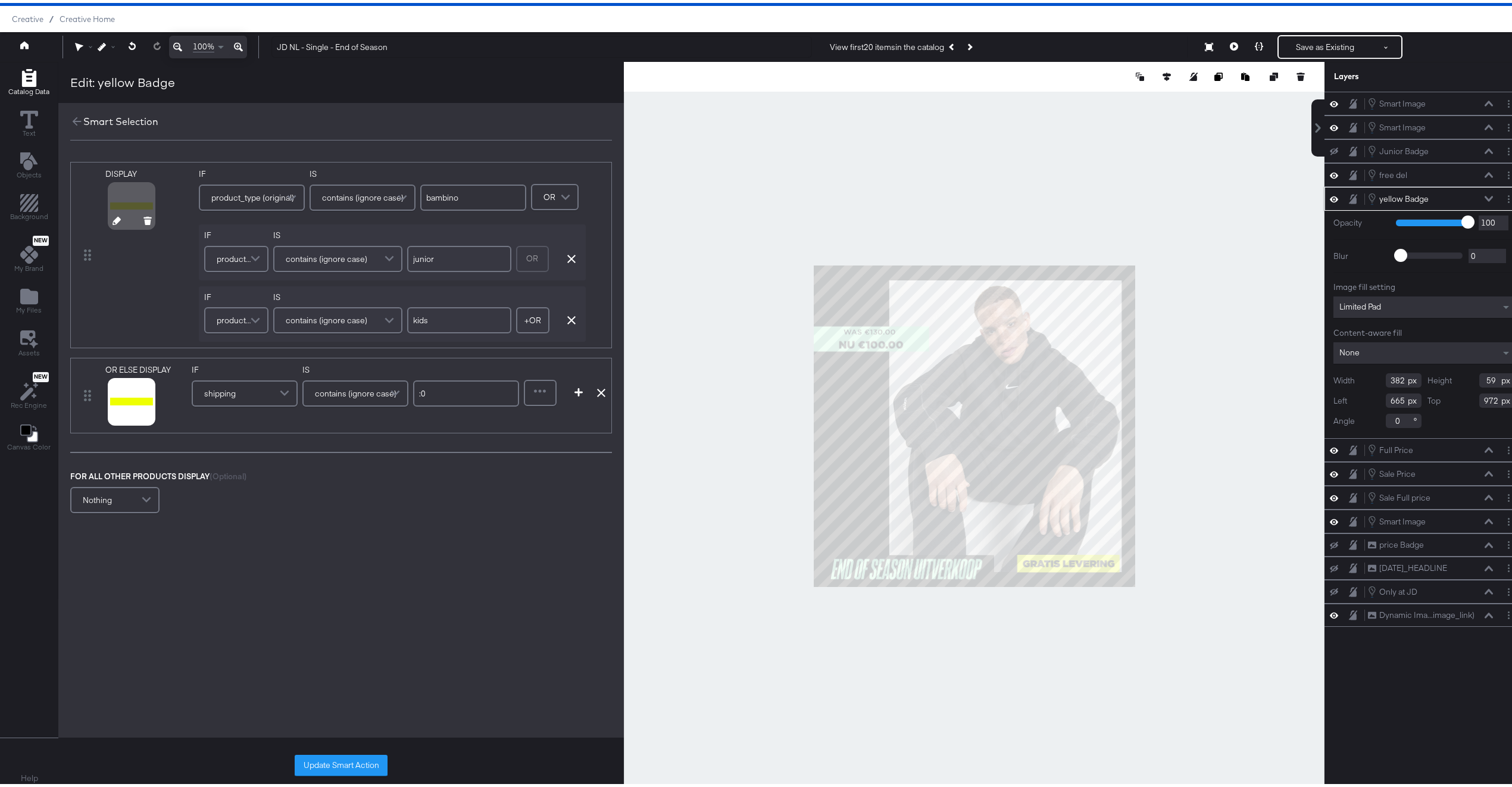
click at [113, 219] on icon at bounding box center [117, 218] width 8 height 8
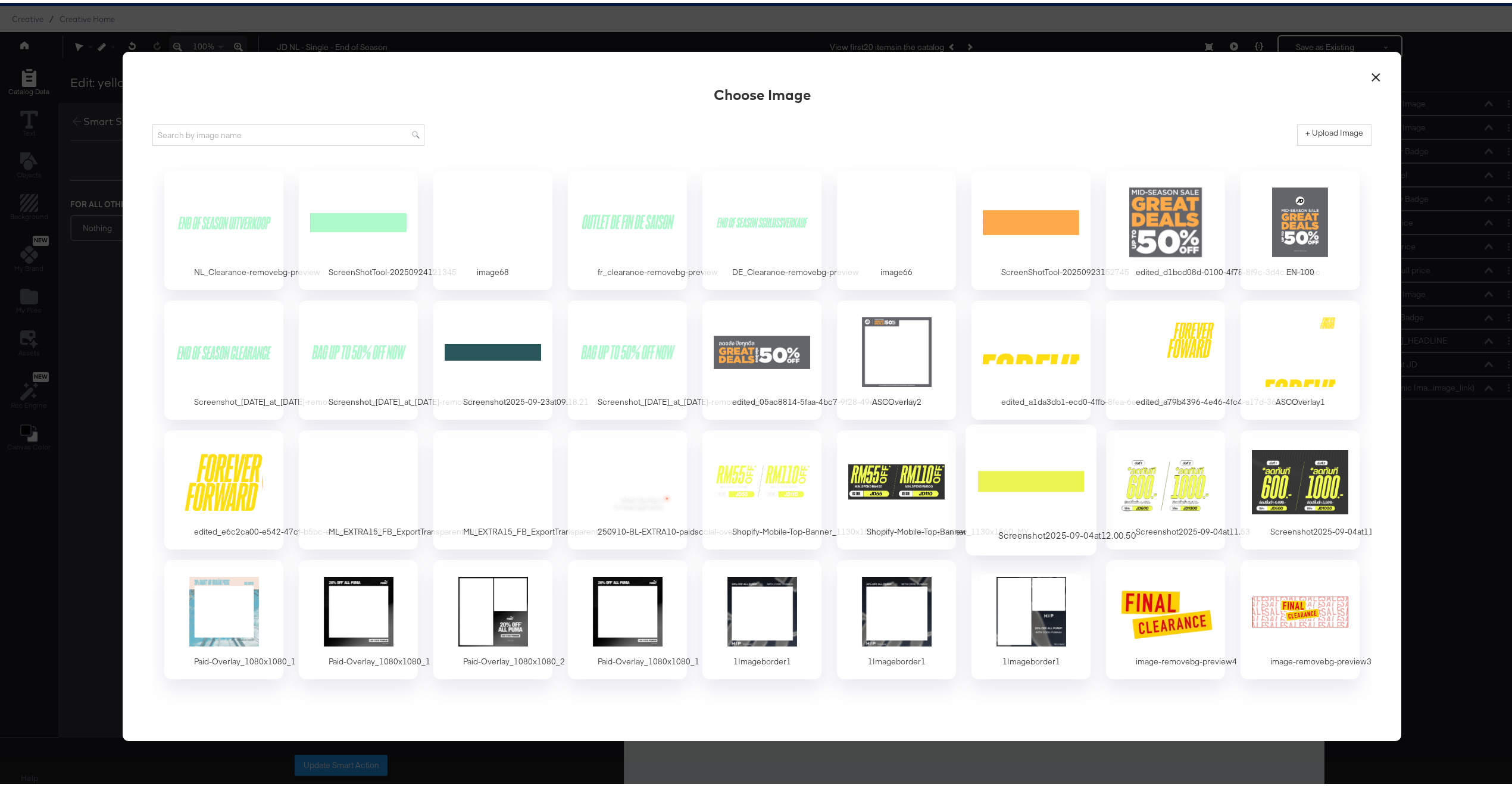
click at [1018, 461] on div at bounding box center [1031, 479] width 111 height 82
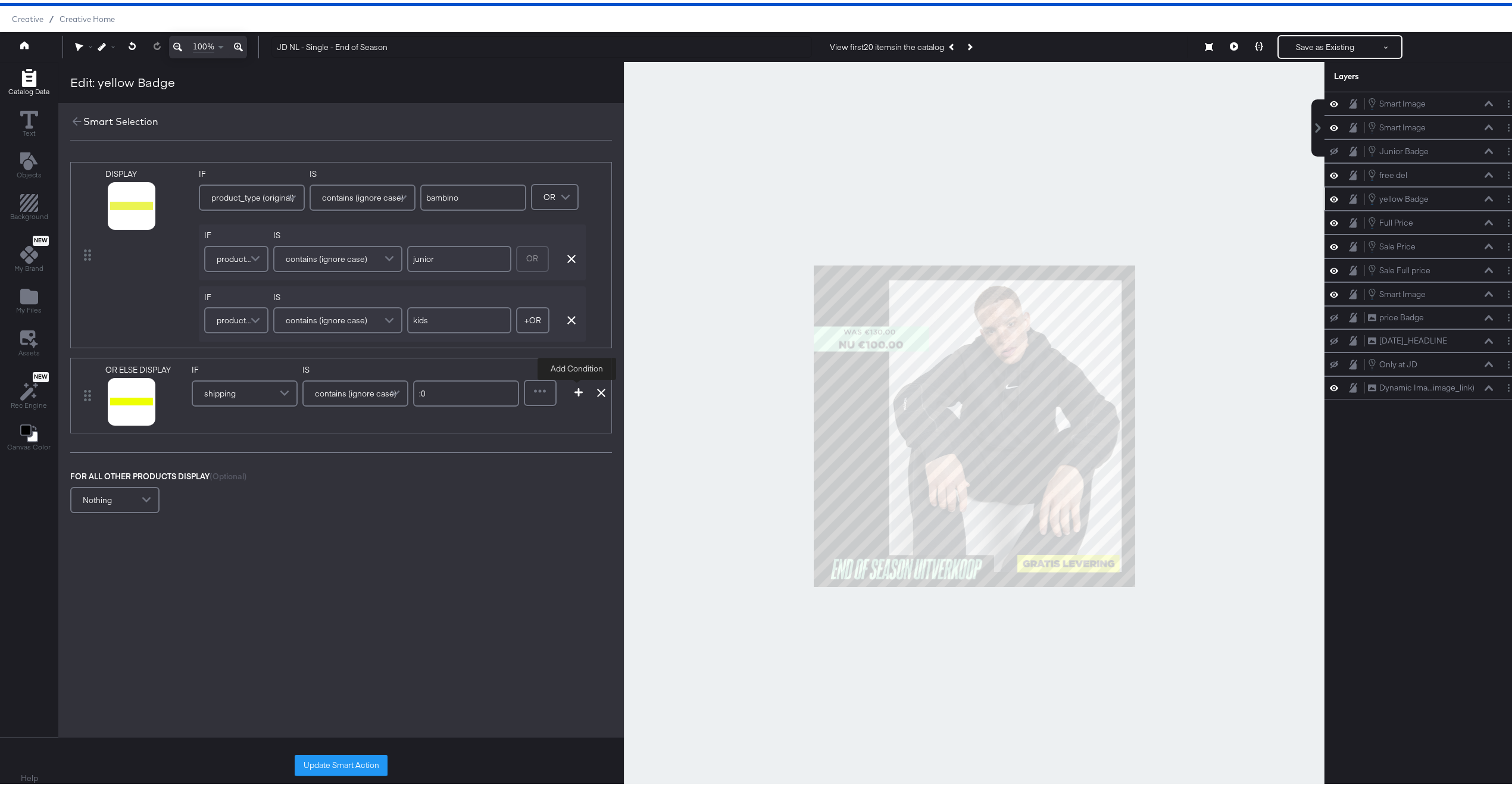
click at [581, 388] on icon "button" at bounding box center [579, 390] width 8 height 8
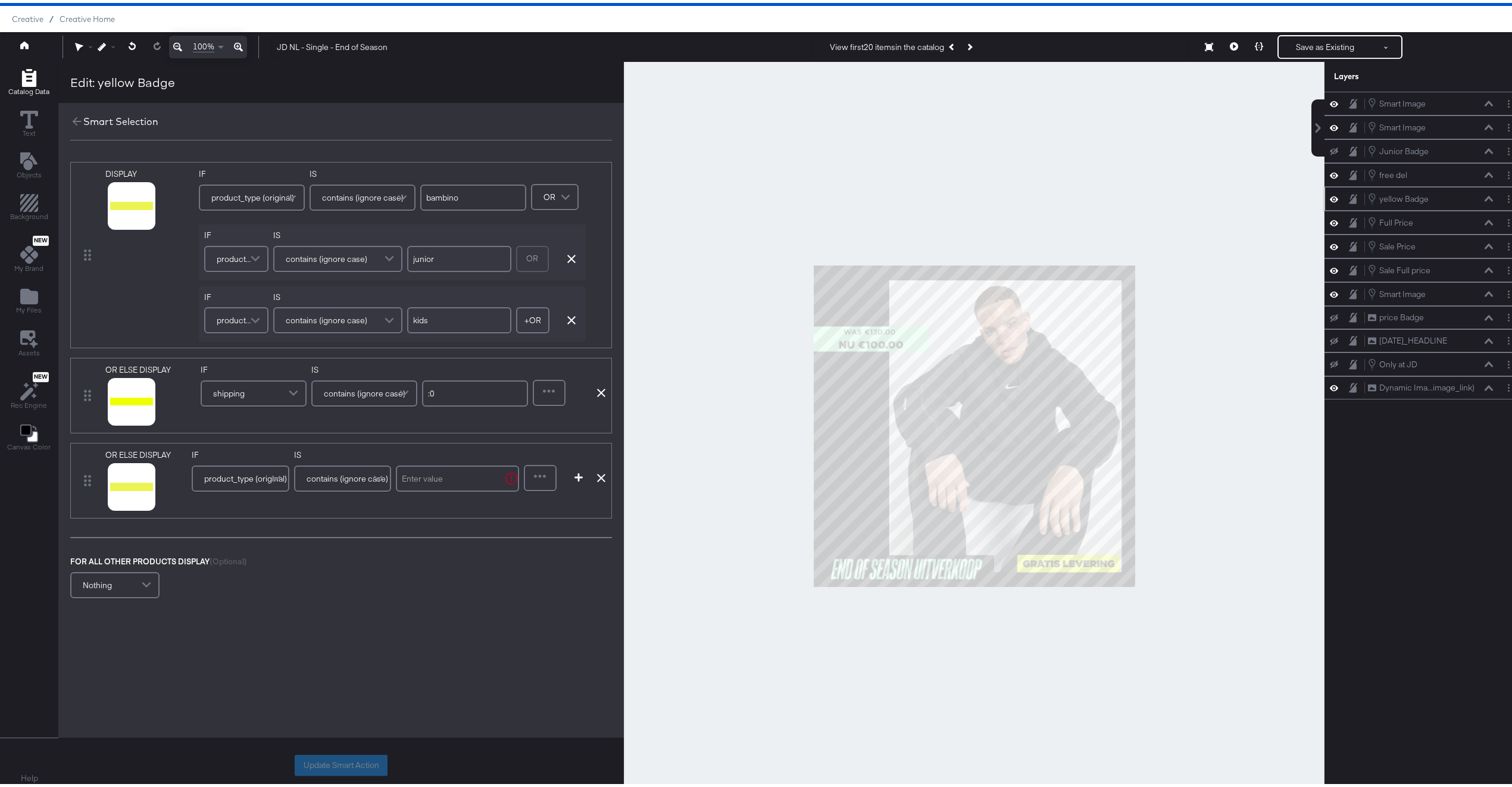
scroll to position [29, 0]
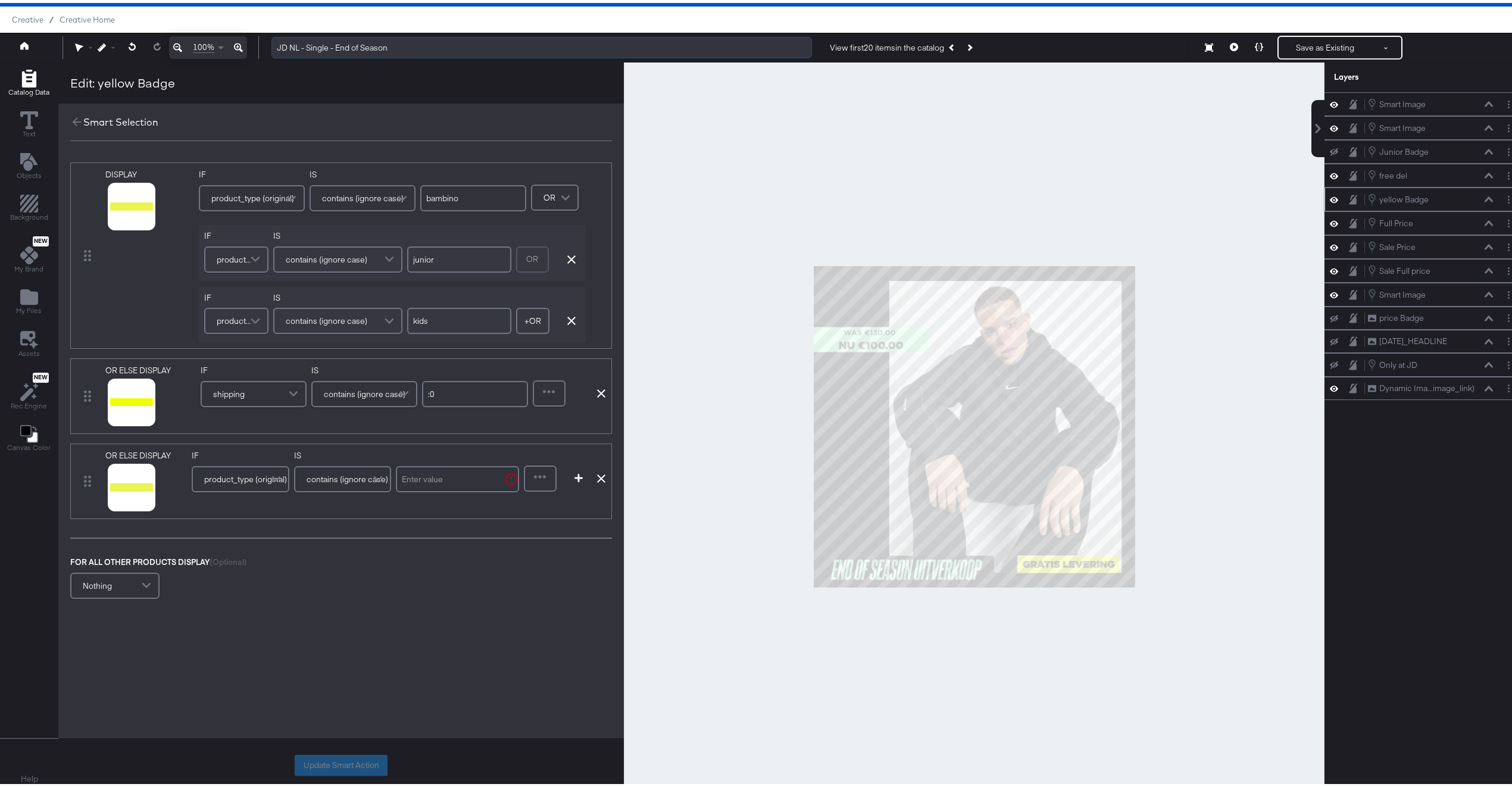
click at [334, 45] on input "JD NL - Single - End of Season" at bounding box center [542, 44] width 541 height 22
type input "JD NL - Single - BAU + End of Season"
click at [810, 111] on div at bounding box center [975, 423] width 701 height 728
click at [1230, 350] on div at bounding box center [975, 423] width 701 height 728
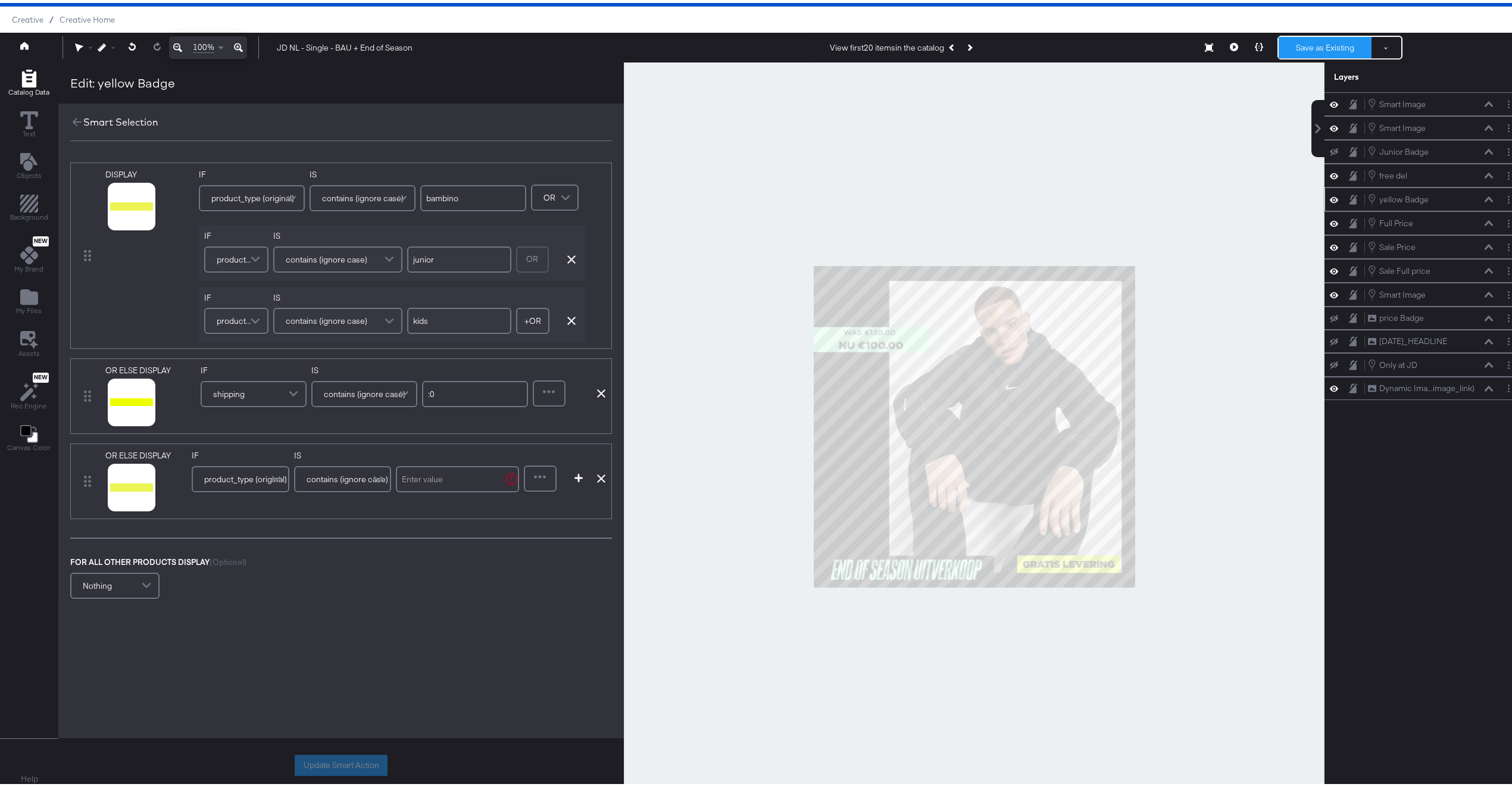
click at [1305, 42] on button "Save as Existing" at bounding box center [1325, 44] width 93 height 22
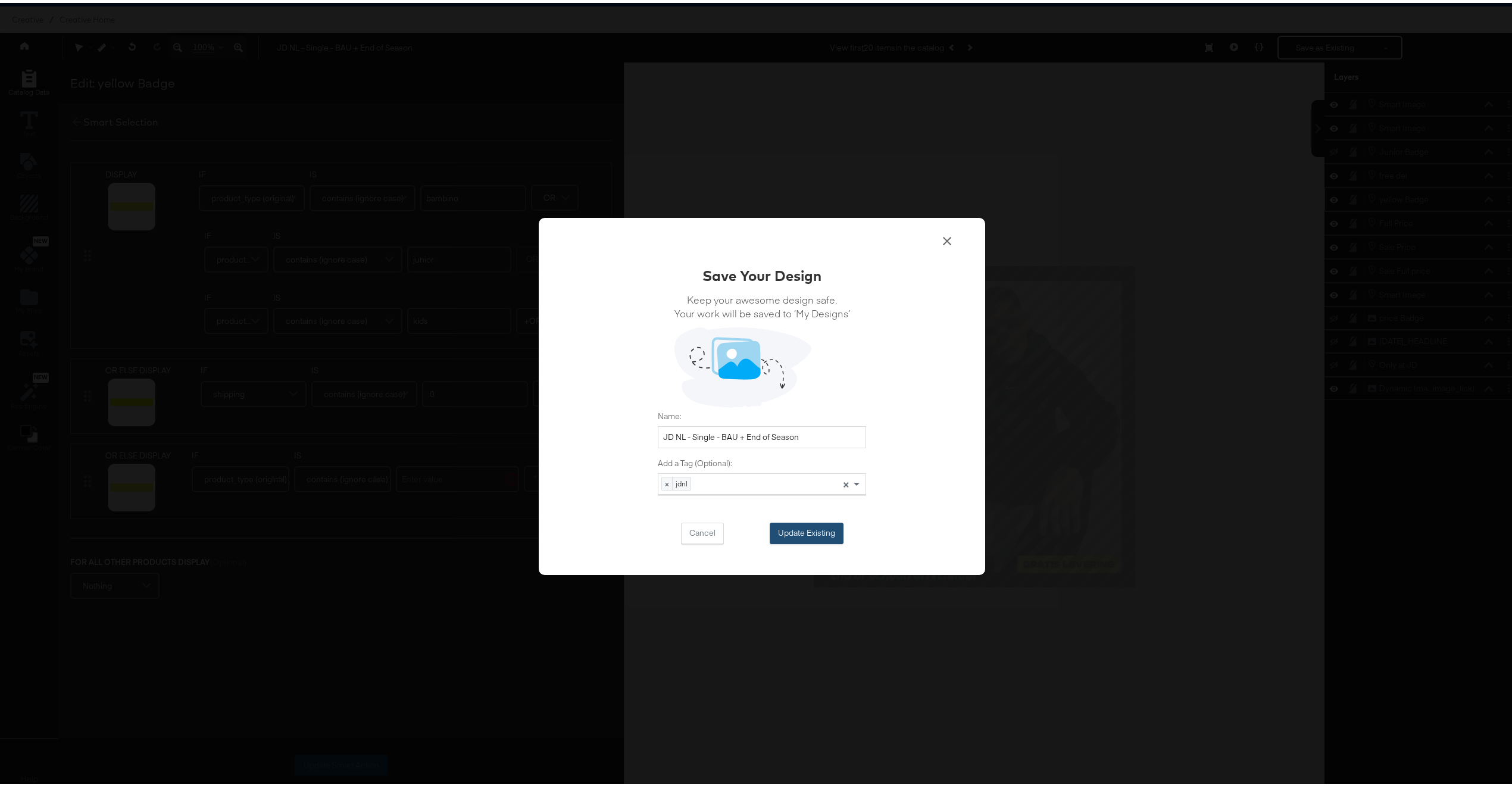
click at [802, 535] on button "Update Existing" at bounding box center [806, 531] width 74 height 22
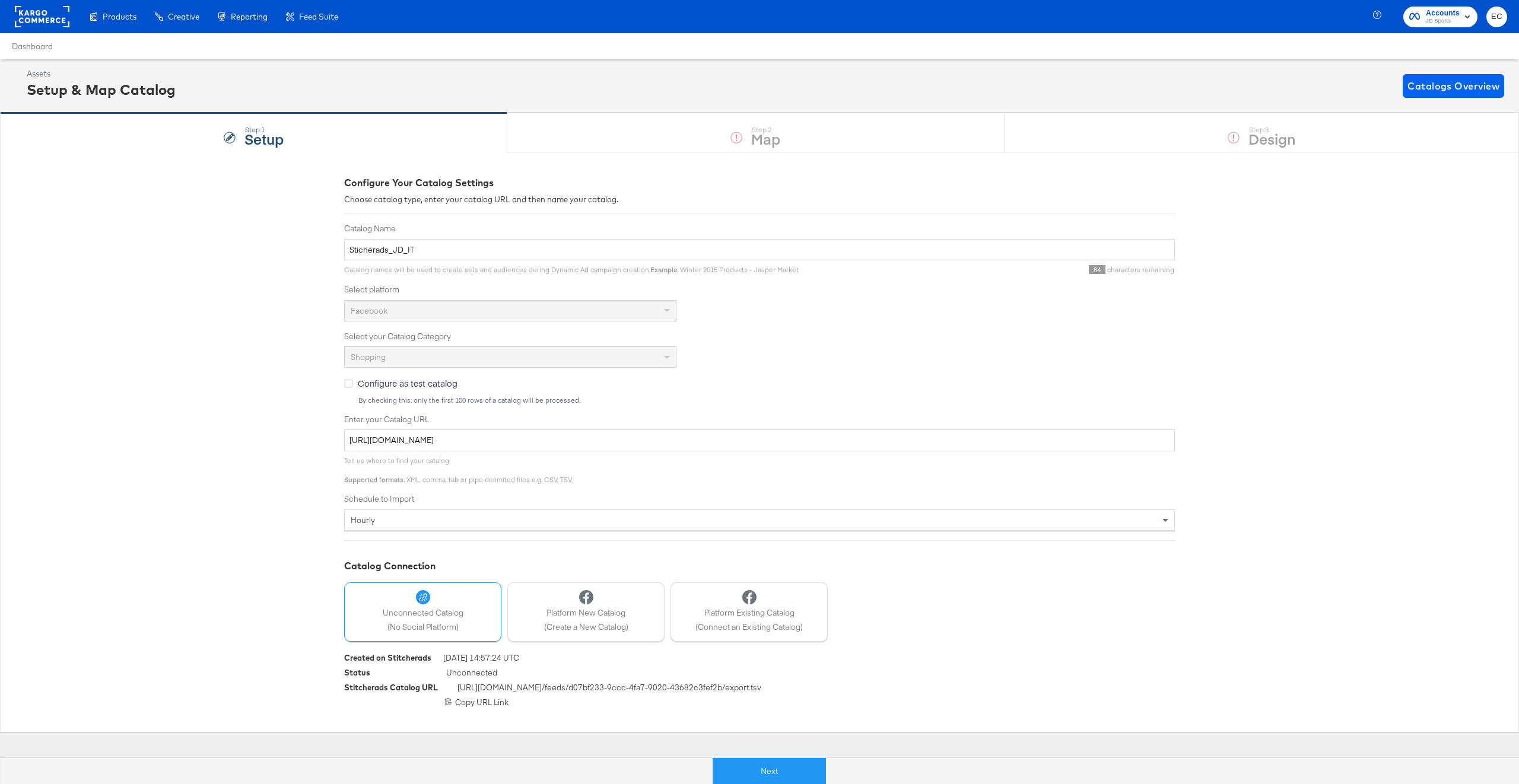
drag, startPoint x: 1513, startPoint y: 82, endPoint x: 1499, endPoint y: 91, distance: 16.6
click at [1502, 91] on div "Assets Setup & Map Catalog Catalogs Overview" at bounding box center [759, 86] width 1519 height 53
click at [1496, 90] on span "Catalogs Overview" at bounding box center [1454, 86] width 92 height 17
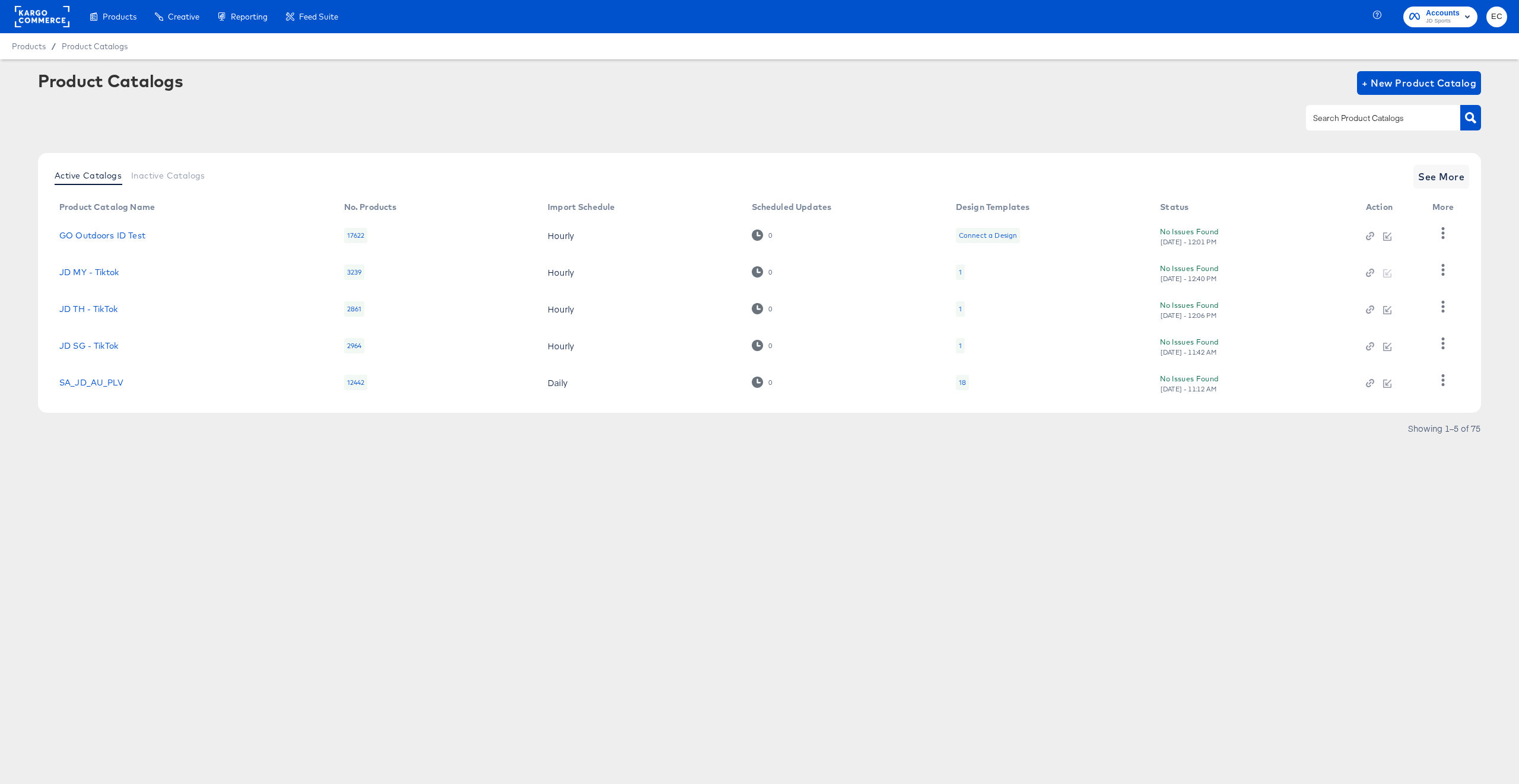
click at [1392, 115] on input "text" at bounding box center [1374, 119] width 126 height 14
type input "nl"
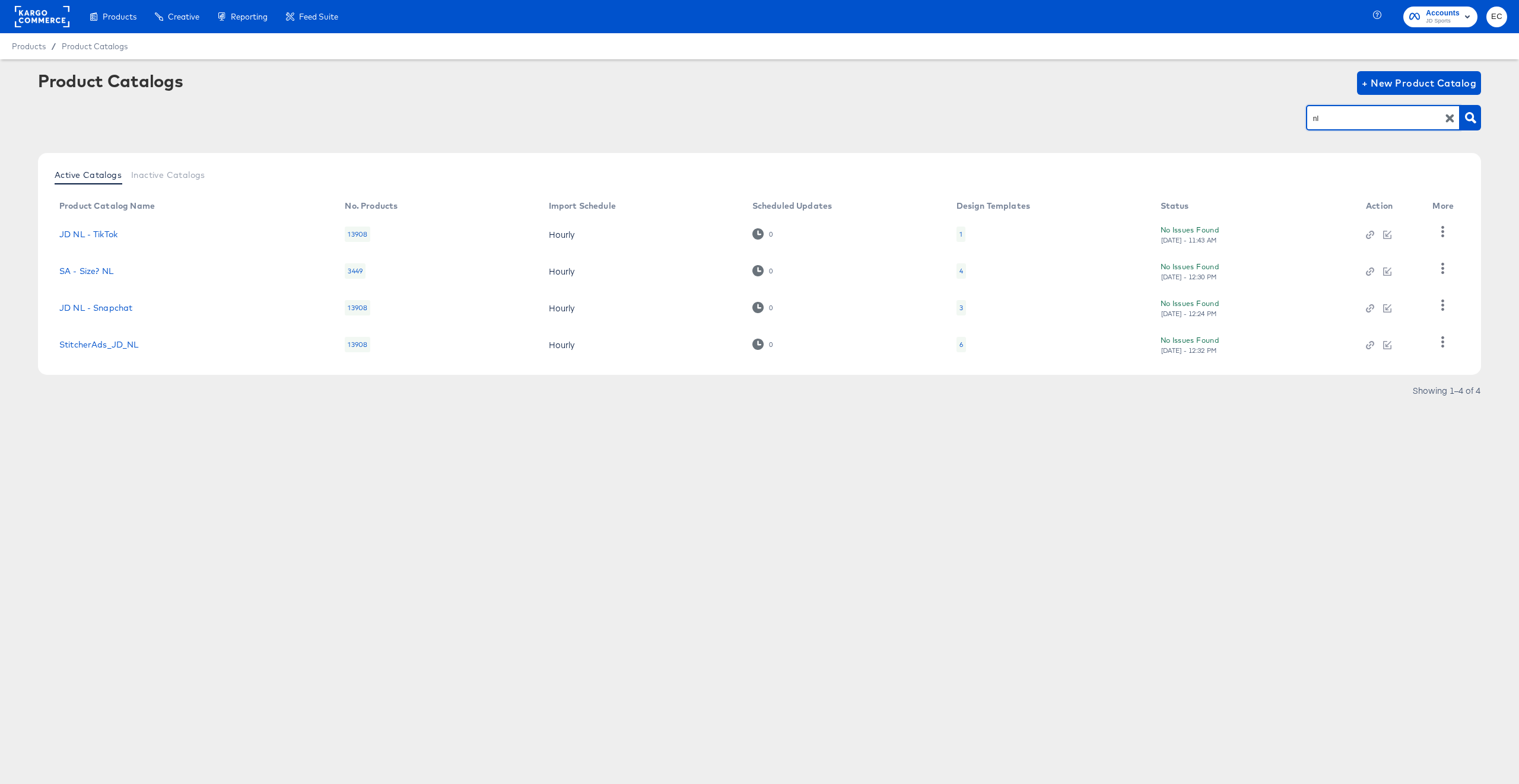
click at [116, 352] on td "StitcherAds_JD_NL" at bounding box center [192, 344] width 286 height 37
click at [117, 348] on link "StitcherAds_JD_NL" at bounding box center [99, 345] width 80 height 10
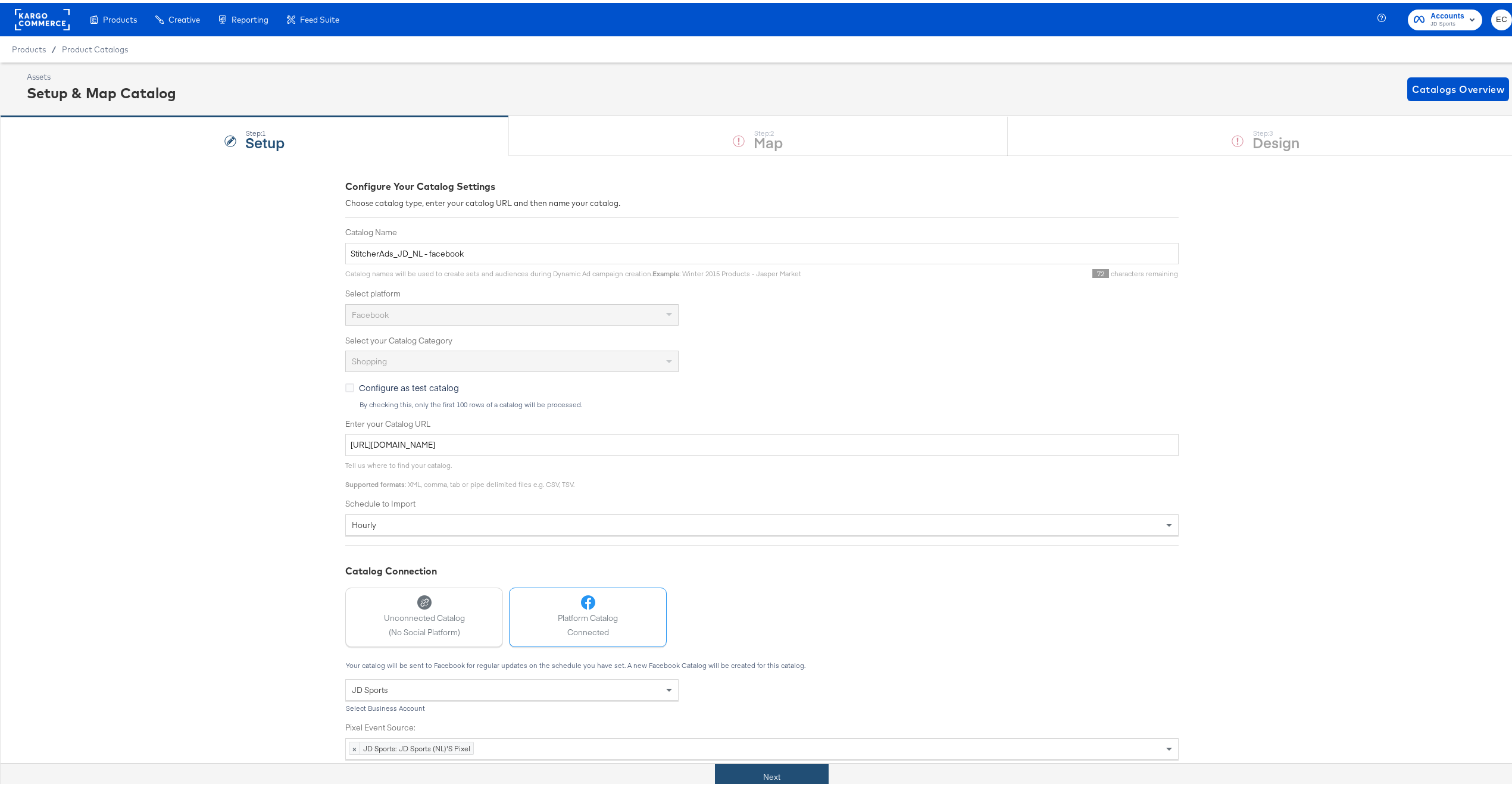
click at [752, 776] on button "Next" at bounding box center [772, 774] width 114 height 27
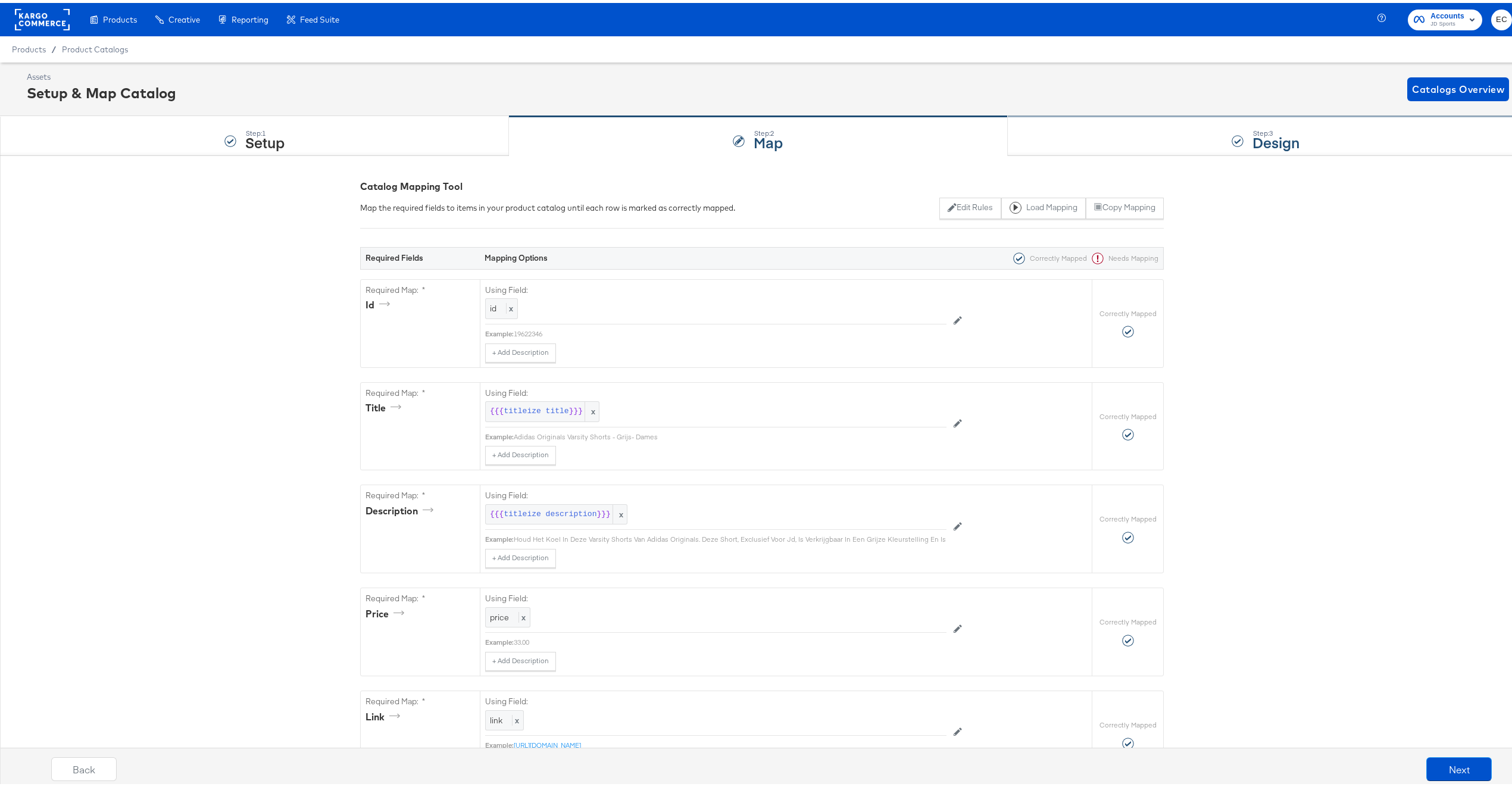
click at [1133, 139] on div "Step: 3 Design" at bounding box center [1266, 133] width 516 height 39
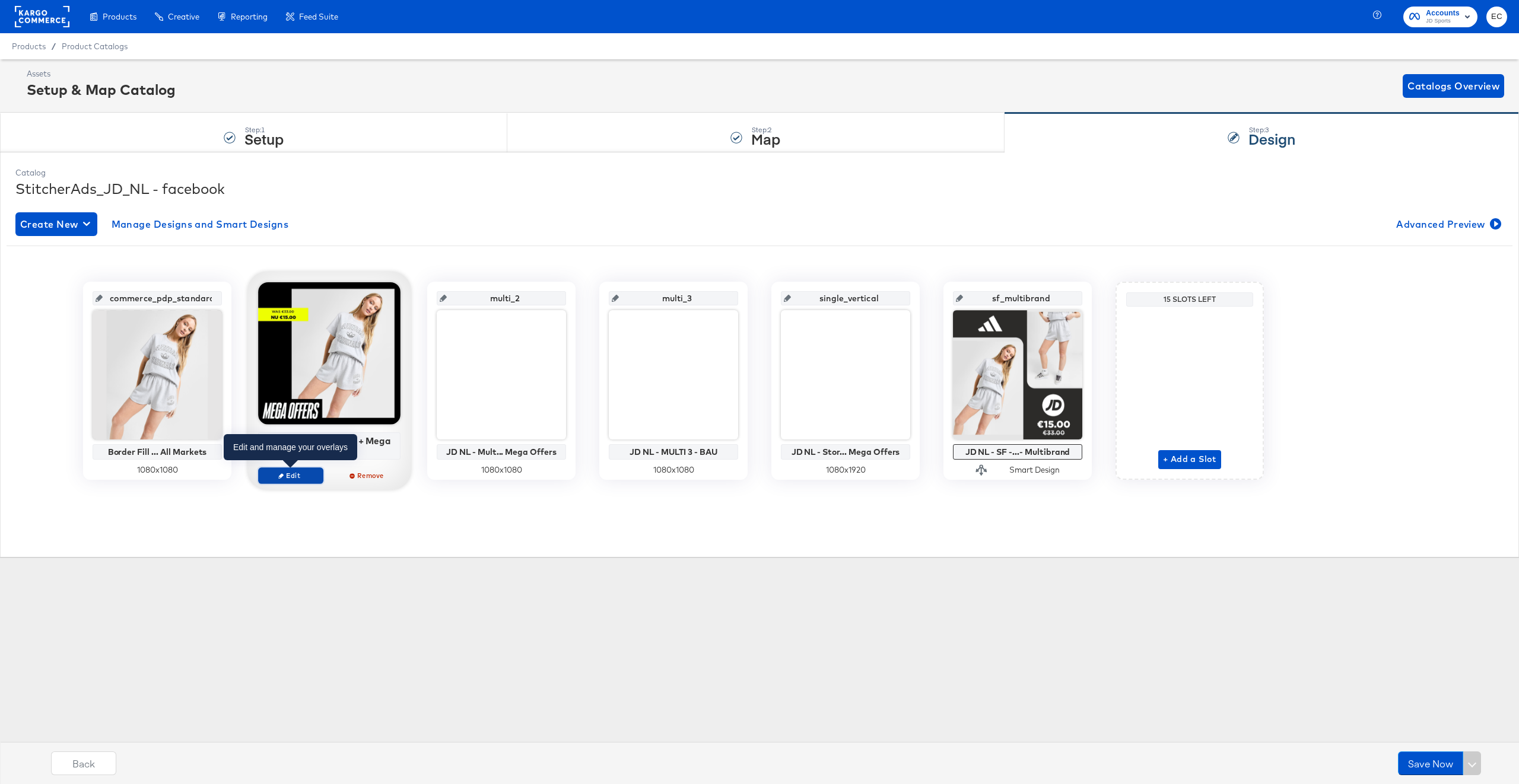
click at [301, 480] on span "Edit" at bounding box center [291, 475] width 54 height 9
